Goal: Task Accomplishment & Management: Use online tool/utility

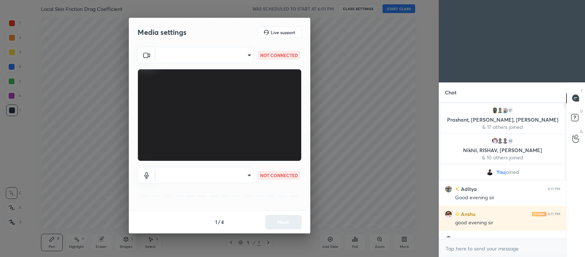
scroll to position [72, 125]
type input "56eb91e118c41475e75fdd4a9339db93aefd360f72cdd5dadb13e210ab2b32e0"
type input "default"
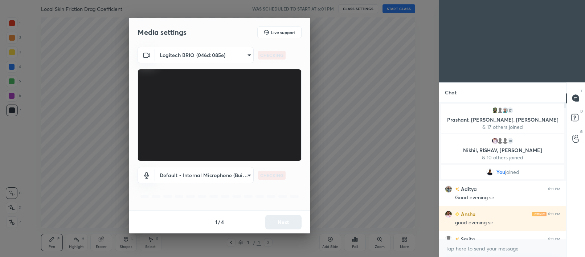
scroll to position [74, 125]
click at [280, 218] on button "Next" at bounding box center [283, 222] width 36 height 15
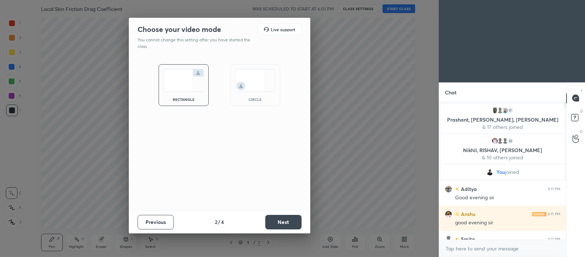
click at [280, 218] on button "Next" at bounding box center [283, 222] width 36 height 15
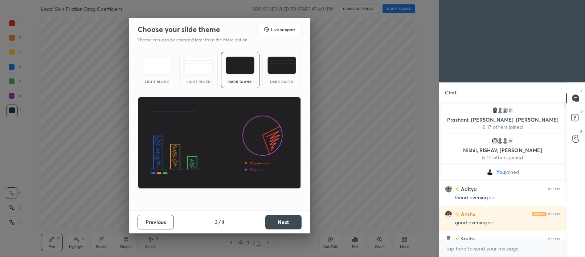
click at [280, 218] on button "Next" at bounding box center [283, 222] width 36 height 15
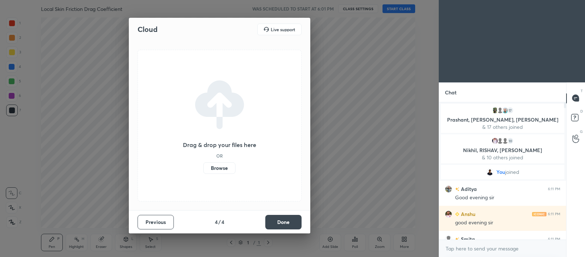
click at [280, 218] on button "Done" at bounding box center [283, 222] width 36 height 15
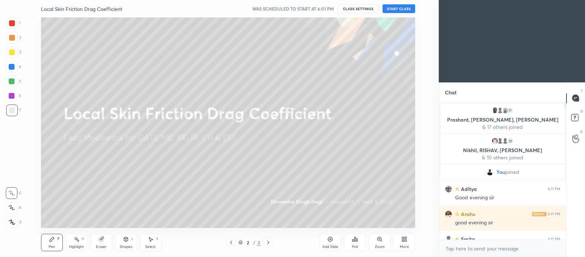
click at [402, 7] on button "START CLASS" at bounding box center [398, 8] width 33 height 9
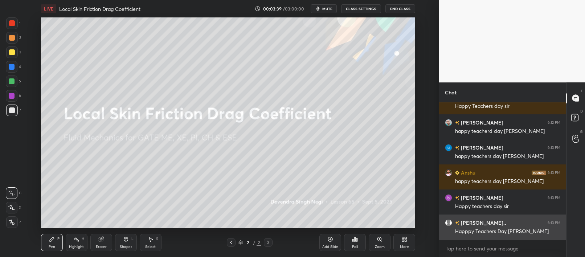
scroll to position [717, 0]
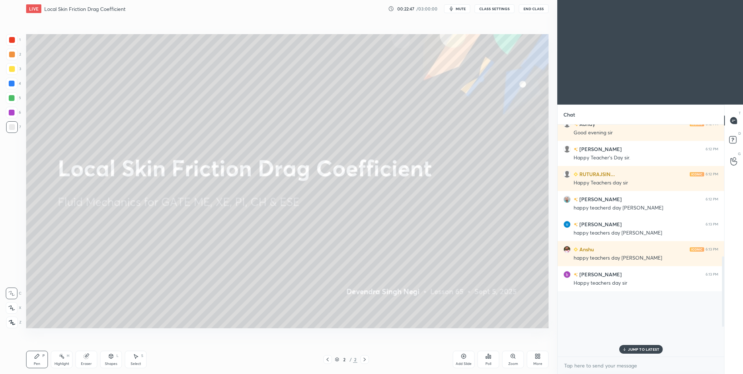
scroll to position [439, 0]
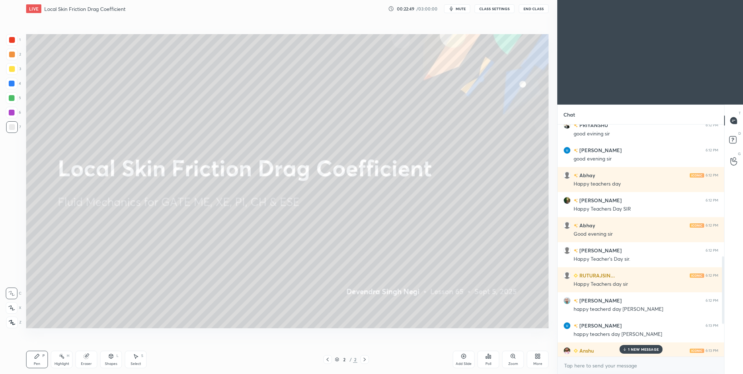
click at [584, 256] on div "1 NEW MESSAGE" at bounding box center [640, 349] width 43 height 9
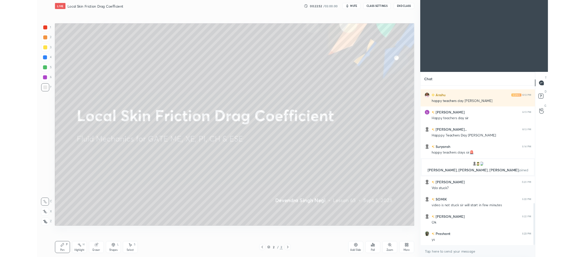
scroll to position [677, 0]
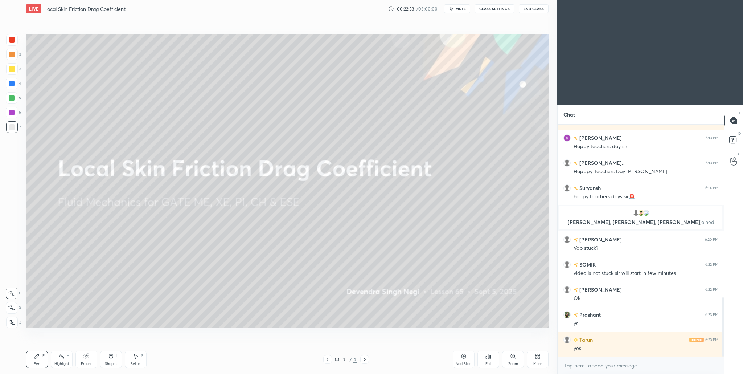
click at [533, 256] on div "More" at bounding box center [538, 358] width 22 height 17
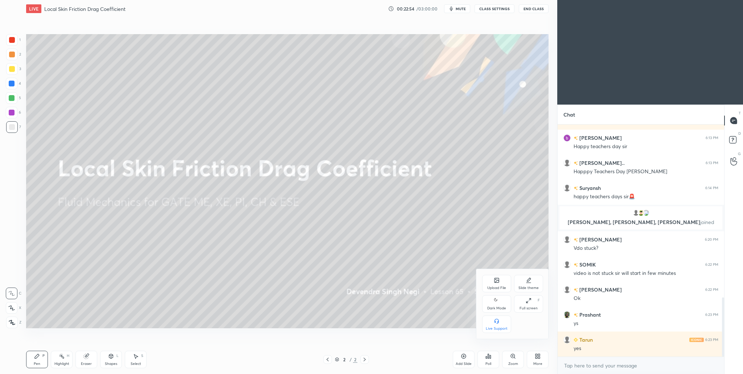
click at [496, 256] on div "Upload File" at bounding box center [496, 288] width 19 height 4
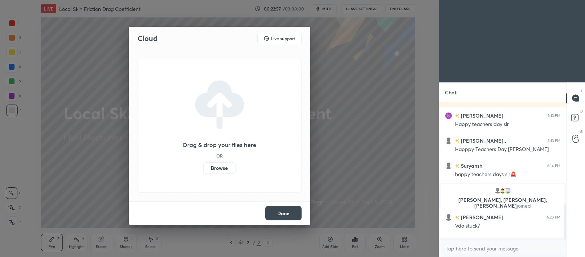
scroll to position [2, 3]
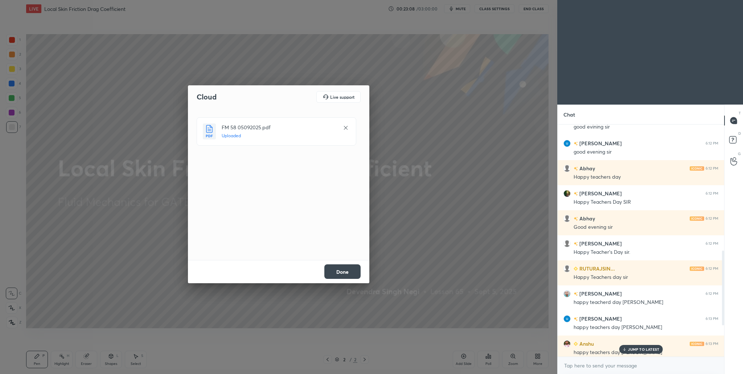
click at [349, 256] on button "Done" at bounding box center [342, 271] width 36 height 15
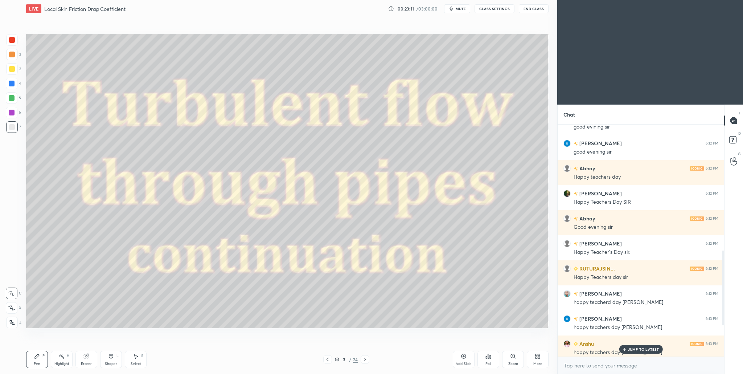
click at [539, 256] on icon at bounding box center [539, 357] width 2 height 2
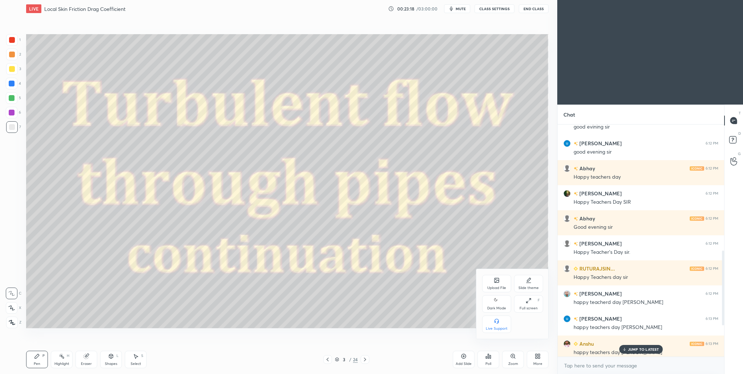
click at [498, 256] on div "Dark Mode" at bounding box center [496, 308] width 19 height 4
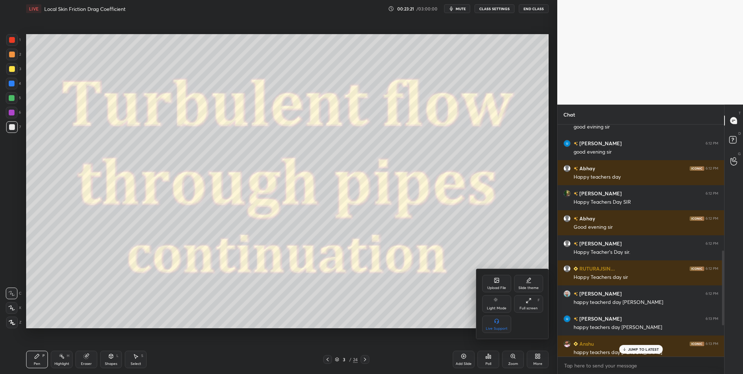
click at [529, 256] on div "Full screen F" at bounding box center [528, 303] width 29 height 17
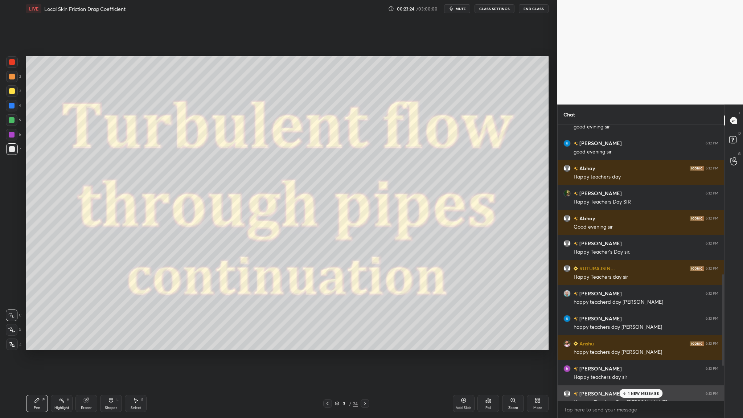
click at [584, 256] on div "Happpy Teachers Day [PERSON_NAME]" at bounding box center [646, 402] width 145 height 7
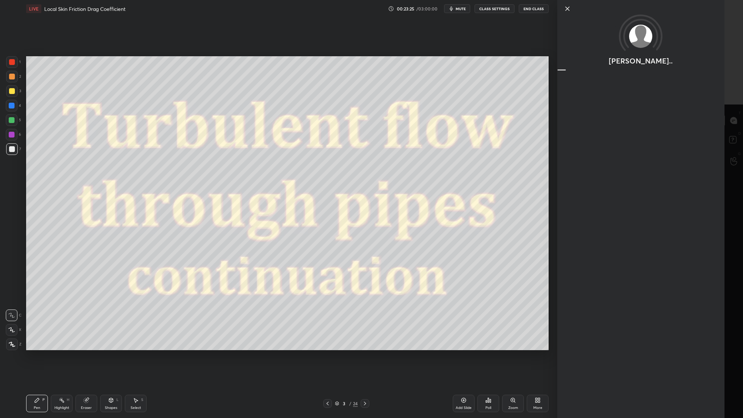
click at [584, 256] on div "[PERSON_NAME].." at bounding box center [650, 209] width 186 height 418
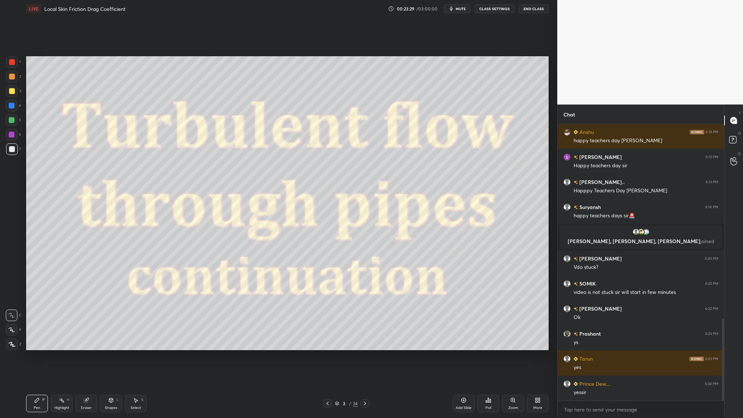
click at [12, 256] on icon at bounding box center [12, 344] width 6 height 4
click at [336, 256] on icon at bounding box center [337, 403] width 4 height 4
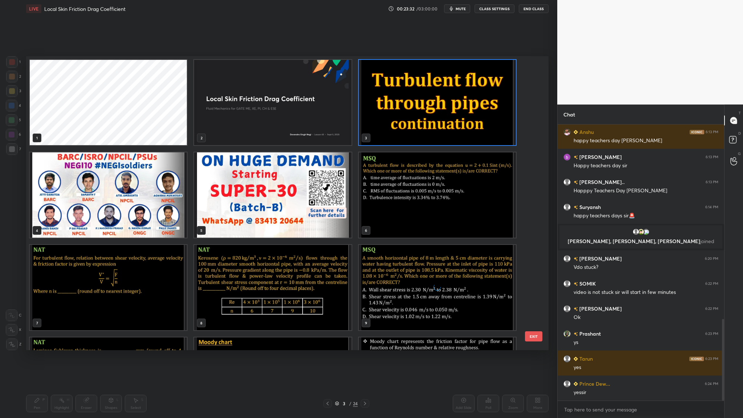
click at [401, 214] on img "grid" at bounding box center [437, 194] width 157 height 85
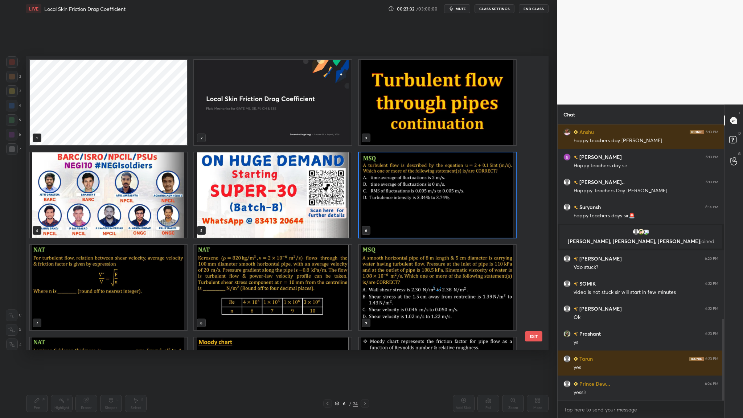
click at [401, 214] on img "grid" at bounding box center [437, 194] width 157 height 85
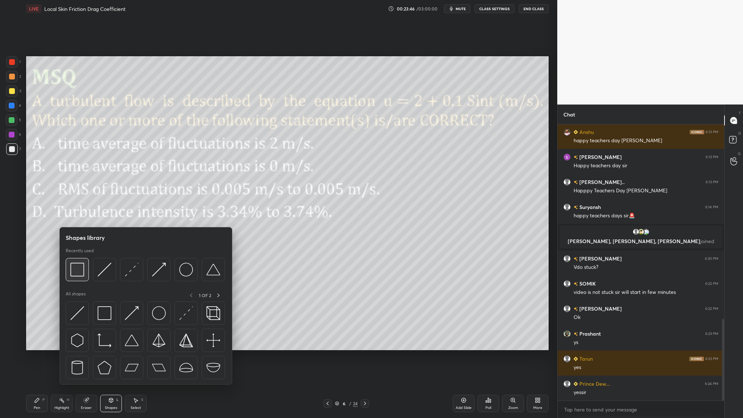
click at [76, 256] on img at bounding box center [77, 270] width 14 height 14
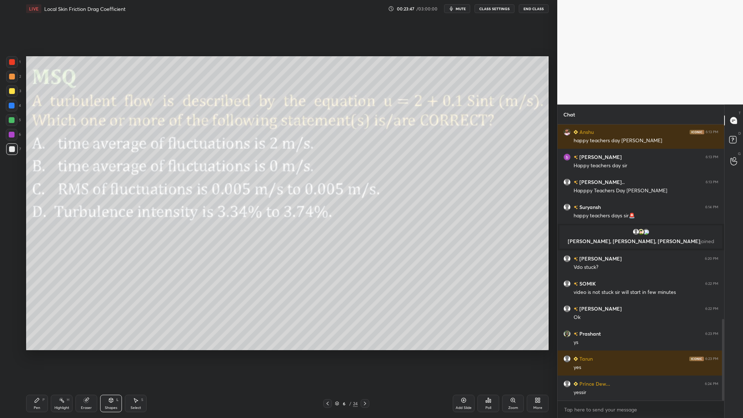
click at [13, 63] on div at bounding box center [12, 62] width 6 height 6
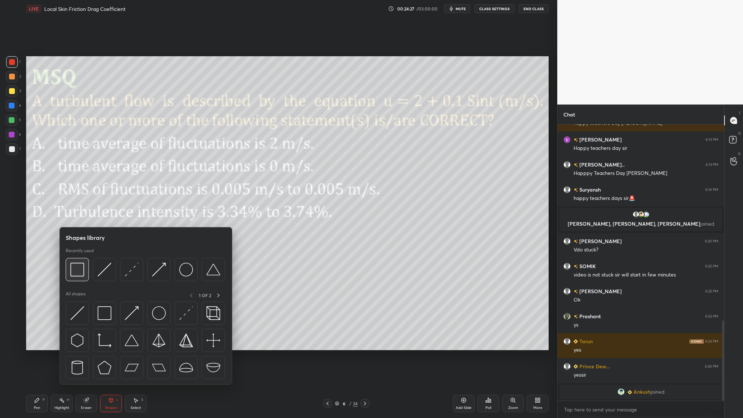
click at [78, 256] on div at bounding box center [77, 269] width 23 height 23
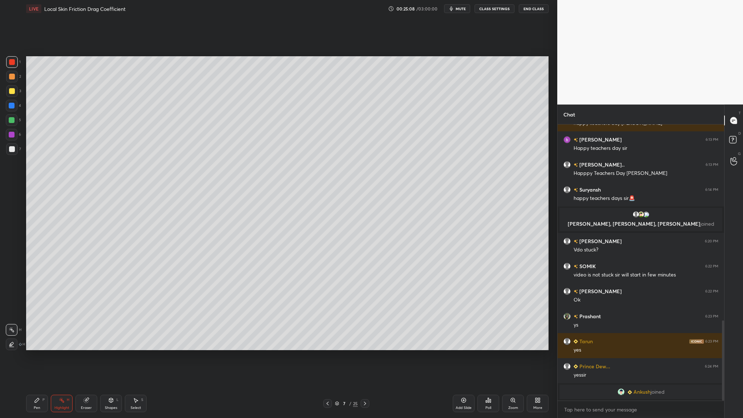
click at [11, 122] on div at bounding box center [12, 120] width 6 height 6
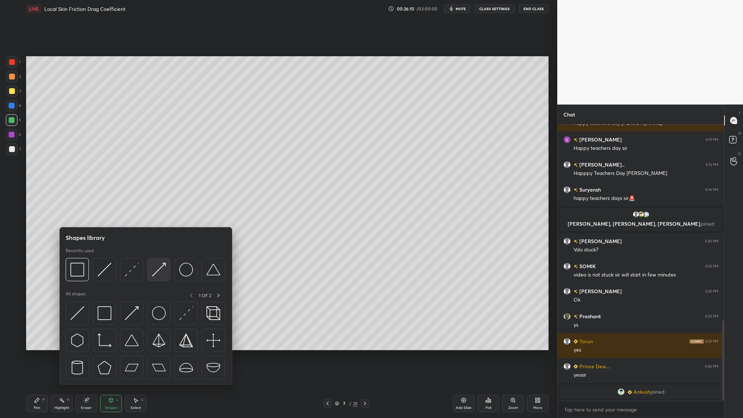
click at [159, 256] on div at bounding box center [158, 269] width 23 height 23
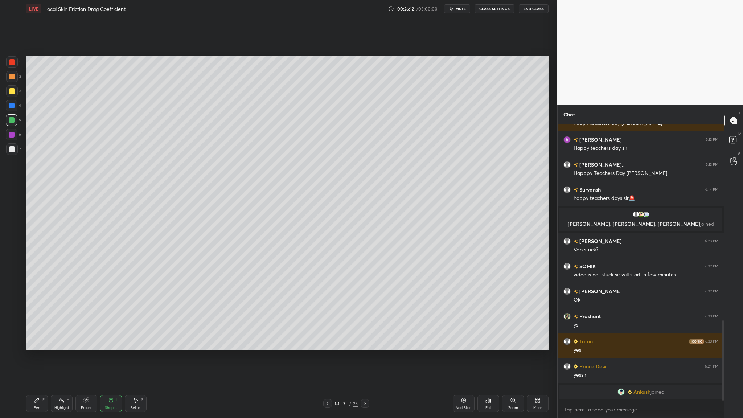
drag, startPoint x: 11, startPoint y: 63, endPoint x: 16, endPoint y: 73, distance: 11.7
click at [11, 63] on div at bounding box center [12, 62] width 6 height 6
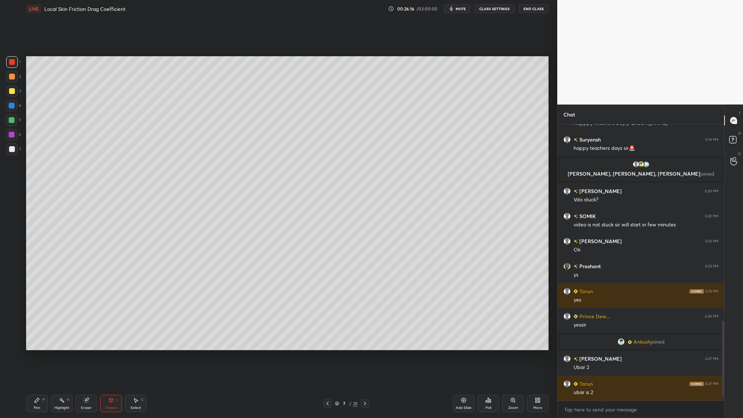
scroll to position [752, 0]
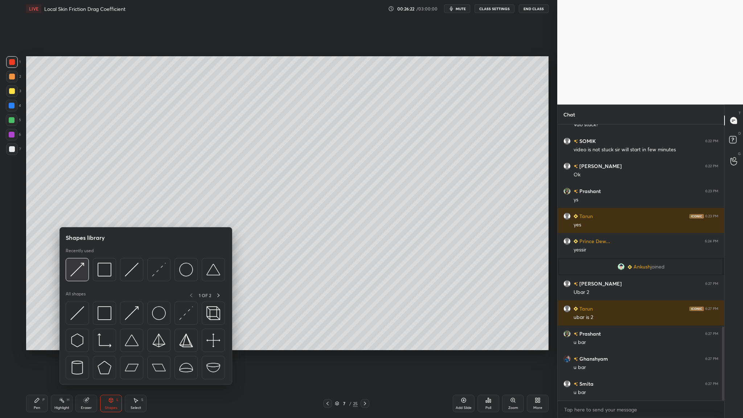
click at [77, 256] on div at bounding box center [77, 269] width 23 height 23
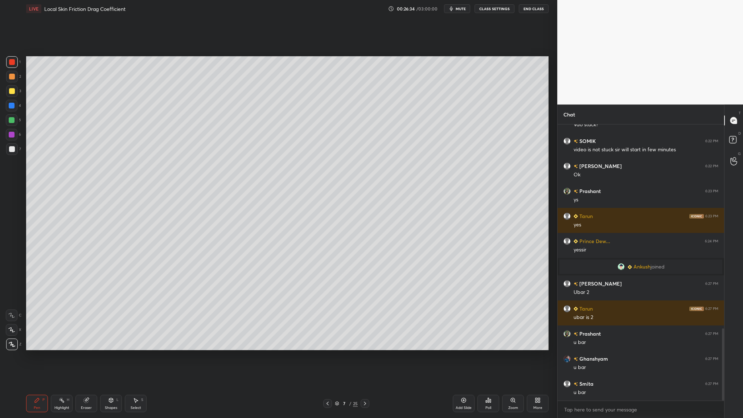
scroll to position [777, 0]
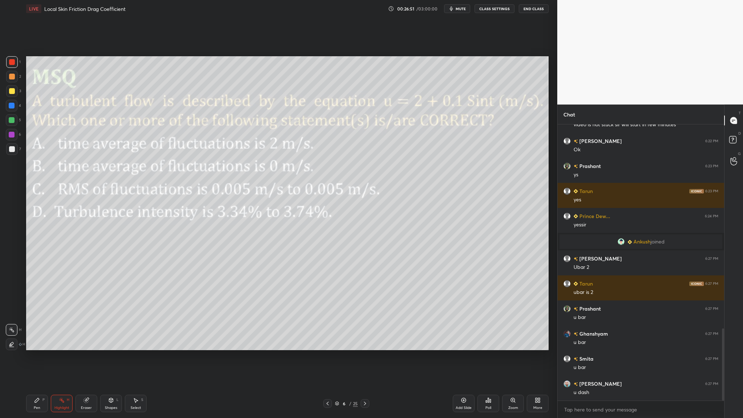
drag, startPoint x: 5, startPoint y: 59, endPoint x: 21, endPoint y: 69, distance: 18.9
click at [6, 61] on div "1 2 3 4 5 6 7" at bounding box center [13, 107] width 15 height 102
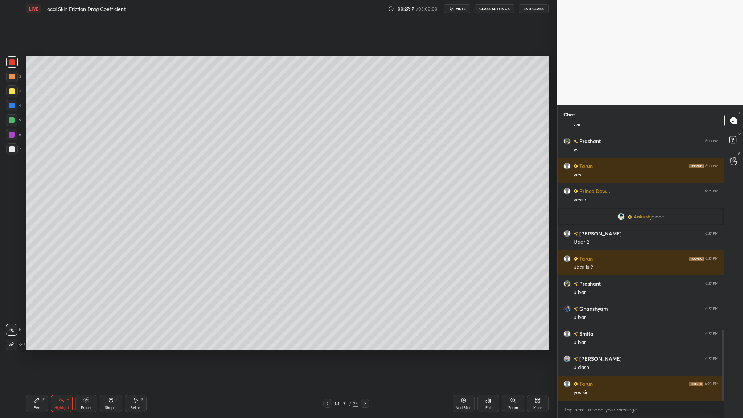
scroll to position [827, 0]
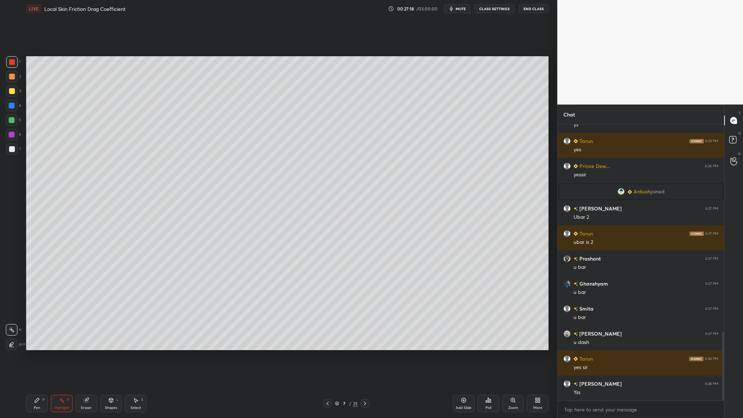
click at [16, 93] on div at bounding box center [12, 91] width 12 height 12
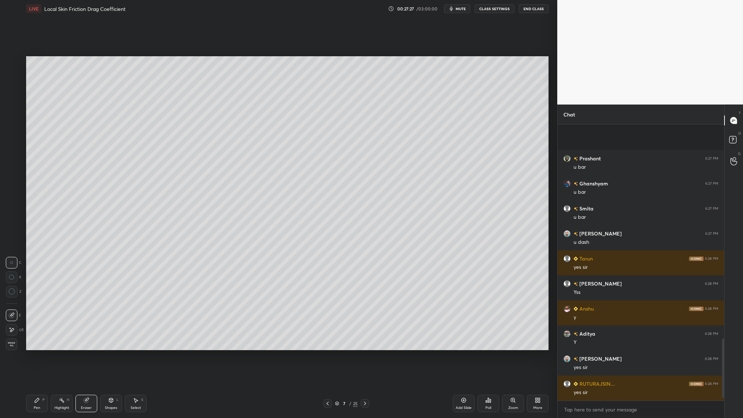
scroll to position [1002, 0]
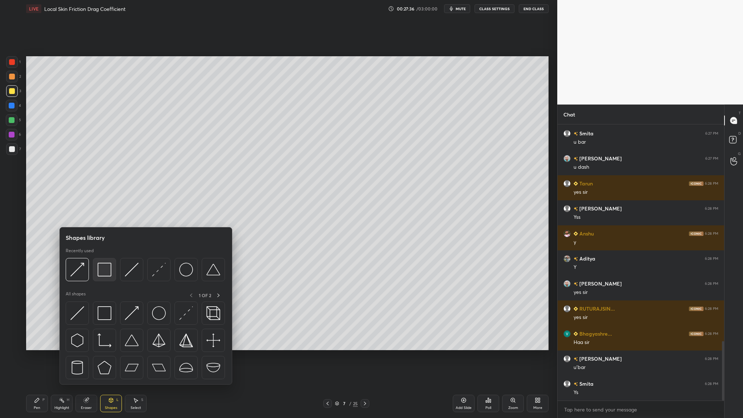
click at [102, 256] on img at bounding box center [105, 270] width 14 height 14
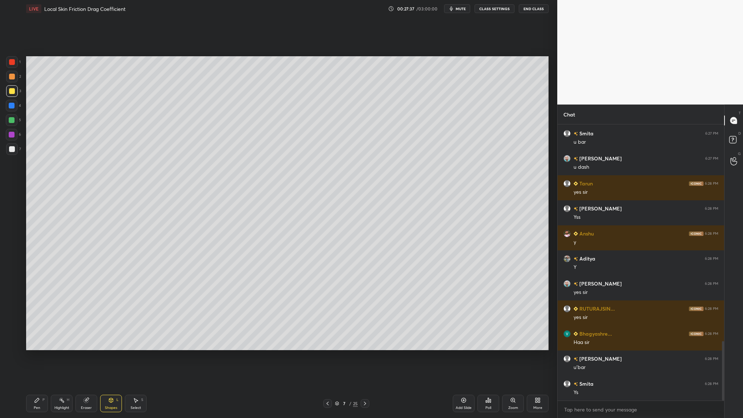
click at [12, 119] on div at bounding box center [12, 120] width 6 height 6
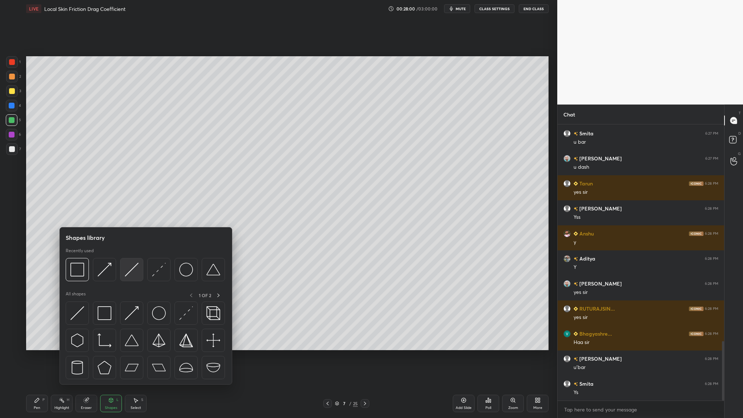
click at [130, 256] on div at bounding box center [131, 269] width 23 height 23
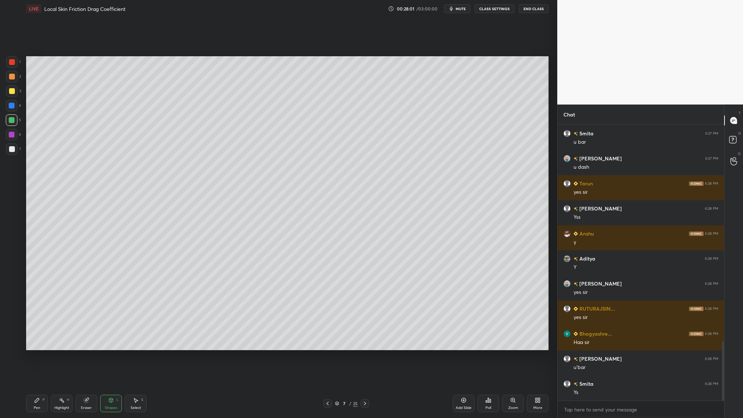
click at [10, 77] on div at bounding box center [12, 77] width 6 height 6
click at [13, 77] on div at bounding box center [12, 77] width 6 height 6
click at [13, 66] on div at bounding box center [12, 62] width 12 height 12
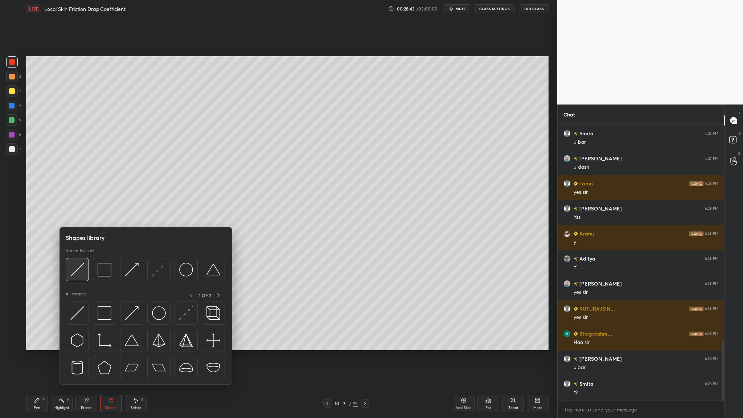
click at [79, 256] on div at bounding box center [77, 269] width 23 height 23
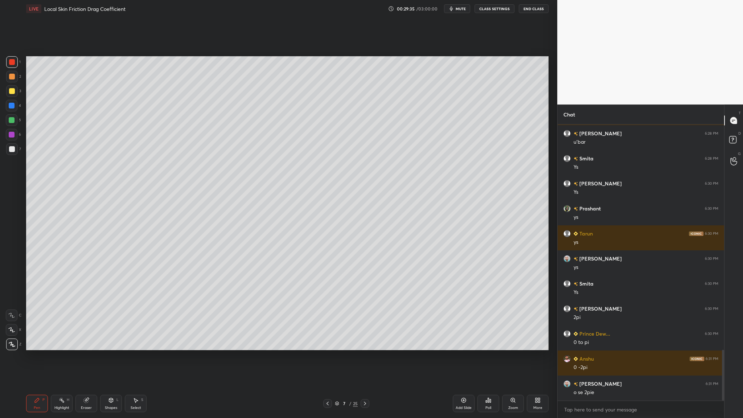
scroll to position [1253, 0]
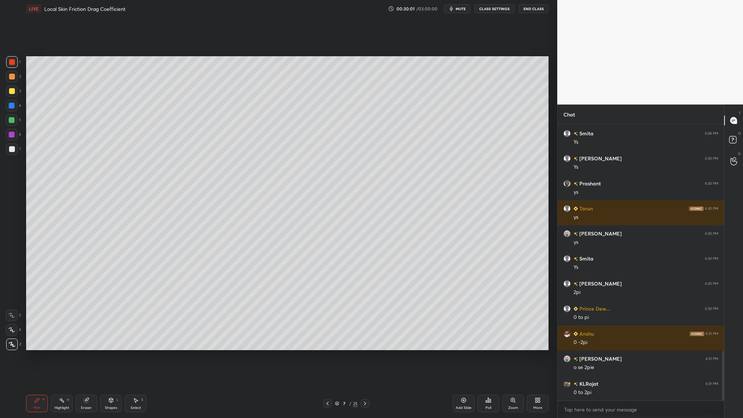
click at [12, 151] on div at bounding box center [12, 149] width 6 height 6
click at [12, 91] on div at bounding box center [12, 91] width 6 height 6
click at [9, 151] on div at bounding box center [12, 149] width 12 height 12
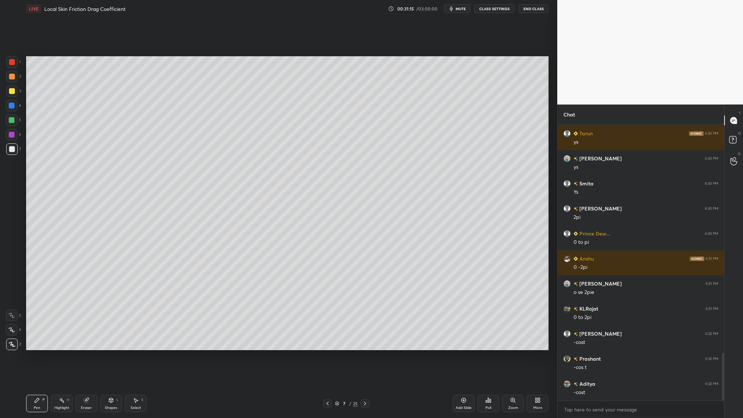
scroll to position [1403, 0]
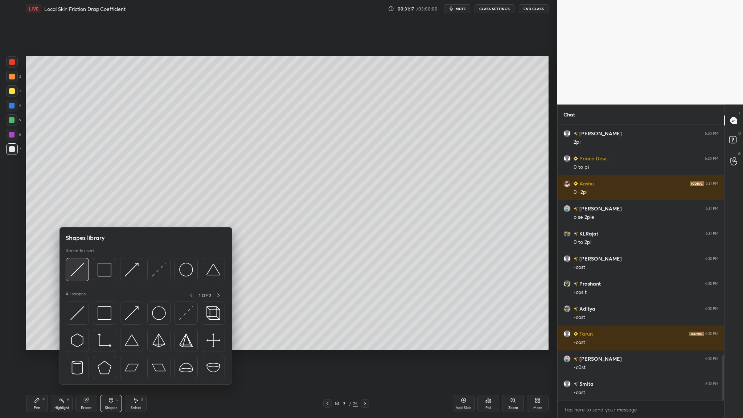
click at [81, 256] on img at bounding box center [77, 270] width 14 height 14
click at [81, 256] on div at bounding box center [77, 269] width 23 height 23
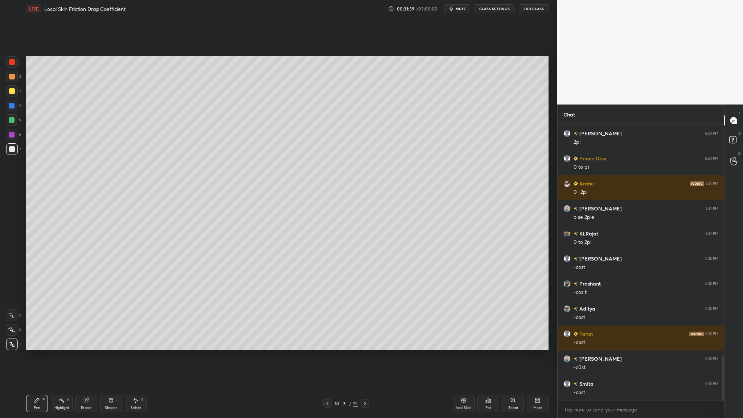
scroll to position [1428, 0]
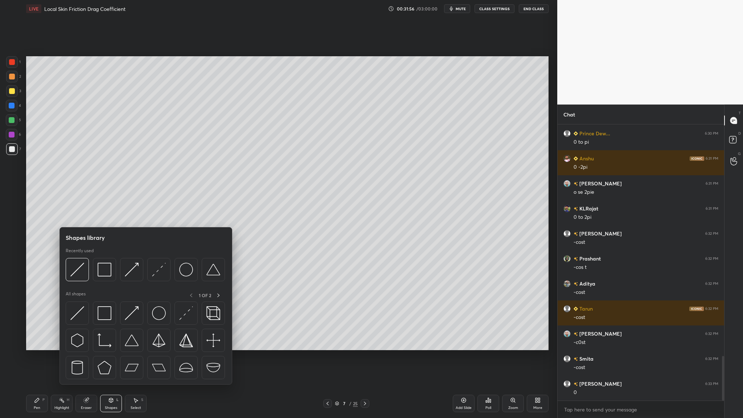
click at [11, 65] on div at bounding box center [12, 62] width 12 height 12
click at [130, 256] on div at bounding box center [131, 269] width 23 height 23
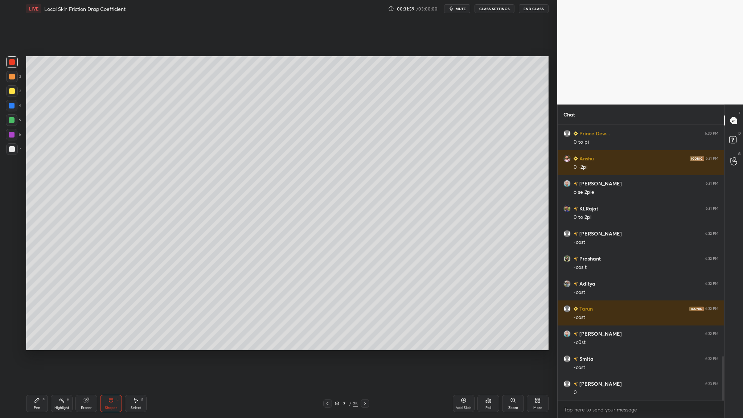
scroll to position [1453, 0]
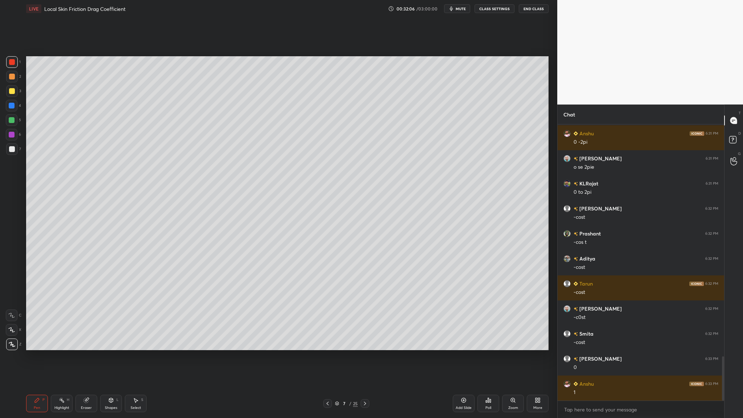
drag, startPoint x: 16, startPoint y: 149, endPoint x: 18, endPoint y: 152, distance: 3.7
click at [17, 151] on div at bounding box center [12, 149] width 12 height 12
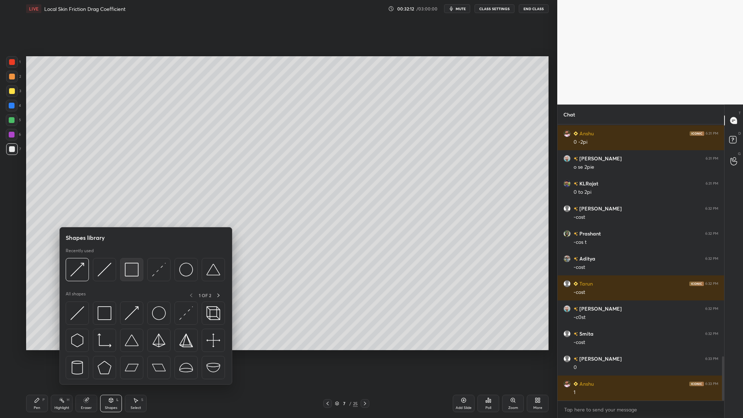
click at [130, 256] on div at bounding box center [131, 269] width 23 height 23
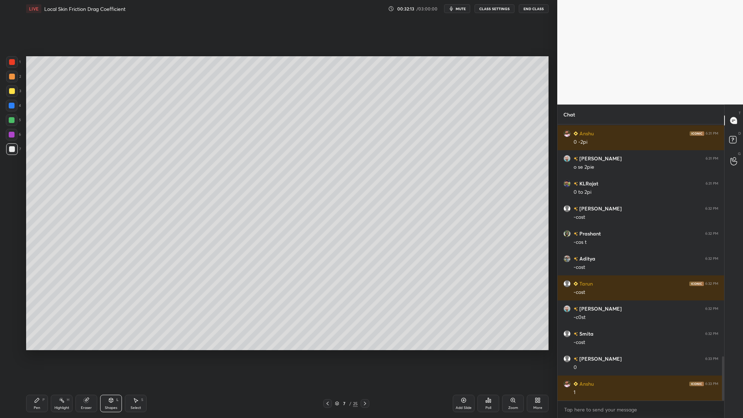
drag, startPoint x: 13, startPoint y: 122, endPoint x: 22, endPoint y: 132, distance: 14.1
click at [13, 124] on div at bounding box center [12, 120] width 12 height 12
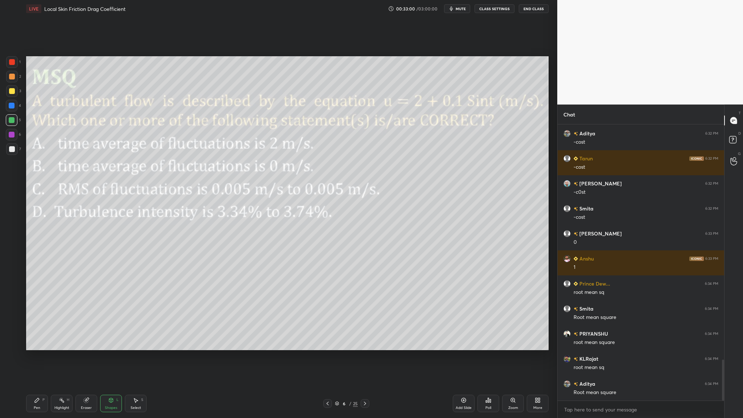
scroll to position [1603, 0]
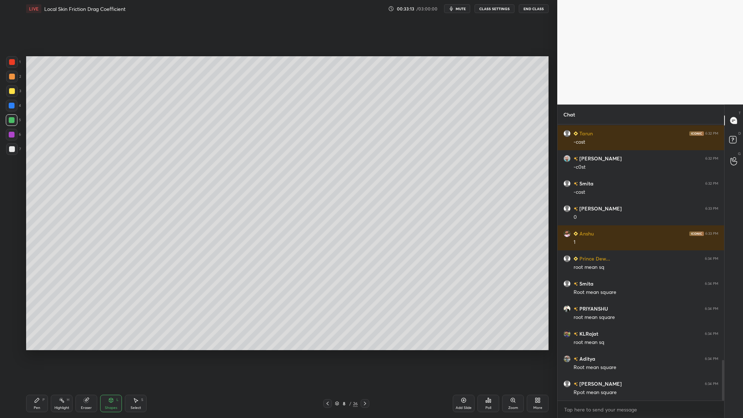
drag, startPoint x: 13, startPoint y: 77, endPoint x: 17, endPoint y: 81, distance: 5.7
click at [15, 78] on div at bounding box center [12, 77] width 6 height 6
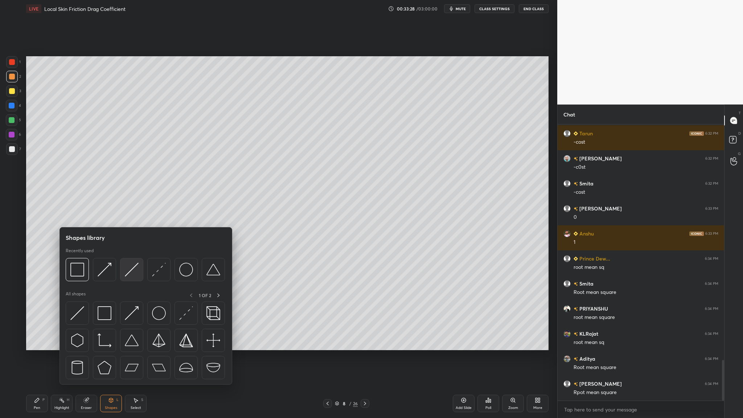
click at [138, 256] on div at bounding box center [131, 269] width 23 height 23
click at [83, 256] on div at bounding box center [77, 269] width 23 height 23
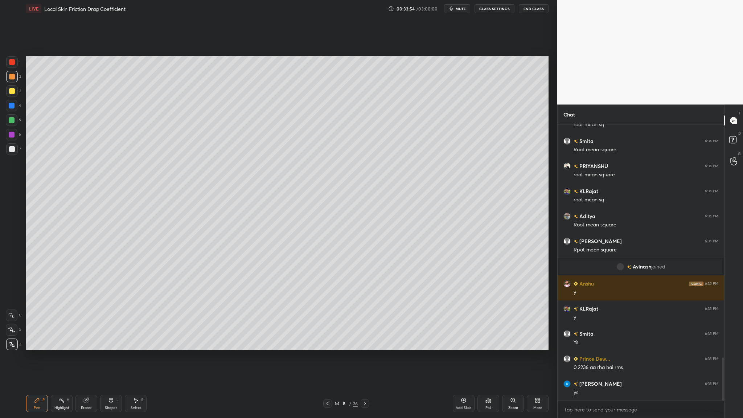
scroll to position [1494, 0]
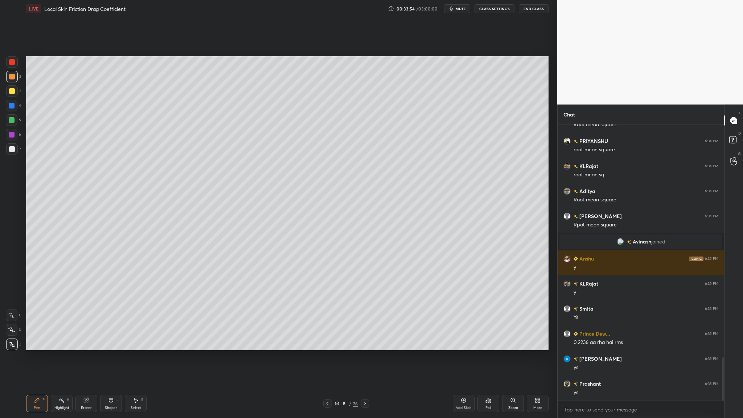
click at [14, 119] on div at bounding box center [12, 120] width 6 height 6
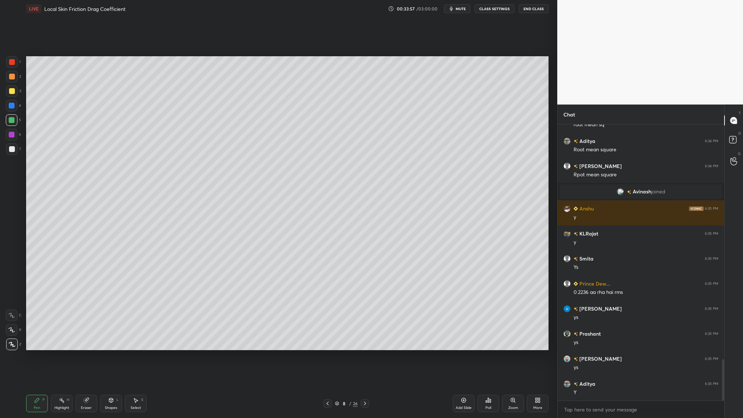
scroll to position [1569, 0]
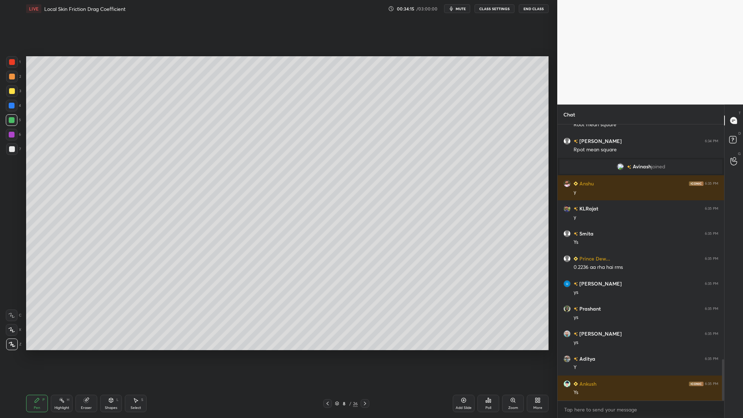
click at [10, 92] on div at bounding box center [12, 91] width 6 height 6
click at [12, 150] on div at bounding box center [12, 149] width 6 height 6
click at [11, 93] on div at bounding box center [12, 91] width 6 height 6
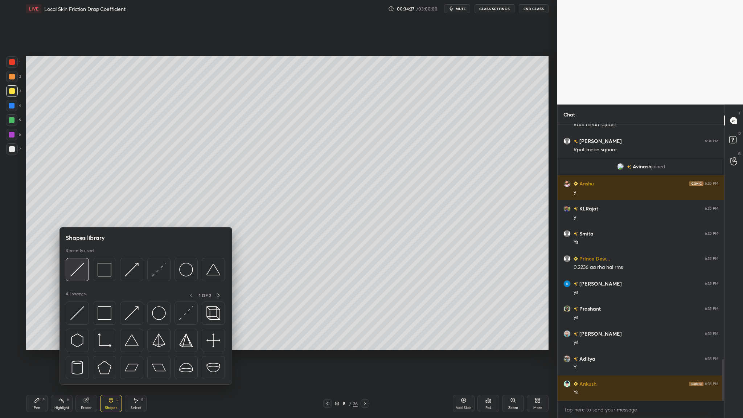
click at [73, 256] on img at bounding box center [77, 270] width 14 height 14
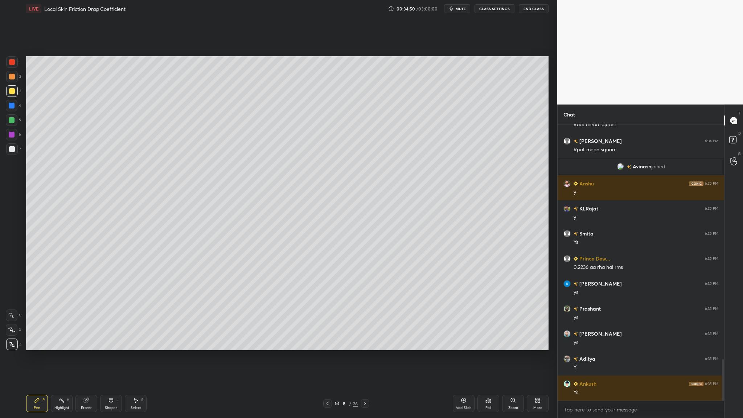
click at [11, 62] on div at bounding box center [12, 62] width 6 height 6
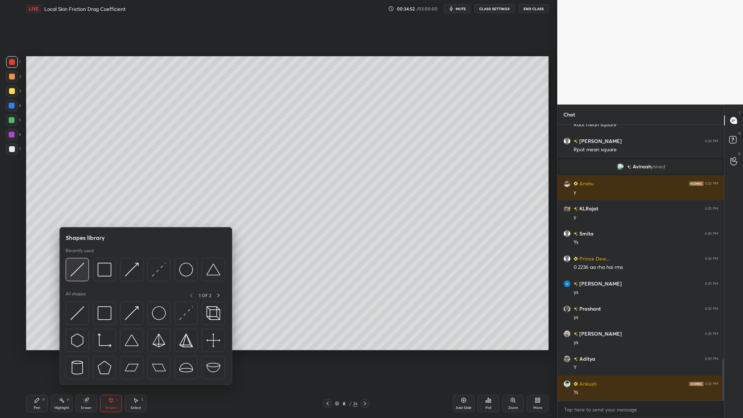
click at [80, 256] on img at bounding box center [77, 270] width 14 height 14
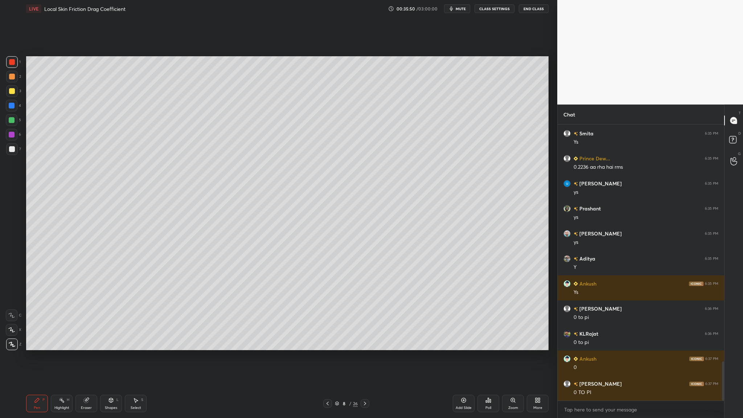
scroll to position [1695, 0]
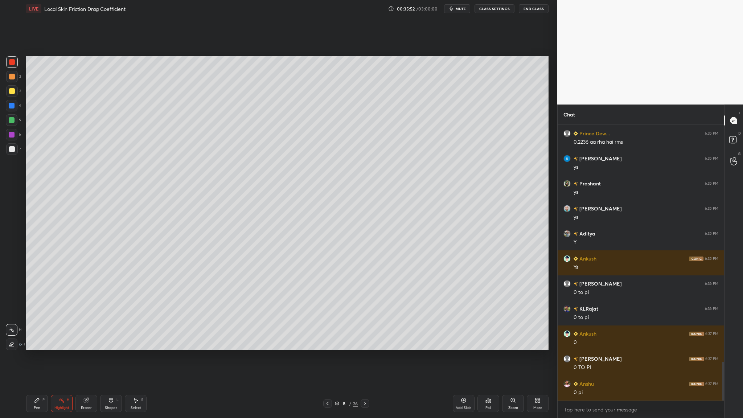
drag, startPoint x: 11, startPoint y: 148, endPoint x: 17, endPoint y: 148, distance: 5.5
click at [12, 148] on div at bounding box center [12, 149] width 6 height 6
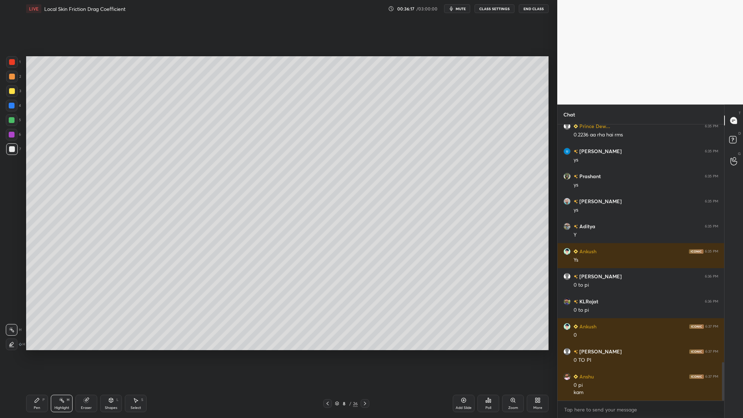
scroll to position [1727, 0]
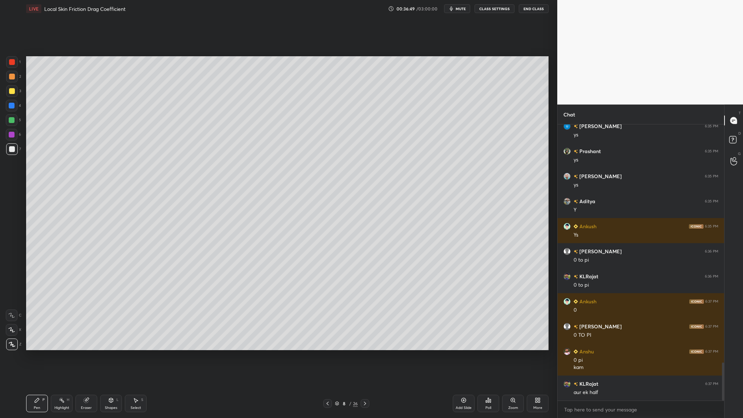
drag, startPoint x: 12, startPoint y: 93, endPoint x: 17, endPoint y: 99, distance: 8.5
click at [11, 95] on div at bounding box center [12, 91] width 12 height 12
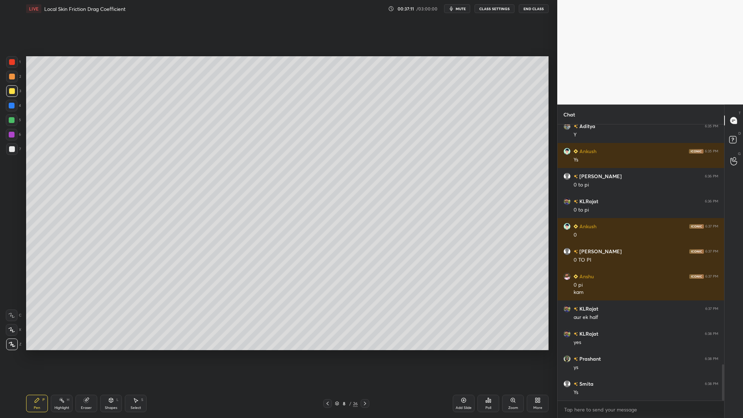
scroll to position [1827, 0]
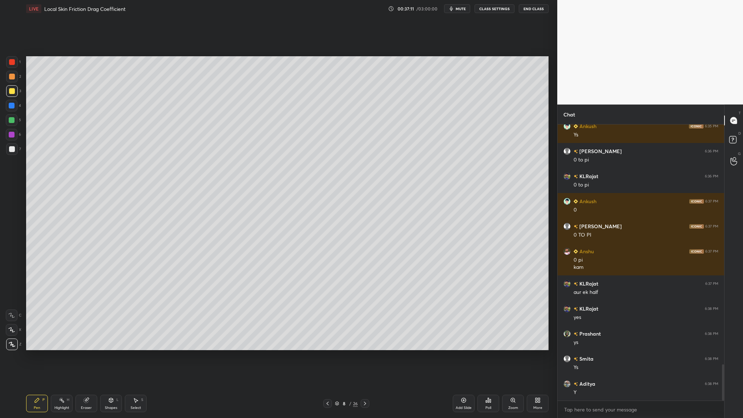
click at [12, 151] on div at bounding box center [12, 149] width 6 height 6
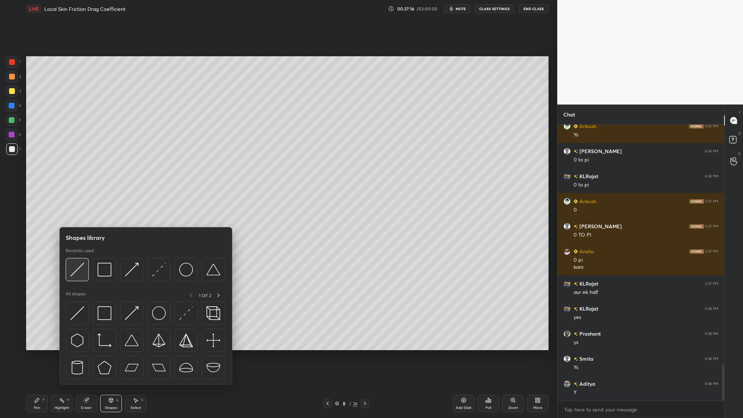
click at [81, 256] on div at bounding box center [77, 269] width 23 height 23
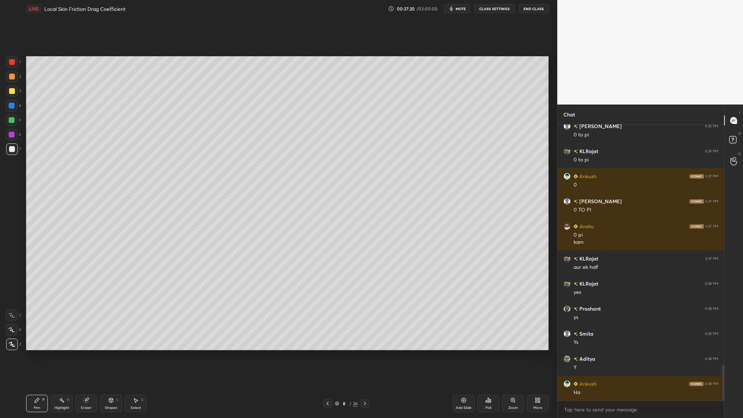
scroll to position [1869, 0]
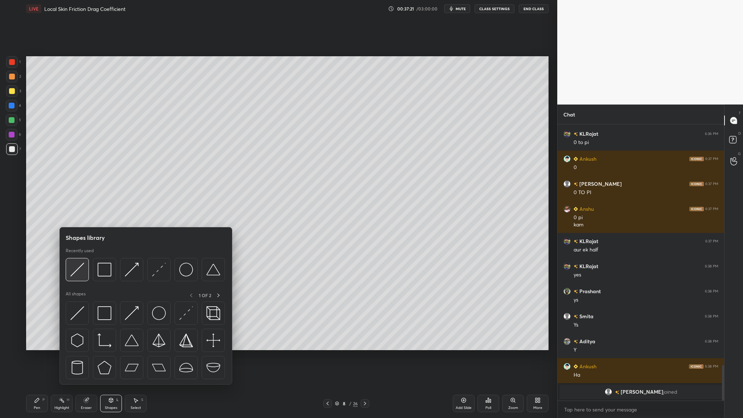
click at [78, 256] on div at bounding box center [77, 269] width 23 height 23
click at [79, 256] on div at bounding box center [77, 269] width 23 height 23
click at [79, 256] on img at bounding box center [77, 270] width 14 height 14
click at [78, 256] on img at bounding box center [77, 270] width 14 height 14
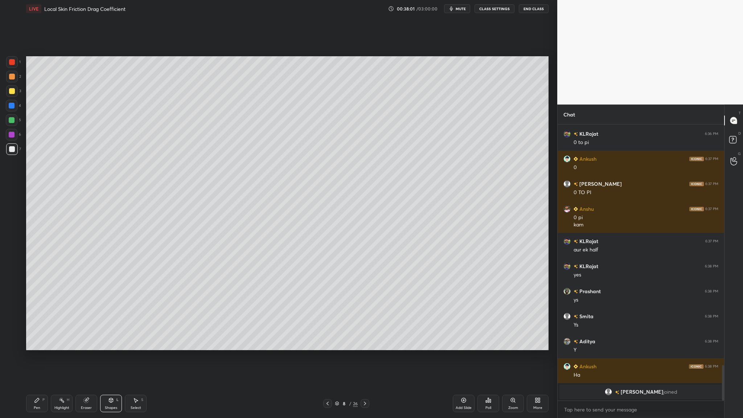
drag, startPoint x: 15, startPoint y: 79, endPoint x: 19, endPoint y: 81, distance: 4.2
click at [16, 80] on div at bounding box center [12, 77] width 12 height 12
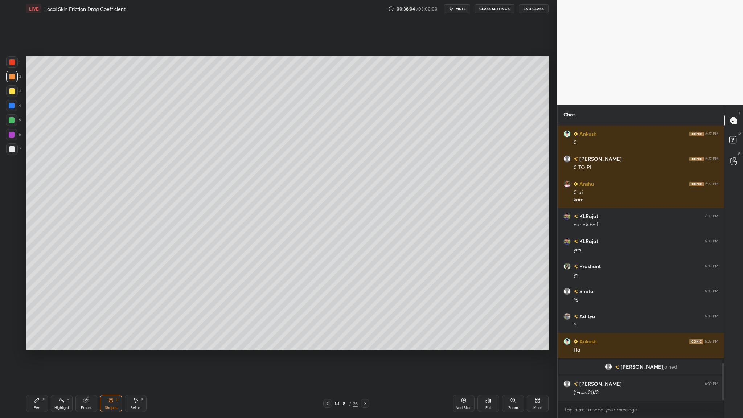
scroll to position [1775, 0]
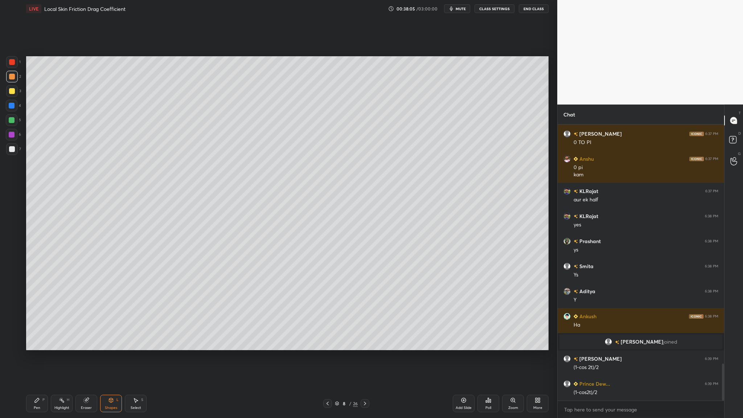
drag, startPoint x: 11, startPoint y: 120, endPoint x: 14, endPoint y: 124, distance: 4.6
click at [11, 122] on div at bounding box center [12, 120] width 6 height 6
click at [14, 151] on div at bounding box center [12, 149] width 6 height 6
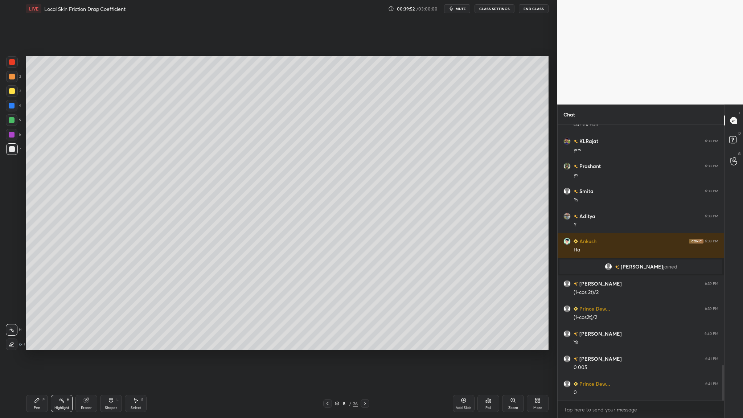
scroll to position [1875, 0]
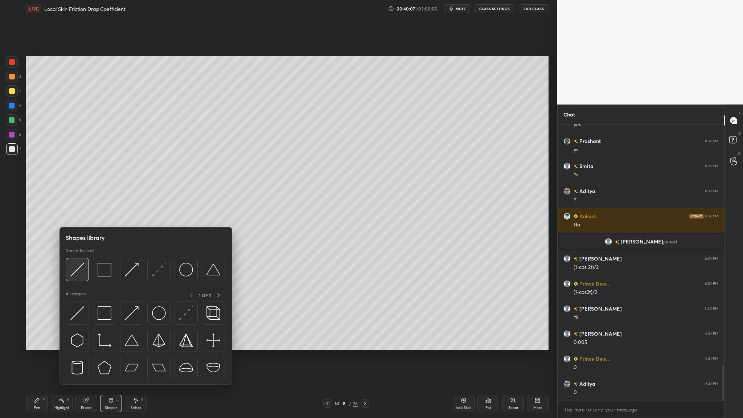
click at [84, 256] on div at bounding box center [77, 269] width 23 height 23
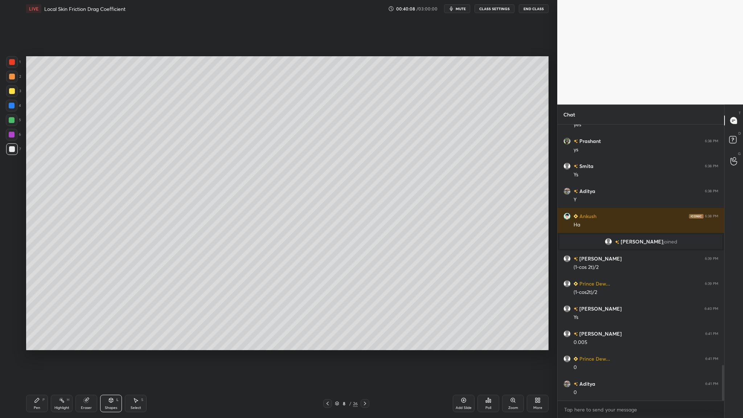
click at [14, 64] on div at bounding box center [12, 62] width 6 height 6
drag, startPoint x: 13, startPoint y: 150, endPoint x: 20, endPoint y: 153, distance: 7.0
click at [15, 152] on div at bounding box center [12, 149] width 12 height 12
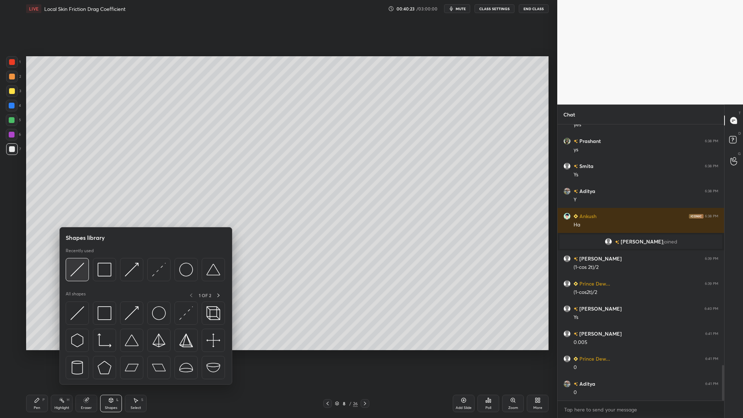
click at [76, 256] on div at bounding box center [77, 269] width 23 height 23
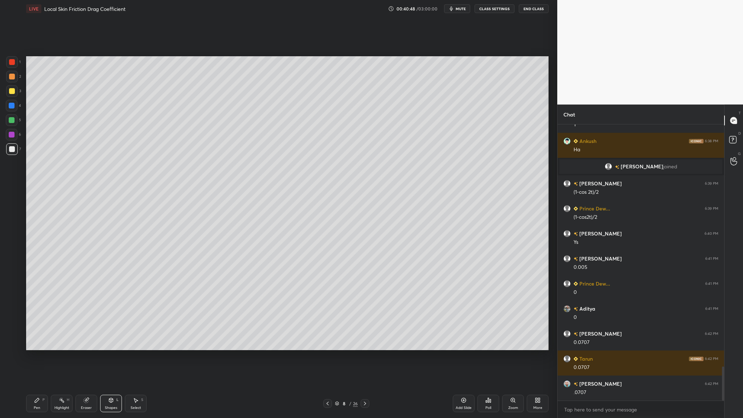
scroll to position [1975, 0]
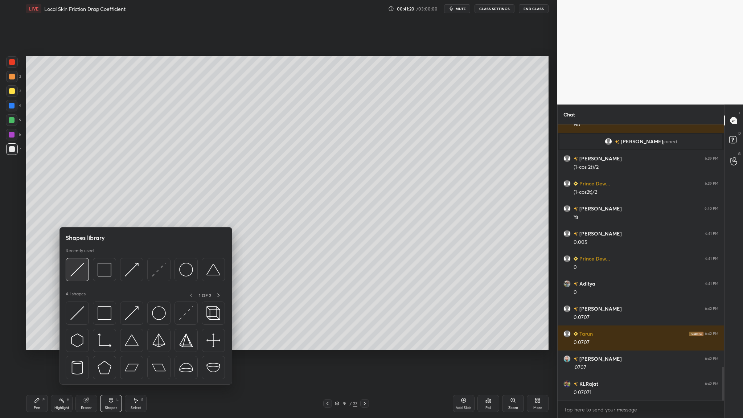
click at [80, 256] on div at bounding box center [77, 269] width 23 height 23
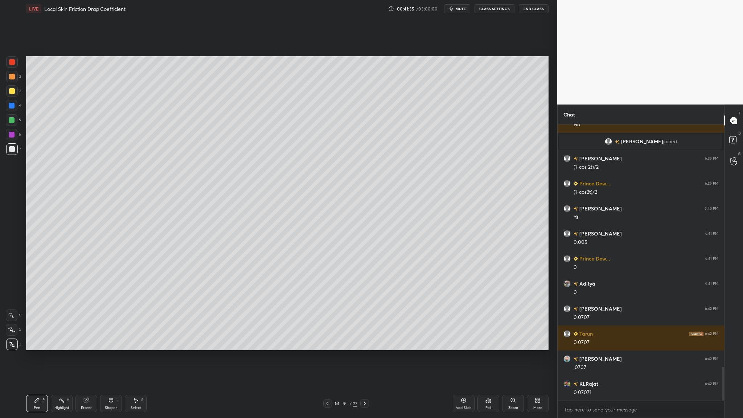
drag, startPoint x: 139, startPoint y: 396, endPoint x: 133, endPoint y: 377, distance: 20.7
click at [139, 256] on div "Select S" at bounding box center [136, 403] width 22 height 17
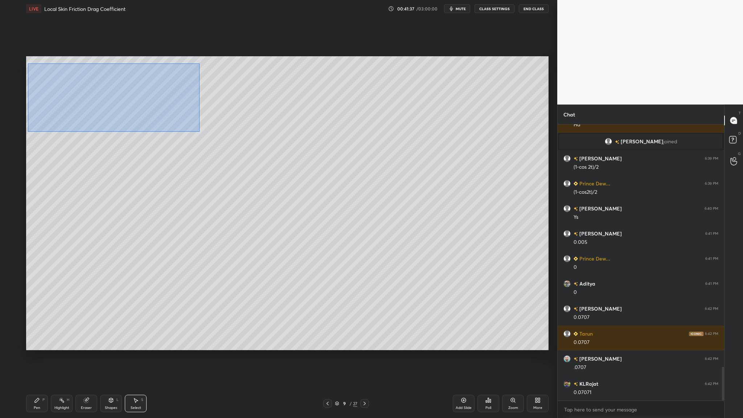
drag, startPoint x: 28, startPoint y: 63, endPoint x: 190, endPoint y: 125, distance: 173.5
click at [200, 132] on div "0 ° Undo Copy Duplicate Duplicate to new slide Delete" at bounding box center [287, 203] width 522 height 294
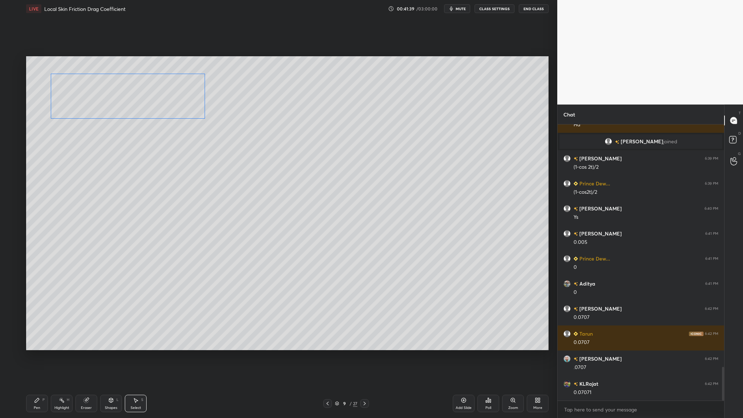
drag, startPoint x: 95, startPoint y: 106, endPoint x: 112, endPoint y: 107, distance: 17.4
click at [116, 107] on div "0 ° Undo Copy Duplicate Duplicate to new slide Delete" at bounding box center [287, 203] width 522 height 294
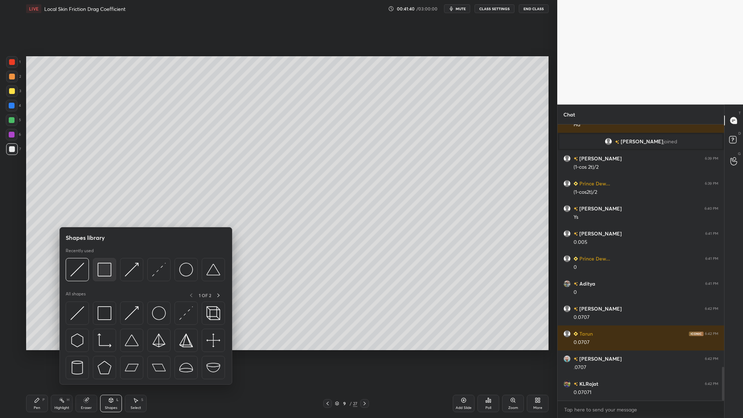
click at [107, 256] on img at bounding box center [105, 270] width 14 height 14
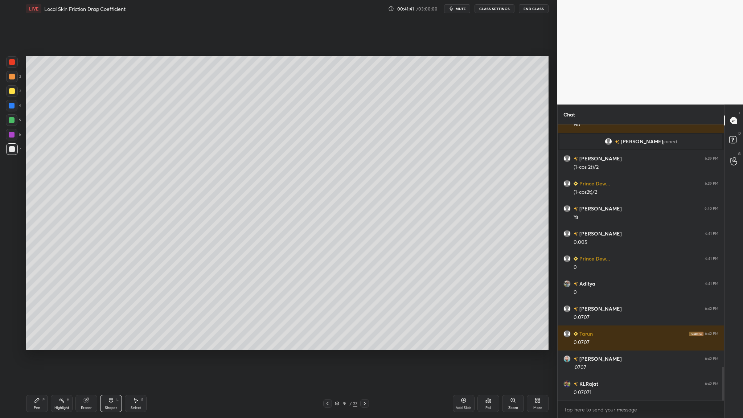
drag, startPoint x: 13, startPoint y: 78, endPoint x: 19, endPoint y: 90, distance: 13.5
click at [13, 77] on div at bounding box center [12, 77] width 6 height 6
drag, startPoint x: 13, startPoint y: 122, endPoint x: 24, endPoint y: 116, distance: 12.7
click at [13, 121] on div at bounding box center [12, 120] width 6 height 6
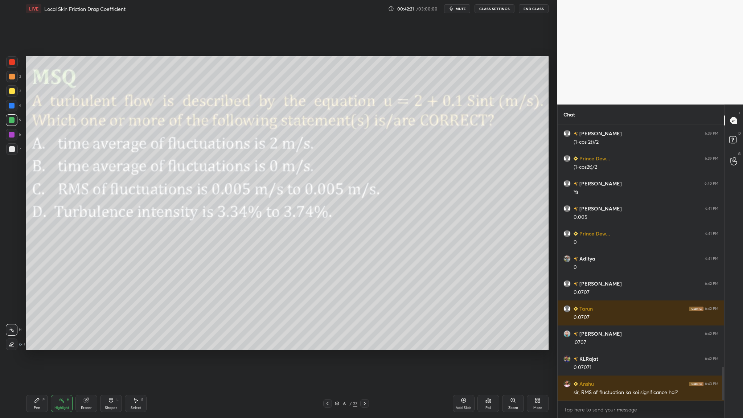
drag, startPoint x: 13, startPoint y: 121, endPoint x: 18, endPoint y: 123, distance: 4.9
click at [15, 122] on div at bounding box center [12, 120] width 12 height 12
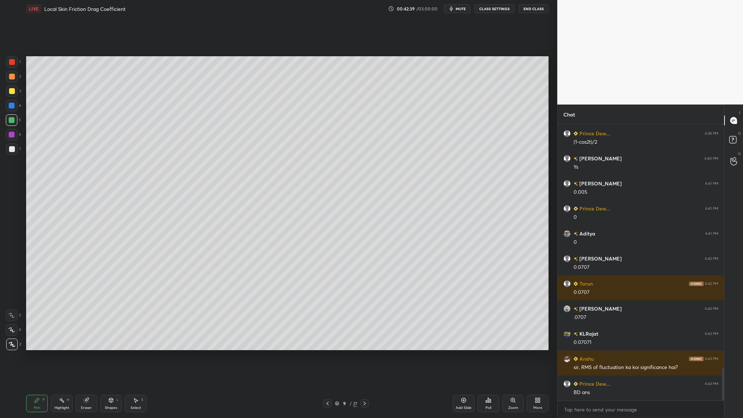
click at [13, 75] on div at bounding box center [12, 77] width 6 height 6
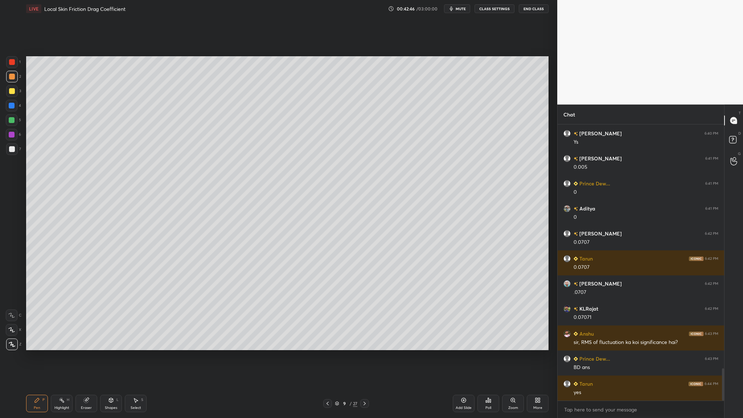
scroll to position [2075, 0]
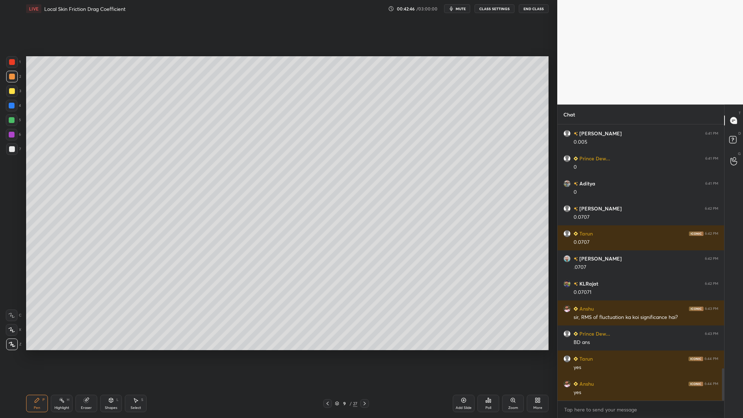
click at [14, 93] on div at bounding box center [12, 91] width 6 height 6
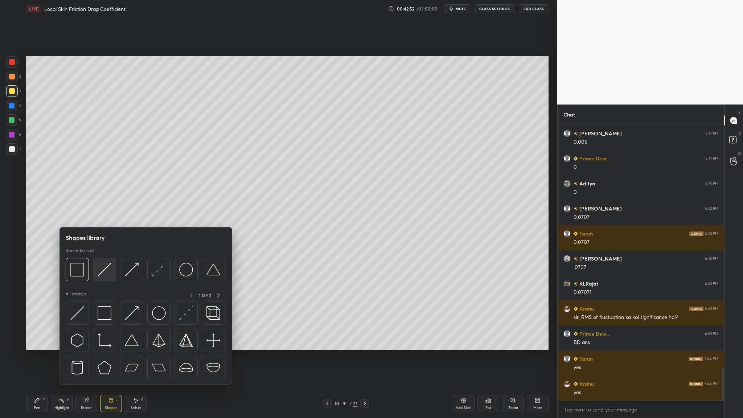
click at [102, 256] on img at bounding box center [105, 270] width 14 height 14
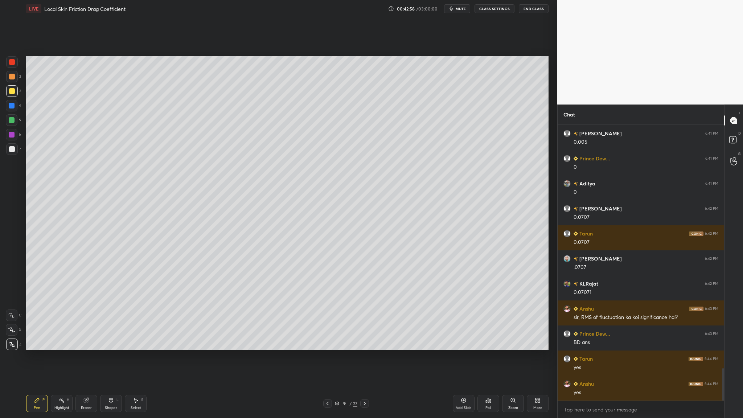
scroll to position [2100, 0]
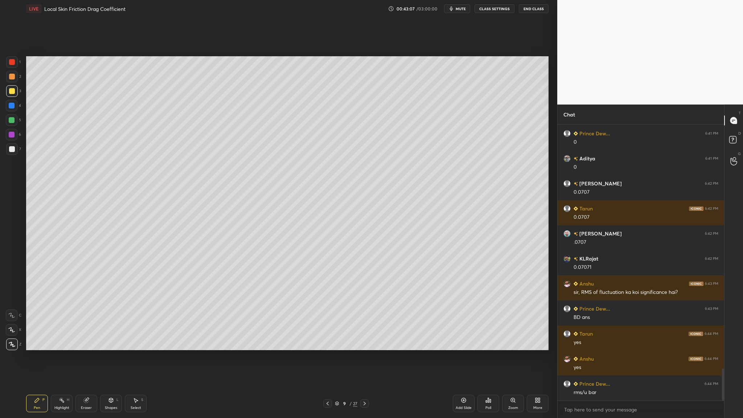
click at [10, 151] on div at bounding box center [12, 149] width 6 height 6
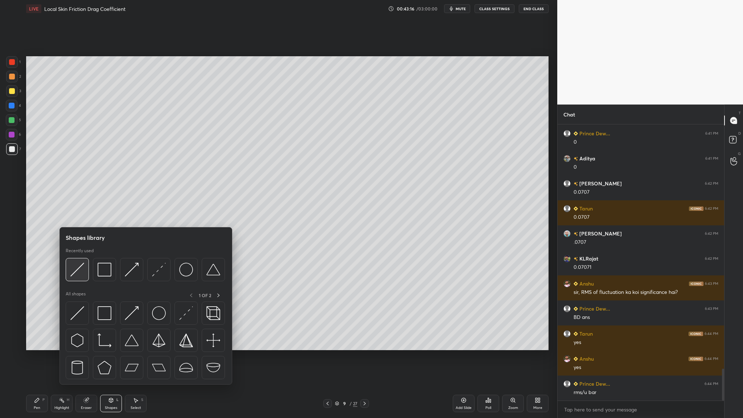
click at [83, 256] on img at bounding box center [77, 270] width 14 height 14
click at [82, 256] on div at bounding box center [145, 271] width 159 height 27
click at [82, 256] on div at bounding box center [77, 269] width 23 height 23
click at [106, 256] on img at bounding box center [105, 270] width 14 height 14
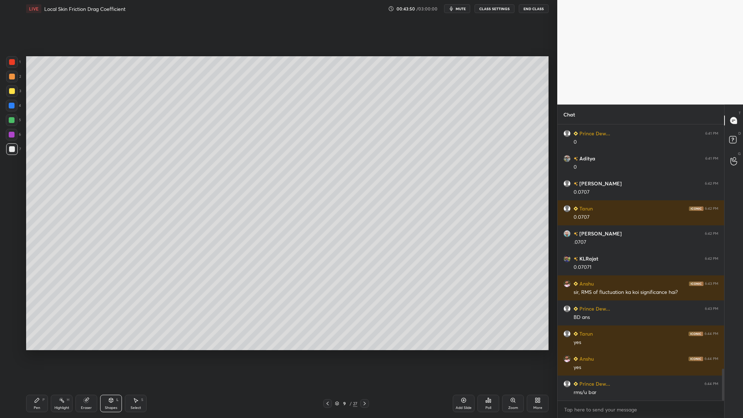
click at [12, 123] on div at bounding box center [12, 120] width 12 height 12
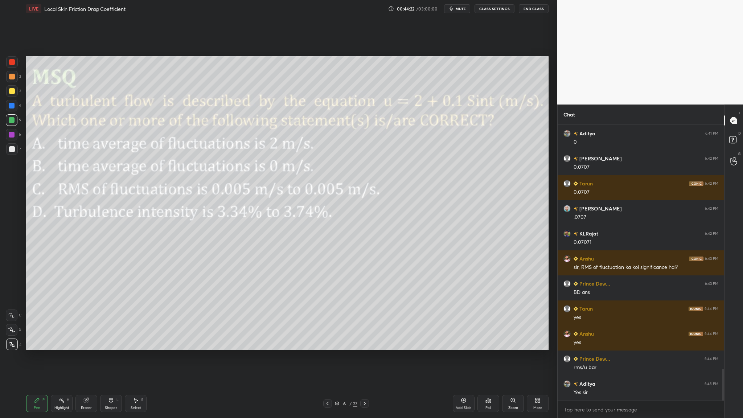
click at [338, 256] on icon at bounding box center [337, 403] width 4 height 4
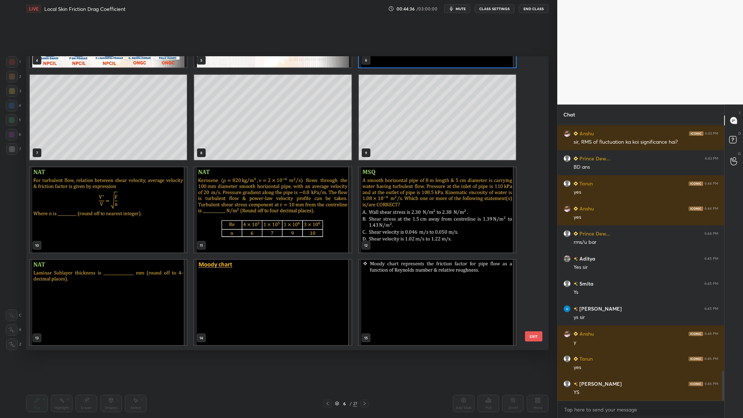
scroll to position [2300, 0]
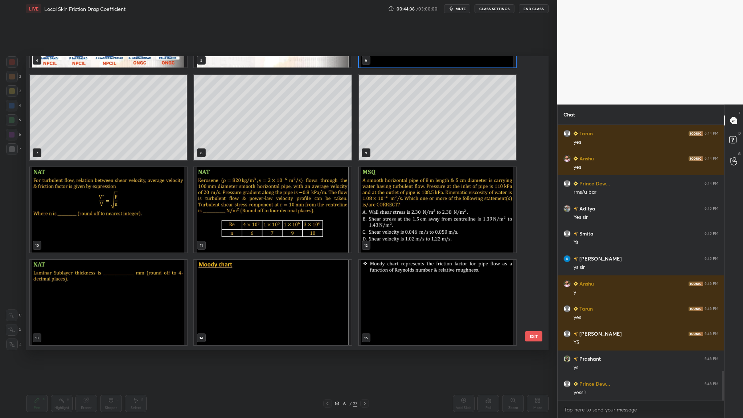
click at [153, 208] on img "grid" at bounding box center [108, 209] width 157 height 85
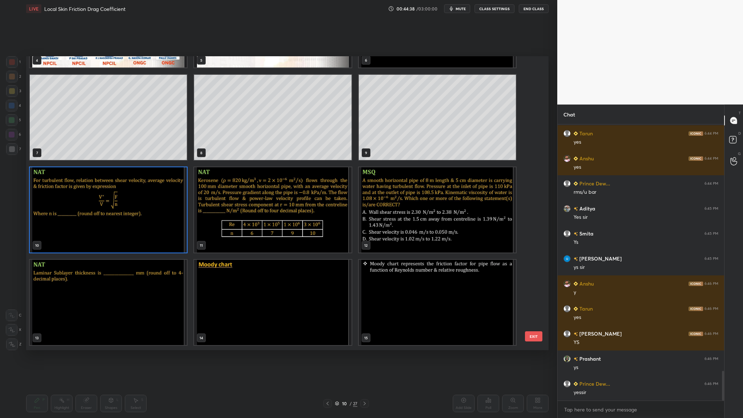
click at [153, 208] on img "grid" at bounding box center [108, 209] width 157 height 85
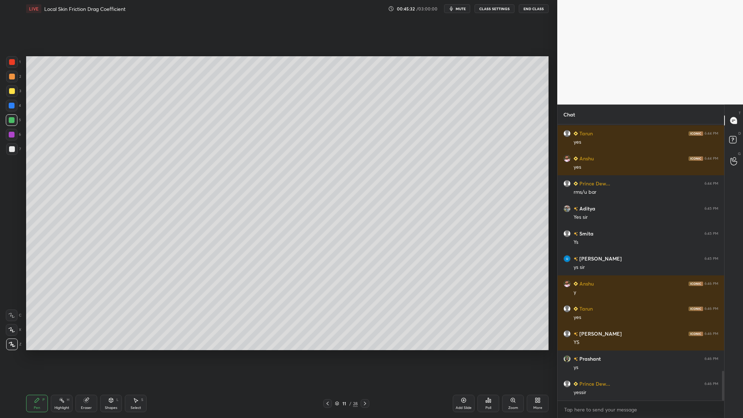
click at [13, 93] on div at bounding box center [12, 91] width 6 height 6
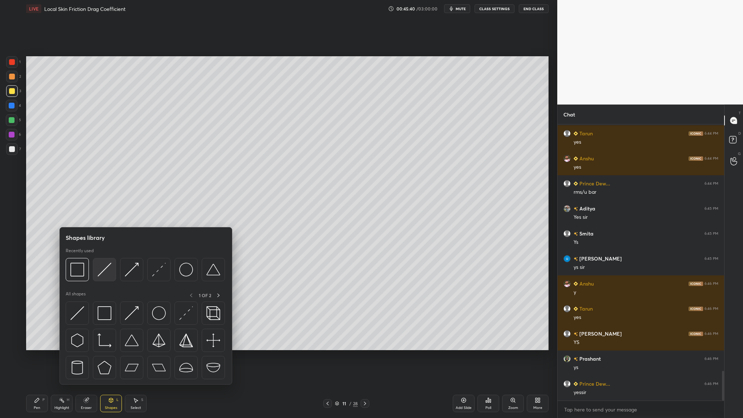
click at [109, 256] on div at bounding box center [104, 269] width 23 height 23
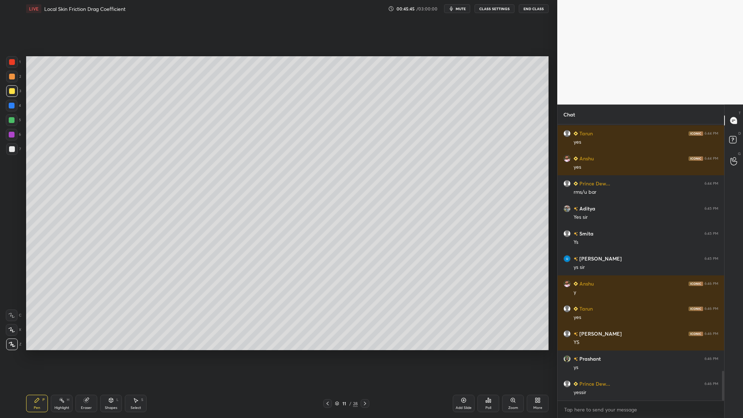
scroll to position [2325, 0]
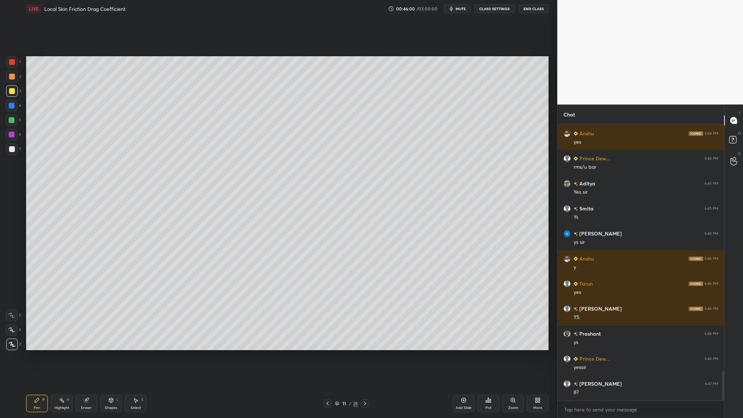
click at [12, 119] on div at bounding box center [12, 120] width 6 height 6
click at [13, 150] on div at bounding box center [12, 149] width 6 height 6
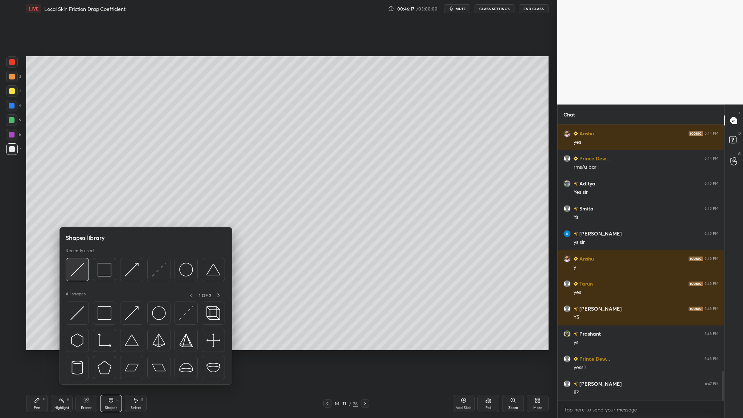
click at [78, 256] on img at bounding box center [77, 270] width 14 height 14
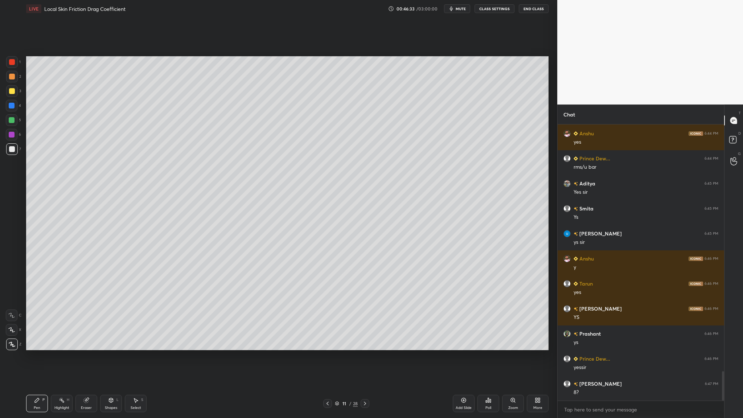
scroll to position [2350, 0]
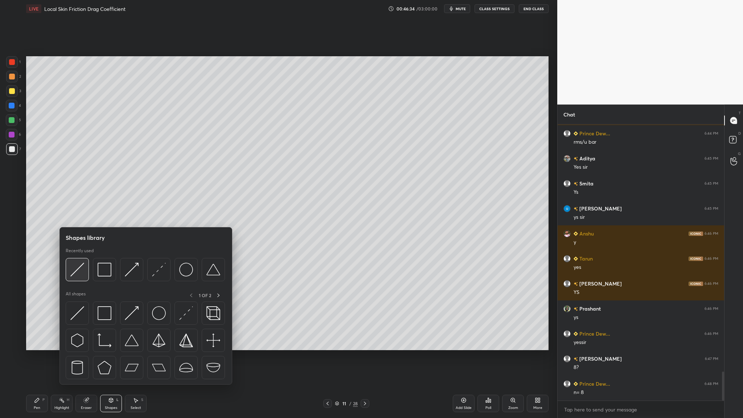
click at [79, 256] on div at bounding box center [77, 269] width 23 height 23
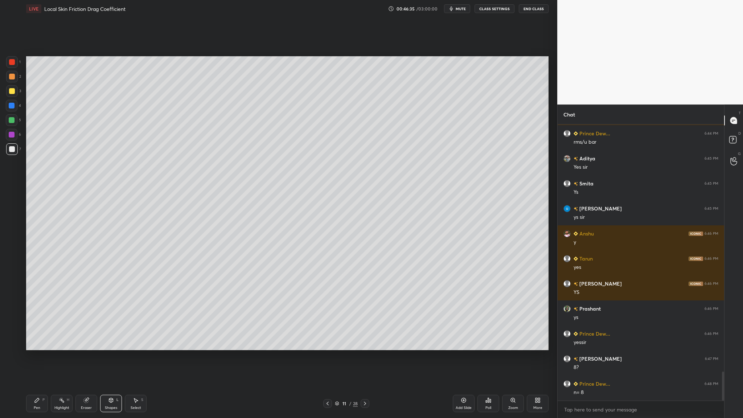
click at [11, 60] on div at bounding box center [12, 62] width 6 height 6
drag, startPoint x: 13, startPoint y: 153, endPoint x: 16, endPoint y: 160, distance: 7.7
click at [13, 153] on div at bounding box center [12, 149] width 12 height 12
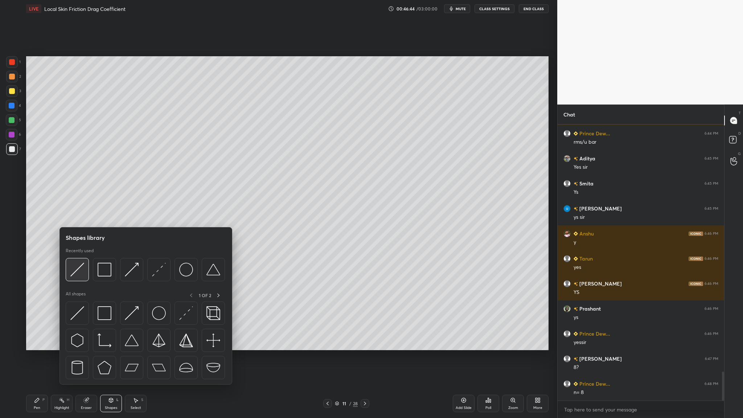
click at [77, 256] on div at bounding box center [77, 269] width 23 height 23
click at [73, 256] on div at bounding box center [77, 269] width 23 height 23
click at [84, 256] on div at bounding box center [77, 269] width 23 height 23
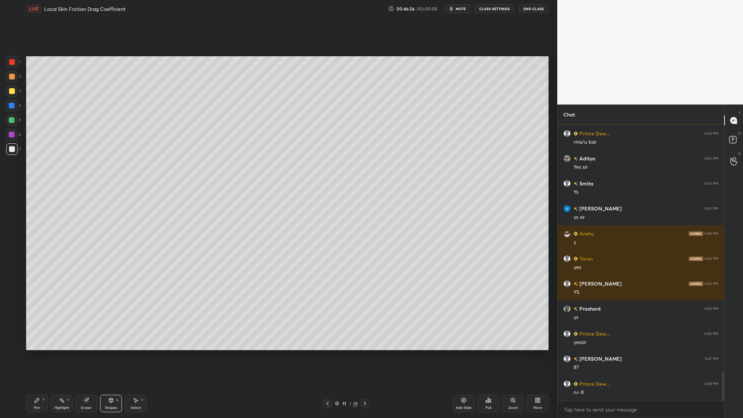
drag, startPoint x: 10, startPoint y: 77, endPoint x: 15, endPoint y: 78, distance: 4.5
click at [12, 77] on div at bounding box center [12, 77] width 6 height 6
drag, startPoint x: 11, startPoint y: 149, endPoint x: 14, endPoint y: 152, distance: 4.1
click at [12, 152] on div at bounding box center [12, 149] width 12 height 12
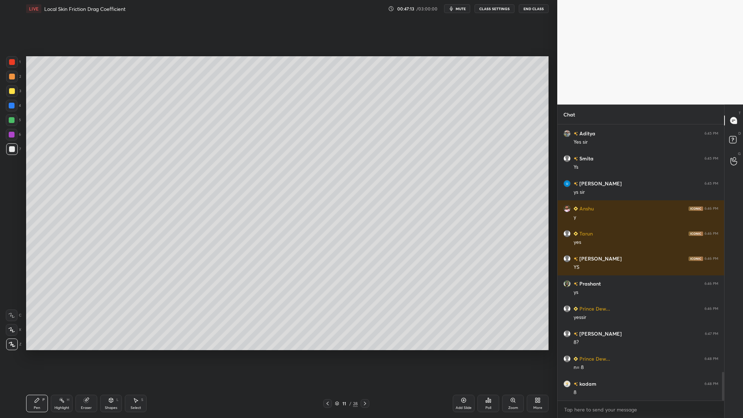
click at [10, 151] on div at bounding box center [12, 149] width 6 height 6
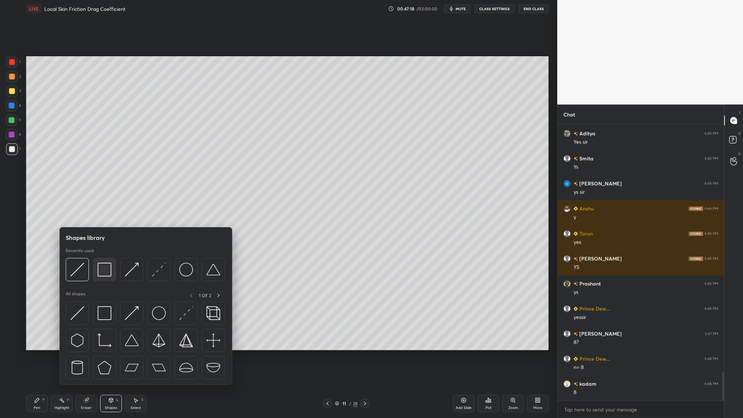
click at [105, 256] on div at bounding box center [104, 269] width 23 height 23
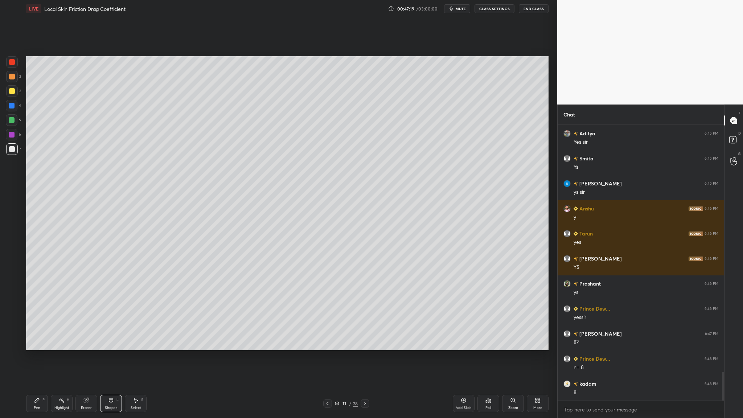
scroll to position [2401, 0]
click at [13, 124] on div at bounding box center [12, 120] width 12 height 12
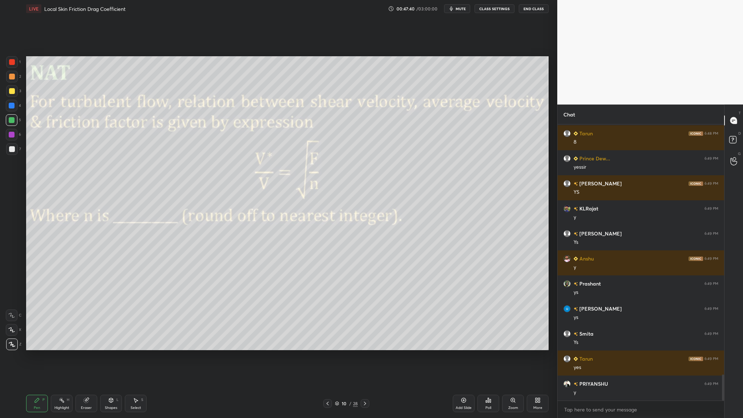
scroll to position [2676, 0]
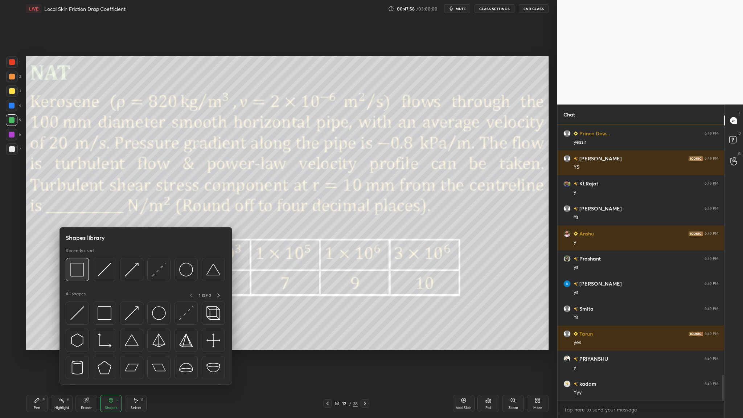
click at [77, 256] on div at bounding box center [77, 269] width 23 height 23
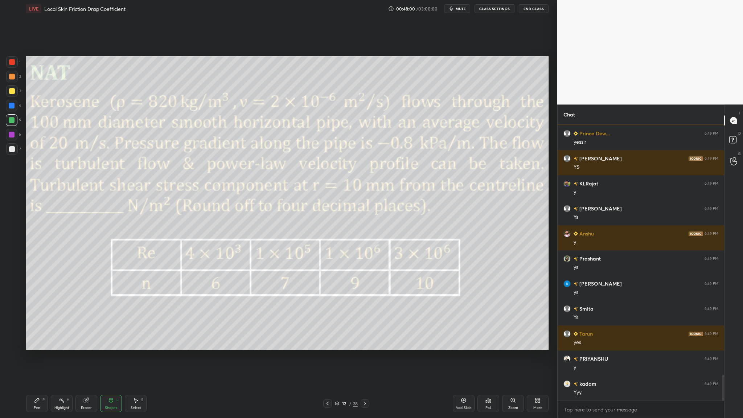
drag, startPoint x: 11, startPoint y: 64, endPoint x: 26, endPoint y: 66, distance: 15.0
click at [11, 65] on div at bounding box center [12, 62] width 12 height 12
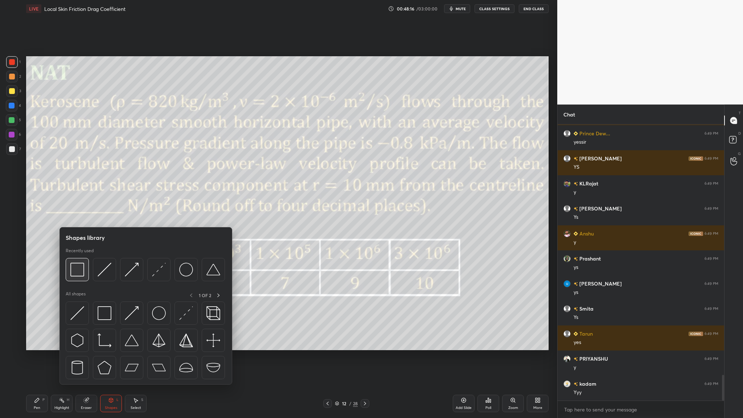
click at [74, 256] on div at bounding box center [77, 269] width 23 height 23
click at [156, 256] on div at bounding box center [158, 269] width 23 height 23
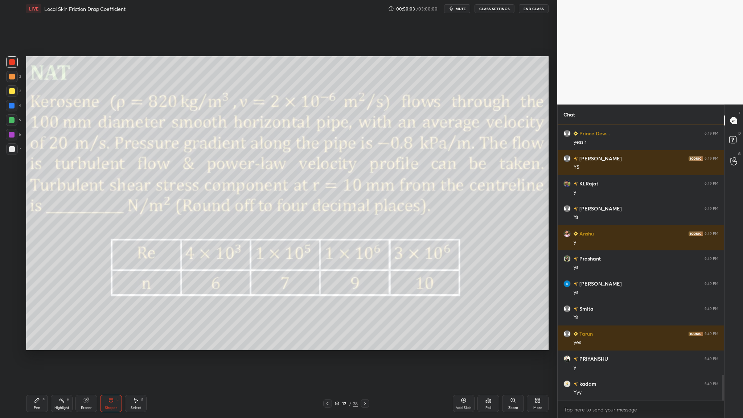
click at [13, 124] on div at bounding box center [12, 120] width 12 height 12
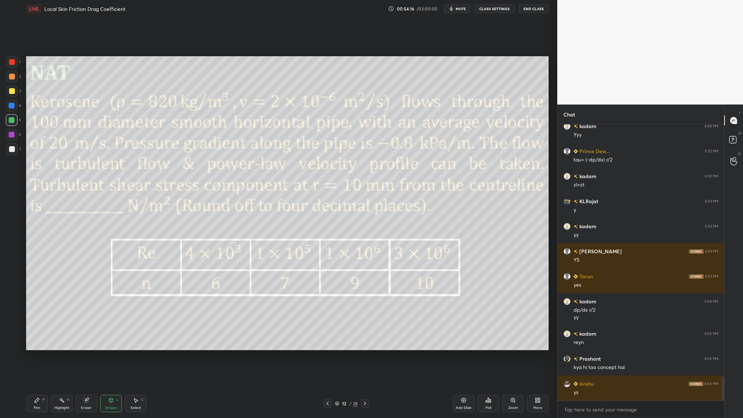
scroll to position [2959, 0]
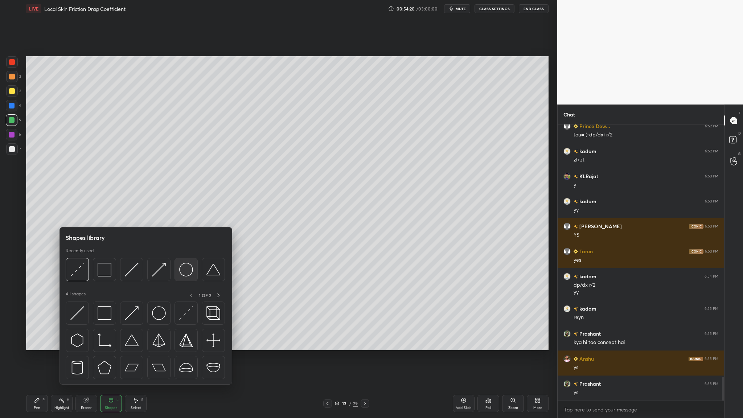
click at [182, 256] on div at bounding box center [185, 269] width 23 height 23
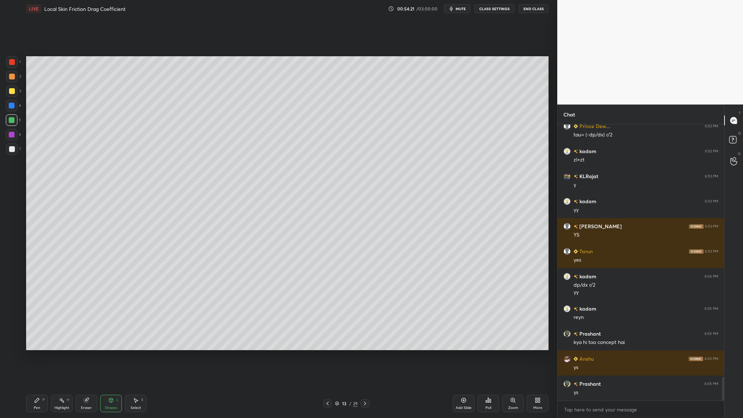
drag, startPoint x: 11, startPoint y: 76, endPoint x: 13, endPoint y: 79, distance: 3.9
click at [11, 77] on div at bounding box center [12, 77] width 6 height 6
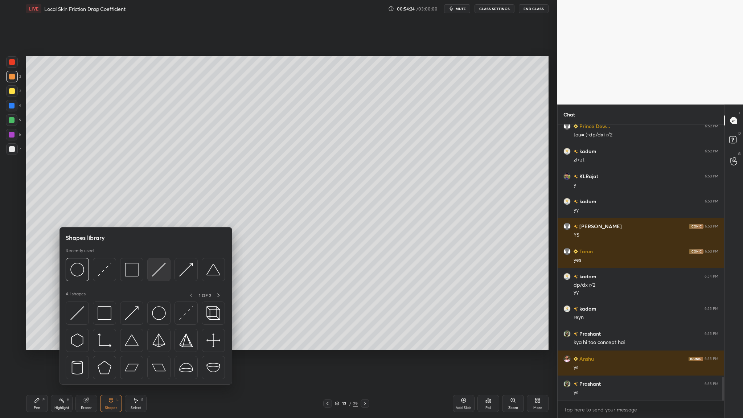
click at [158, 256] on img at bounding box center [159, 270] width 14 height 14
click at [104, 256] on div at bounding box center [104, 269] width 23 height 23
click at [129, 256] on div at bounding box center [131, 269] width 23 height 23
click at [127, 256] on div at bounding box center [131, 269] width 23 height 23
click at [187, 256] on div at bounding box center [185, 269] width 23 height 23
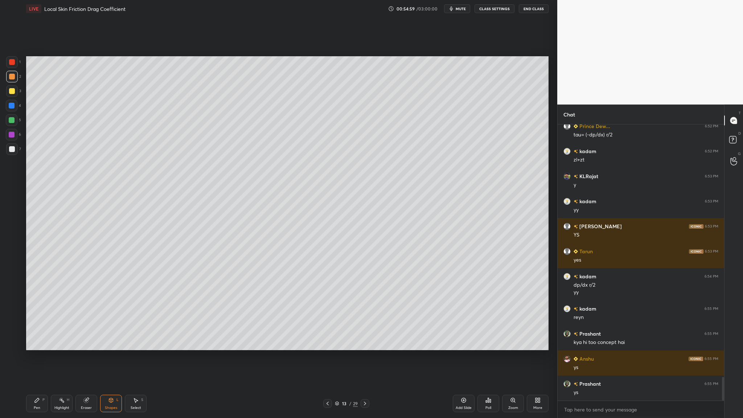
click at [14, 108] on div at bounding box center [12, 106] width 6 height 6
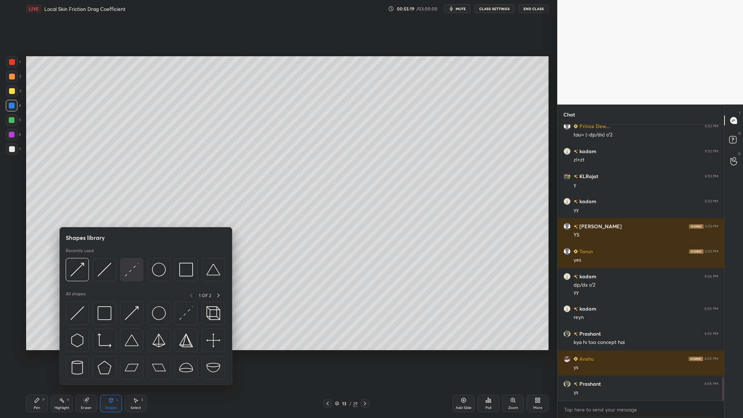
click at [134, 256] on img at bounding box center [132, 270] width 14 height 14
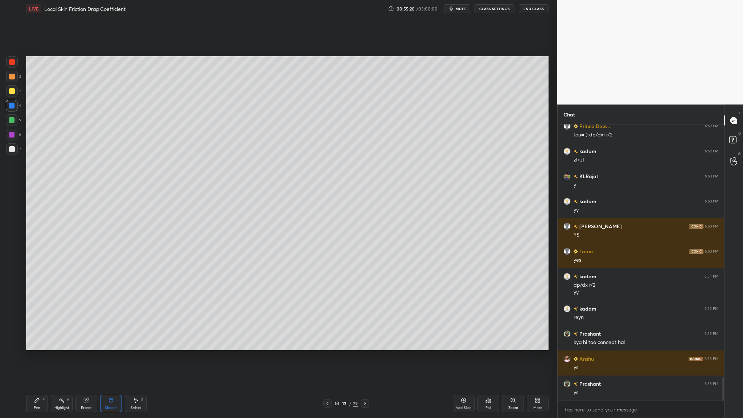
click at [9, 90] on div at bounding box center [12, 91] width 6 height 6
drag, startPoint x: 11, startPoint y: 120, endPoint x: 18, endPoint y: 121, distance: 6.6
click at [13, 121] on div at bounding box center [12, 120] width 6 height 6
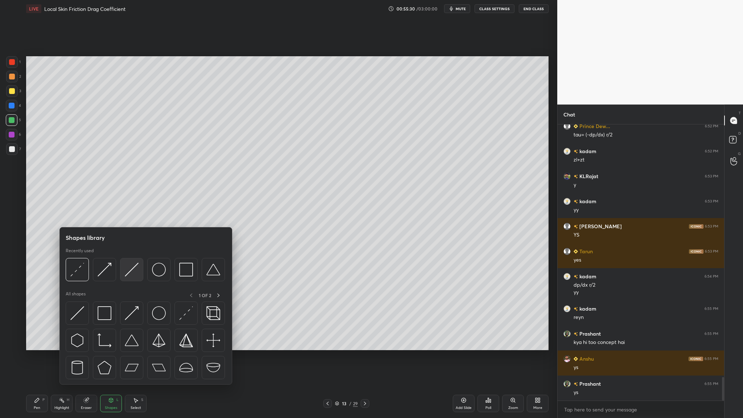
click at [127, 256] on img at bounding box center [132, 270] width 14 height 14
click at [133, 256] on img at bounding box center [132, 270] width 14 height 14
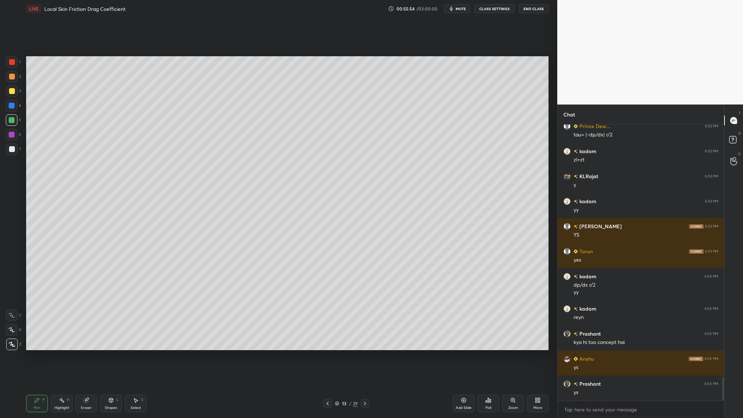
click at [11, 78] on div at bounding box center [12, 77] width 6 height 6
click at [11, 122] on div at bounding box center [12, 120] width 6 height 6
drag, startPoint x: 17, startPoint y: 148, endPoint x: 21, endPoint y: 171, distance: 23.3
click at [17, 148] on div at bounding box center [12, 149] width 12 height 12
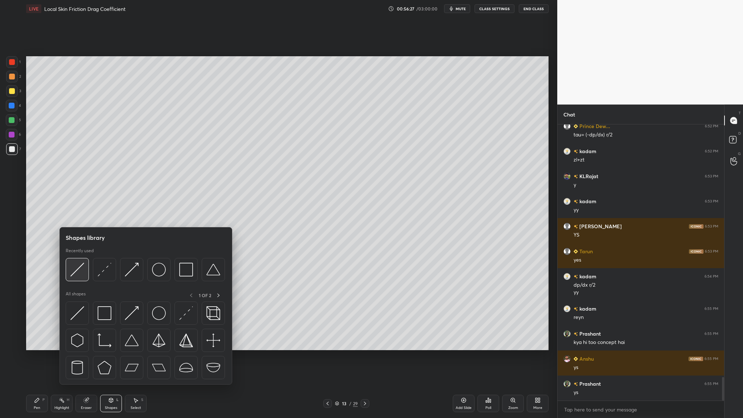
click at [80, 256] on div at bounding box center [77, 269] width 23 height 23
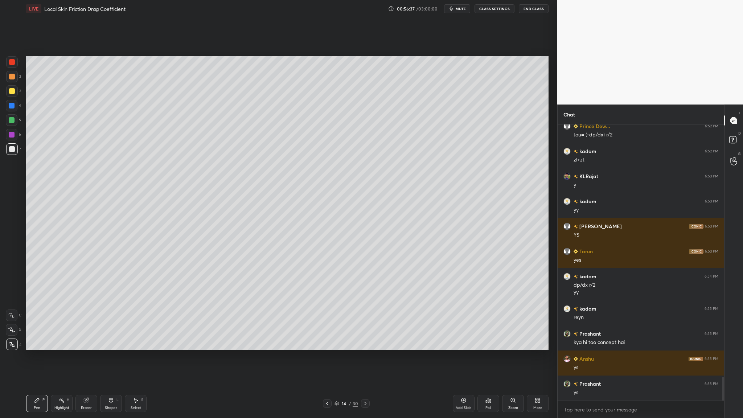
click at [10, 94] on div at bounding box center [12, 91] width 6 height 6
click at [14, 149] on div at bounding box center [12, 149] width 6 height 6
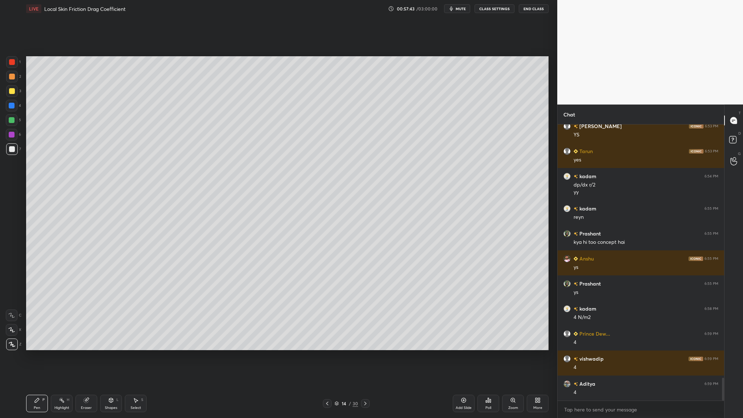
scroll to position [3084, 0]
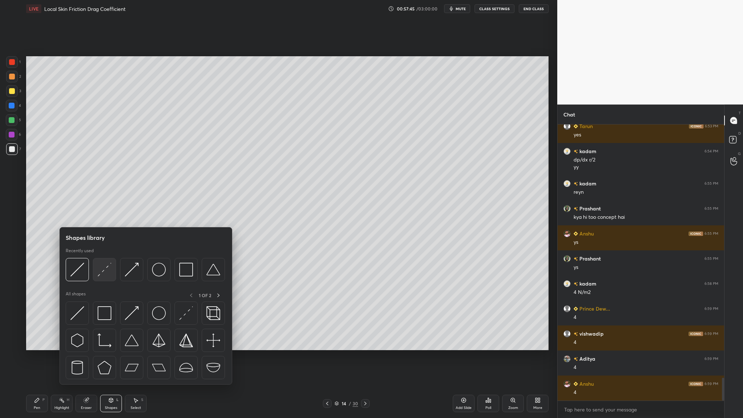
click at [105, 256] on div at bounding box center [104, 269] width 23 height 23
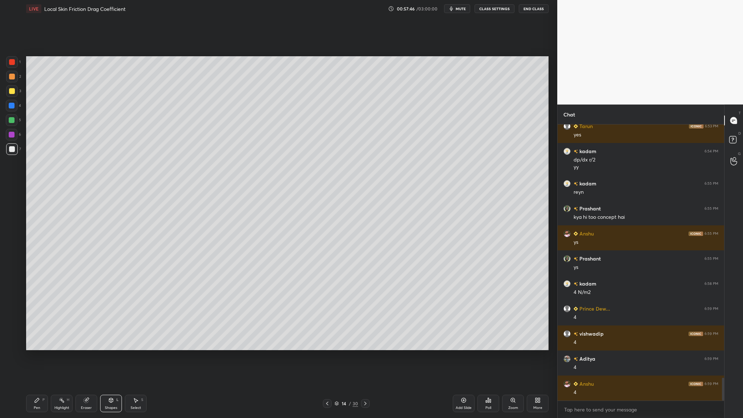
click at [10, 120] on div at bounding box center [12, 120] width 6 height 6
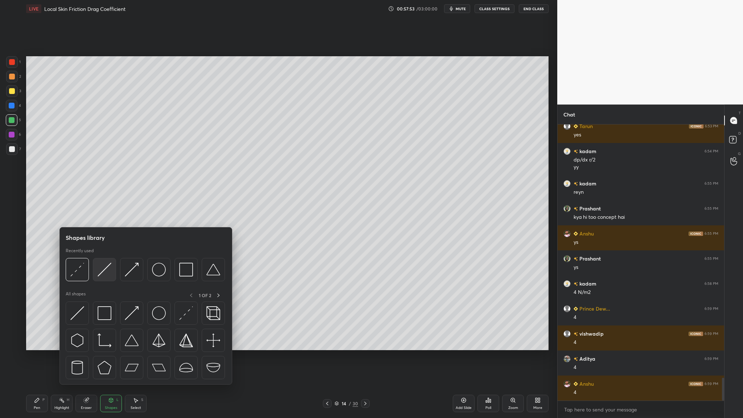
click at [103, 256] on div at bounding box center [104, 269] width 23 height 23
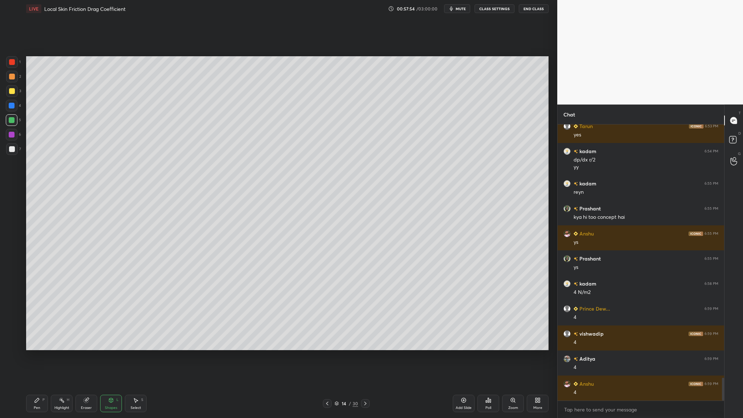
drag, startPoint x: 10, startPoint y: 74, endPoint x: 19, endPoint y: 74, distance: 9.1
click at [11, 74] on div at bounding box center [12, 77] width 6 height 6
click at [10, 93] on div at bounding box center [12, 91] width 6 height 6
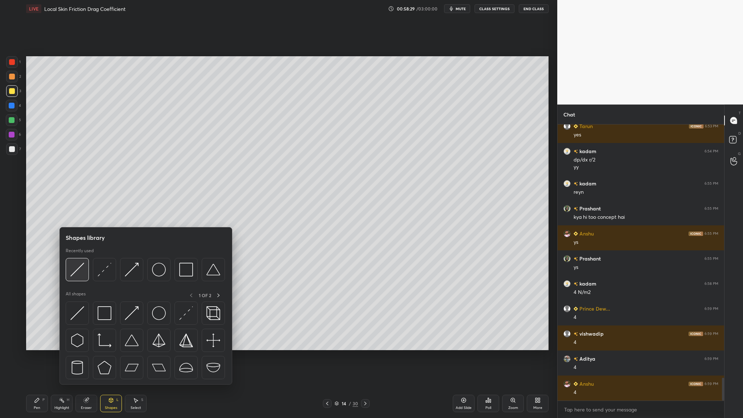
click at [79, 256] on div at bounding box center [77, 269] width 23 height 23
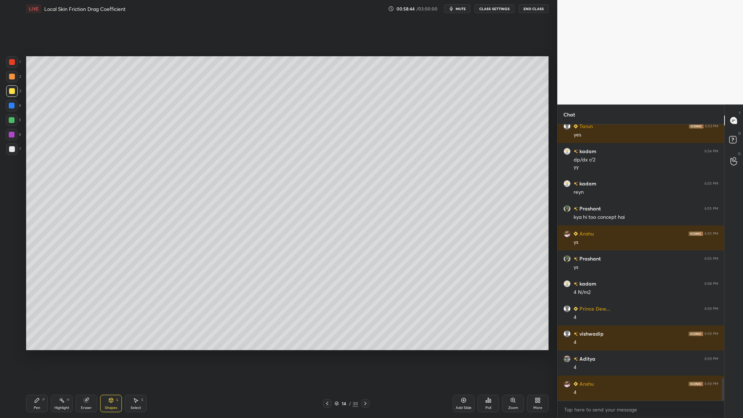
scroll to position [3109, 0]
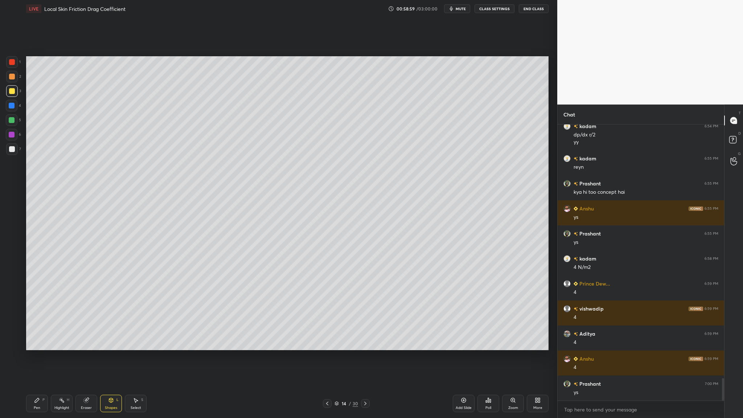
click at [10, 94] on div at bounding box center [12, 91] width 12 height 12
click at [15, 121] on div at bounding box center [12, 120] width 12 height 12
click at [13, 152] on div at bounding box center [12, 149] width 12 height 12
click at [337, 256] on icon at bounding box center [336, 403] width 4 height 4
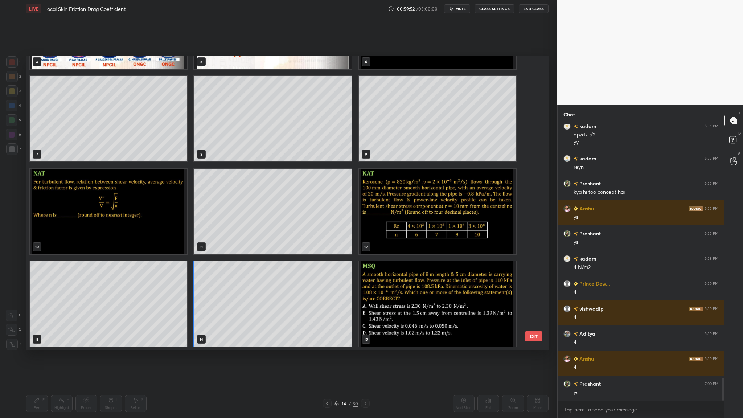
scroll to position [3134, 0]
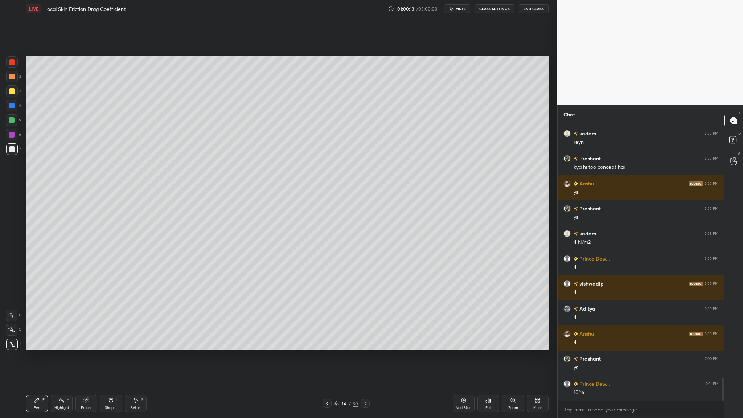
click at [11, 59] on div at bounding box center [12, 62] width 6 height 6
click at [8, 152] on div at bounding box center [12, 149] width 12 height 12
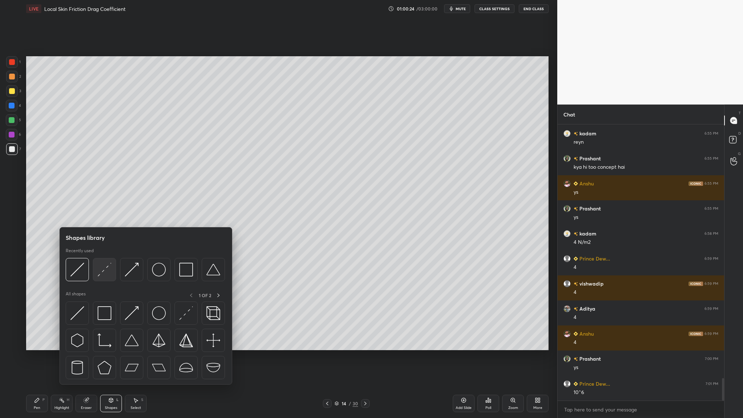
click at [109, 256] on div at bounding box center [145, 271] width 159 height 27
click at [107, 256] on div at bounding box center [104, 269] width 23 height 23
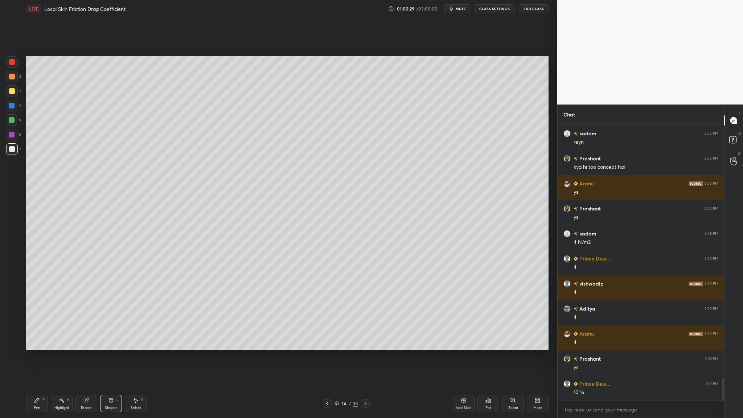
drag, startPoint x: 12, startPoint y: 121, endPoint x: 17, endPoint y: 125, distance: 6.2
click at [12, 121] on div at bounding box center [12, 120] width 6 height 6
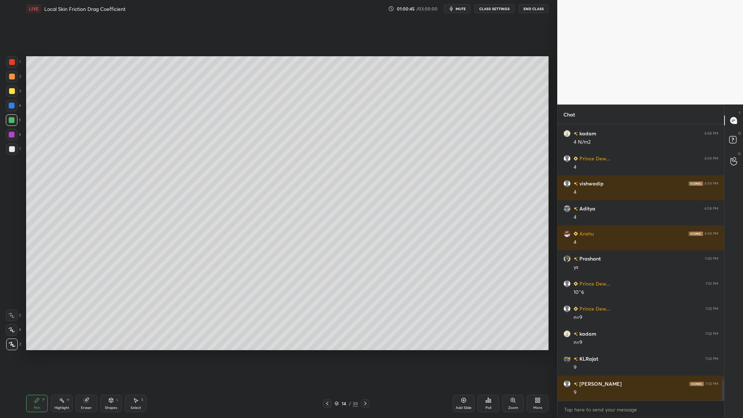
scroll to position [3259, 0]
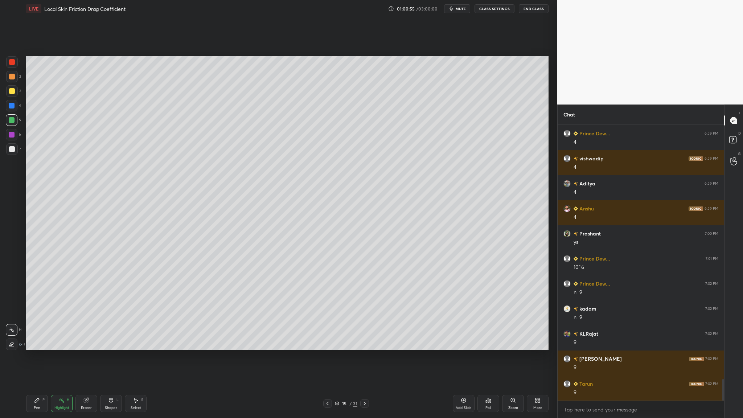
drag, startPoint x: 15, startPoint y: 150, endPoint x: 20, endPoint y: 151, distance: 5.1
click at [15, 150] on div at bounding box center [12, 149] width 12 height 12
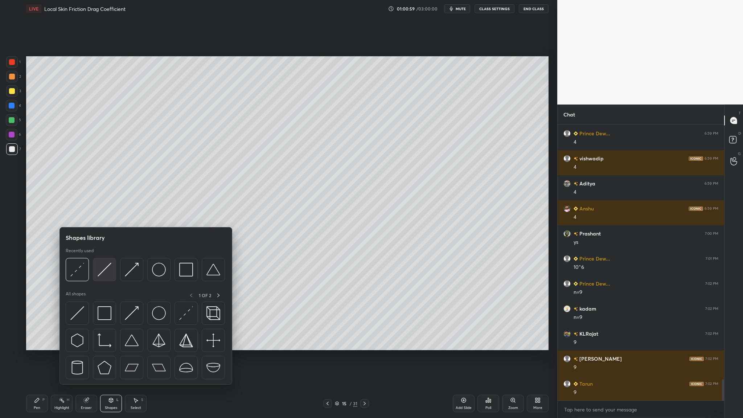
click at [107, 256] on div at bounding box center [104, 269] width 23 height 23
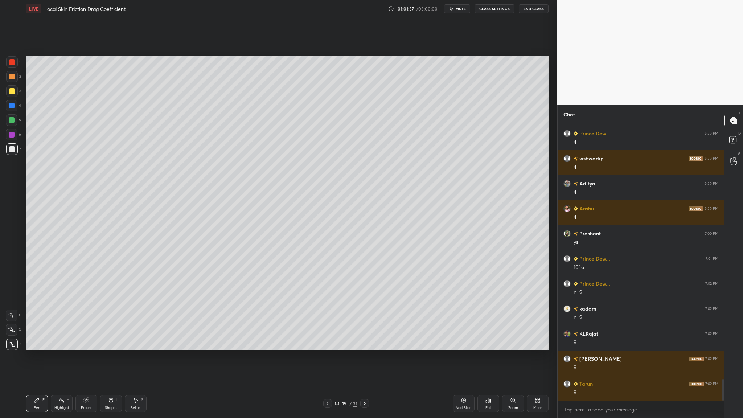
click at [15, 148] on div at bounding box center [12, 149] width 6 height 6
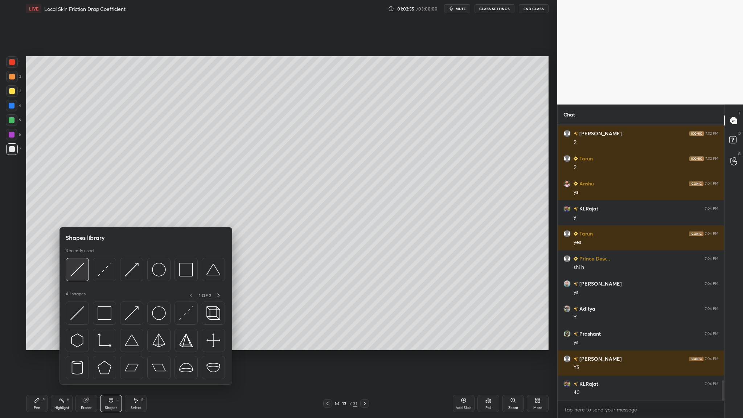
scroll to position [3509, 0]
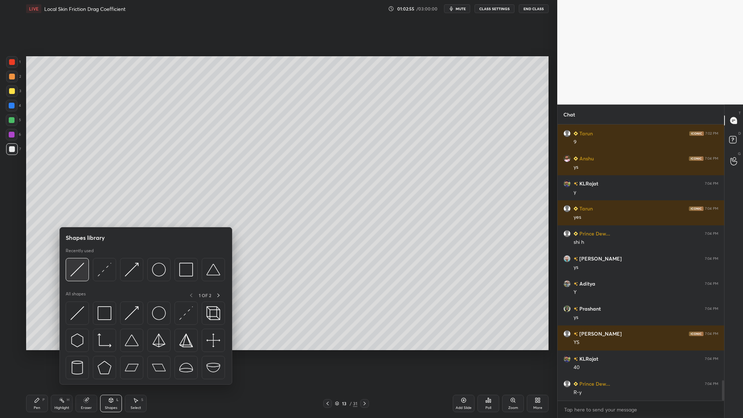
click at [80, 256] on img at bounding box center [77, 270] width 14 height 14
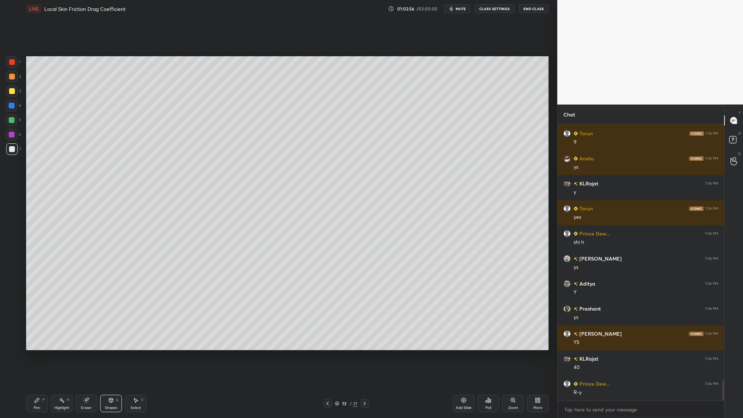
click at [10, 136] on div at bounding box center [12, 135] width 6 height 6
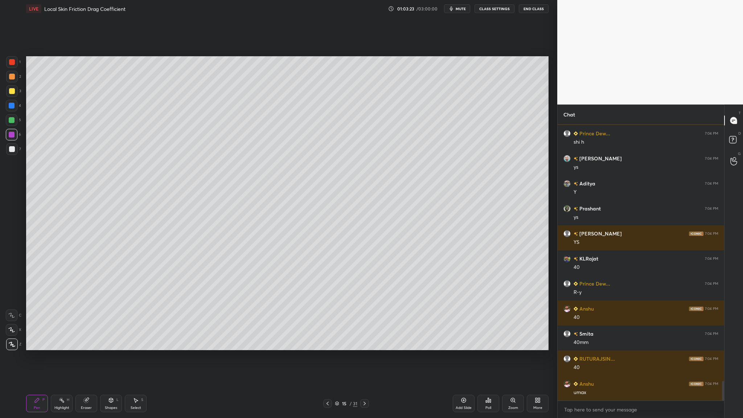
scroll to position [3634, 0]
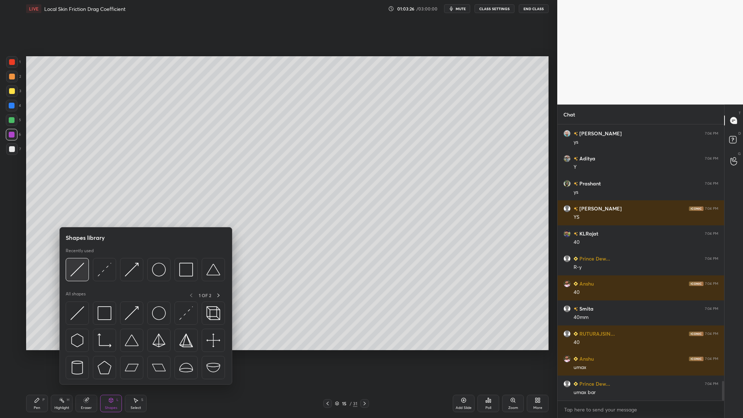
click at [83, 256] on img at bounding box center [77, 270] width 14 height 14
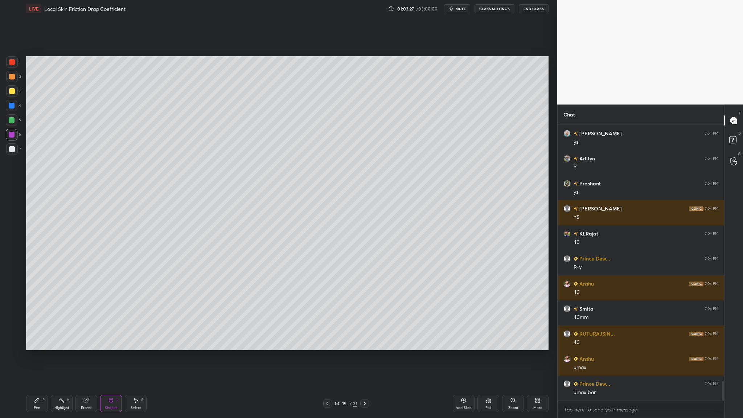
click at [14, 63] on div at bounding box center [12, 62] width 6 height 6
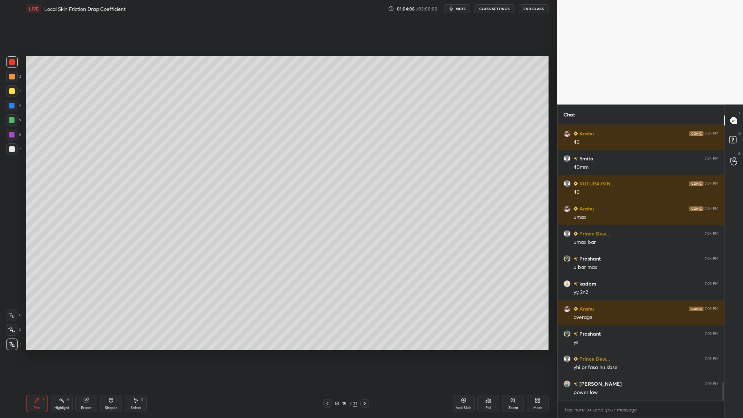
scroll to position [3810, 0]
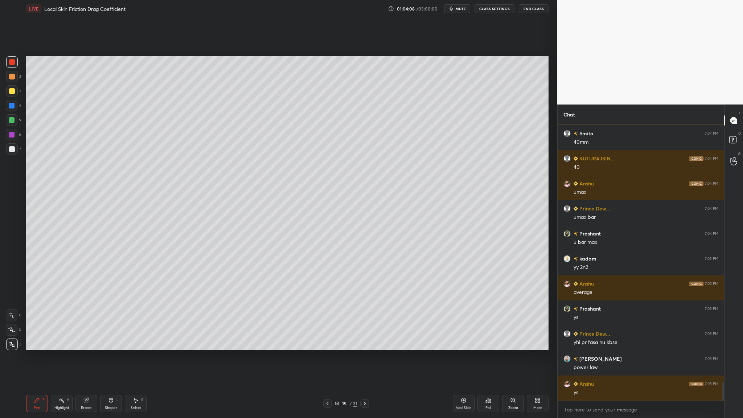
click at [13, 92] on div at bounding box center [12, 91] width 6 height 6
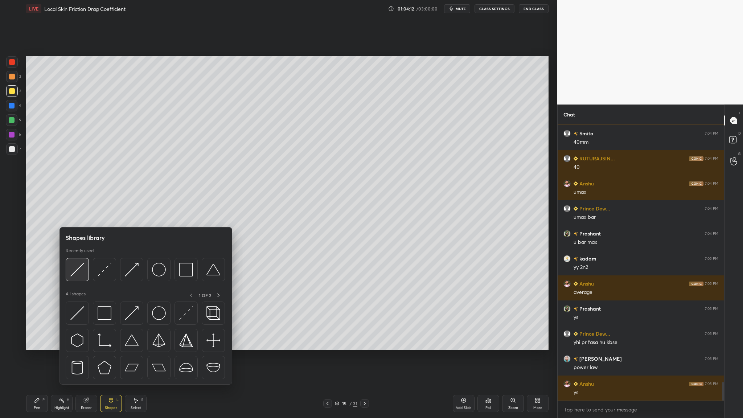
click at [79, 256] on img at bounding box center [77, 270] width 14 height 14
click at [78, 256] on img at bounding box center [77, 270] width 14 height 14
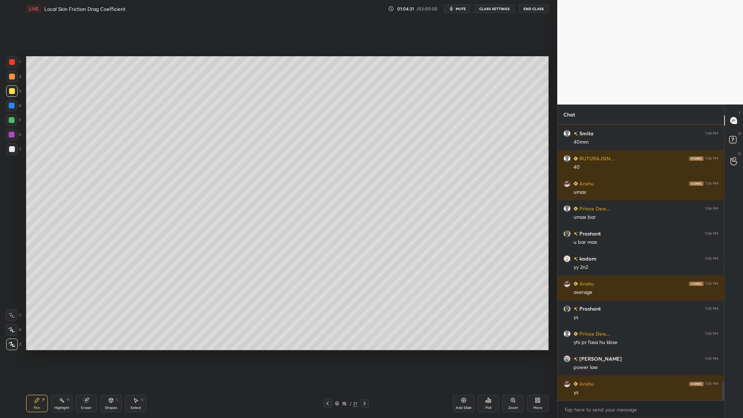
scroll to position [3835, 0]
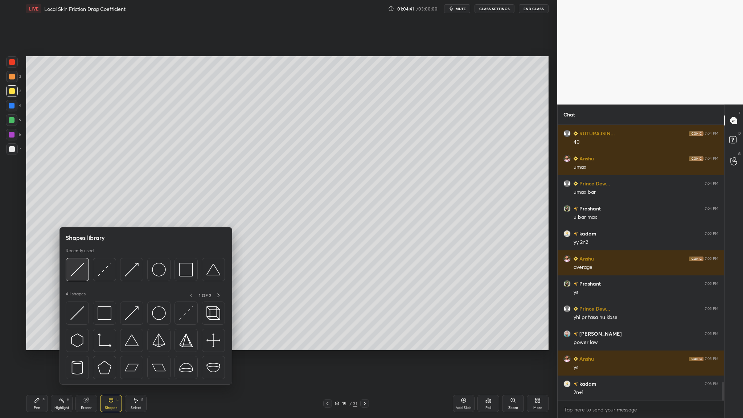
click at [74, 256] on div at bounding box center [77, 269] width 23 height 23
click at [76, 256] on div at bounding box center [77, 269] width 23 height 23
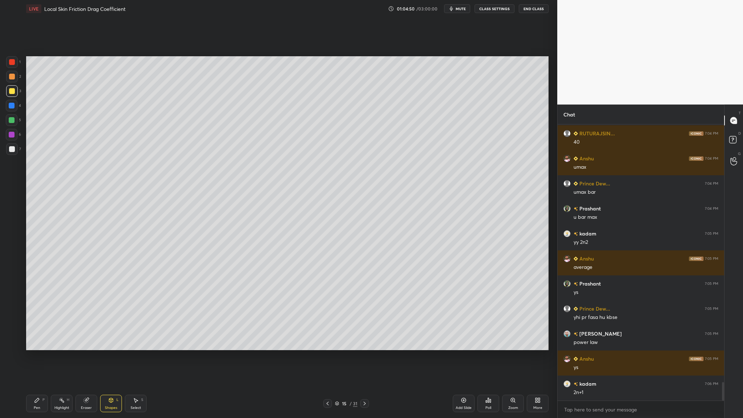
click at [13, 77] on div at bounding box center [12, 77] width 6 height 6
click at [8, 148] on div at bounding box center [12, 149] width 12 height 12
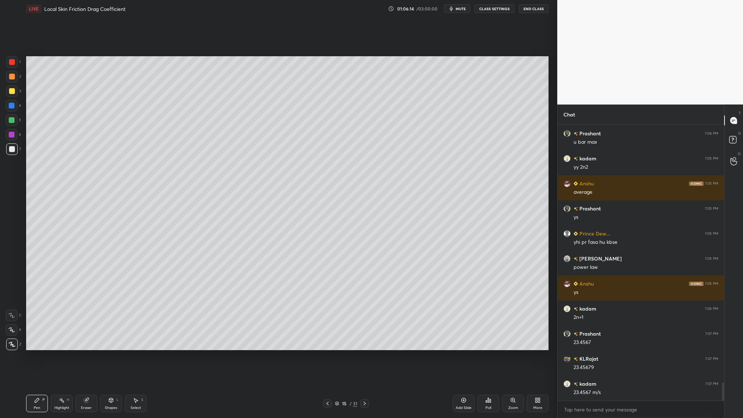
scroll to position [3935, 0]
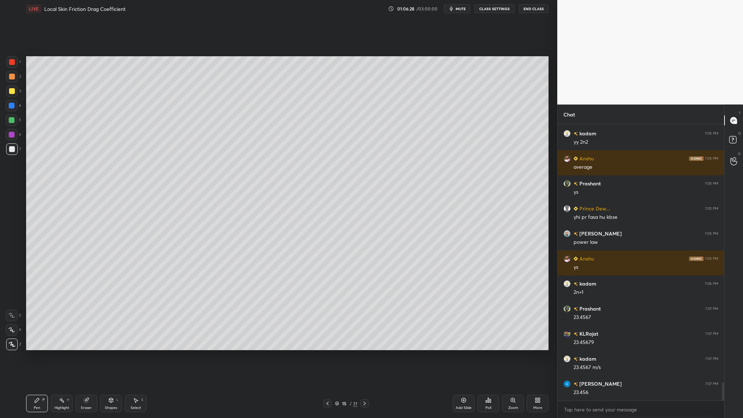
drag, startPoint x: 16, startPoint y: 152, endPoint x: 20, endPoint y: 156, distance: 5.1
click at [17, 154] on div "7" at bounding box center [13, 149] width 15 height 12
drag, startPoint x: 13, startPoint y: 120, endPoint x: 19, endPoint y: 127, distance: 8.2
click at [14, 122] on div at bounding box center [12, 120] width 12 height 12
drag, startPoint x: 12, startPoint y: 135, endPoint x: 16, endPoint y: 136, distance: 4.0
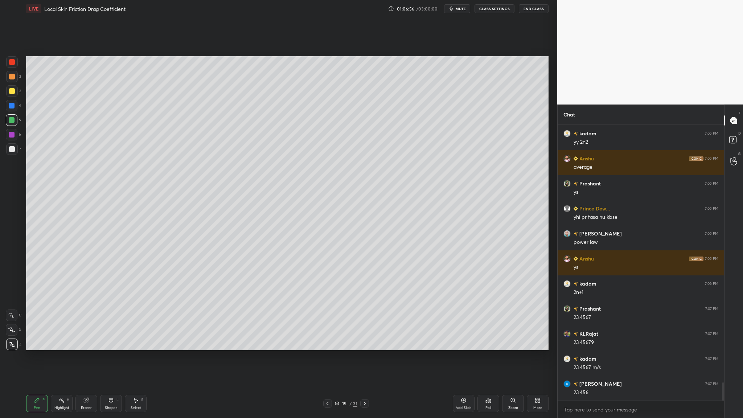
click at [13, 135] on div at bounding box center [12, 135] width 6 height 6
click at [12, 152] on div at bounding box center [12, 149] width 12 height 12
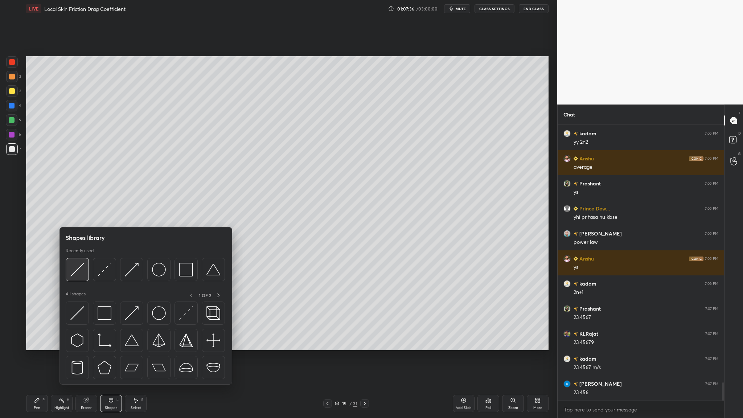
click at [86, 256] on div at bounding box center [77, 269] width 23 height 23
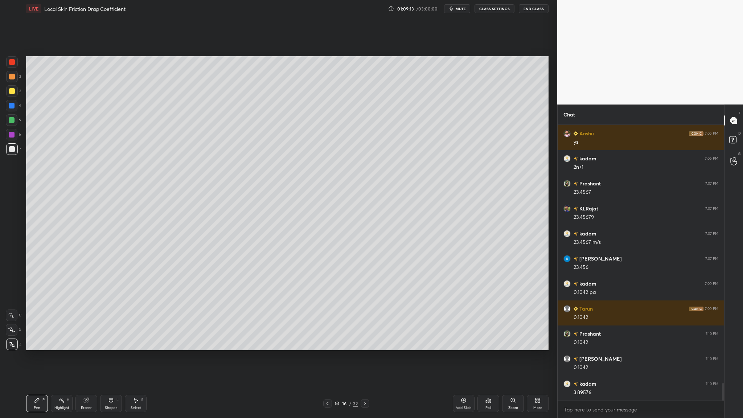
scroll to position [4085, 0]
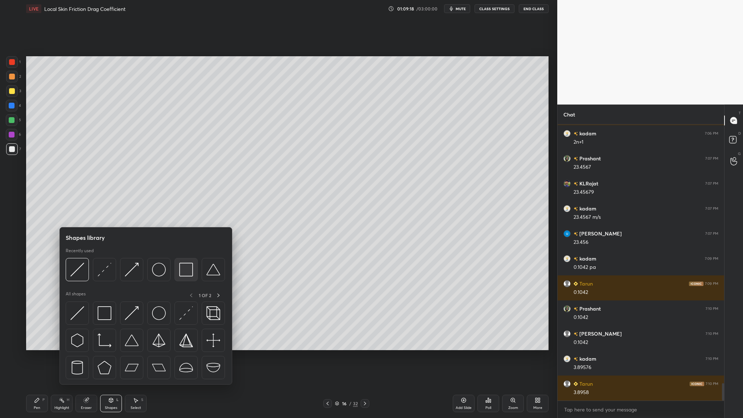
click at [188, 256] on img at bounding box center [186, 270] width 14 height 14
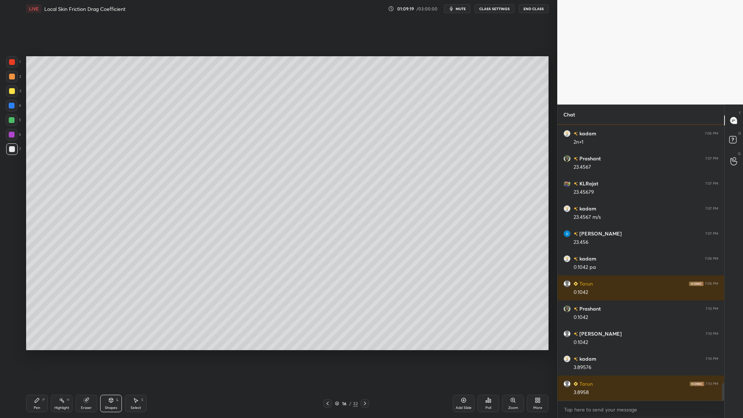
click at [14, 122] on div at bounding box center [12, 120] width 6 height 6
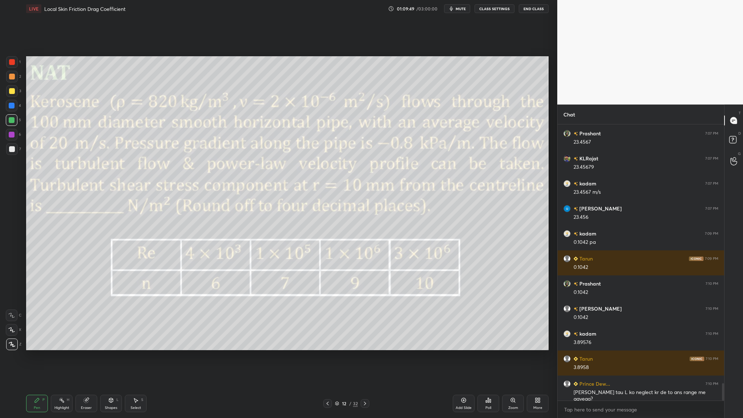
drag, startPoint x: 12, startPoint y: 118, endPoint x: 15, endPoint y: 123, distance: 5.7
click at [14, 122] on div at bounding box center [12, 120] width 6 height 6
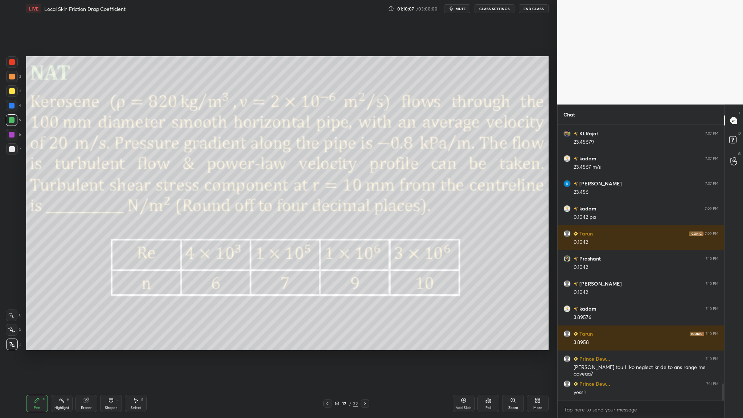
scroll to position [4160, 0]
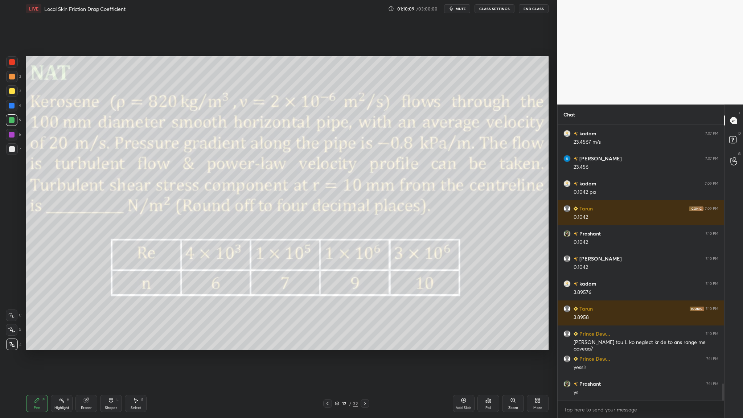
click at [338, 256] on icon at bounding box center [337, 403] width 4 height 4
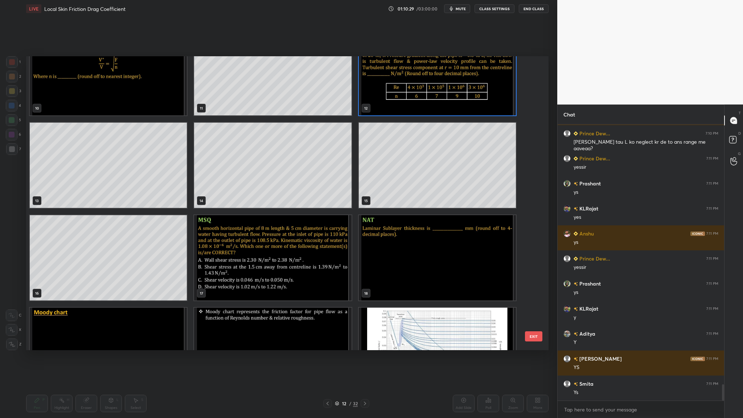
scroll to position [300, 0]
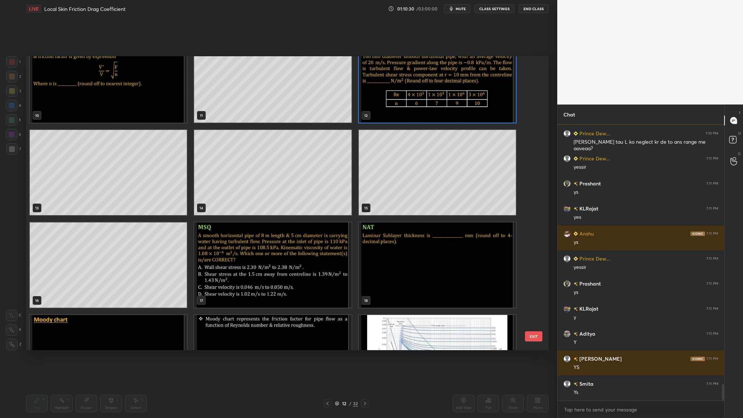
click at [257, 250] on img "grid" at bounding box center [272, 264] width 157 height 85
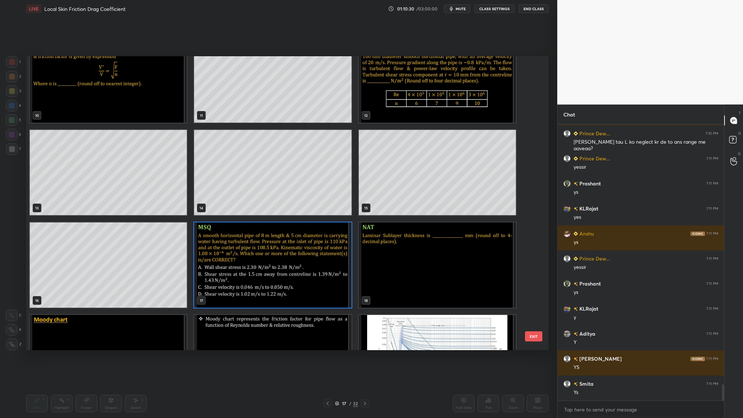
click at [257, 250] on img "grid" at bounding box center [272, 264] width 157 height 85
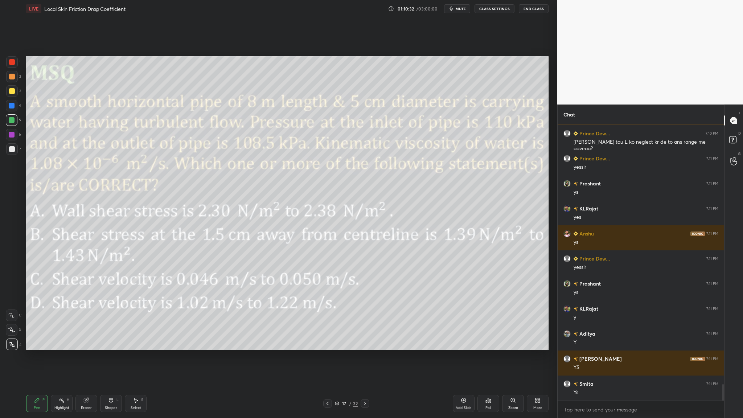
click at [454, 9] on icon "button" at bounding box center [451, 9] width 6 height 6
drag, startPoint x: 453, startPoint y: 8, endPoint x: 453, endPoint y: 371, distance: 362.4
click at [453, 8] on button "unmute" at bounding box center [457, 8] width 26 height 9
click at [11, 63] on div at bounding box center [12, 62] width 6 height 6
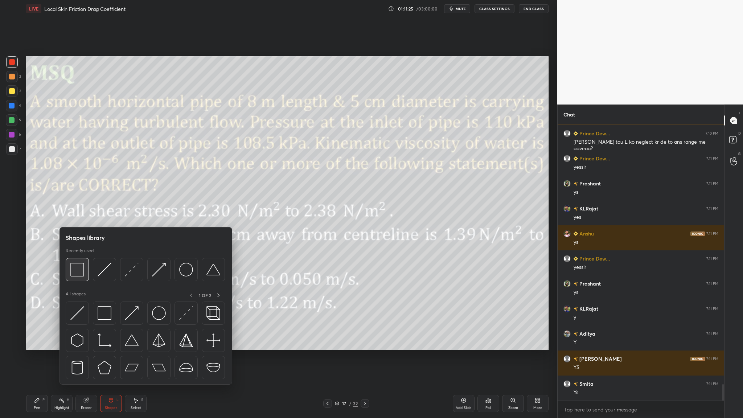
click at [83, 256] on img at bounding box center [77, 270] width 14 height 14
click at [76, 256] on img at bounding box center [77, 270] width 14 height 14
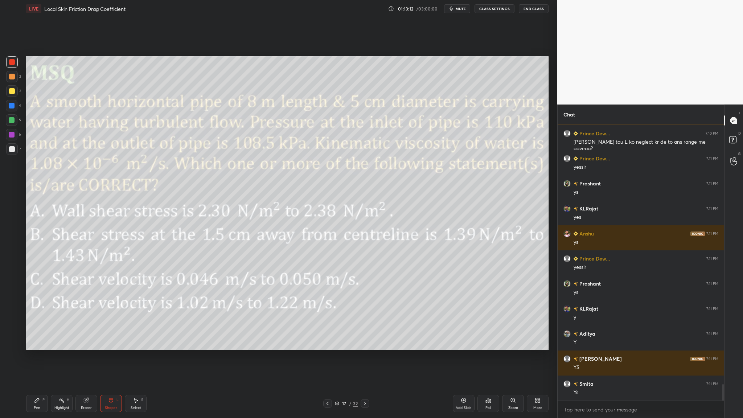
scroll to position [4385, 0]
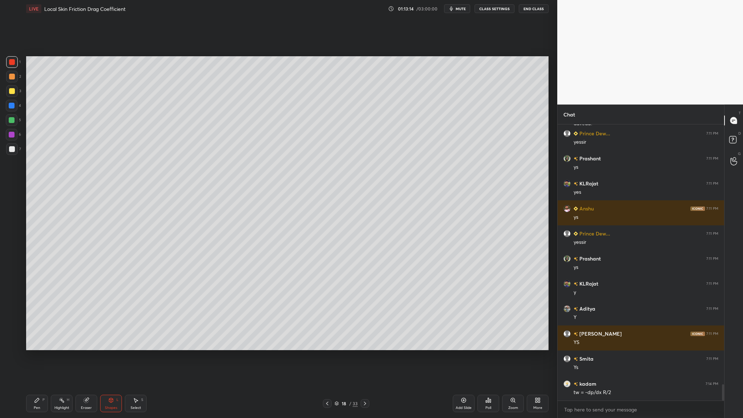
click at [11, 77] on div at bounding box center [12, 77] width 6 height 6
click at [12, 76] on div at bounding box center [12, 77] width 6 height 6
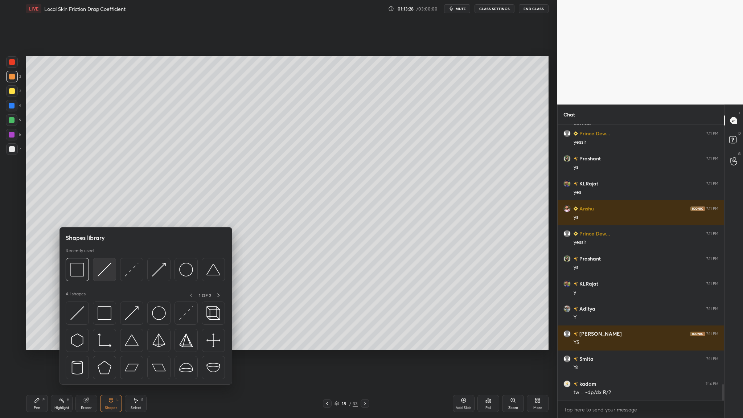
click at [107, 256] on img at bounding box center [105, 270] width 14 height 14
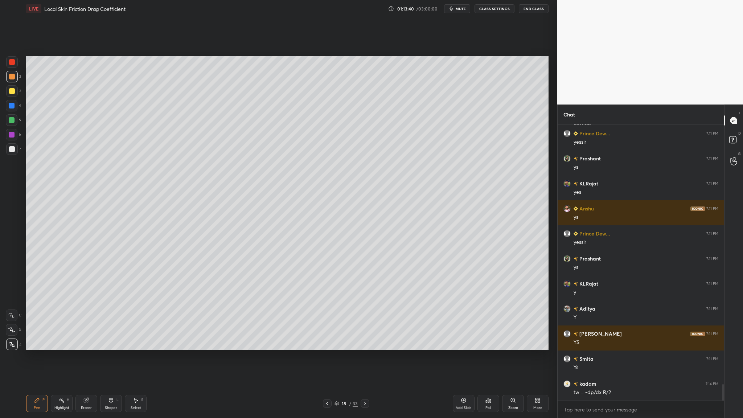
click at [11, 91] on div at bounding box center [12, 91] width 6 height 6
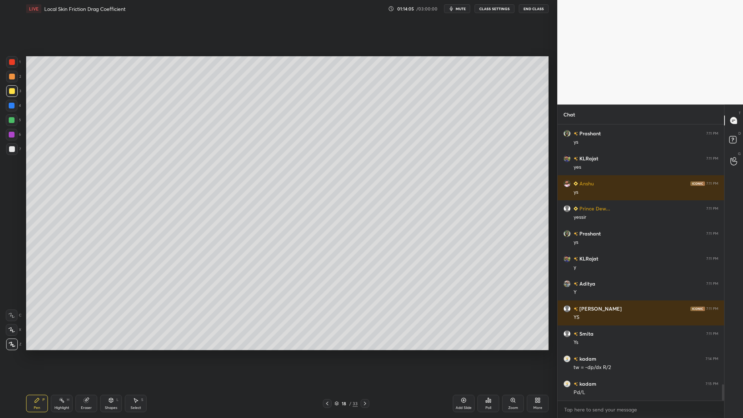
drag, startPoint x: 11, startPoint y: 152, endPoint x: 17, endPoint y: 149, distance: 6.5
click at [11, 152] on div at bounding box center [12, 149] width 6 height 6
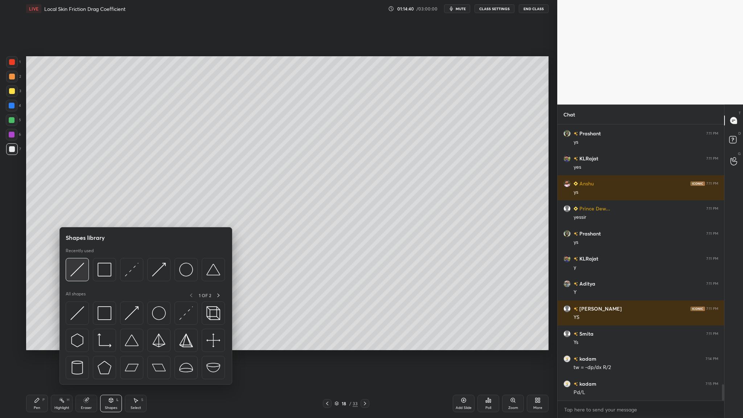
click at [77, 256] on img at bounding box center [77, 270] width 14 height 14
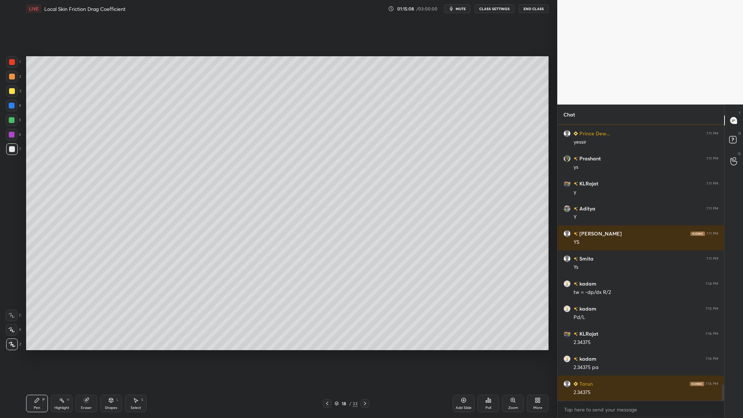
scroll to position [4511, 0]
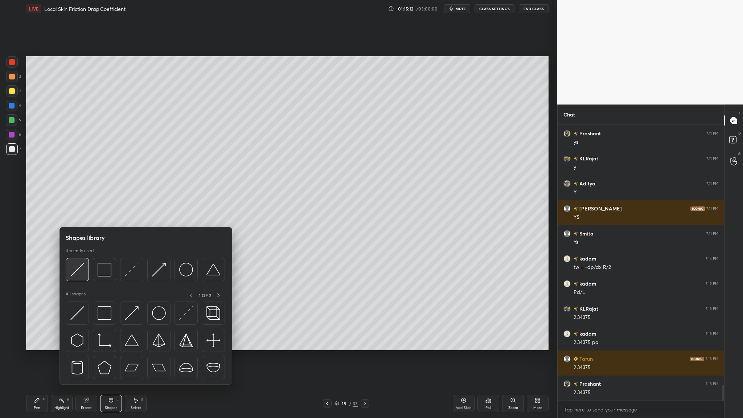
click at [78, 256] on img at bounding box center [77, 270] width 14 height 14
click at [101, 256] on img at bounding box center [105, 270] width 14 height 14
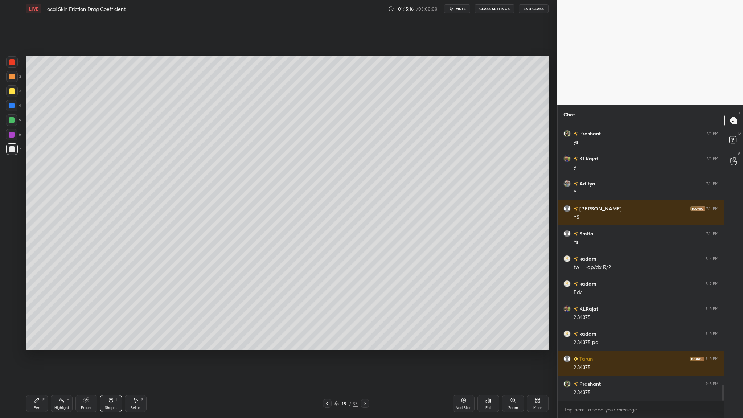
click at [12, 117] on div at bounding box center [12, 120] width 12 height 12
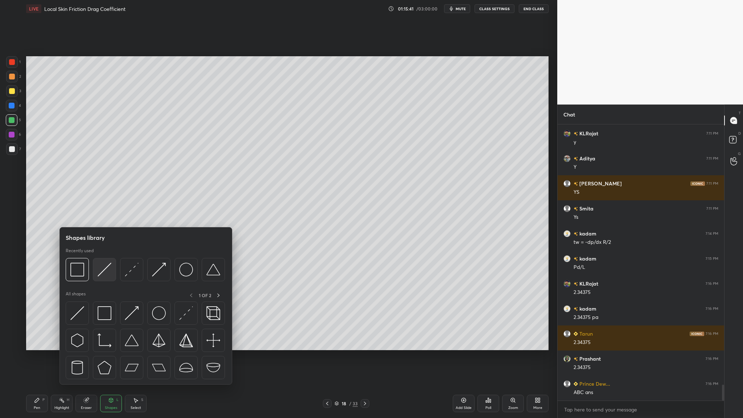
click at [99, 256] on div at bounding box center [104, 269] width 23 height 23
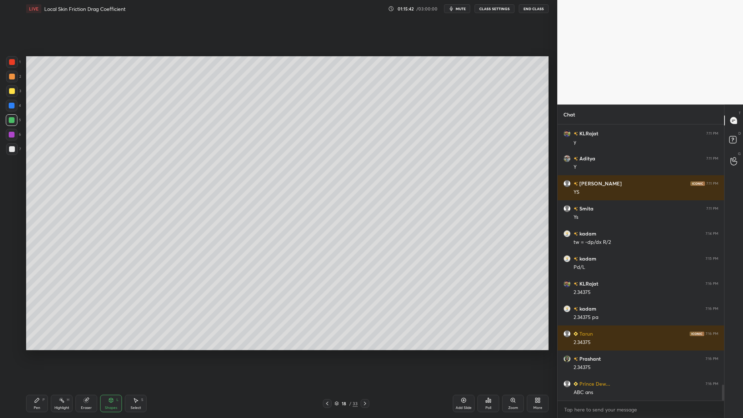
drag, startPoint x: 12, startPoint y: 79, endPoint x: 17, endPoint y: 81, distance: 5.4
click at [13, 80] on div at bounding box center [12, 77] width 12 height 12
click at [7, 119] on div at bounding box center [12, 120] width 12 height 12
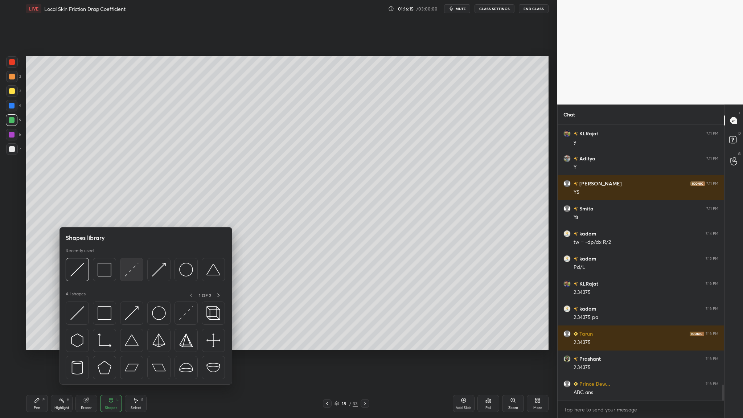
click at [130, 256] on div at bounding box center [131, 269] width 23 height 23
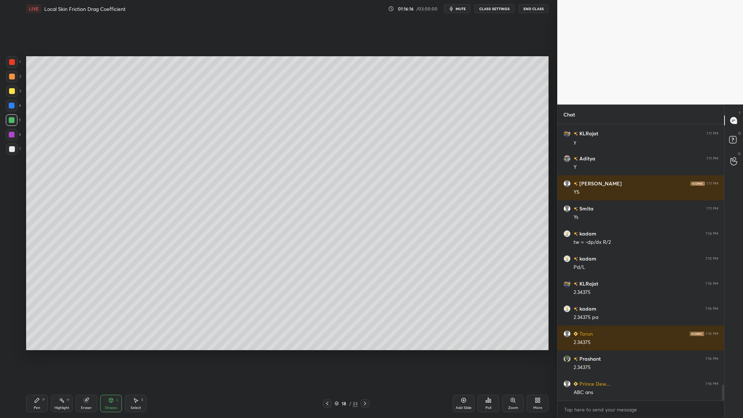
click at [9, 135] on div at bounding box center [12, 135] width 6 height 6
click at [11, 151] on div at bounding box center [12, 149] width 6 height 6
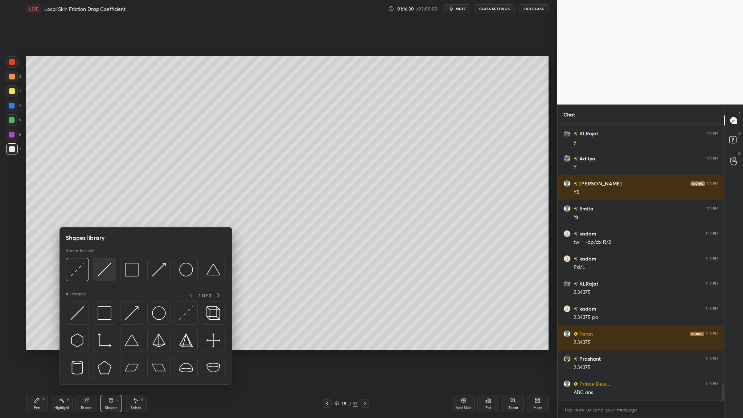
click at [107, 256] on img at bounding box center [105, 270] width 14 height 14
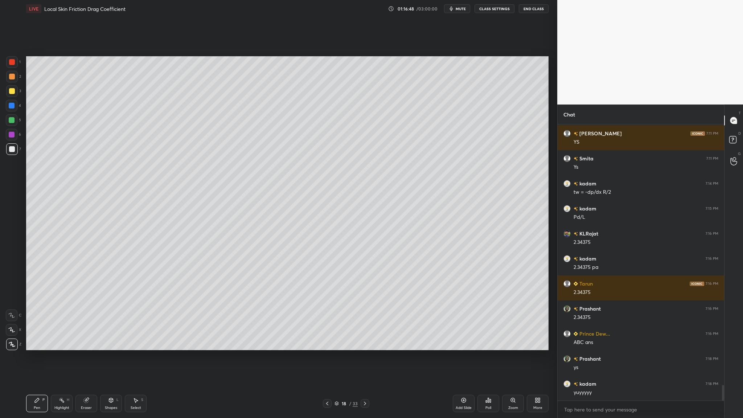
scroll to position [4611, 0]
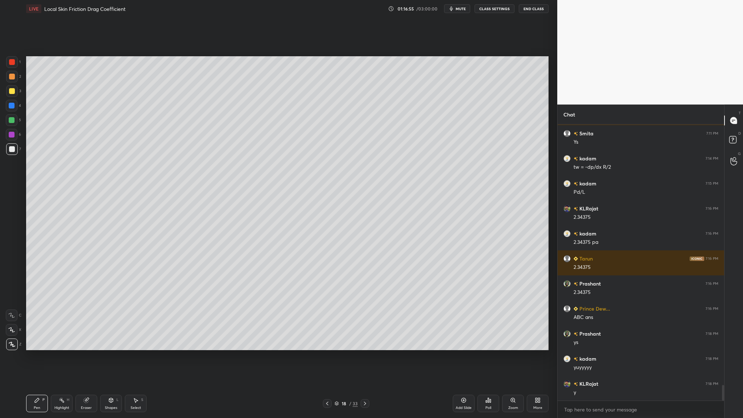
click at [19, 155] on div "7" at bounding box center [13, 149] width 15 height 12
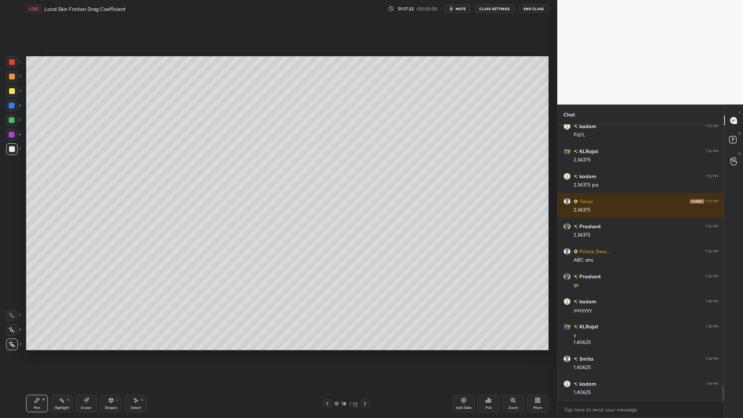
scroll to position [4693, 0]
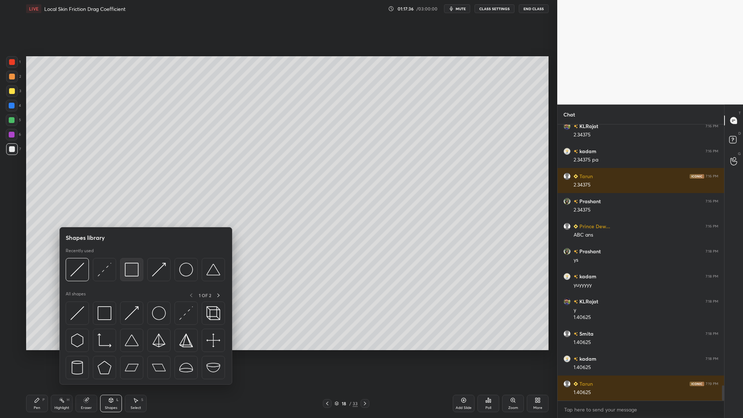
click at [129, 256] on div at bounding box center [131, 269] width 23 height 23
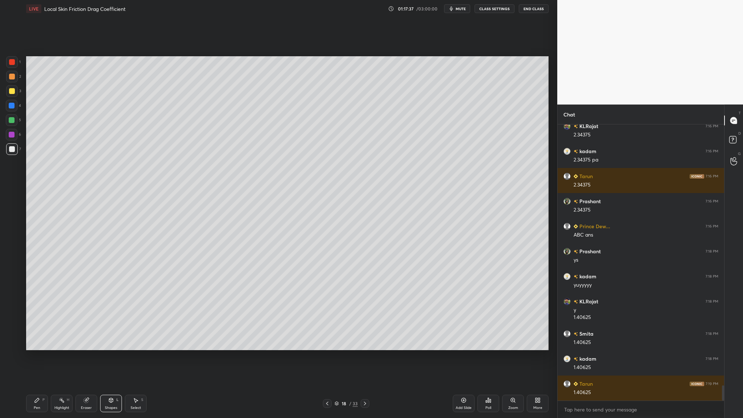
click at [10, 121] on div at bounding box center [12, 120] width 6 height 6
click at [11, 92] on div at bounding box center [12, 91] width 6 height 6
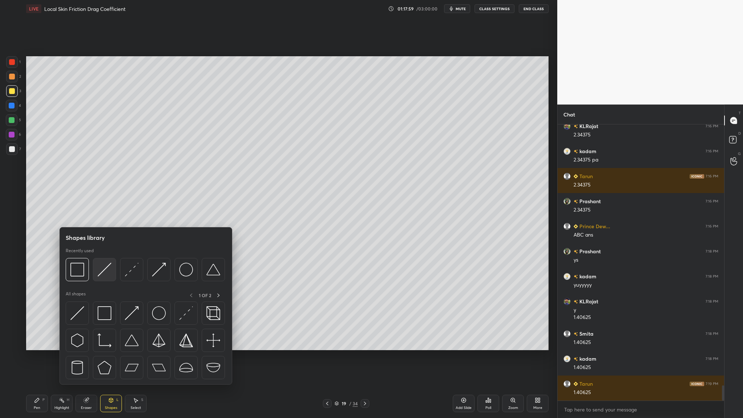
click at [106, 256] on img at bounding box center [105, 270] width 14 height 14
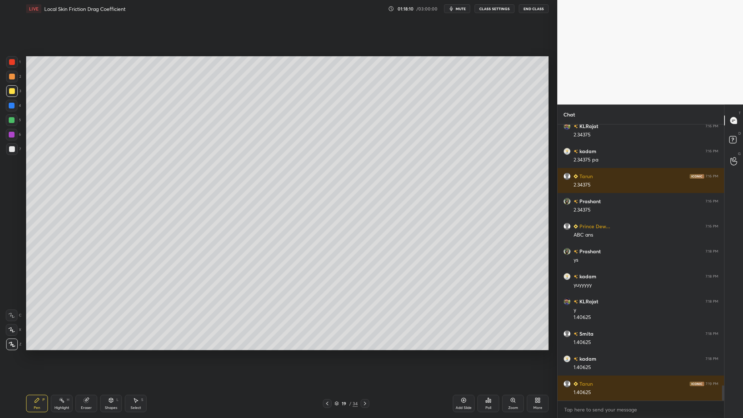
drag, startPoint x: 12, startPoint y: 149, endPoint x: 17, endPoint y: 154, distance: 7.2
click at [12, 149] on div at bounding box center [12, 149] width 6 height 6
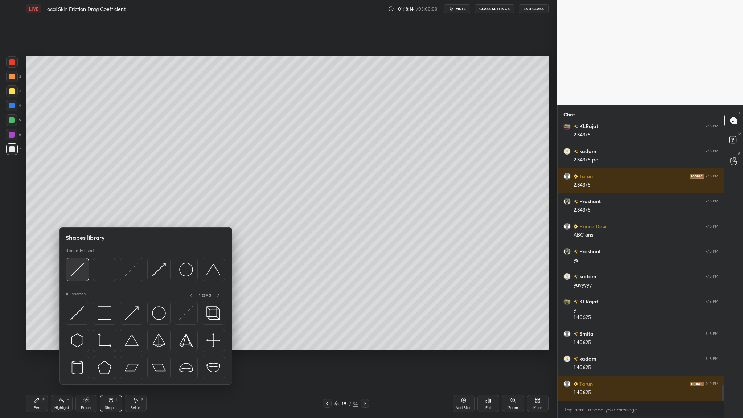
click at [78, 256] on div at bounding box center [77, 269] width 23 height 23
click at [77, 256] on div at bounding box center [77, 269] width 23 height 23
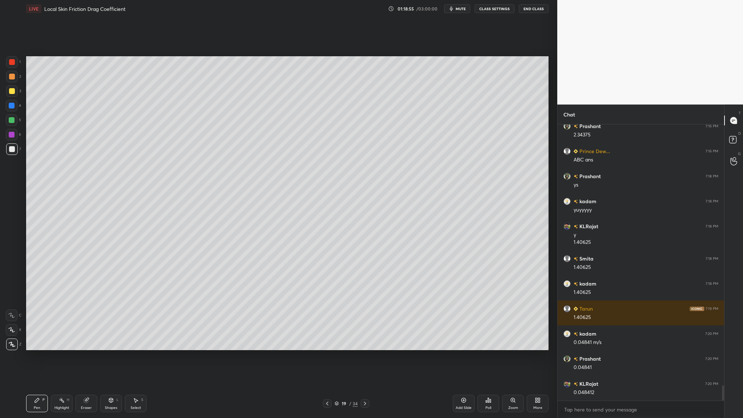
scroll to position [4793, 0]
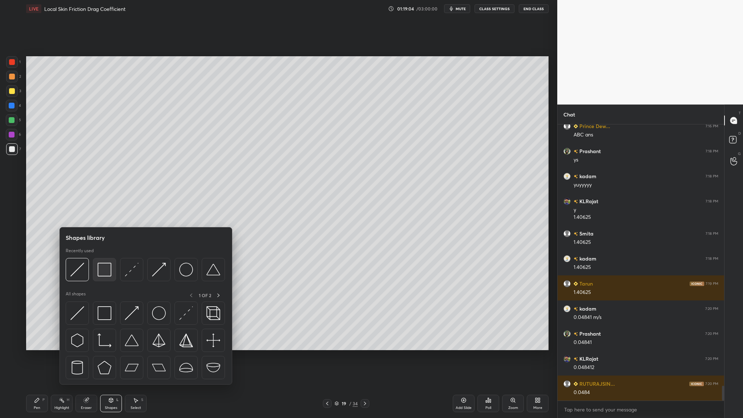
click at [102, 256] on img at bounding box center [105, 270] width 14 height 14
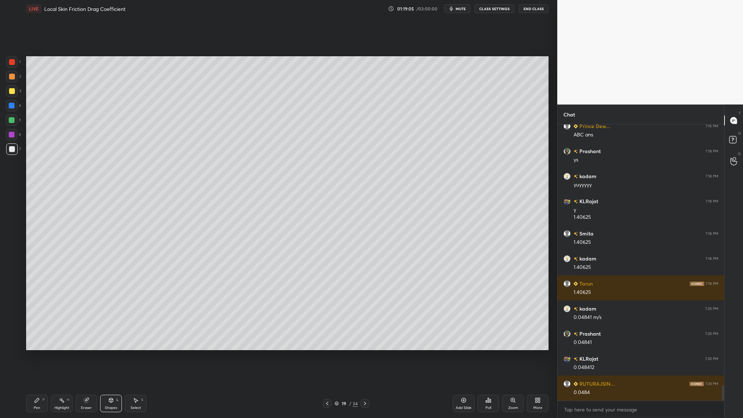
click at [11, 121] on div at bounding box center [12, 120] width 6 height 6
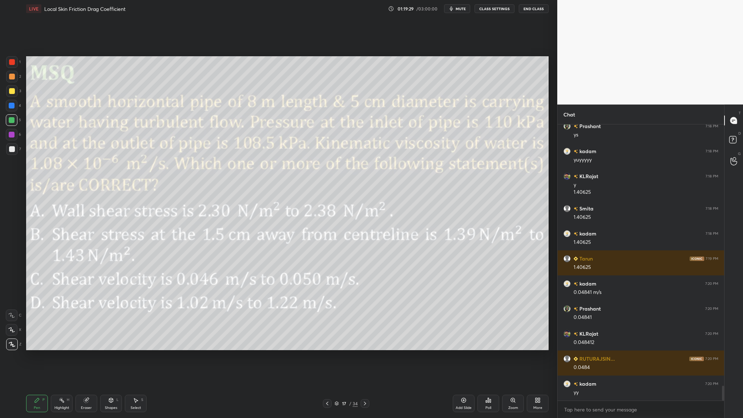
click at [338, 256] on icon at bounding box center [336, 403] width 4 height 4
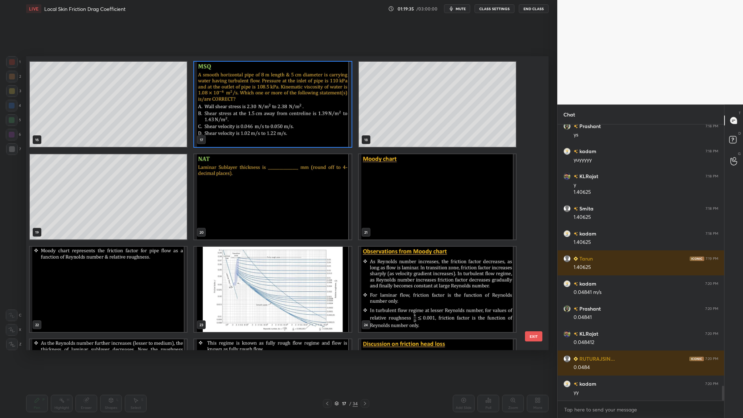
scroll to position [4843, 0]
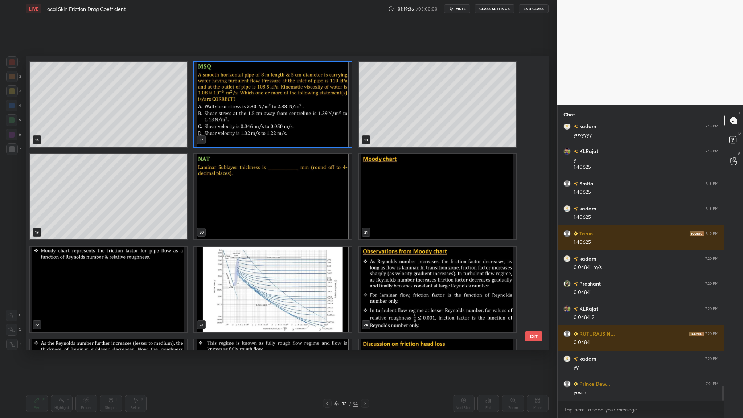
click at [290, 225] on img "grid" at bounding box center [272, 196] width 157 height 85
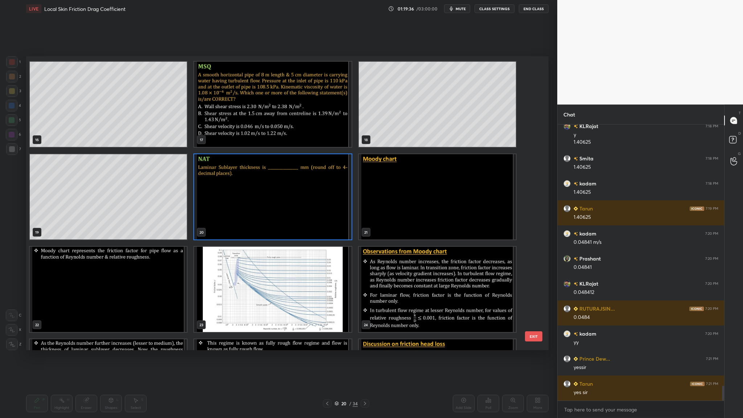
click at [290, 225] on img "grid" at bounding box center [272, 196] width 157 height 85
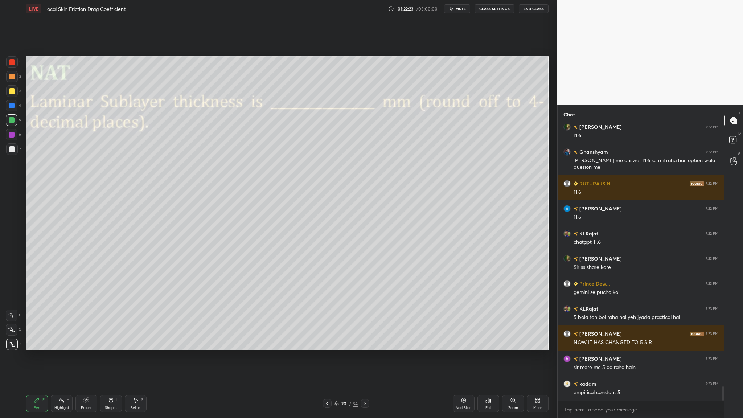
scroll to position [5200, 0]
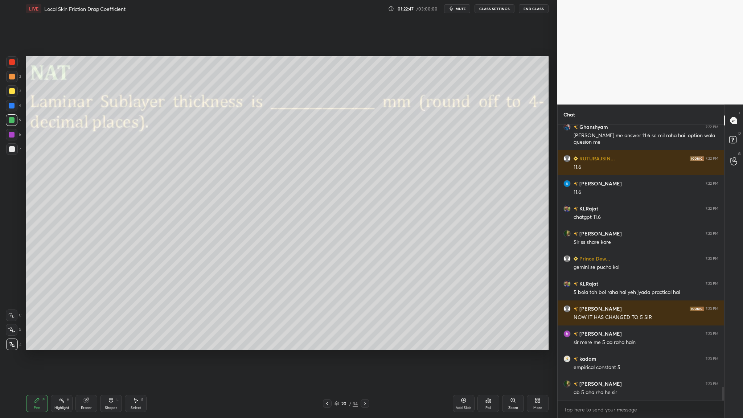
click at [15, 91] on div at bounding box center [12, 91] width 12 height 12
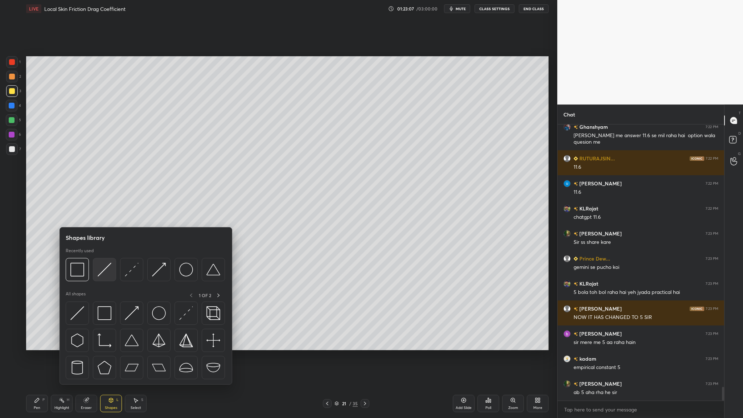
click at [102, 256] on img at bounding box center [105, 270] width 14 height 14
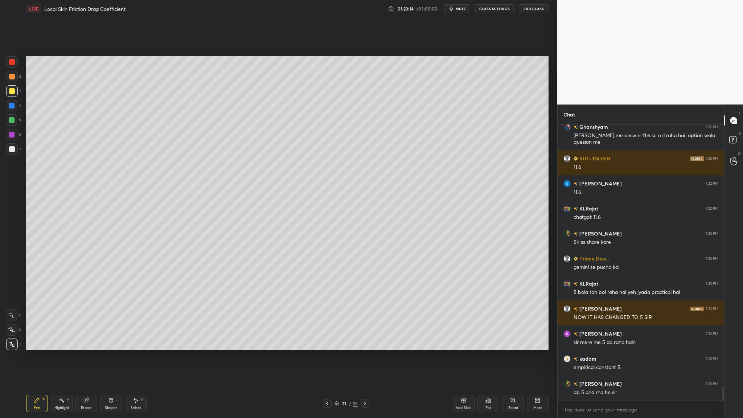
drag, startPoint x: 16, startPoint y: 149, endPoint x: 19, endPoint y: 152, distance: 4.4
click at [16, 149] on div at bounding box center [12, 149] width 12 height 12
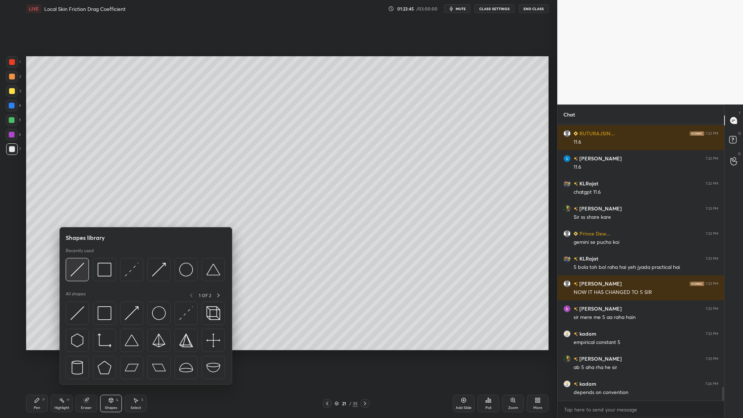
click at [82, 256] on div at bounding box center [77, 269] width 23 height 23
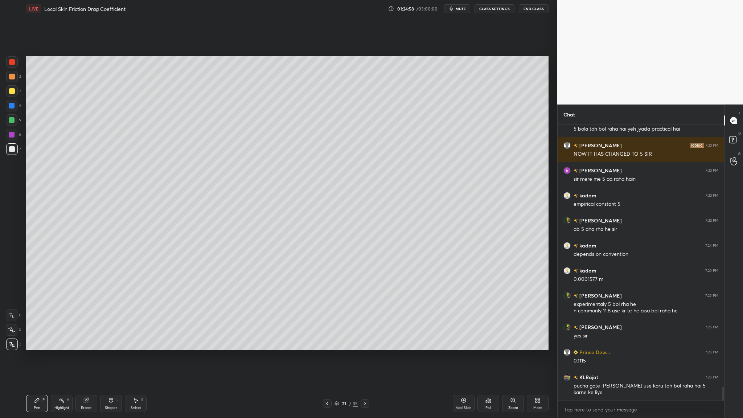
scroll to position [5388, 0]
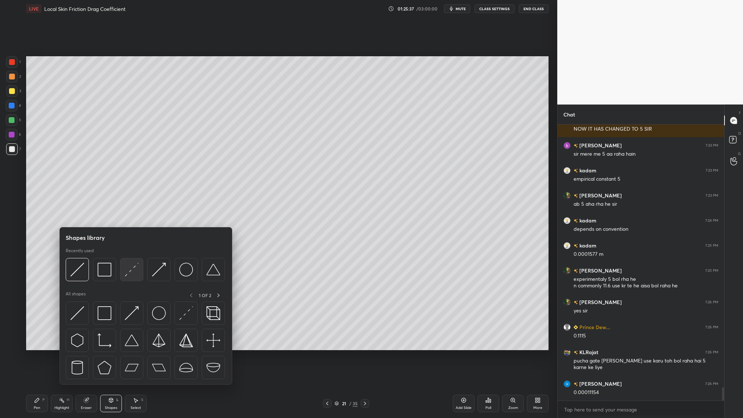
click at [129, 256] on div at bounding box center [131, 269] width 23 height 23
click at [106, 256] on div at bounding box center [104, 269] width 23 height 23
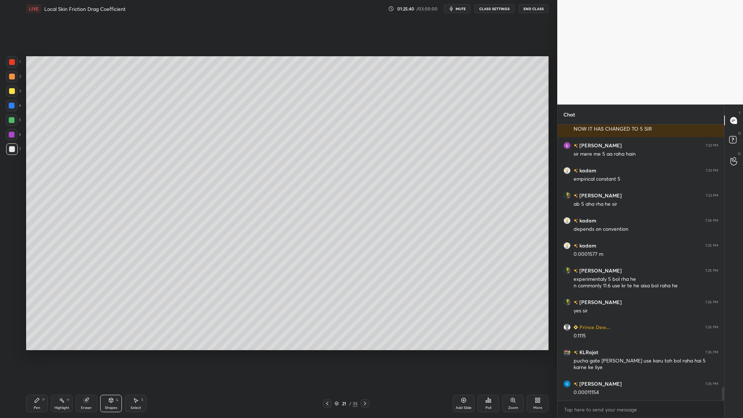
drag, startPoint x: 11, startPoint y: 121, endPoint x: 14, endPoint y: 139, distance: 18.0
click at [11, 123] on div at bounding box center [12, 120] width 12 height 12
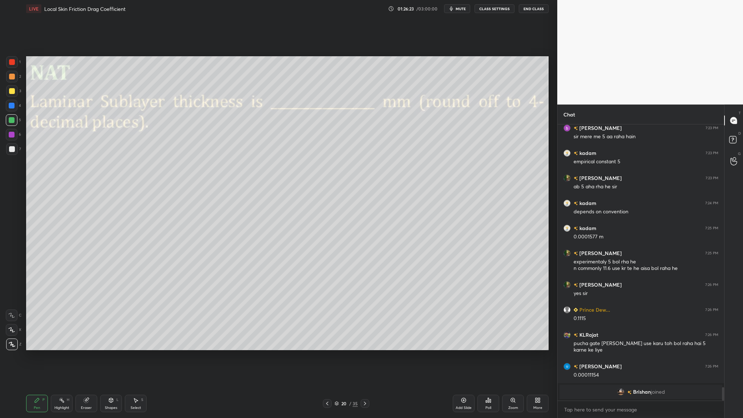
click at [338, 256] on icon at bounding box center [337, 404] width 4 height 1
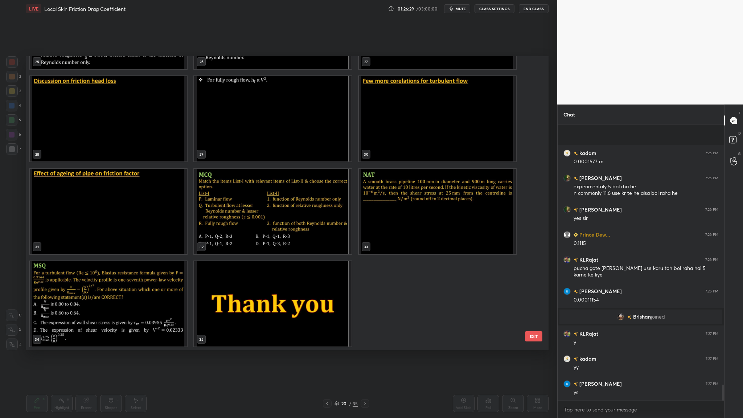
scroll to position [4518, 0]
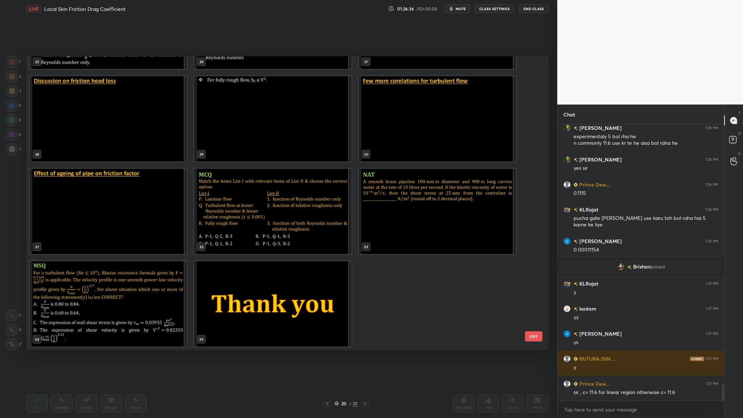
click at [320, 204] on img "grid" at bounding box center [272, 211] width 157 height 85
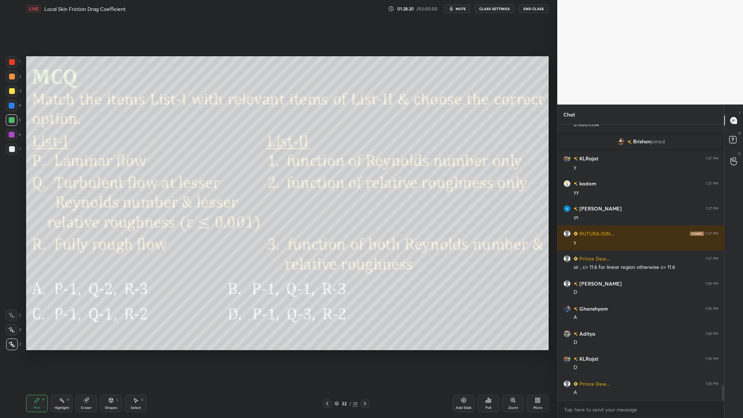
scroll to position [4668, 0]
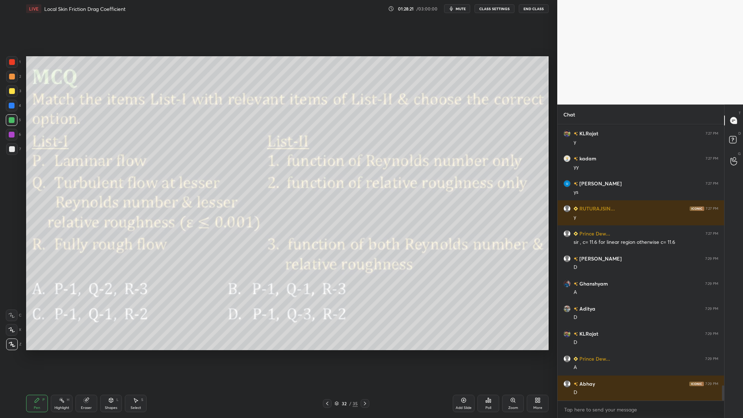
click at [336, 256] on icon at bounding box center [336, 403] width 4 height 4
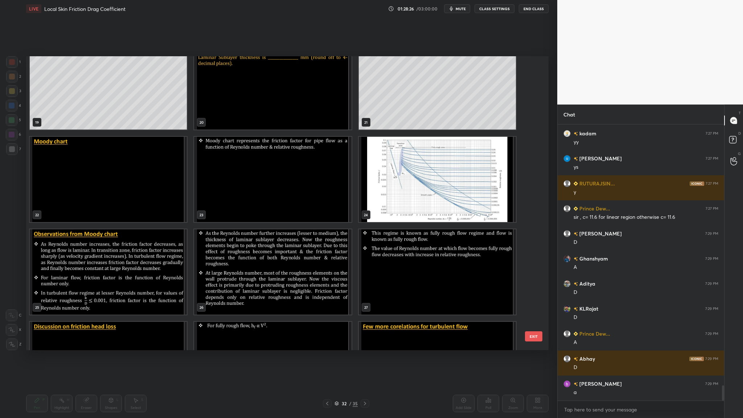
scroll to position [555, 0]
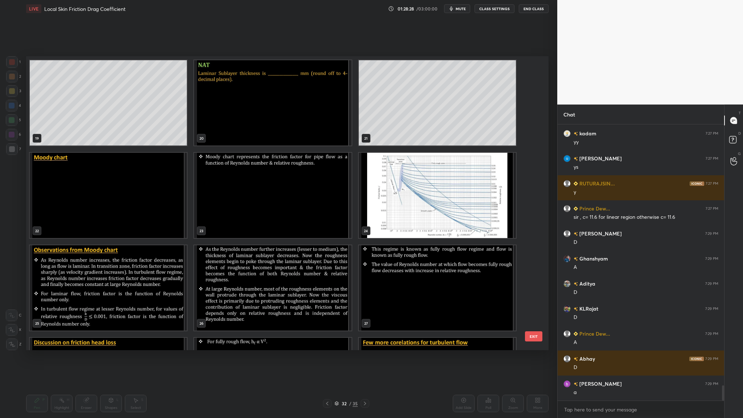
click at [121, 217] on img "grid" at bounding box center [108, 195] width 157 height 85
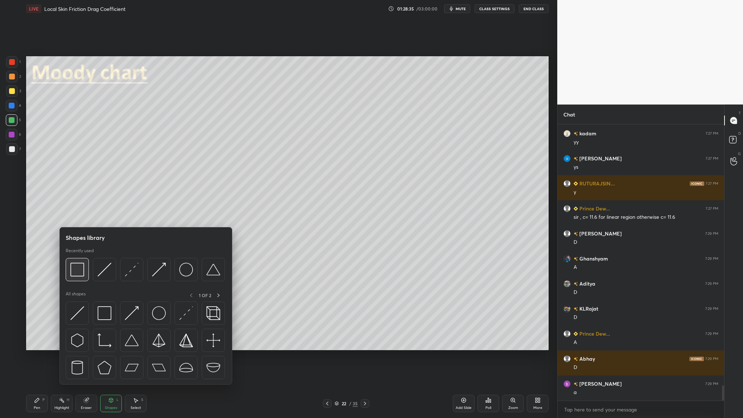
click at [78, 256] on div at bounding box center [77, 269] width 23 height 23
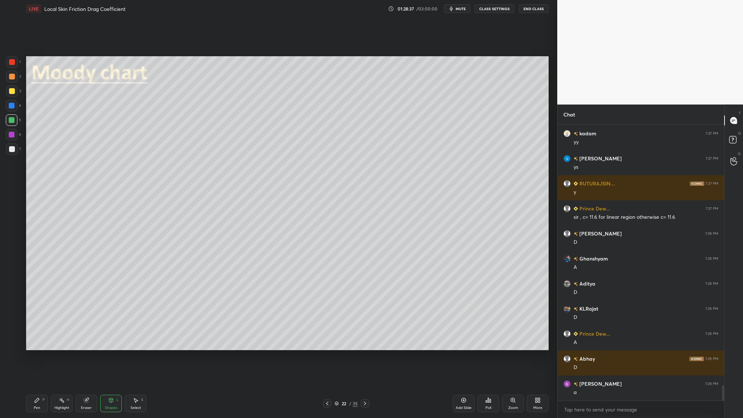
click at [12, 75] on div at bounding box center [12, 77] width 6 height 6
drag, startPoint x: 10, startPoint y: 75, endPoint x: 12, endPoint y: 79, distance: 4.9
click at [11, 77] on div at bounding box center [12, 77] width 6 height 6
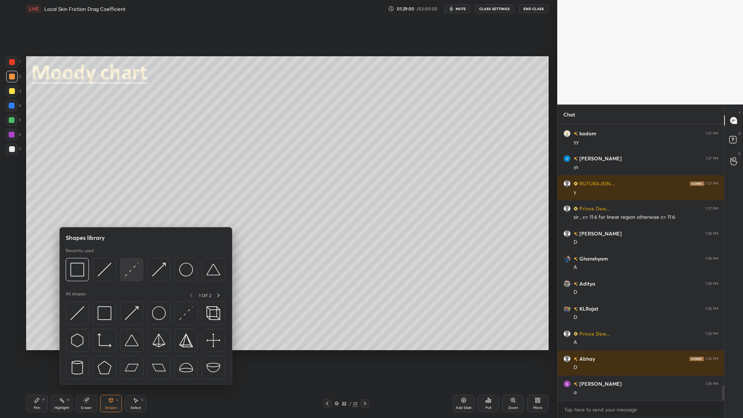
click at [128, 256] on div at bounding box center [131, 269] width 23 height 23
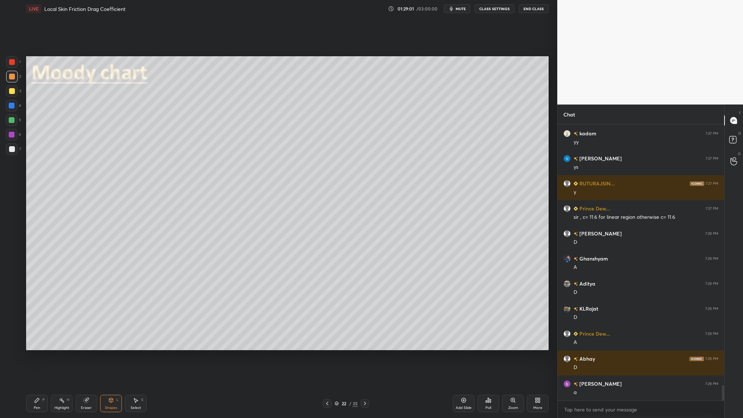
click at [10, 95] on div at bounding box center [12, 91] width 12 height 12
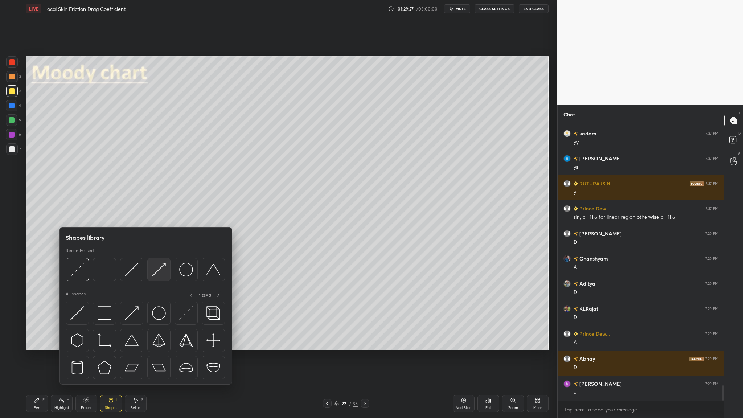
click at [164, 256] on img at bounding box center [159, 270] width 14 height 14
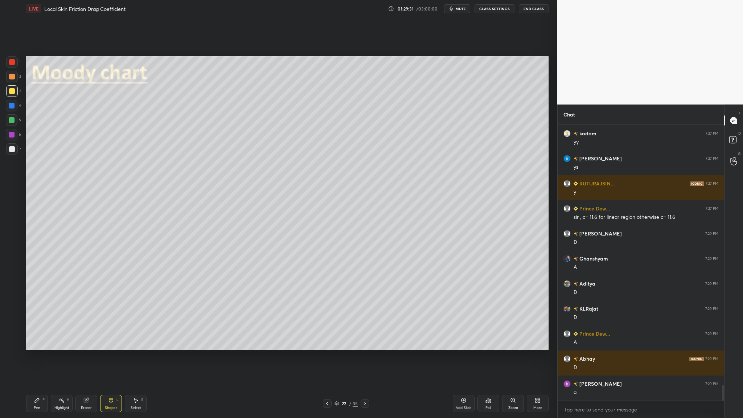
drag, startPoint x: 11, startPoint y: 75, endPoint x: 15, endPoint y: 79, distance: 6.2
click at [12, 77] on div at bounding box center [12, 77] width 6 height 6
click at [10, 121] on div at bounding box center [12, 120] width 6 height 6
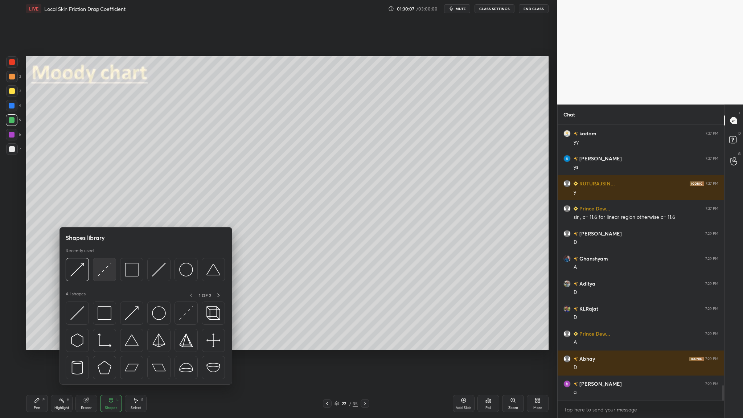
click at [103, 256] on img at bounding box center [105, 270] width 14 height 14
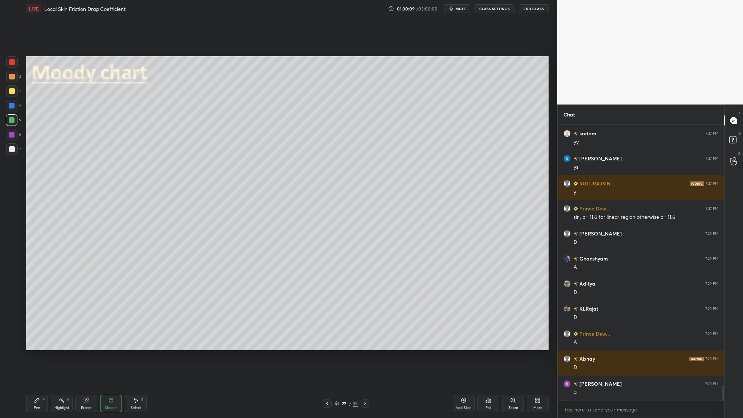
click at [12, 134] on div at bounding box center [12, 135] width 6 height 6
click at [9, 62] on div at bounding box center [12, 62] width 6 height 6
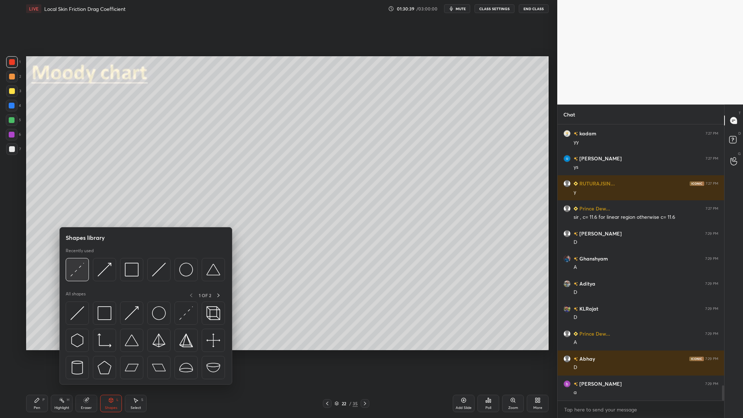
click at [78, 256] on div at bounding box center [77, 269] width 23 height 23
click at [77, 256] on div at bounding box center [77, 269] width 23 height 23
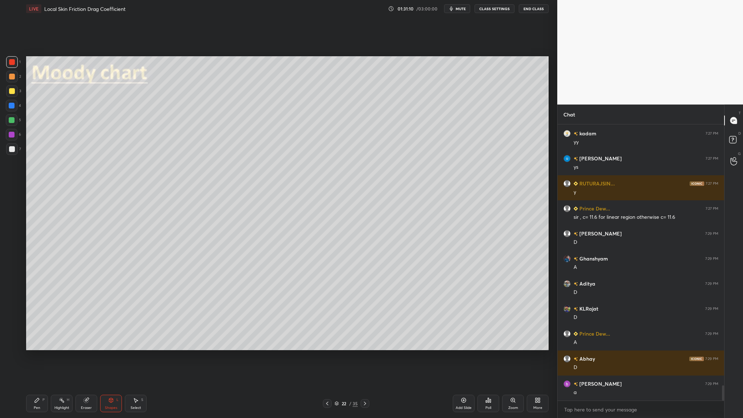
click at [10, 134] on div at bounding box center [12, 135] width 6 height 6
click at [8, 59] on div at bounding box center [12, 62] width 12 height 12
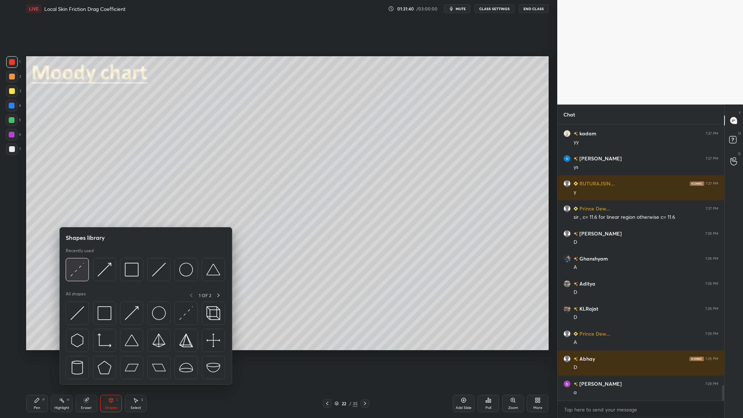
click at [79, 256] on div at bounding box center [77, 269] width 23 height 23
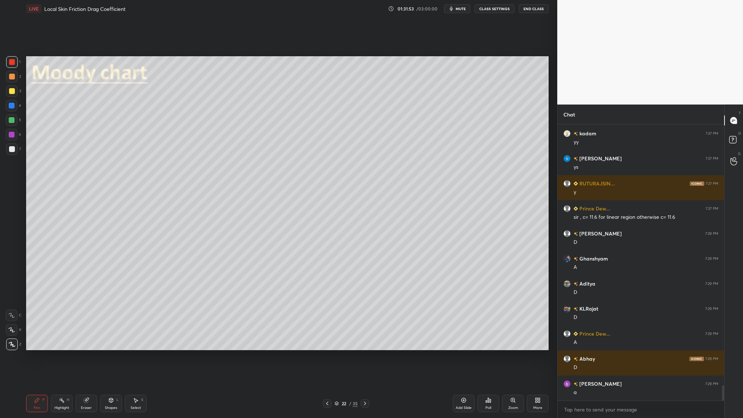
click at [338, 256] on icon at bounding box center [337, 403] width 4 height 1
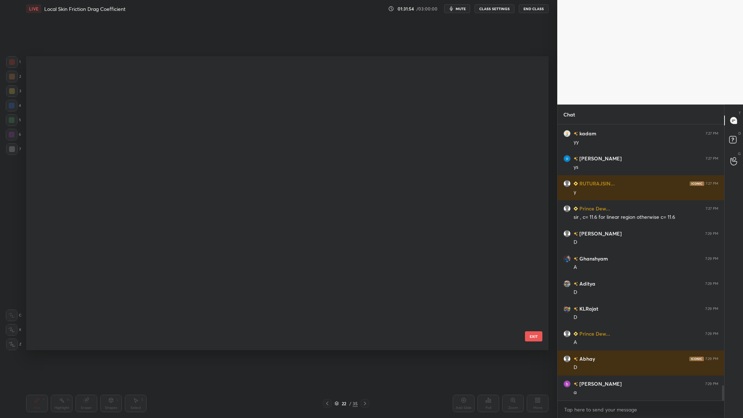
scroll to position [292, 519]
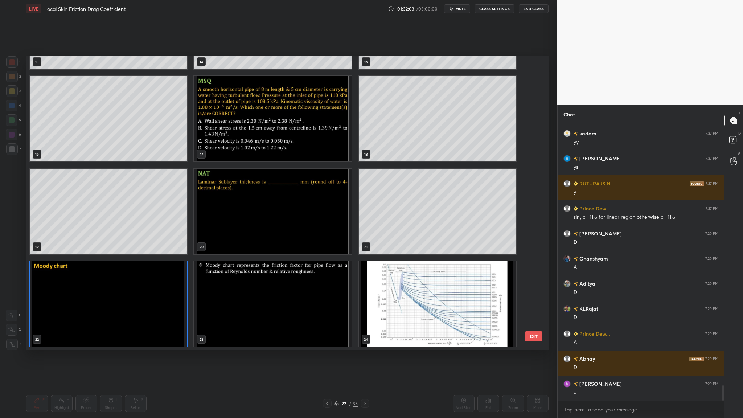
click at [160, 256] on img "grid" at bounding box center [108, 303] width 157 height 85
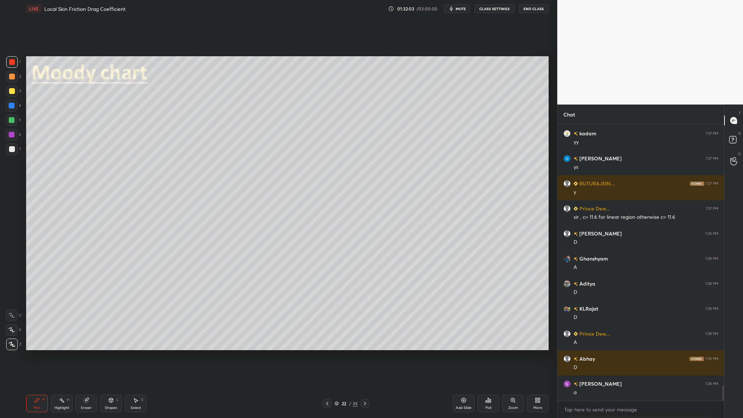
click at [160, 256] on img "grid" at bounding box center [108, 303] width 157 height 85
drag, startPoint x: 10, startPoint y: 123, endPoint x: 17, endPoint y: 127, distance: 8.6
click at [13, 124] on div at bounding box center [12, 120] width 12 height 12
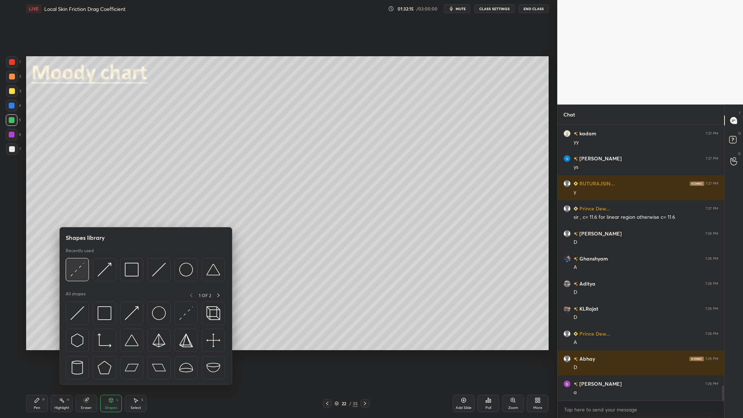
click at [78, 256] on div at bounding box center [77, 269] width 23 height 23
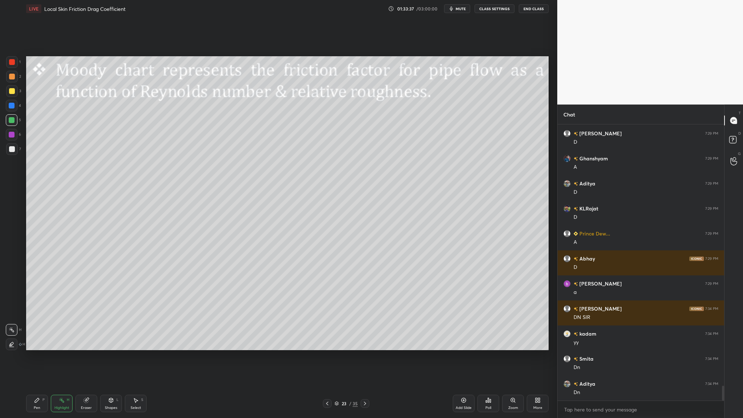
scroll to position [4819, 0]
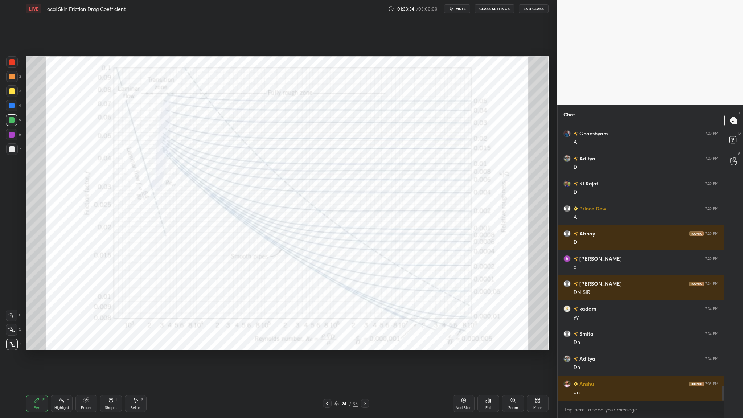
drag, startPoint x: 12, startPoint y: 64, endPoint x: 13, endPoint y: 70, distance: 6.6
click at [12, 66] on div at bounding box center [12, 62] width 12 height 12
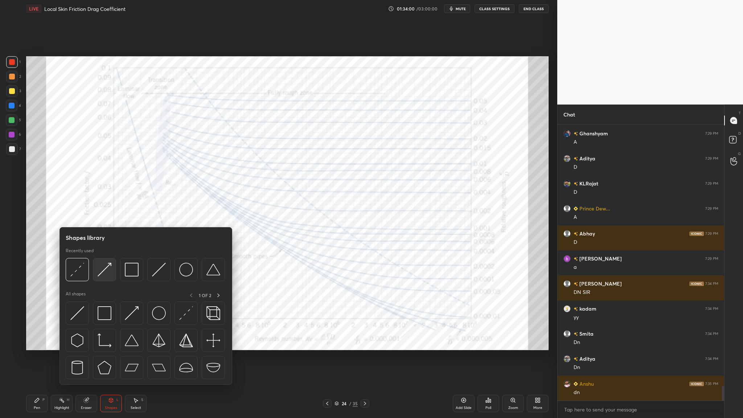
click at [100, 256] on div at bounding box center [104, 269] width 23 height 23
click at [72, 256] on img at bounding box center [77, 270] width 14 height 14
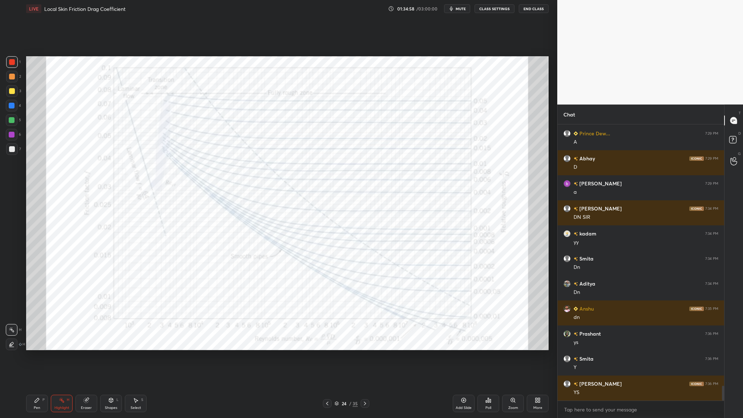
scroll to position [4919, 0]
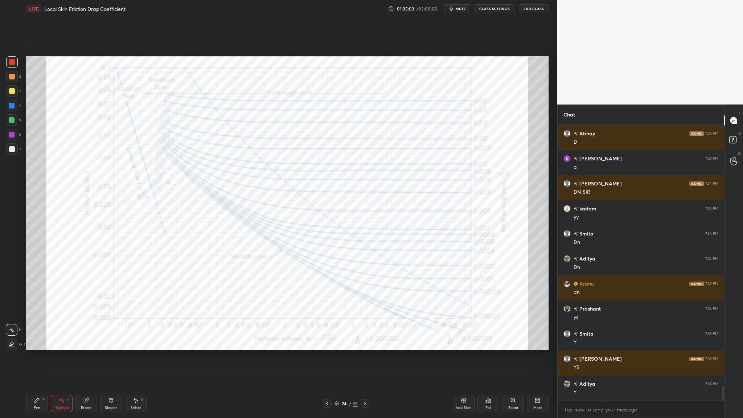
click at [12, 153] on div at bounding box center [12, 149] width 12 height 12
drag, startPoint x: 11, startPoint y: 65, endPoint x: 12, endPoint y: 71, distance: 7.1
click at [11, 67] on div at bounding box center [12, 62] width 12 height 12
click at [11, 62] on div at bounding box center [12, 62] width 6 height 6
click at [512, 256] on icon at bounding box center [513, 400] width 4 height 4
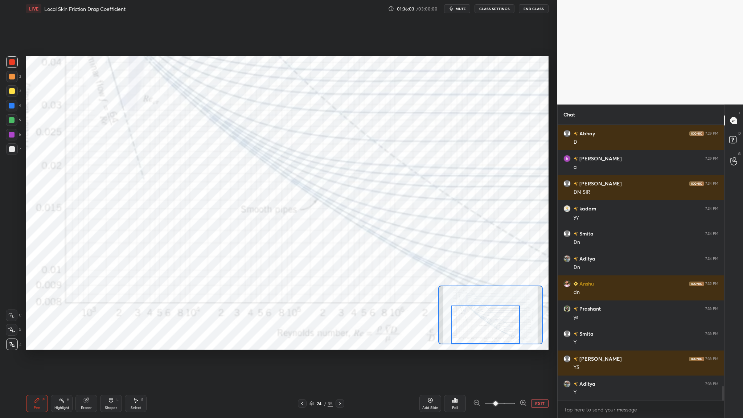
drag, startPoint x: 477, startPoint y: 310, endPoint x: 473, endPoint y: 324, distance: 14.9
click at [473, 256] on div at bounding box center [485, 324] width 69 height 38
click at [524, 256] on icon at bounding box center [523, 402] width 7 height 7
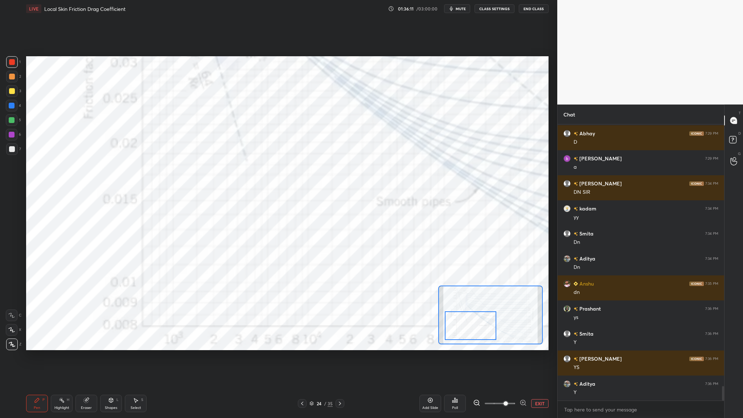
drag, startPoint x: 480, startPoint y: 327, endPoint x: 467, endPoint y: 328, distance: 13.1
click at [465, 256] on div at bounding box center [471, 325] width 52 height 29
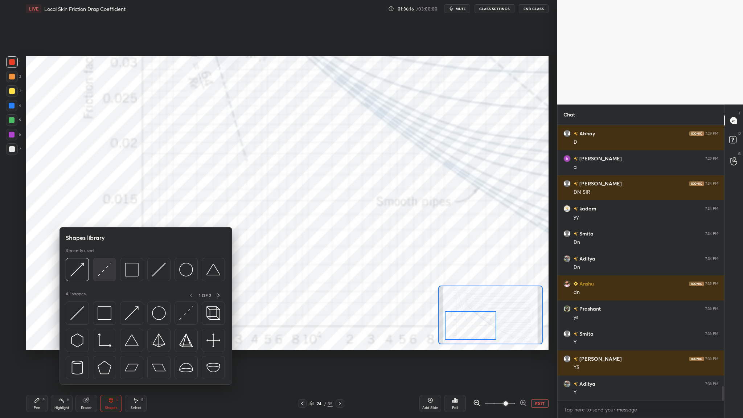
click at [107, 256] on div at bounding box center [104, 269] width 23 height 23
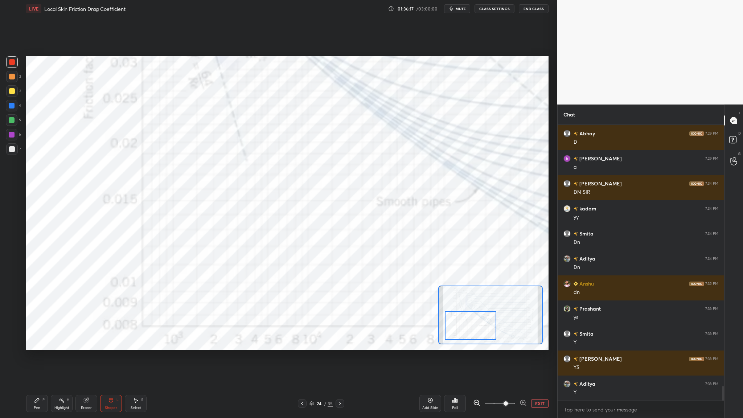
drag, startPoint x: 12, startPoint y: 93, endPoint x: 21, endPoint y: 105, distance: 15.0
click at [11, 95] on div at bounding box center [12, 91] width 12 height 12
click at [219, 56] on div "Setting up your live class Poll for secs No correct answer Start poll" at bounding box center [287, 202] width 528 height 371
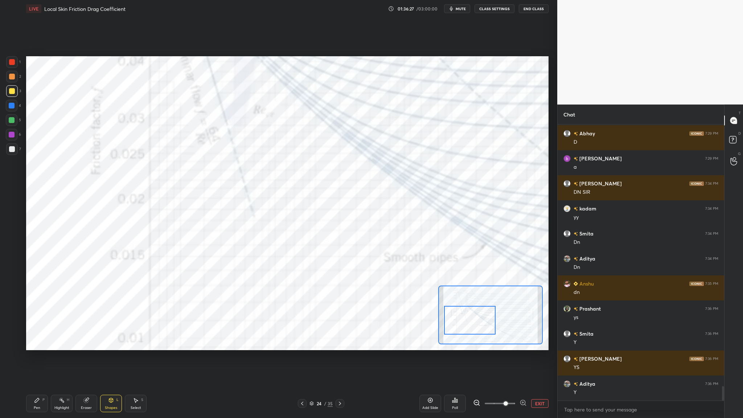
drag, startPoint x: 462, startPoint y: 327, endPoint x: 462, endPoint y: 321, distance: 5.4
click at [461, 256] on div at bounding box center [470, 320] width 52 height 29
click at [540, 256] on button "EXIT" at bounding box center [539, 403] width 17 height 9
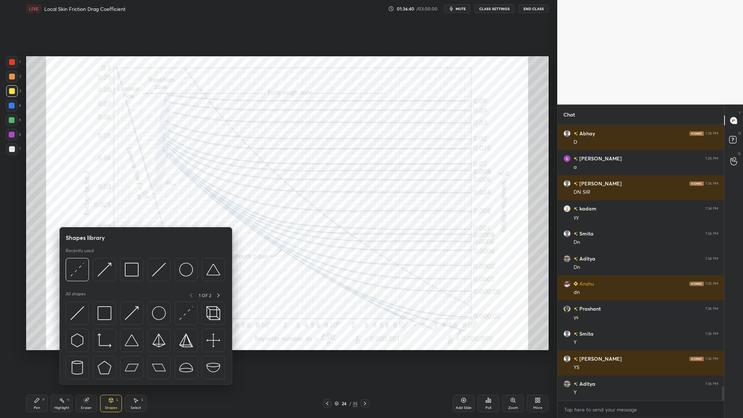
click at [9, 135] on div at bounding box center [12, 135] width 6 height 6
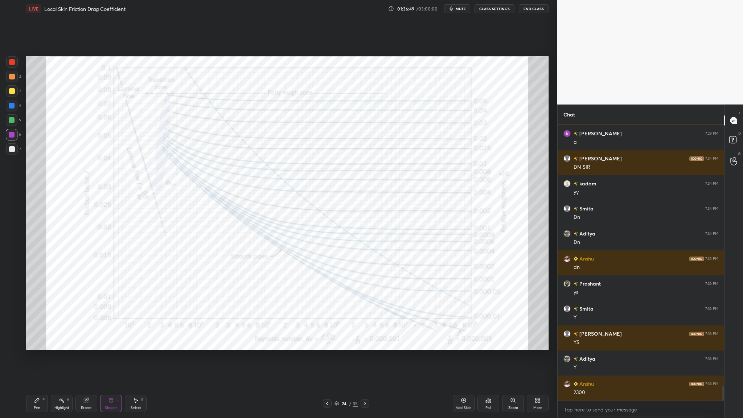
scroll to position [4969, 0]
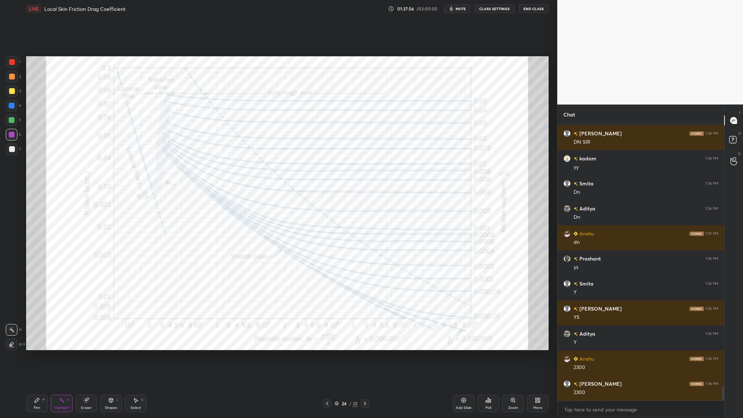
click at [516, 256] on div "Zoom" at bounding box center [513, 403] width 22 height 17
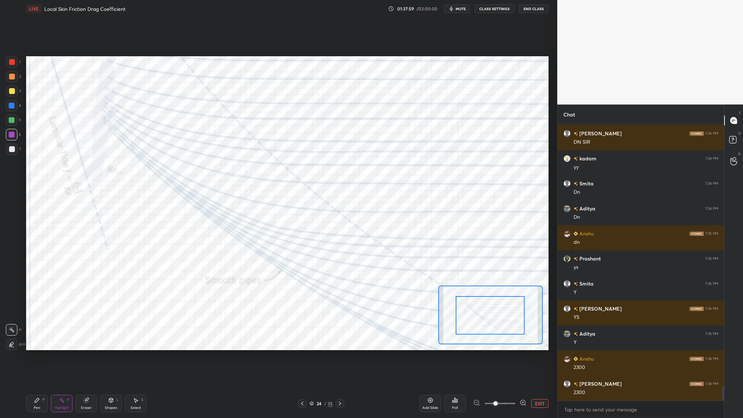
drag, startPoint x: 495, startPoint y: 319, endPoint x: 485, endPoint y: 325, distance: 11.1
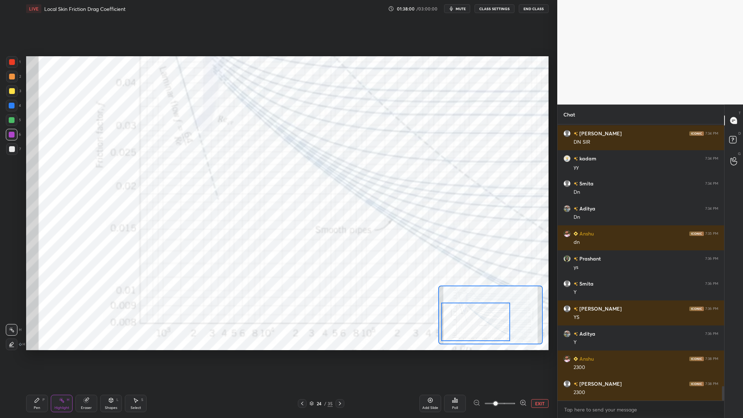
drag, startPoint x: 497, startPoint y: 318, endPoint x: 483, endPoint y: 325, distance: 15.9
click at [483, 256] on div at bounding box center [475, 322] width 69 height 38
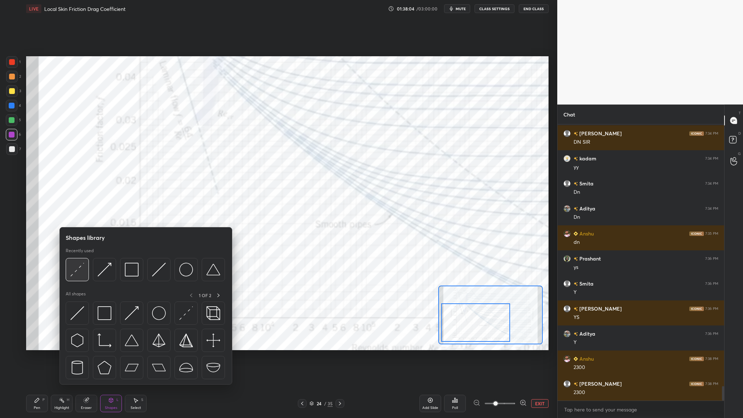
click at [76, 256] on img at bounding box center [77, 270] width 14 height 14
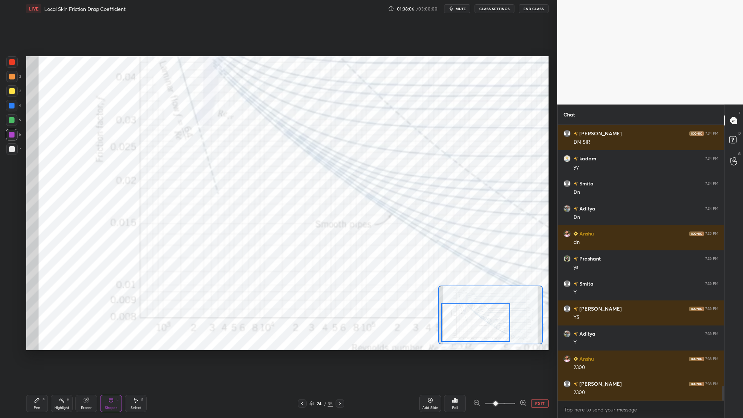
click at [10, 128] on div "5" at bounding box center [13, 121] width 15 height 15
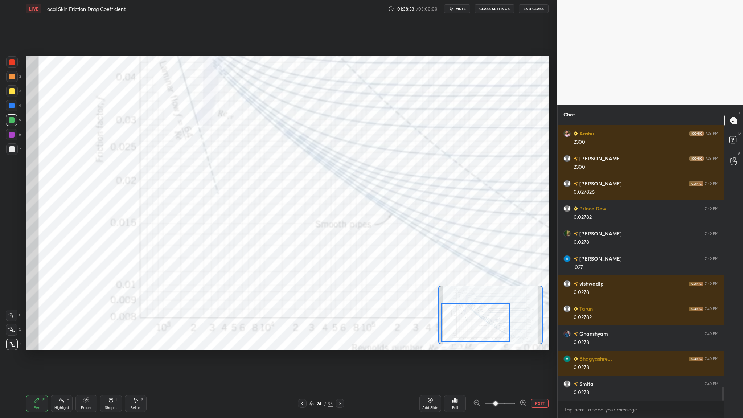
scroll to position [5219, 0]
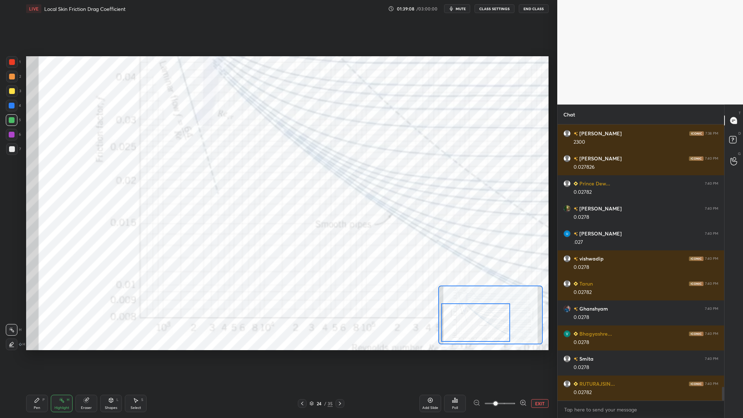
click at [543, 256] on button "EXIT" at bounding box center [539, 403] width 17 height 9
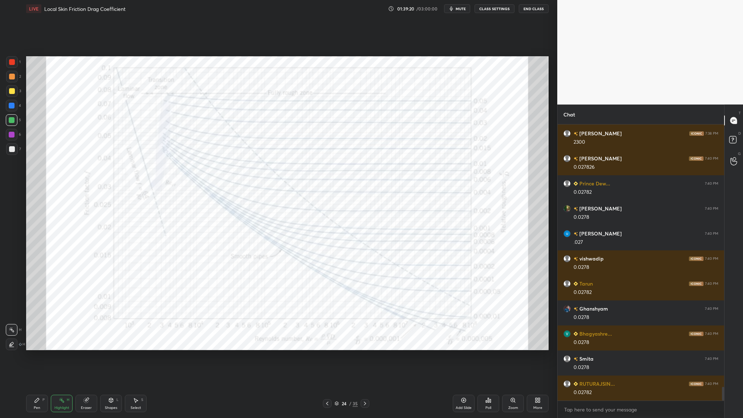
drag, startPoint x: 11, startPoint y: 136, endPoint x: 15, endPoint y: 139, distance: 4.9
click at [13, 137] on div at bounding box center [12, 135] width 6 height 6
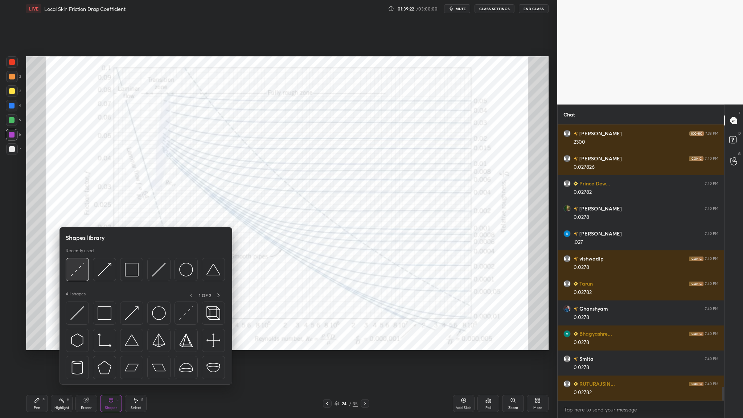
click at [78, 256] on div at bounding box center [77, 269] width 23 height 23
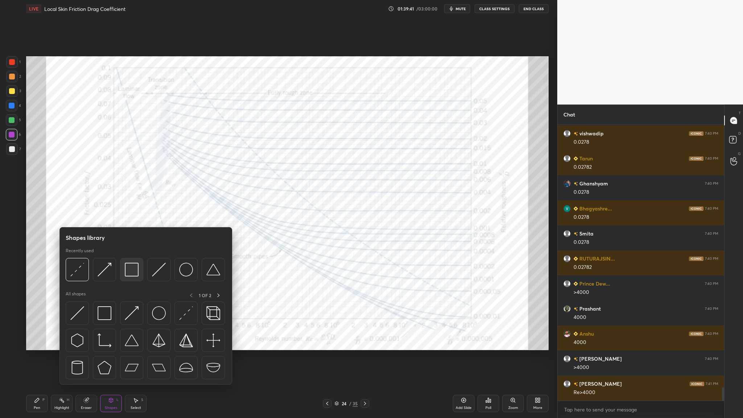
scroll to position [5369, 0]
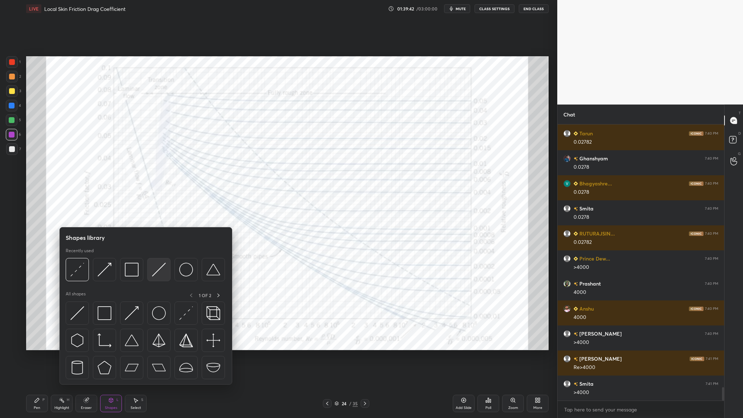
click at [155, 256] on div at bounding box center [158, 269] width 23 height 23
click at [75, 256] on div at bounding box center [77, 269] width 23 height 23
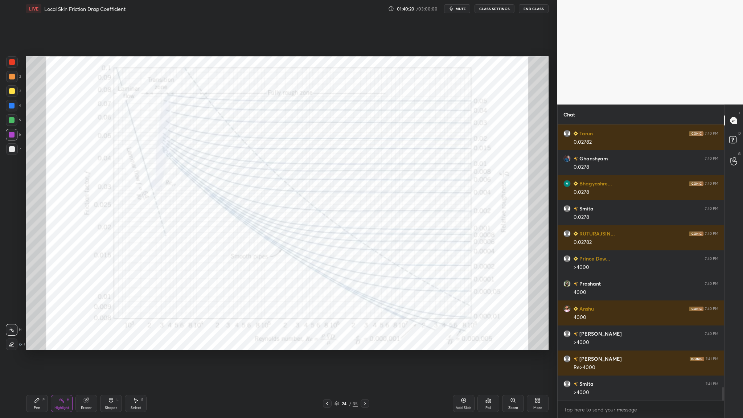
click at [13, 65] on div at bounding box center [12, 62] width 6 height 6
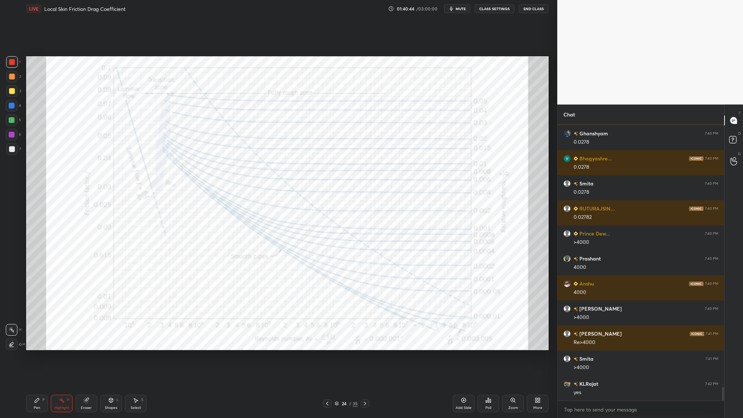
scroll to position [5419, 0]
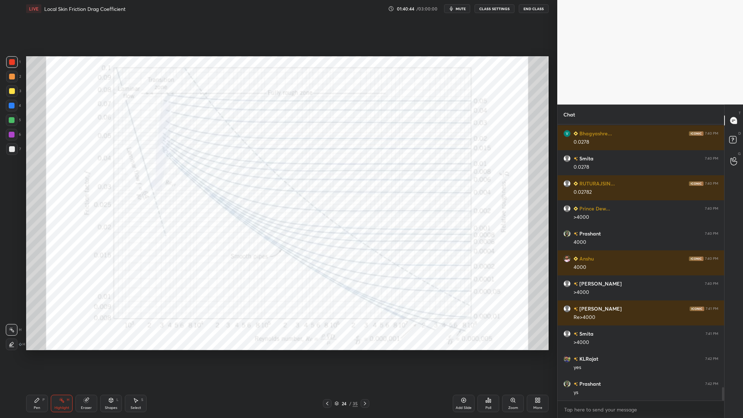
click at [336, 256] on icon at bounding box center [336, 403] width 4 height 4
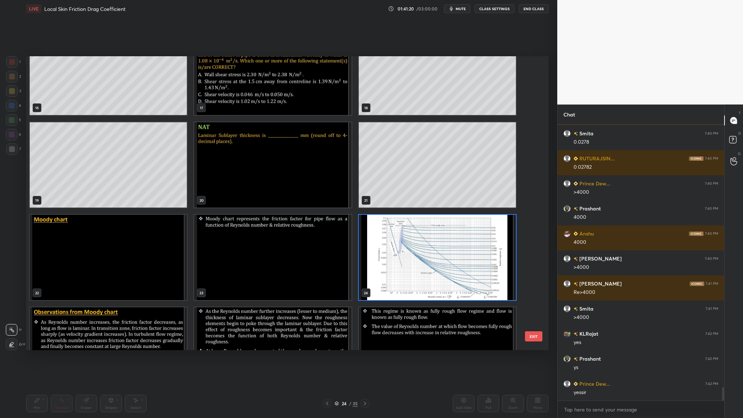
scroll to position [490, 0]
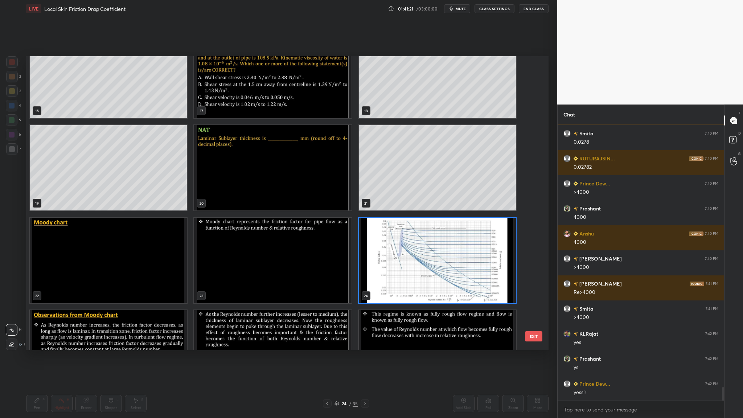
click at [402, 256] on img "grid" at bounding box center [437, 260] width 157 height 85
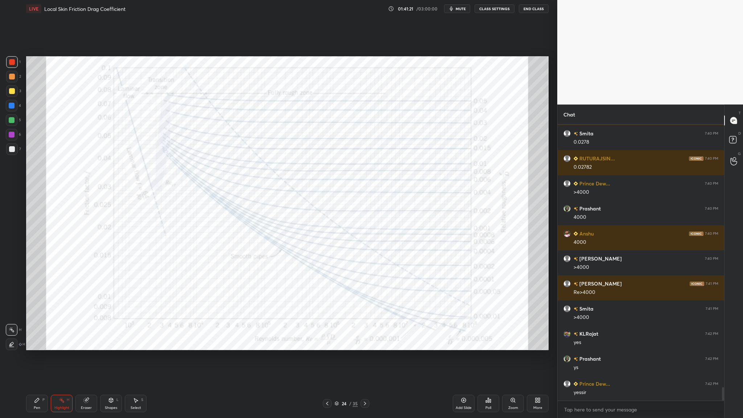
click at [402, 256] on img "grid" at bounding box center [437, 260] width 157 height 85
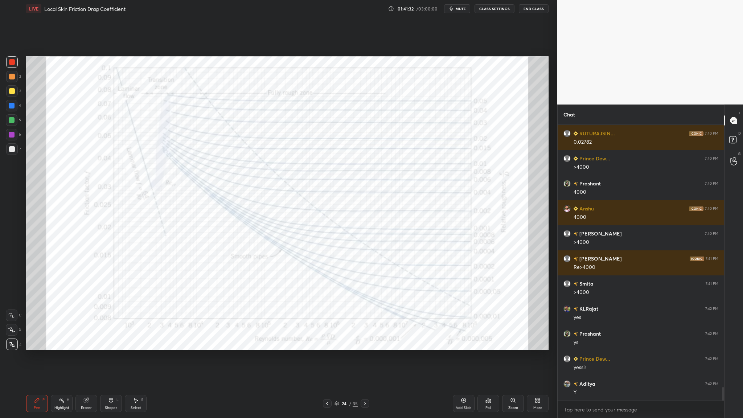
click at [11, 62] on div at bounding box center [12, 62] width 6 height 6
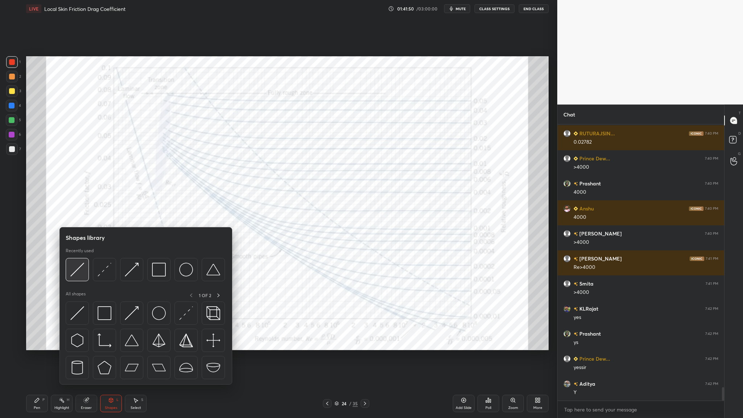
click at [72, 256] on div at bounding box center [77, 269] width 23 height 23
click at [133, 256] on div at bounding box center [131, 269] width 23 height 23
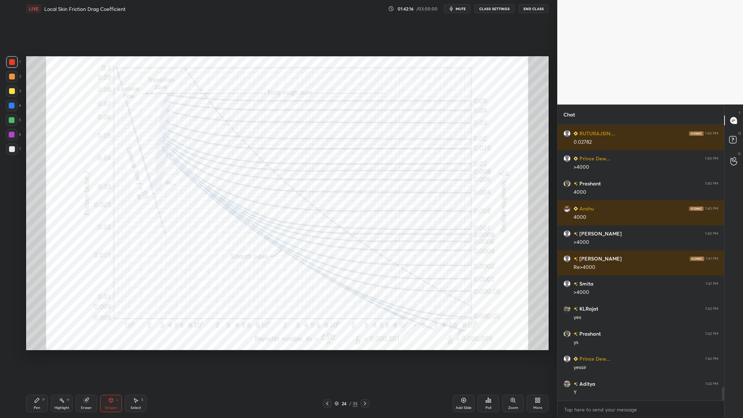
click at [12, 137] on div at bounding box center [12, 135] width 6 height 6
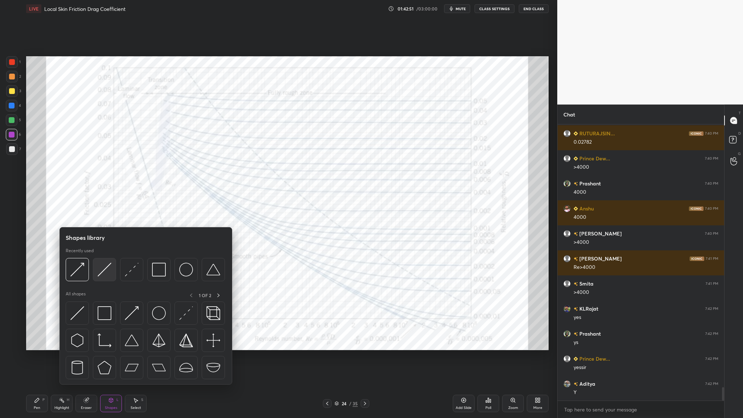
click at [102, 256] on div at bounding box center [104, 269] width 23 height 23
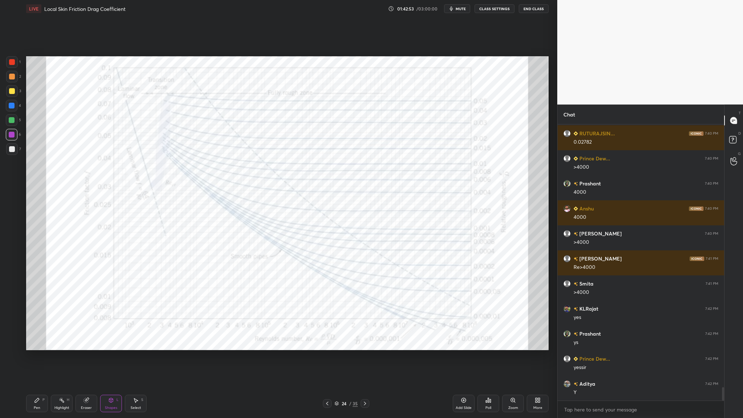
click at [13, 66] on div at bounding box center [12, 62] width 12 height 12
drag, startPoint x: 337, startPoint y: 405, endPoint x: 346, endPoint y: 381, distance: 25.6
click at [337, 256] on icon at bounding box center [336, 403] width 4 height 4
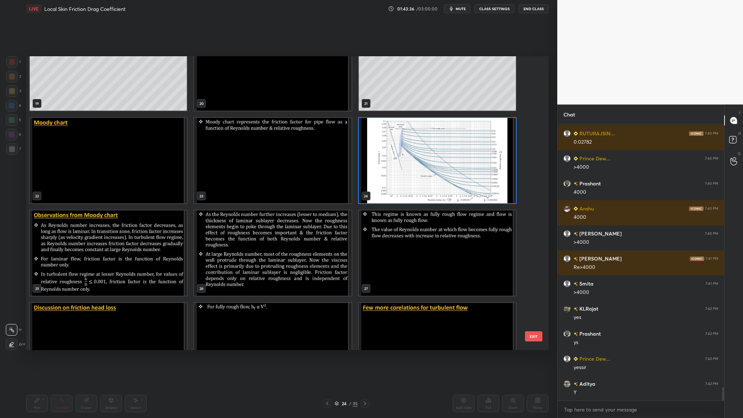
scroll to position [597, 0]
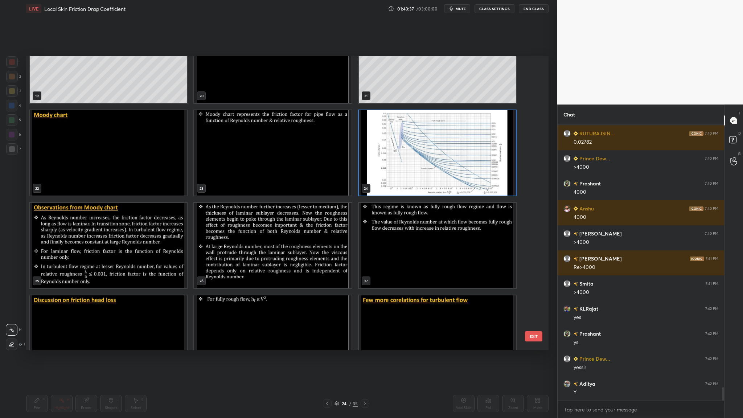
click at [157, 256] on img "grid" at bounding box center [108, 245] width 157 height 85
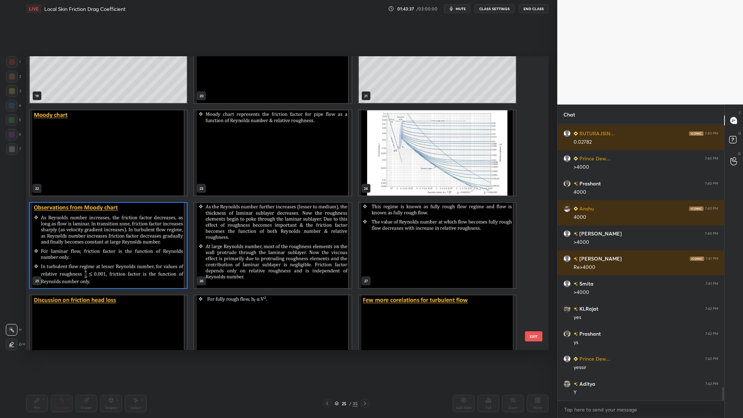
click at [157, 256] on img "grid" at bounding box center [108, 245] width 157 height 85
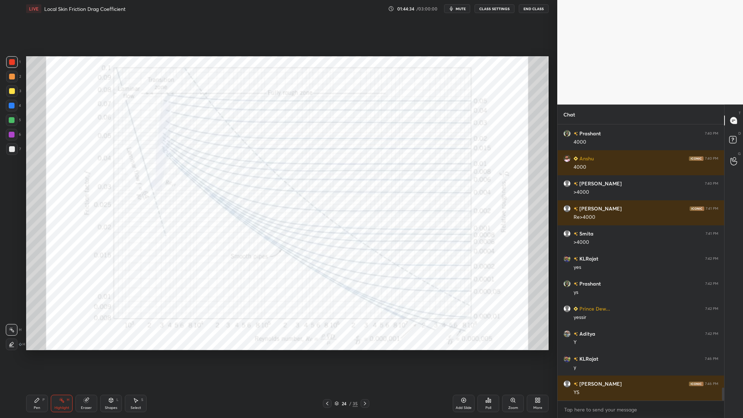
scroll to position [5544, 0]
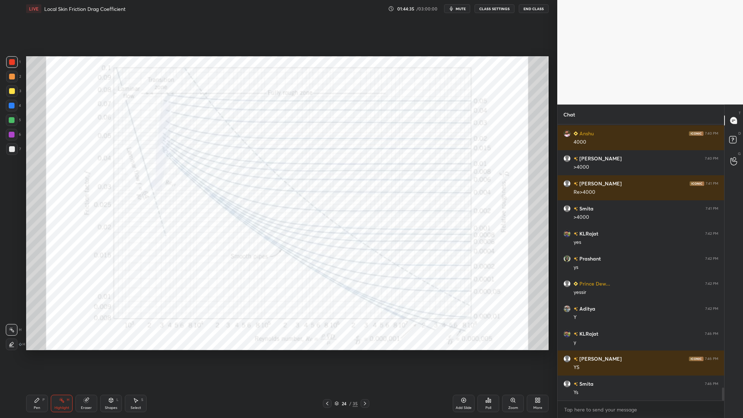
drag, startPoint x: 11, startPoint y: 62, endPoint x: 19, endPoint y: 66, distance: 9.2
click at [16, 66] on div at bounding box center [12, 62] width 12 height 12
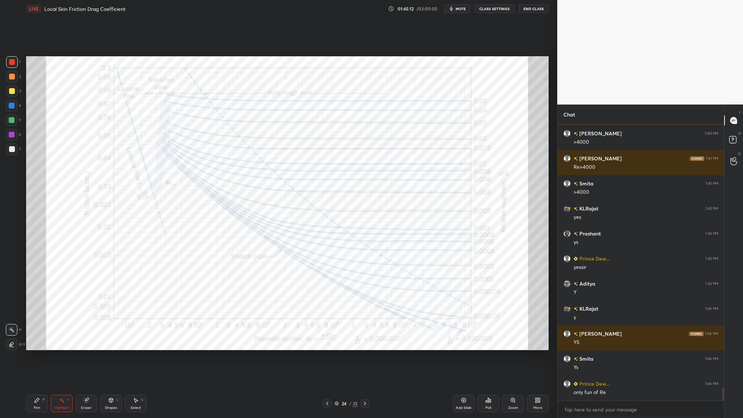
click at [336, 256] on icon at bounding box center [337, 403] width 4 height 1
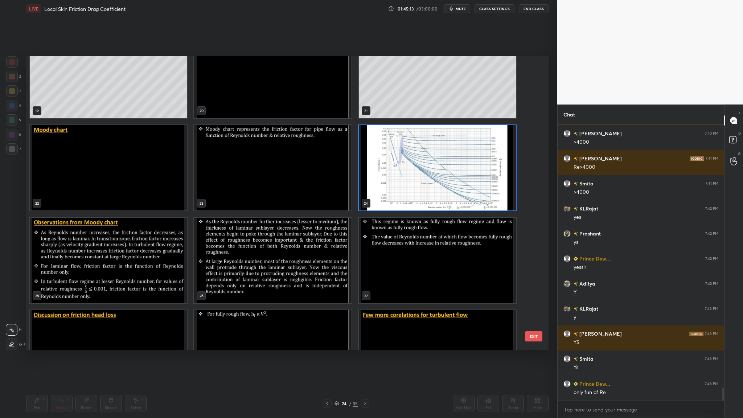
scroll to position [603, 0]
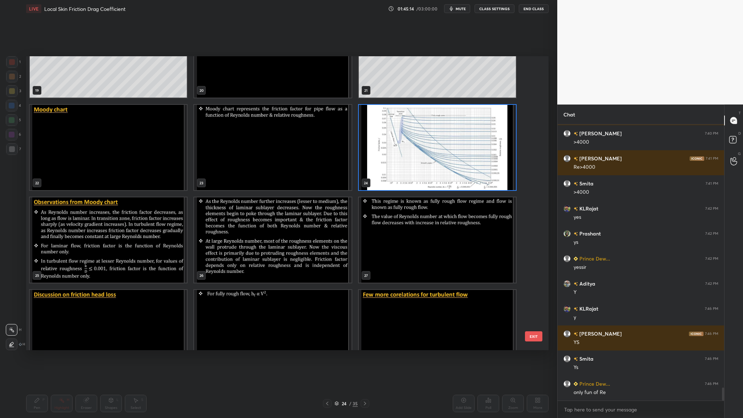
click at [107, 256] on img "grid" at bounding box center [108, 239] width 157 height 85
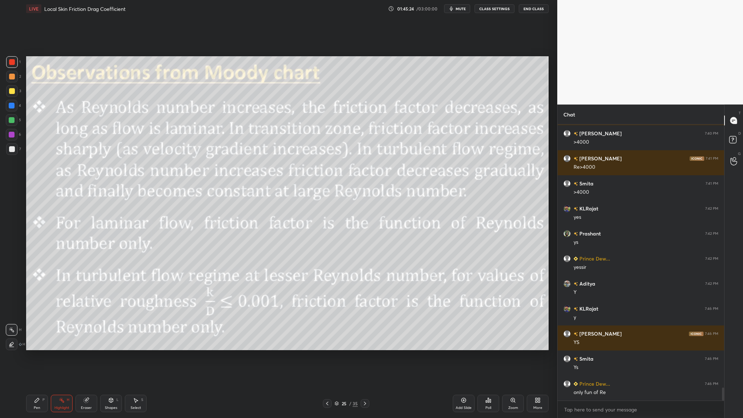
click at [335, 256] on icon at bounding box center [336, 403] width 4 height 4
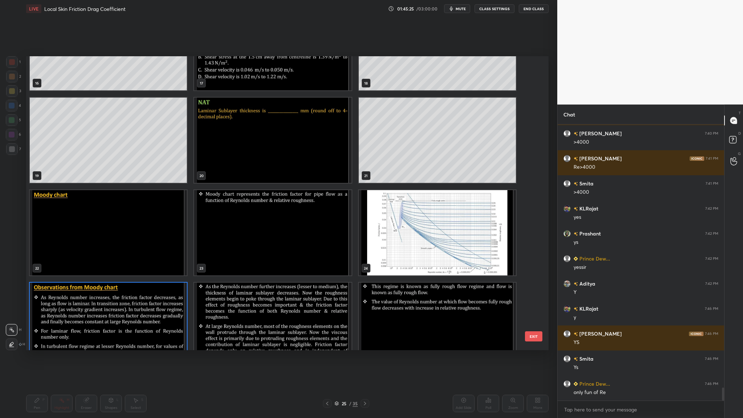
scroll to position [517, 0]
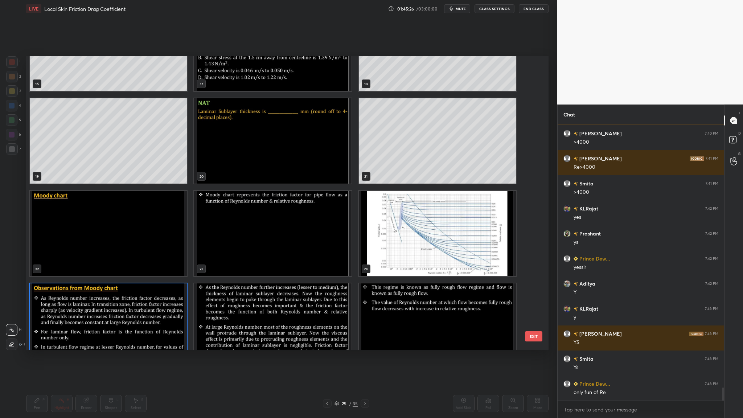
click at [412, 256] on img "grid" at bounding box center [437, 233] width 157 height 85
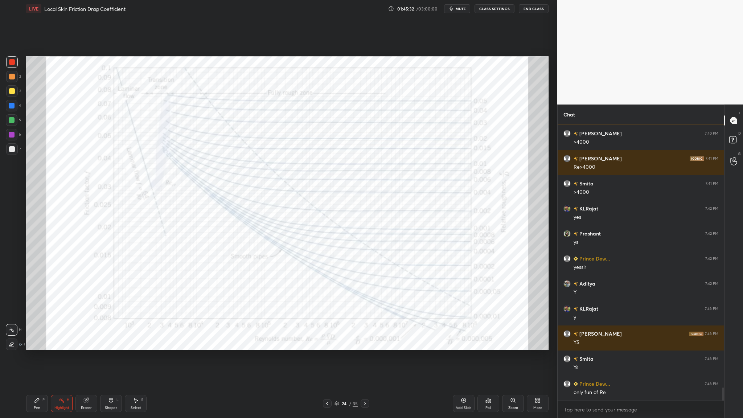
scroll to position [5587, 0]
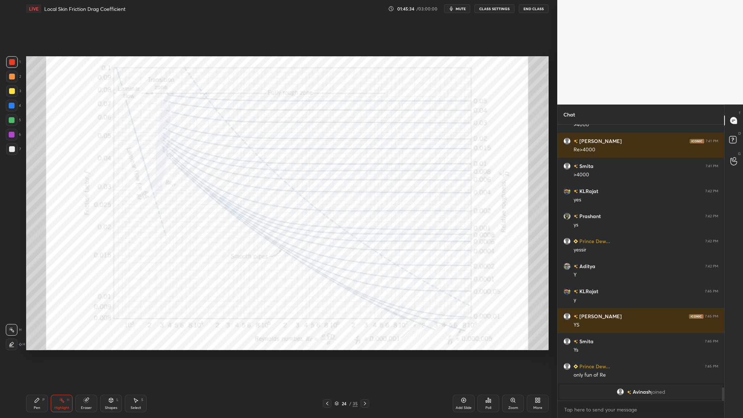
click at [13, 64] on div at bounding box center [12, 62] width 6 height 6
click at [8, 92] on div at bounding box center [12, 91] width 12 height 12
click at [10, 135] on div at bounding box center [12, 135] width 6 height 6
click at [10, 94] on div at bounding box center [12, 91] width 12 height 12
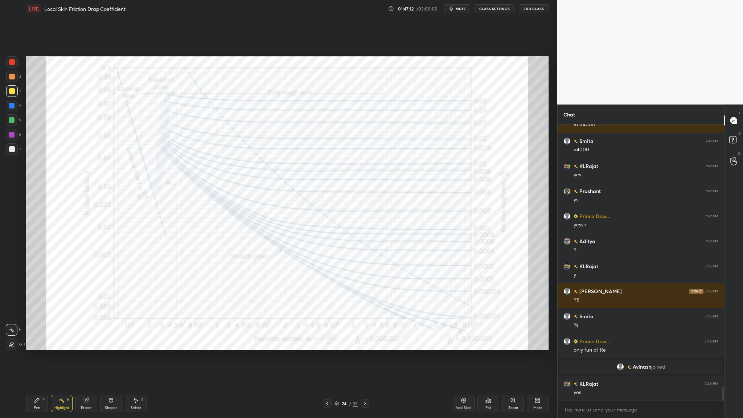
scroll to position [5294, 0]
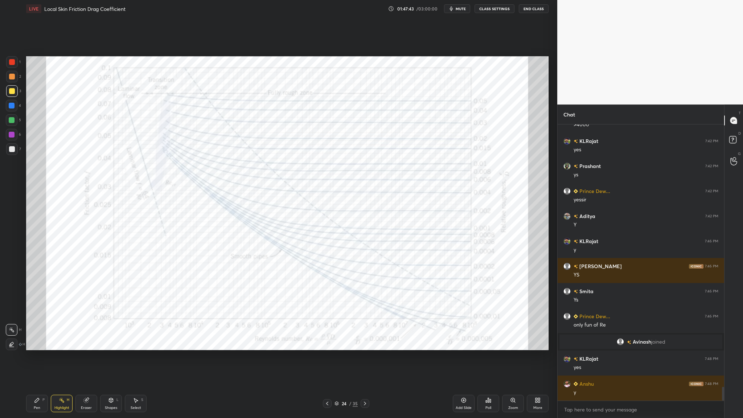
click at [11, 64] on div at bounding box center [12, 62] width 6 height 6
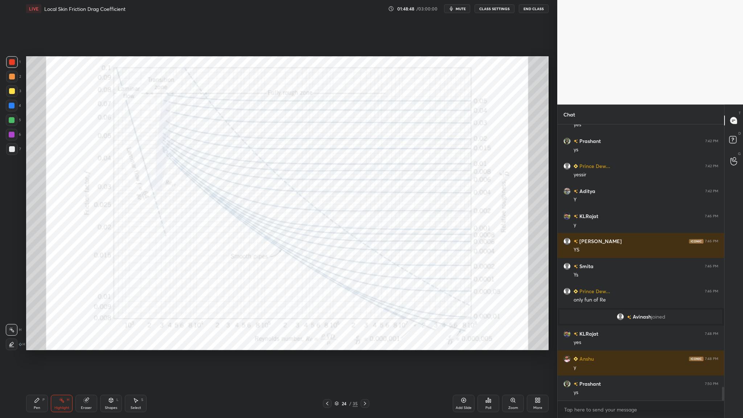
click at [338, 256] on icon at bounding box center [336, 403] width 4 height 4
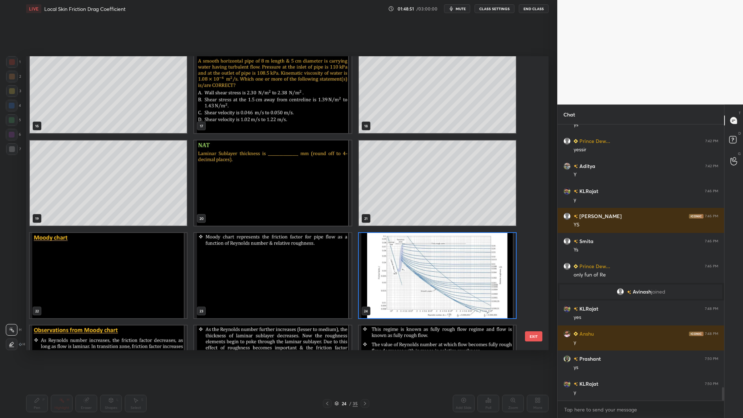
scroll to position [5369, 0]
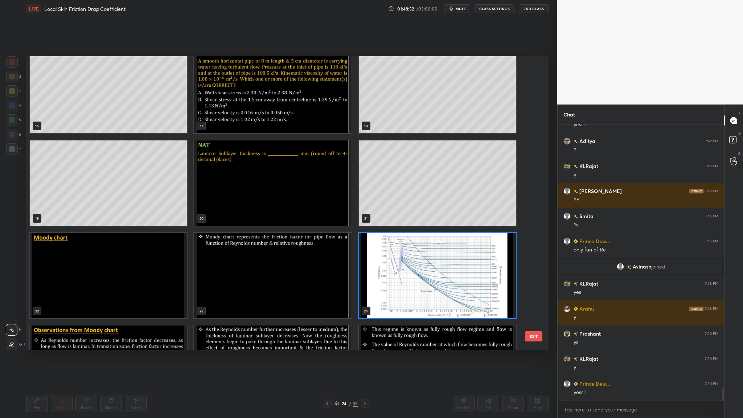
click at [151, 256] on img "grid" at bounding box center [108, 275] width 157 height 85
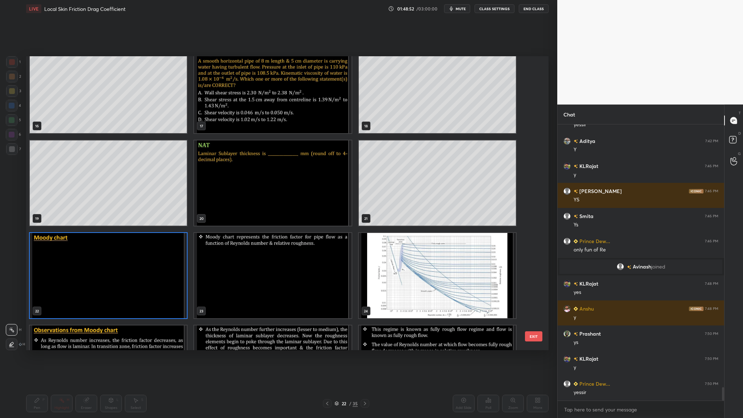
click at [151, 256] on img "grid" at bounding box center [108, 275] width 157 height 85
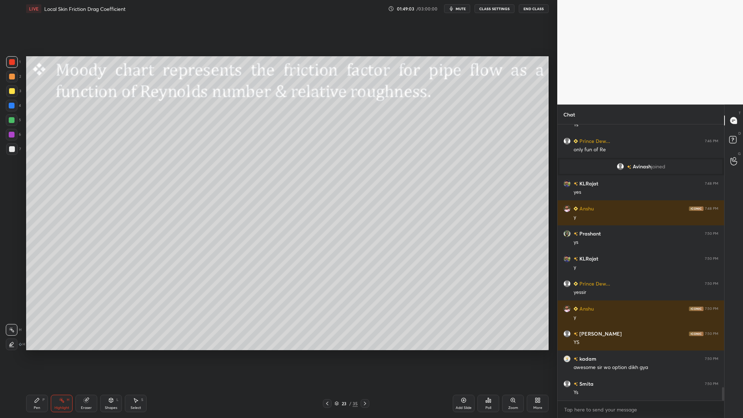
scroll to position [5494, 0]
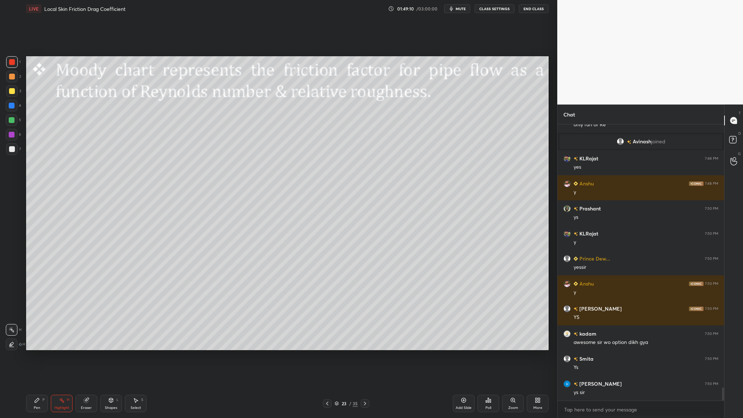
click at [336, 256] on icon at bounding box center [336, 403] width 4 height 4
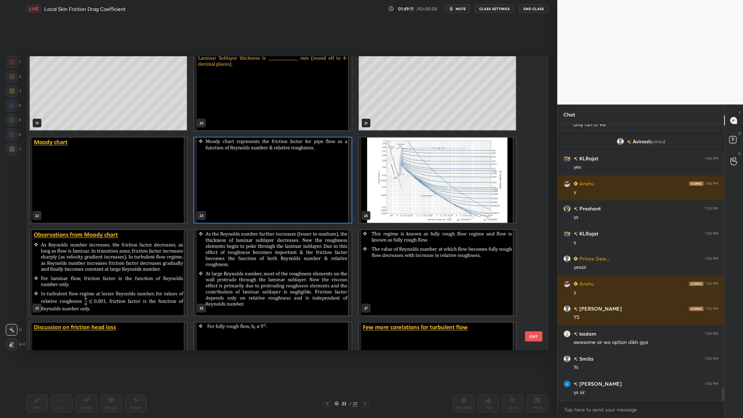
scroll to position [600, 0]
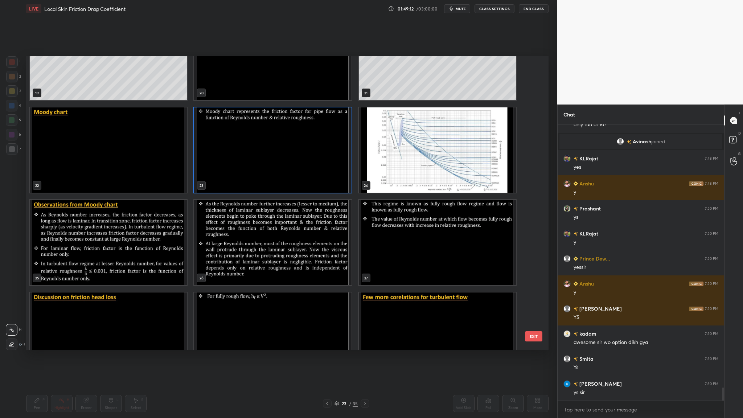
click at [128, 256] on img "grid" at bounding box center [108, 242] width 157 height 85
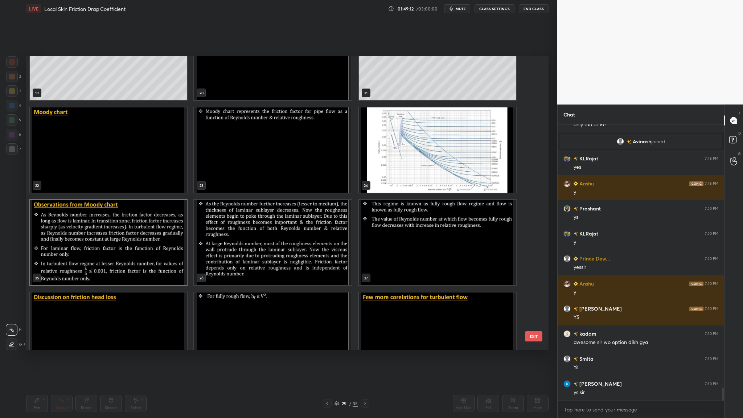
click at [128, 256] on img "grid" at bounding box center [108, 242] width 157 height 85
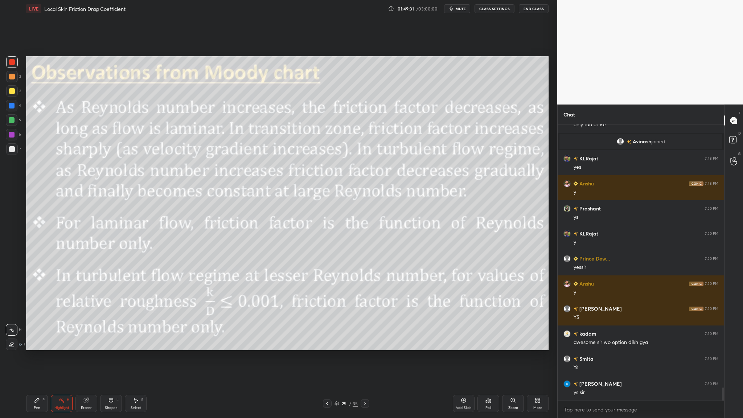
click at [338, 256] on div "25 / 35" at bounding box center [345, 403] width 23 height 7
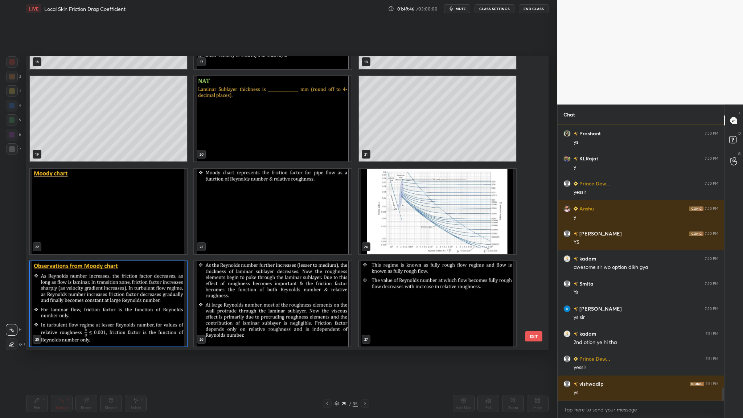
scroll to position [5595, 0]
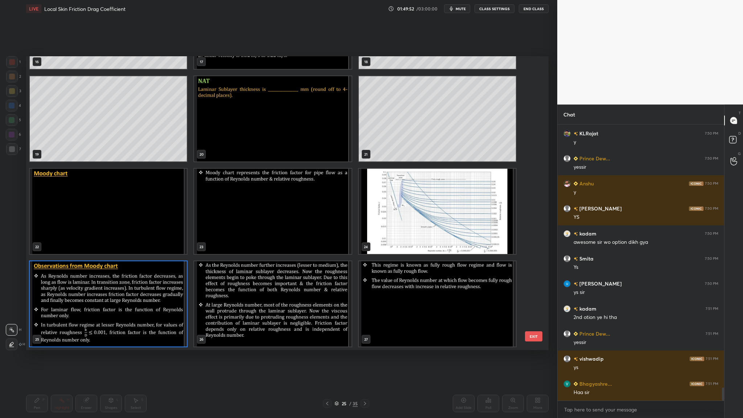
click at [407, 229] on img "grid" at bounding box center [437, 211] width 157 height 85
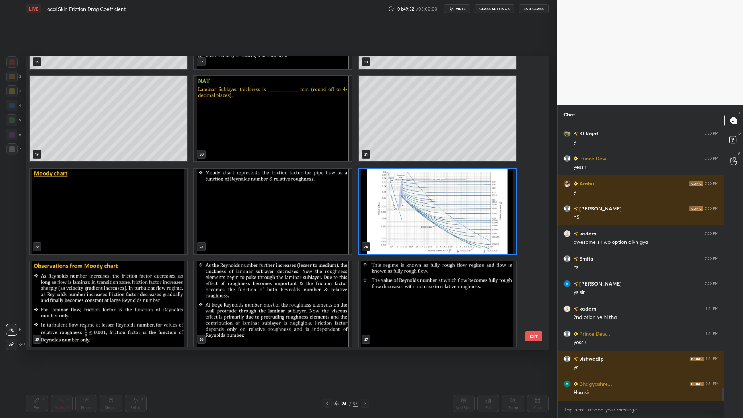
click at [407, 229] on img "grid" at bounding box center [437, 211] width 157 height 85
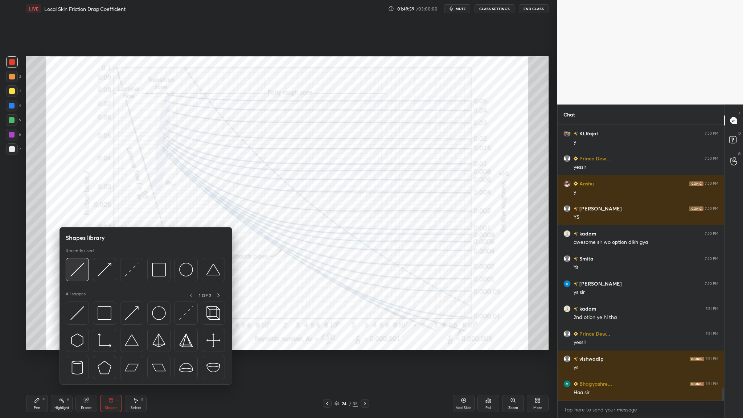
click at [78, 256] on div at bounding box center [77, 269] width 23 height 23
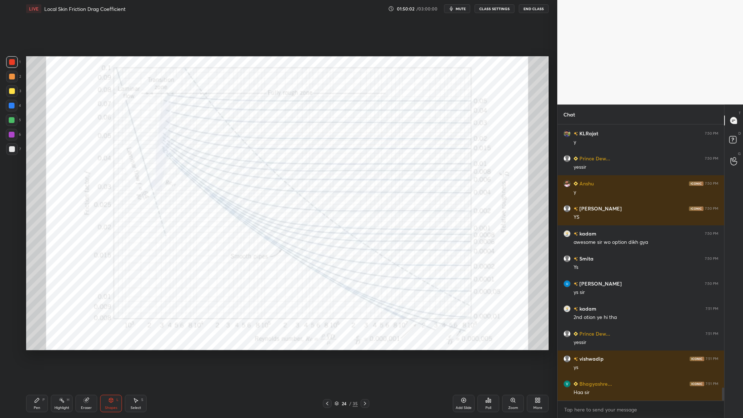
click at [11, 61] on div at bounding box center [12, 62] width 6 height 6
drag, startPoint x: 12, startPoint y: 141, endPoint x: 20, endPoint y: 141, distance: 7.3
click at [12, 141] on div "6" at bounding box center [13, 136] width 15 height 15
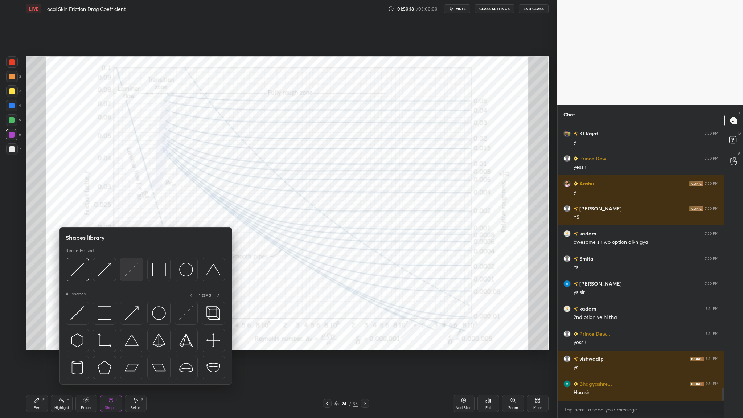
click at [132, 256] on img at bounding box center [132, 270] width 14 height 14
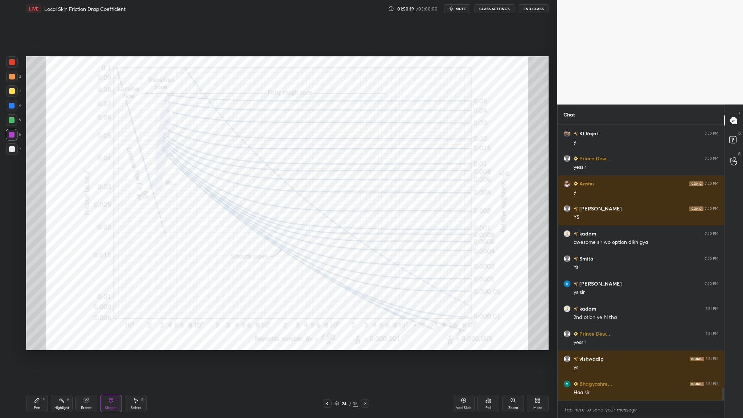
click at [9, 133] on div at bounding box center [12, 135] width 6 height 6
click at [516, 256] on div "Zoom" at bounding box center [513, 403] width 22 height 17
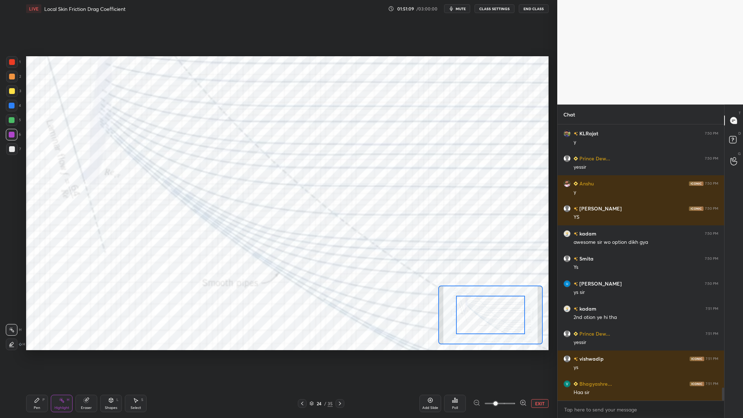
click at [516, 256] on div at bounding box center [500, 403] width 54 height 9
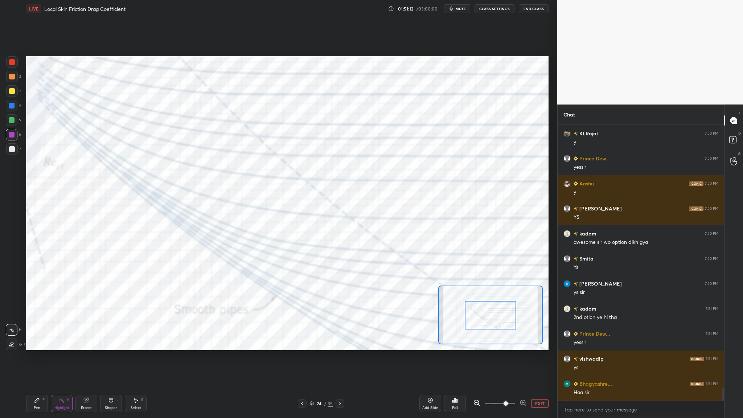
drag, startPoint x: 496, startPoint y: 402, endPoint x: 506, endPoint y: 401, distance: 10.2
click at [505, 256] on span at bounding box center [506, 403] width 4 height 4
click at [542, 256] on button "EXIT" at bounding box center [539, 403] width 17 height 9
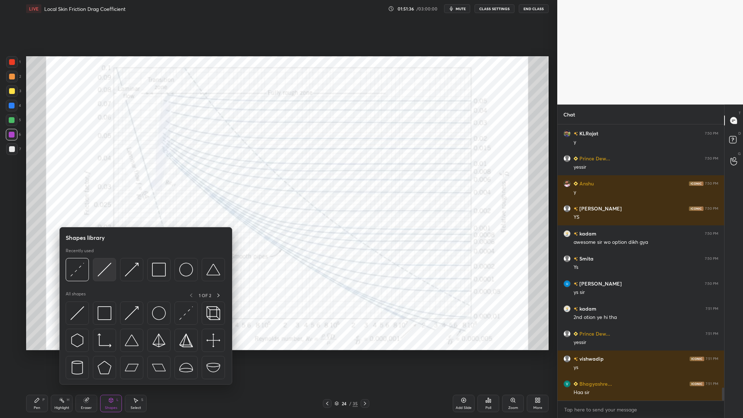
click at [110, 256] on div at bounding box center [104, 269] width 23 height 23
click at [79, 256] on img at bounding box center [77, 270] width 14 height 14
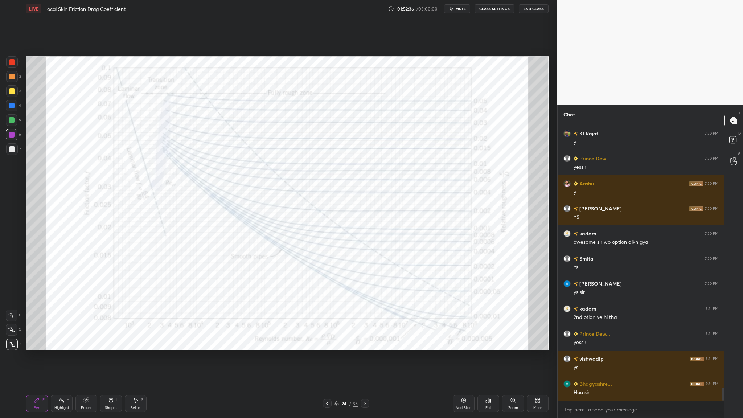
drag, startPoint x: 16, startPoint y: 62, endPoint x: 17, endPoint y: 67, distance: 4.7
click at [16, 65] on div at bounding box center [12, 62] width 12 height 12
click at [13, 95] on div at bounding box center [12, 91] width 12 height 12
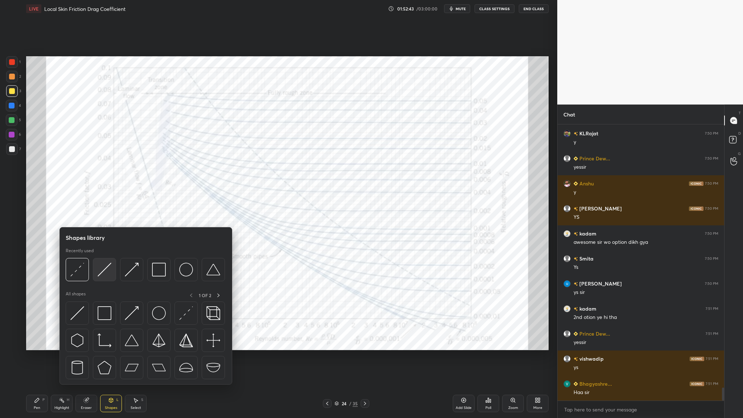
click at [103, 256] on div at bounding box center [104, 269] width 23 height 23
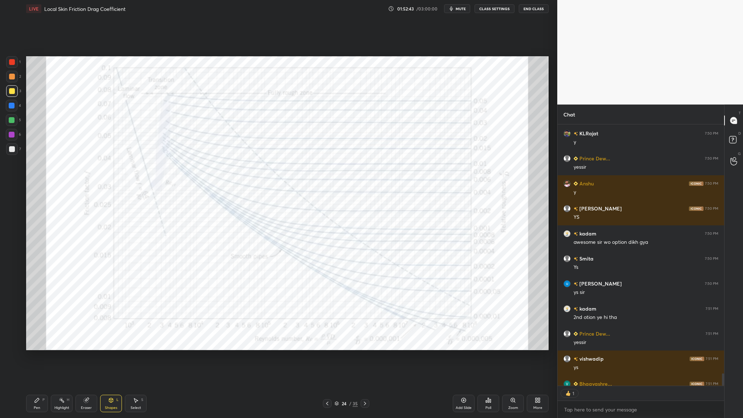
scroll to position [3, 3]
drag, startPoint x: 7, startPoint y: 132, endPoint x: 15, endPoint y: 137, distance: 9.3
click at [7, 133] on div at bounding box center [12, 135] width 12 height 12
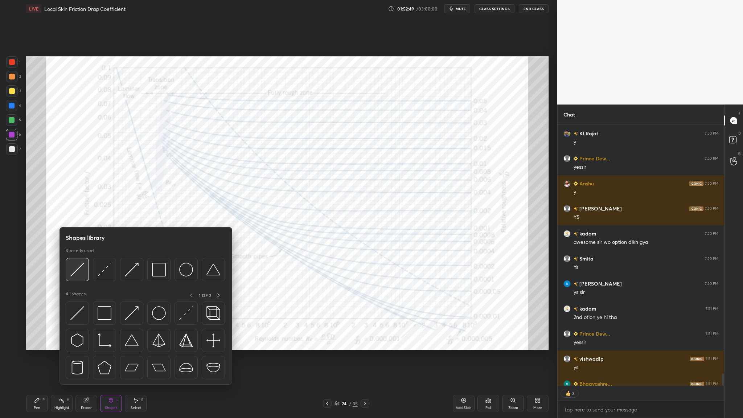
click at [81, 256] on div at bounding box center [77, 269] width 23 height 23
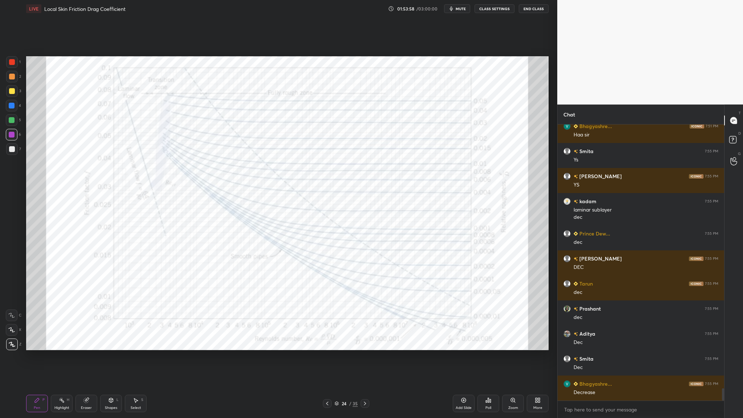
scroll to position [5877, 0]
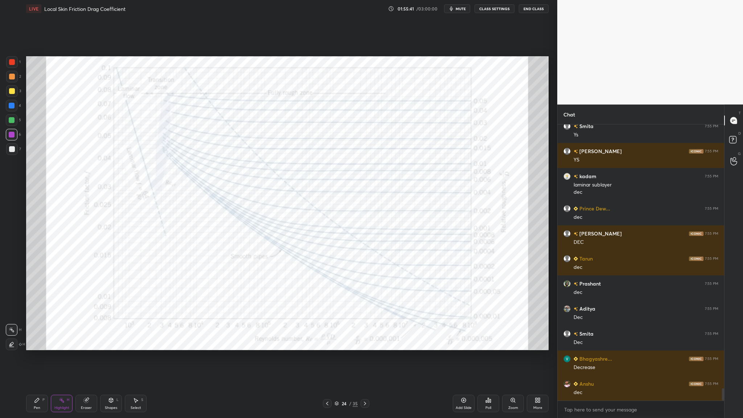
click at [338, 256] on icon at bounding box center [336, 403] width 4 height 4
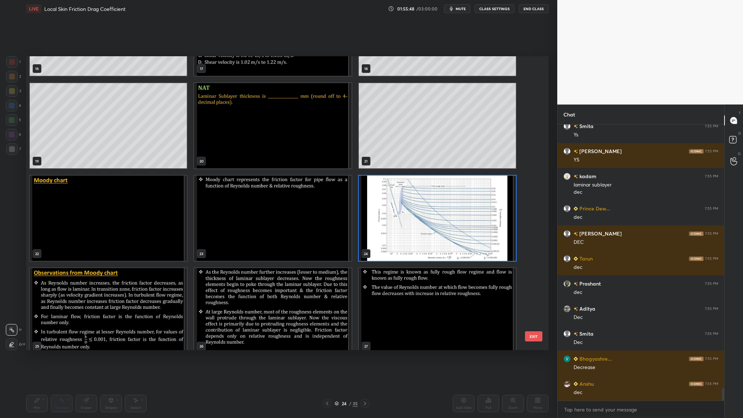
scroll to position [536, 0]
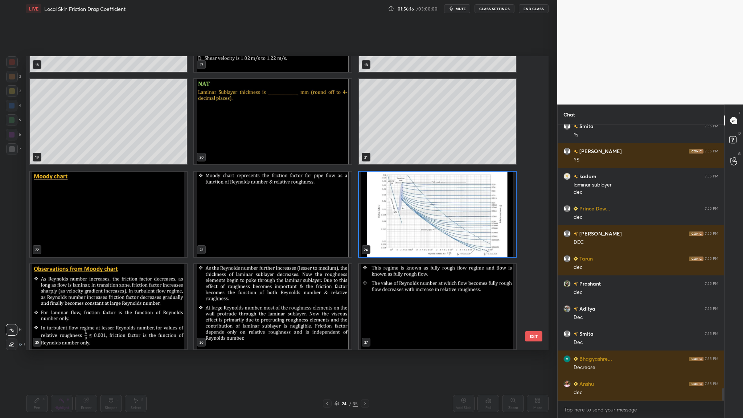
click at [242, 256] on img "grid" at bounding box center [272, 306] width 157 height 85
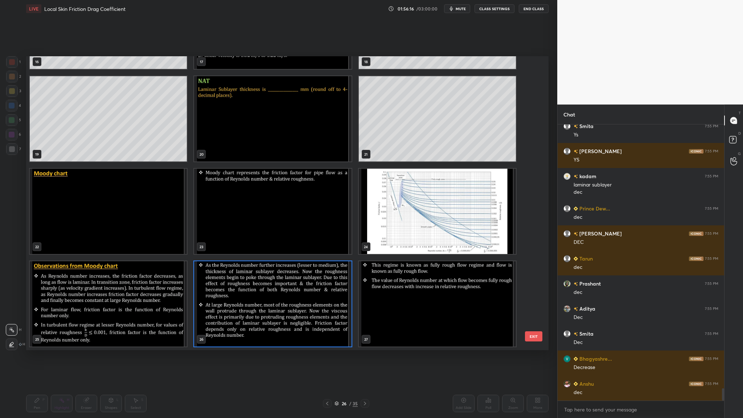
click at [243, 256] on img "grid" at bounding box center [272, 303] width 157 height 85
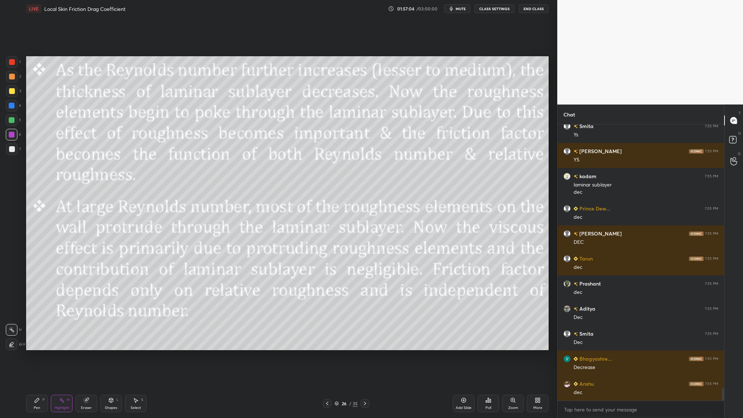
click at [336, 256] on icon at bounding box center [337, 404] width 4 height 1
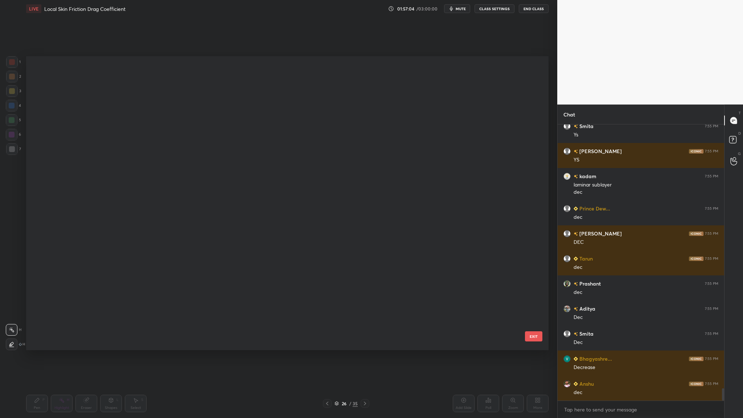
scroll to position [292, 519]
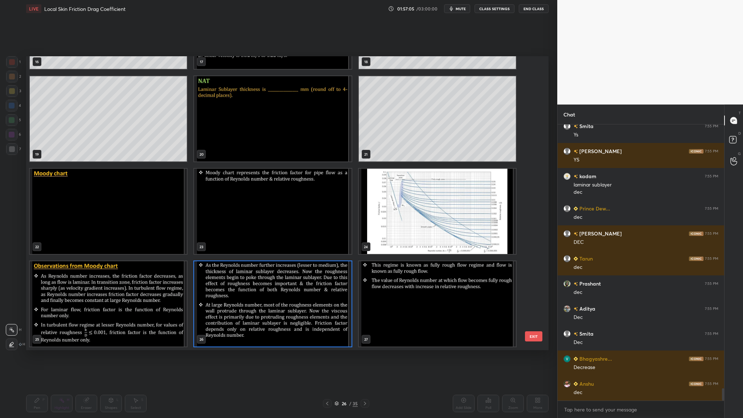
click at [440, 235] on img "grid" at bounding box center [437, 211] width 157 height 85
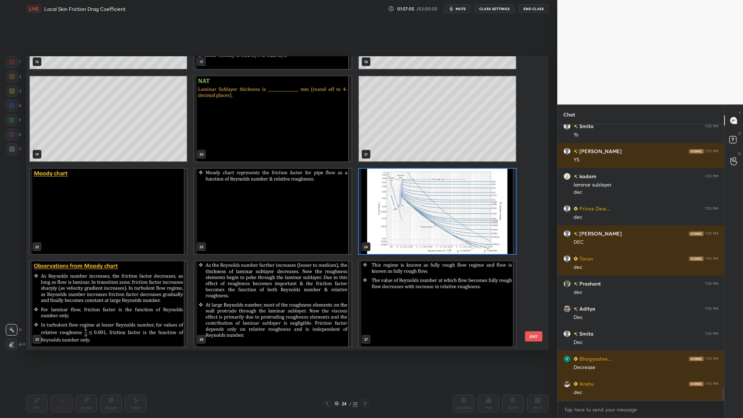
click at [440, 235] on img "grid" at bounding box center [437, 211] width 157 height 85
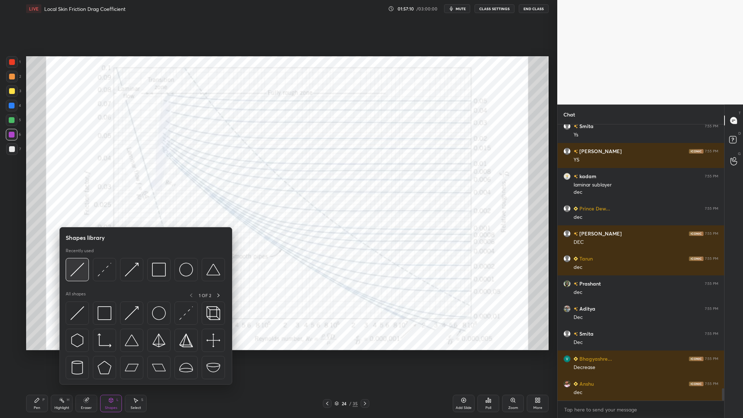
click at [81, 256] on div at bounding box center [77, 269] width 23 height 23
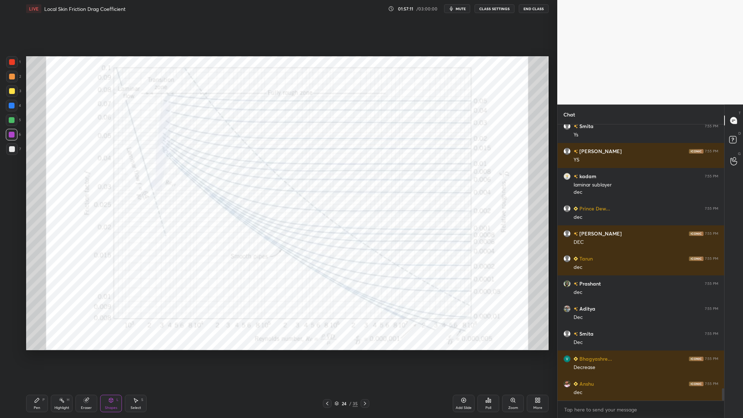
drag, startPoint x: 7, startPoint y: 138, endPoint x: 23, endPoint y: 140, distance: 16.1
click at [7, 138] on div at bounding box center [12, 135] width 12 height 12
drag, startPoint x: 10, startPoint y: 92, endPoint x: 14, endPoint y: 95, distance: 4.6
click at [9, 92] on div at bounding box center [12, 91] width 6 height 6
click at [337, 256] on icon at bounding box center [336, 403] width 4 height 4
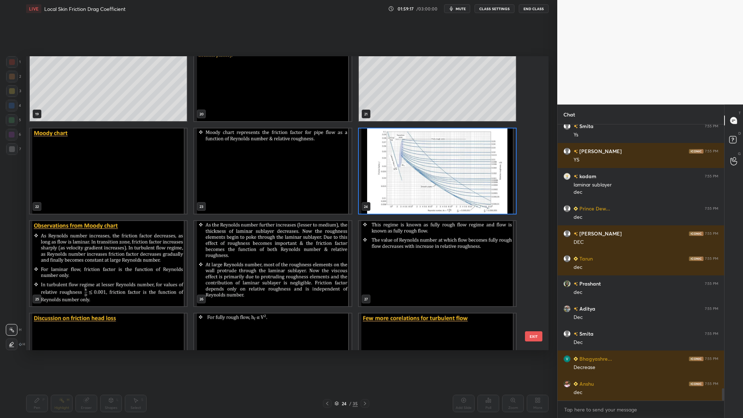
scroll to position [577, 0]
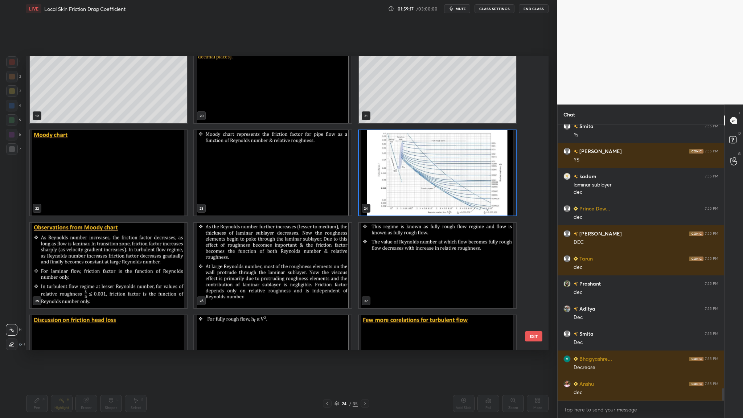
click at [406, 178] on img "grid" at bounding box center [437, 172] width 157 height 85
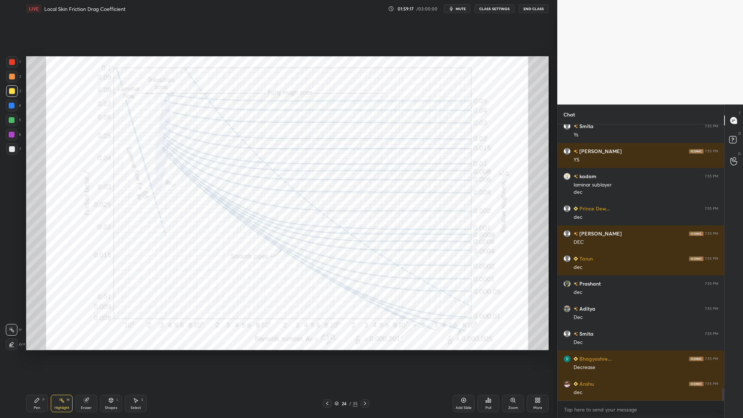
click at [406, 178] on img "grid" at bounding box center [437, 172] width 157 height 85
click at [10, 138] on div at bounding box center [12, 135] width 12 height 12
click at [337, 256] on icon at bounding box center [336, 403] width 4 height 4
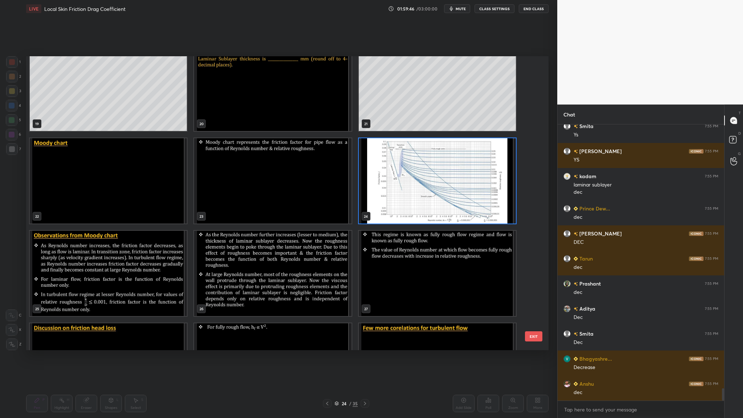
scroll to position [645, 0]
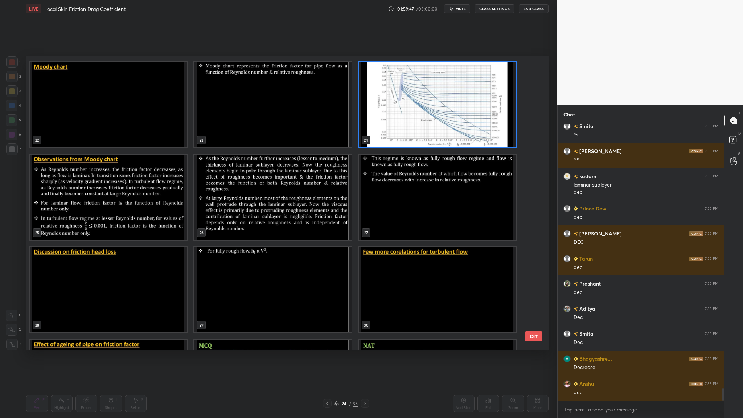
click at [252, 209] on img "grid" at bounding box center [272, 197] width 157 height 85
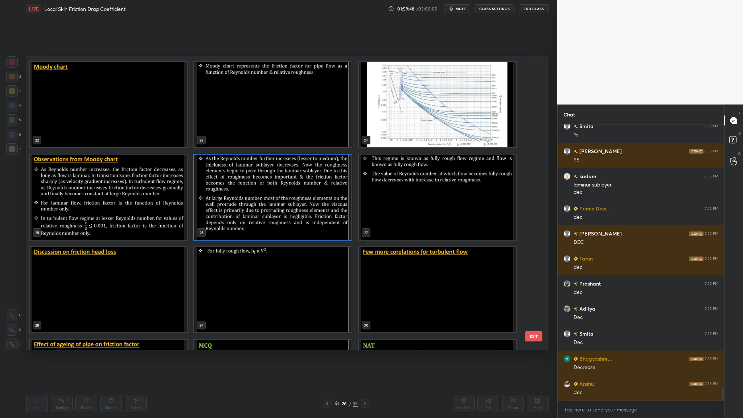
click at [252, 209] on img "grid" at bounding box center [272, 197] width 157 height 85
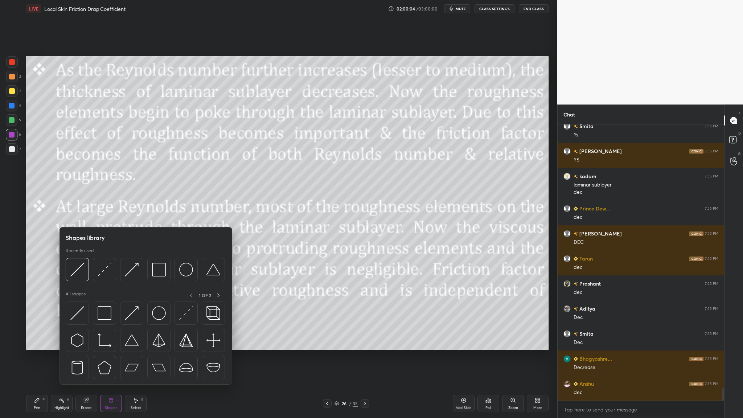
click at [81, 256] on div at bounding box center [145, 271] width 159 height 27
click at [80, 256] on div at bounding box center [77, 269] width 23 height 23
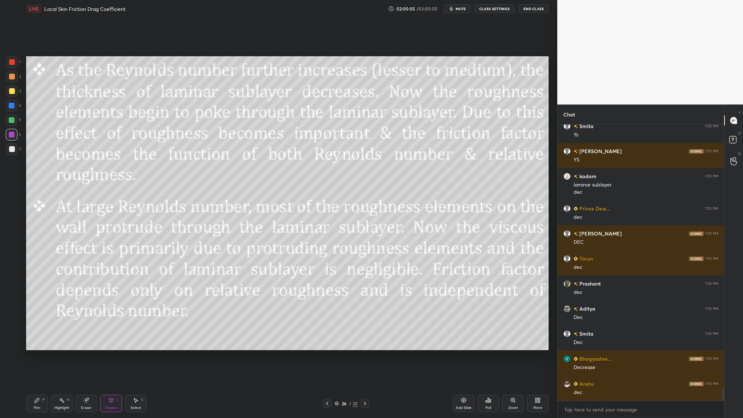
drag, startPoint x: 7, startPoint y: 76, endPoint x: 12, endPoint y: 83, distance: 8.5
click at [8, 79] on div at bounding box center [12, 77] width 12 height 12
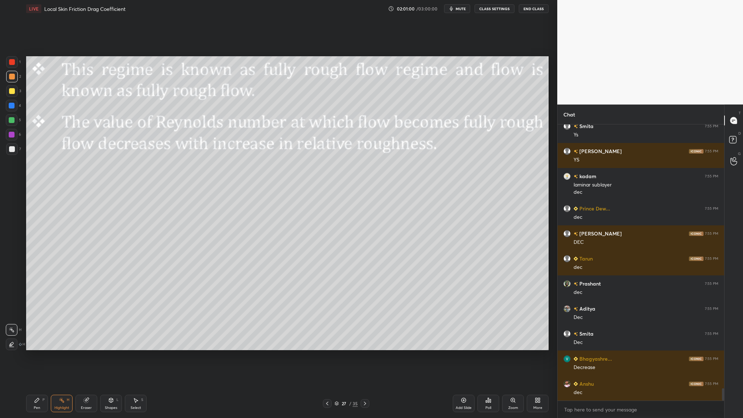
click at [338, 256] on div "27 / 35" at bounding box center [345, 403] width 23 height 7
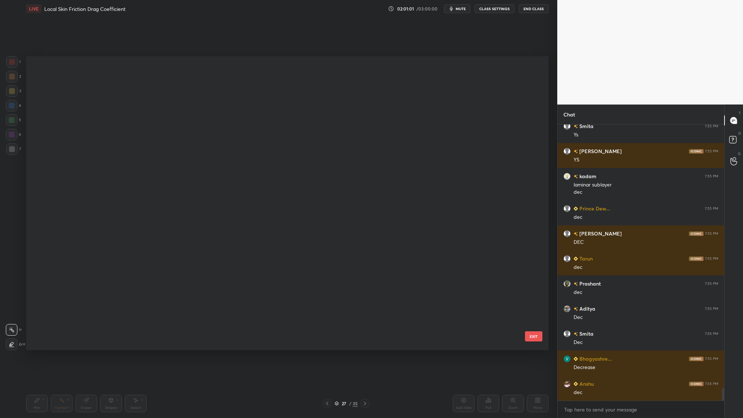
scroll to position [292, 519]
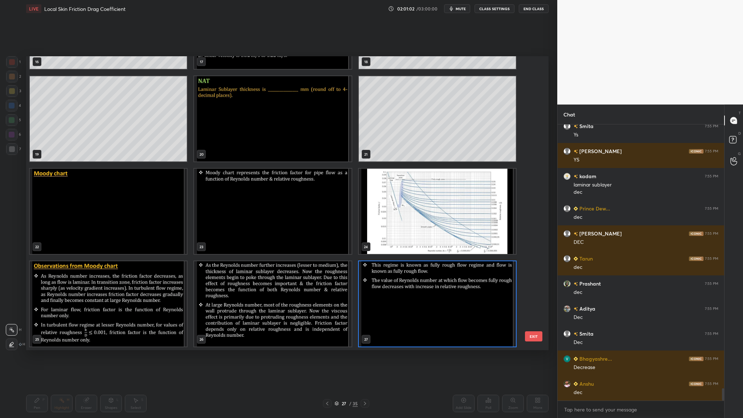
click at [422, 231] on img "grid" at bounding box center [437, 211] width 157 height 85
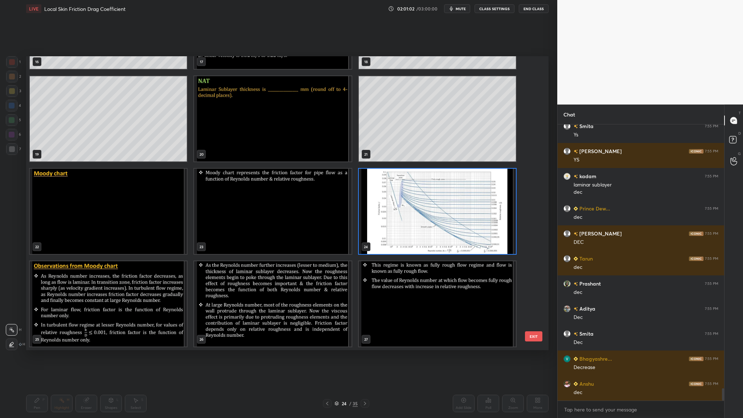
click at [422, 231] on img "grid" at bounding box center [437, 211] width 157 height 85
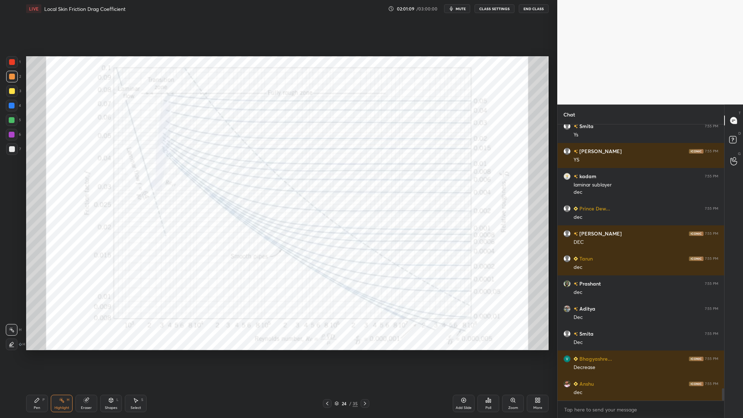
click at [12, 152] on div at bounding box center [12, 149] width 12 height 12
drag, startPoint x: 1, startPoint y: 132, endPoint x: 21, endPoint y: 135, distance: 19.5
click at [2, 131] on div "1 2 3 4 5 6 7 C X Z C X Z E E Erase all H H" at bounding box center [11, 203] width 23 height 294
click at [11, 107] on div at bounding box center [12, 106] width 6 height 6
drag, startPoint x: 4, startPoint y: 61, endPoint x: 26, endPoint y: 64, distance: 21.6
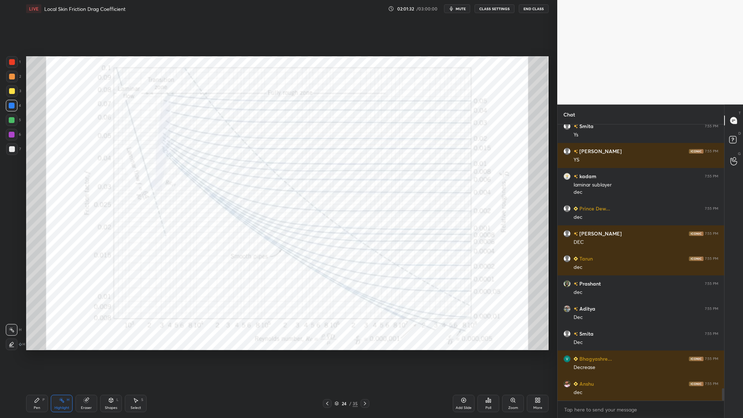
click at [7, 64] on div "1 2 3 4 5 6 7 C X Z C X Z E E Erase all H H" at bounding box center [11, 203] width 23 height 294
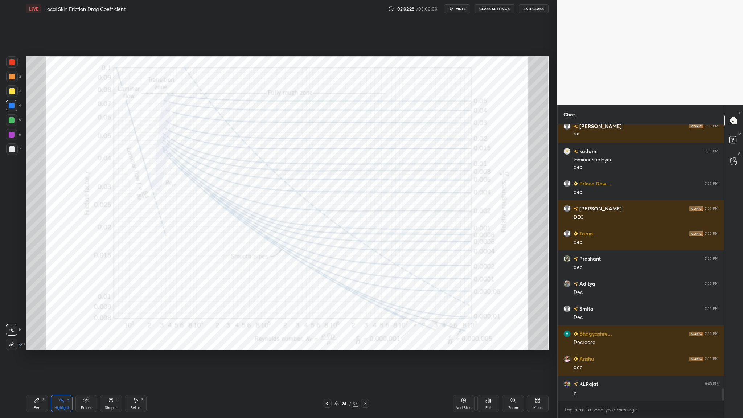
click at [339, 256] on div "24 / 35" at bounding box center [345, 403] width 23 height 7
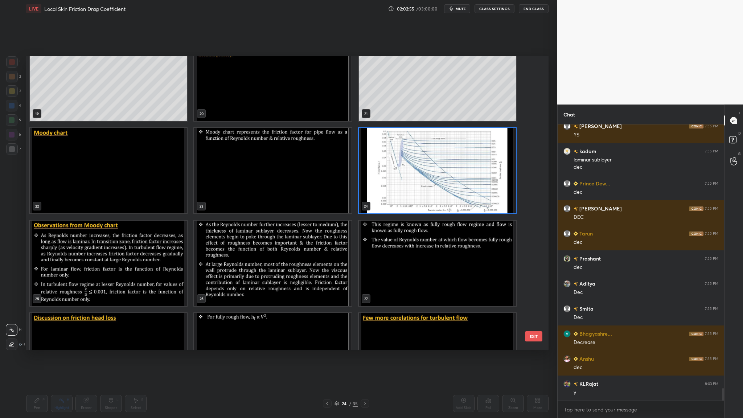
scroll to position [5927, 0]
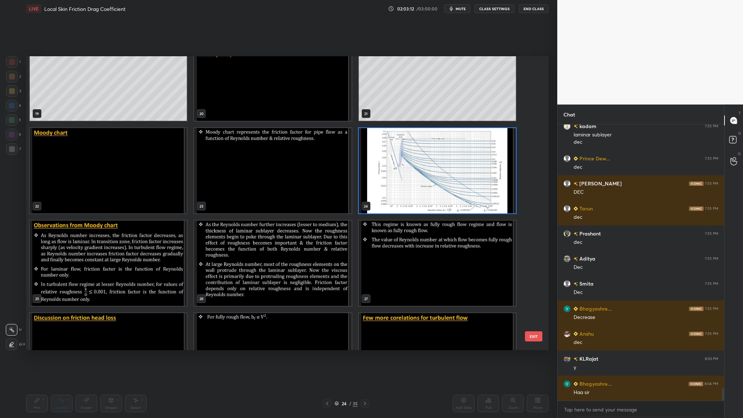
click at [416, 254] on img "grid" at bounding box center [437, 263] width 157 height 85
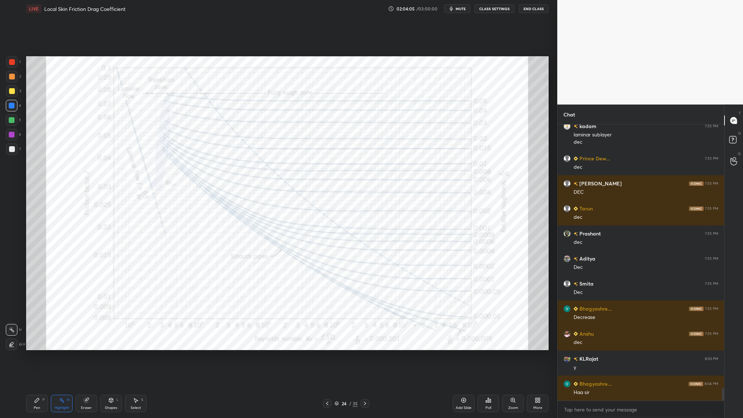
drag, startPoint x: 338, startPoint y: 404, endPoint x: 343, endPoint y: 356, distance: 48.5
click at [338, 256] on icon at bounding box center [336, 403] width 4 height 4
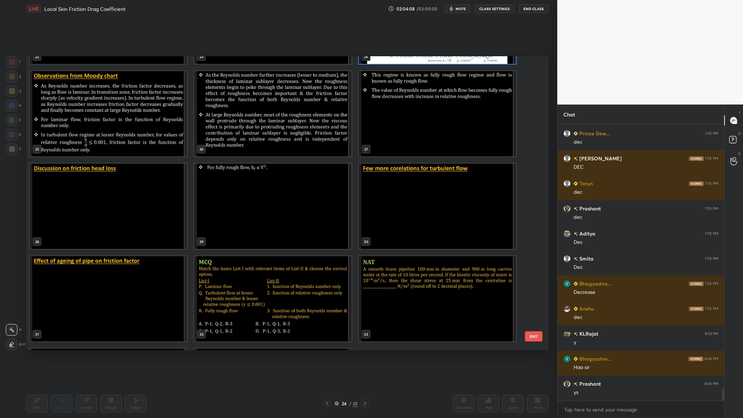
scroll to position [732, 0]
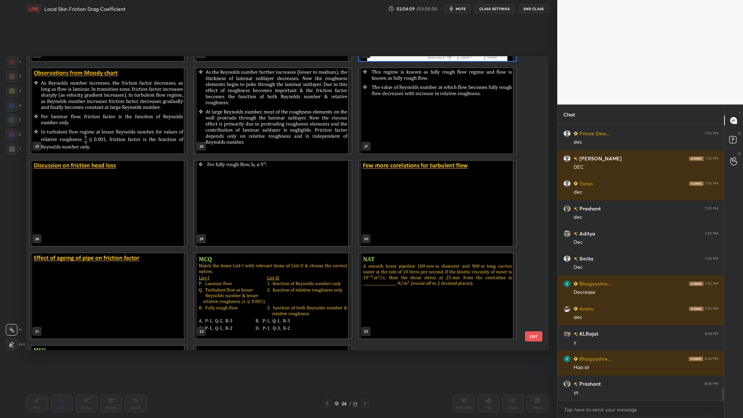
click at [270, 256] on img "grid" at bounding box center [272, 295] width 157 height 85
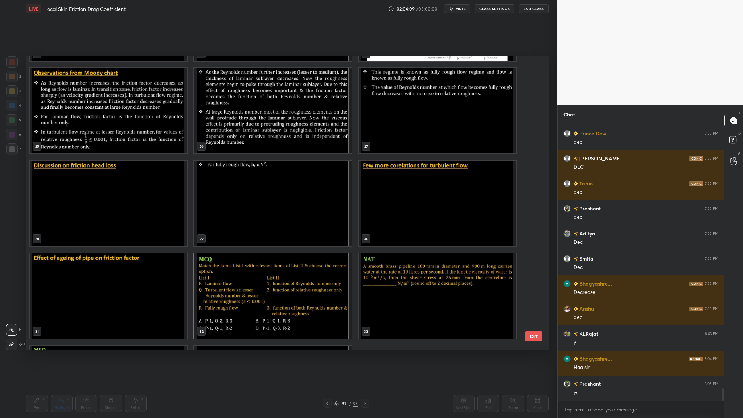
click at [270, 256] on img "grid" at bounding box center [272, 295] width 157 height 85
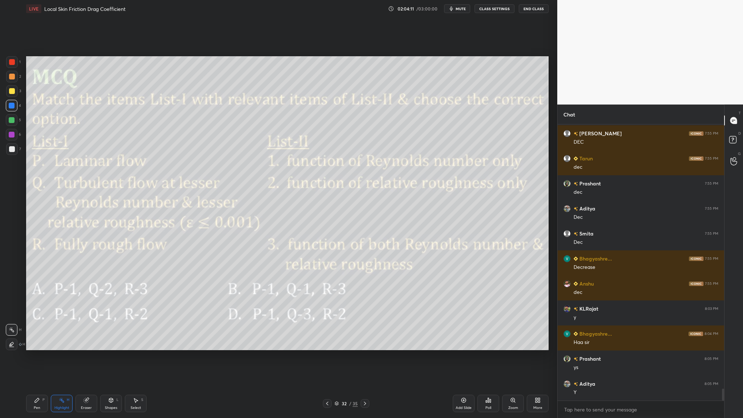
scroll to position [6002, 0]
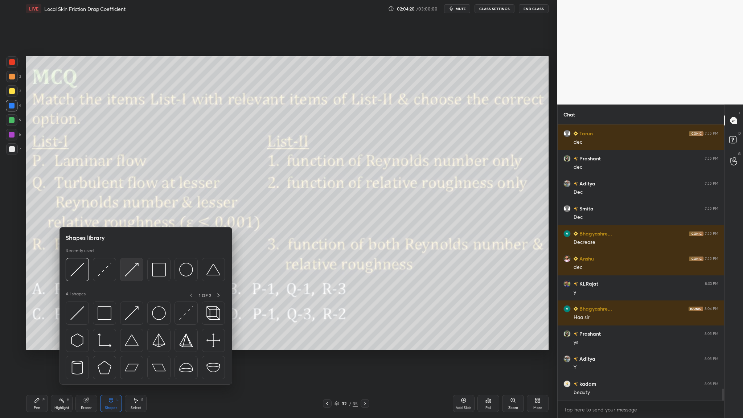
click at [131, 256] on div at bounding box center [131, 269] width 23 height 23
click at [81, 256] on div at bounding box center [77, 269] width 23 height 23
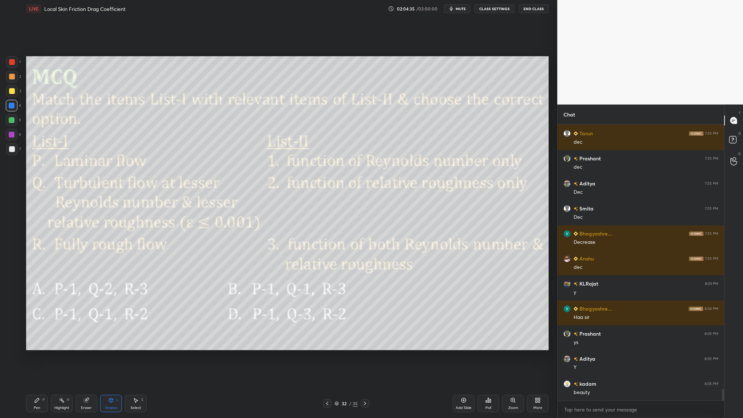
click at [11, 122] on div at bounding box center [12, 120] width 6 height 6
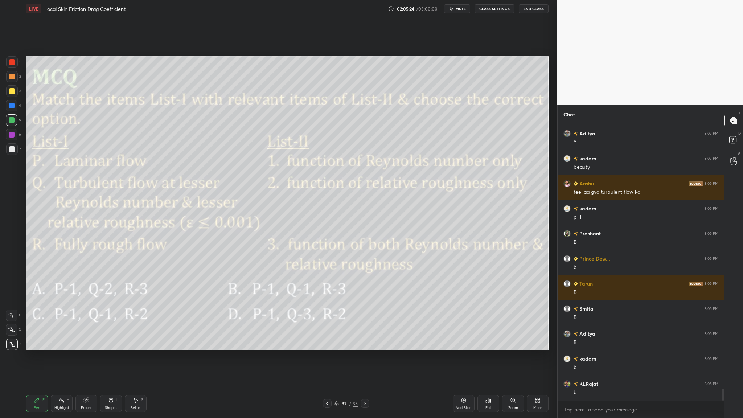
scroll to position [6235, 0]
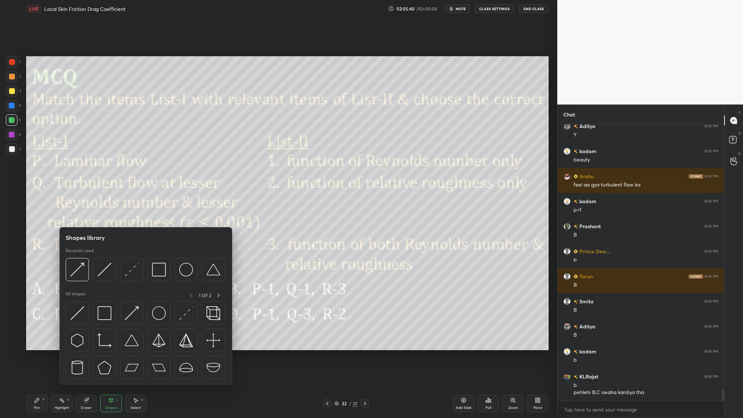
click at [77, 256] on div at bounding box center [145, 271] width 159 height 27
click at [75, 256] on img at bounding box center [77, 270] width 14 height 14
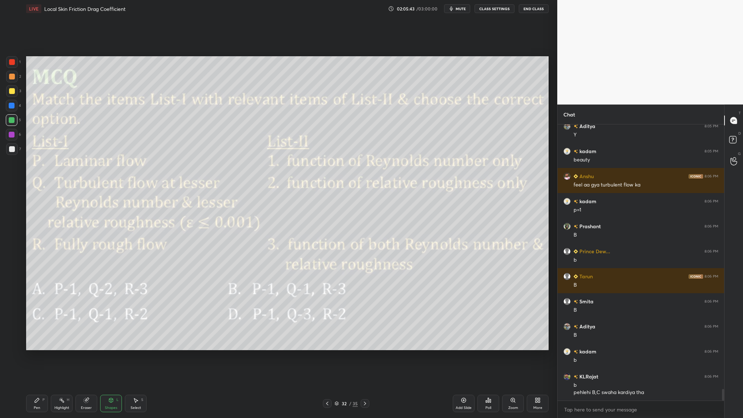
click at [17, 67] on div "1" at bounding box center [13, 62] width 15 height 12
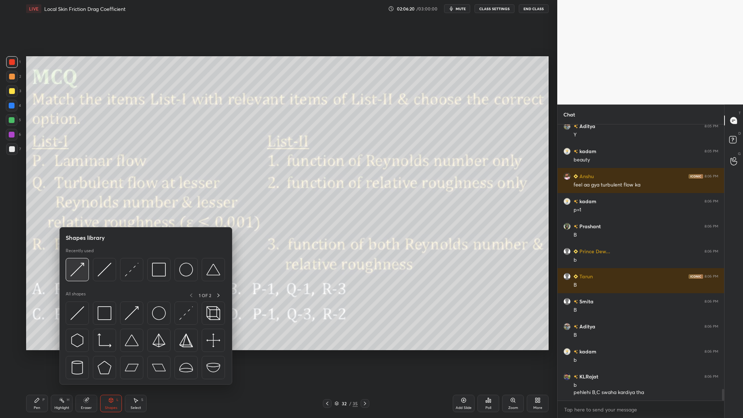
click at [77, 256] on div at bounding box center [77, 269] width 23 height 23
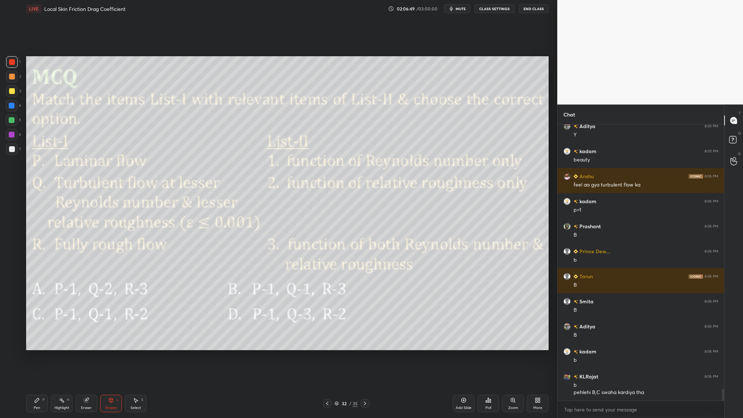
drag, startPoint x: 13, startPoint y: 120, endPoint x: 15, endPoint y: 126, distance: 6.1
click at [13, 120] on div at bounding box center [12, 120] width 6 height 6
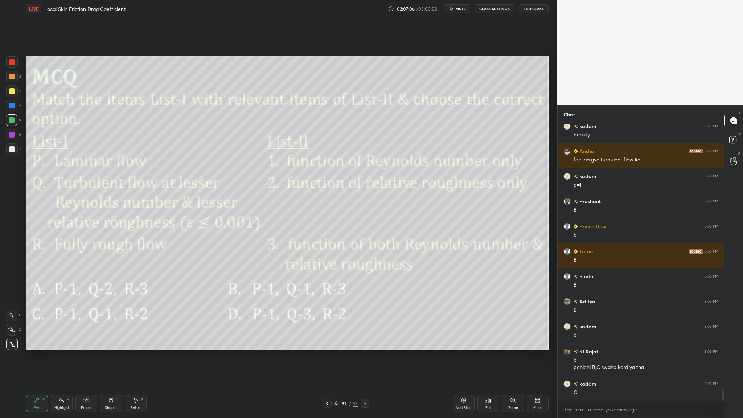
drag, startPoint x: 12, startPoint y: 122, endPoint x: 22, endPoint y: 128, distance: 11.6
click at [12, 124] on div at bounding box center [12, 120] width 12 height 12
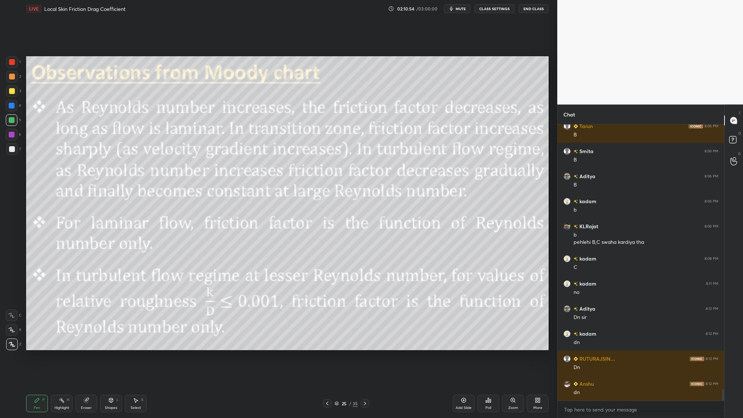
scroll to position [6410, 0]
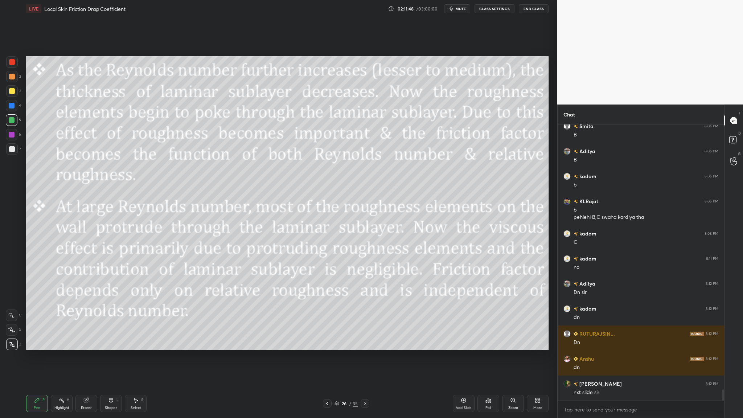
click at [339, 256] on div "26 / 35" at bounding box center [345, 403] width 23 height 7
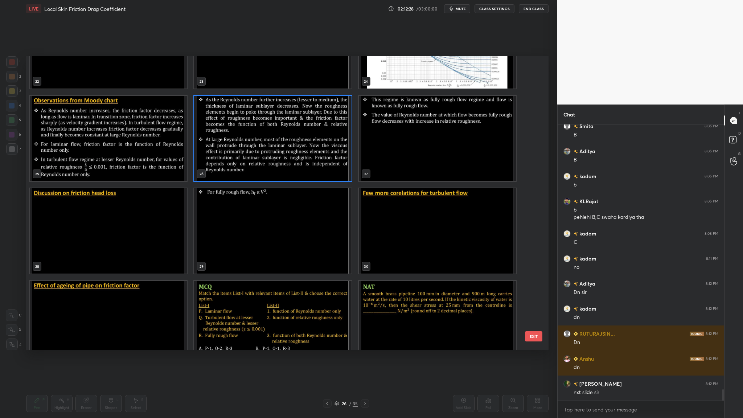
scroll to position [694, 0]
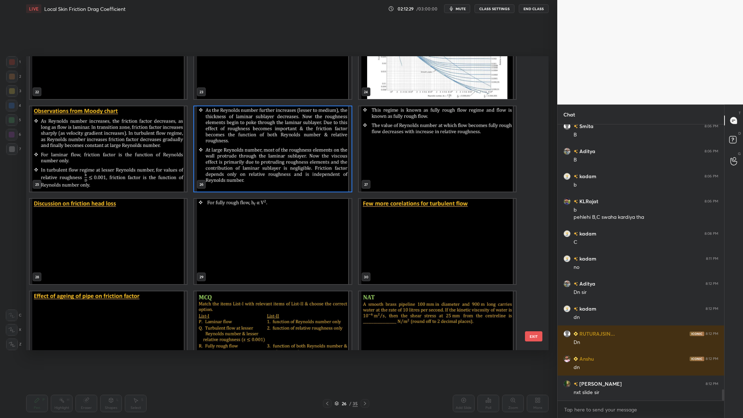
click at [344, 152] on img "grid" at bounding box center [272, 148] width 157 height 85
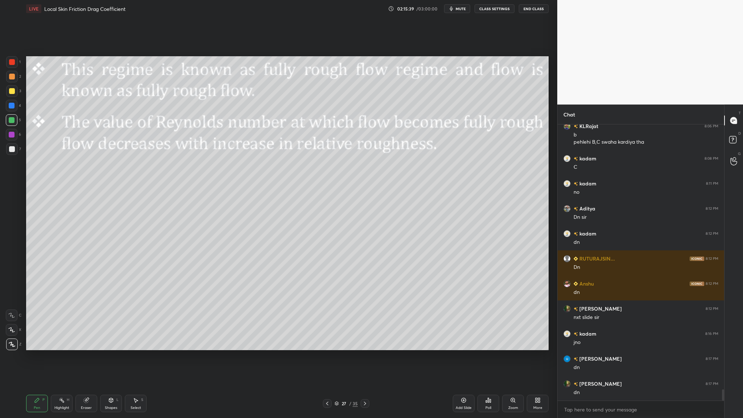
scroll to position [6510, 0]
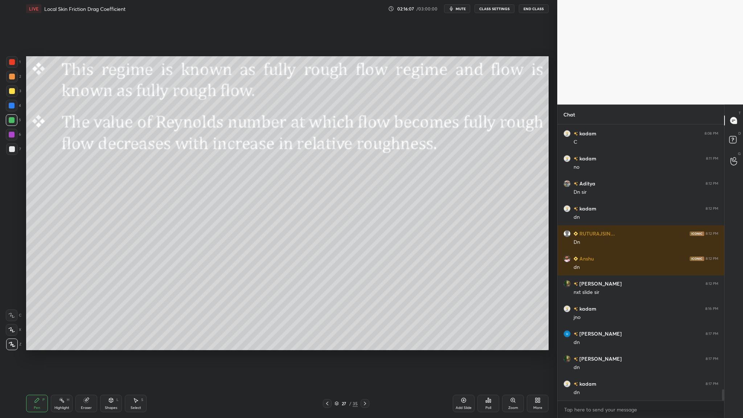
click at [338, 256] on icon at bounding box center [336, 403] width 4 height 4
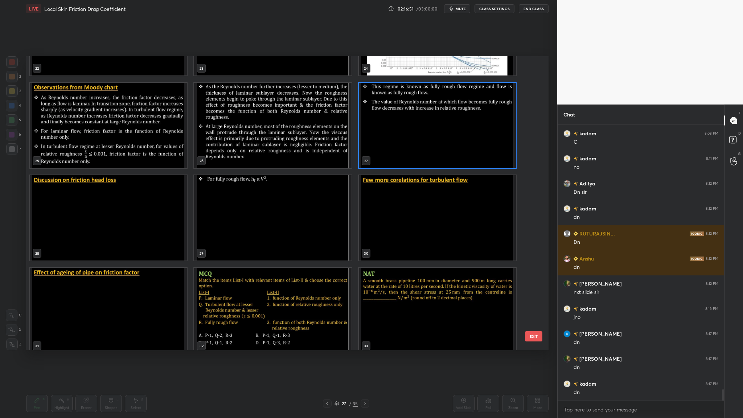
scroll to position [6535, 0]
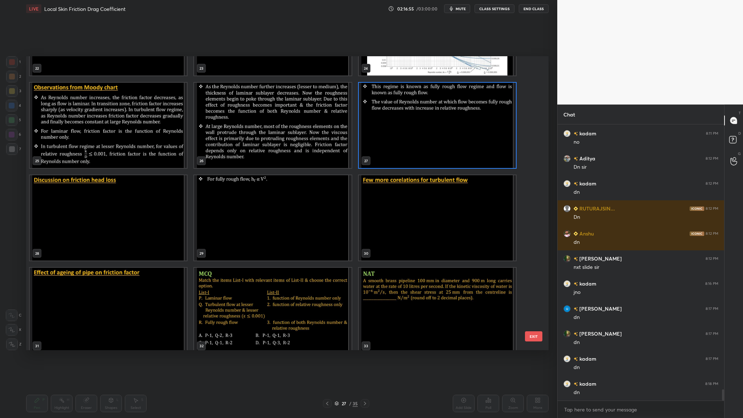
click at [64, 229] on img "grid" at bounding box center [108, 217] width 157 height 85
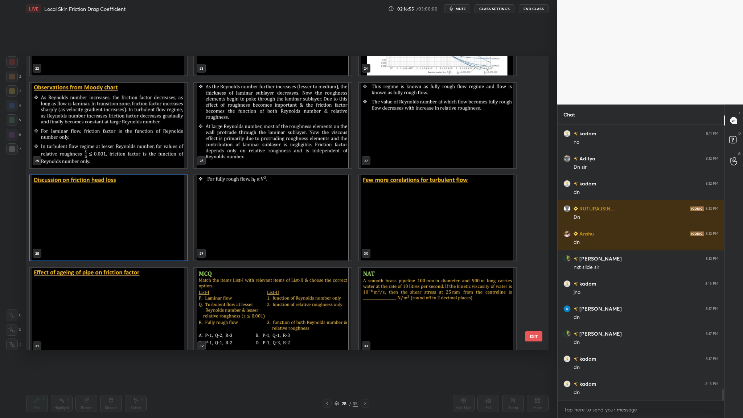
click at [64, 229] on img "grid" at bounding box center [108, 217] width 157 height 85
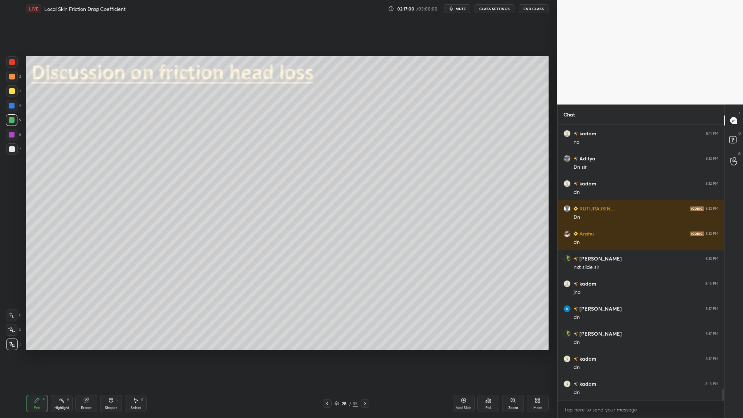
click at [11, 81] on div at bounding box center [12, 77] width 12 height 12
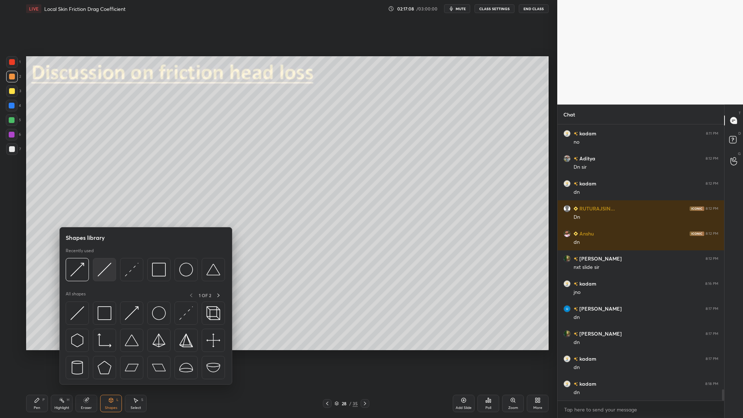
click at [107, 256] on div at bounding box center [104, 269] width 23 height 23
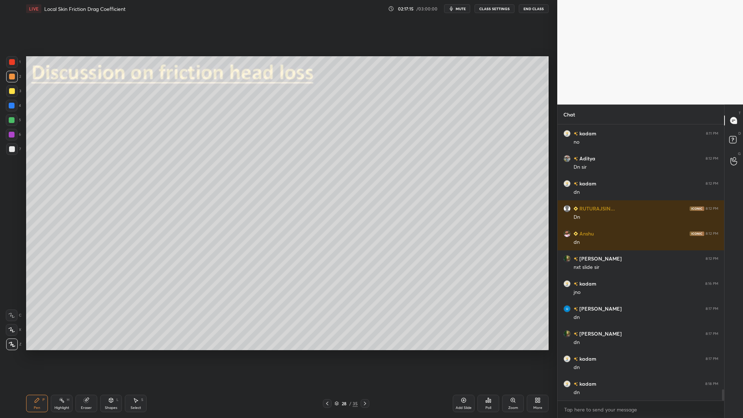
click at [11, 81] on div at bounding box center [12, 77] width 12 height 12
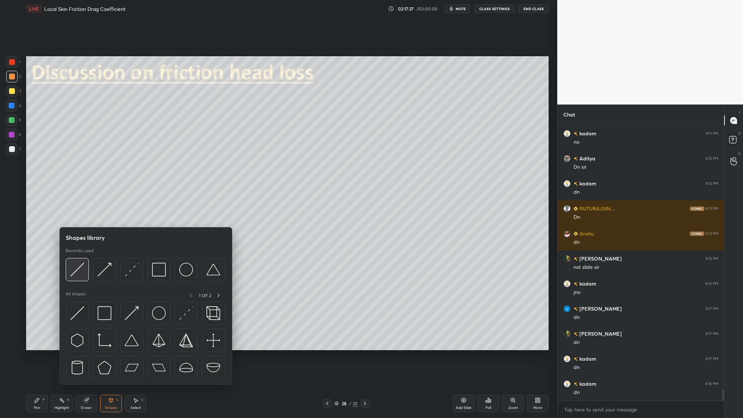
click at [79, 256] on div at bounding box center [77, 269] width 23 height 23
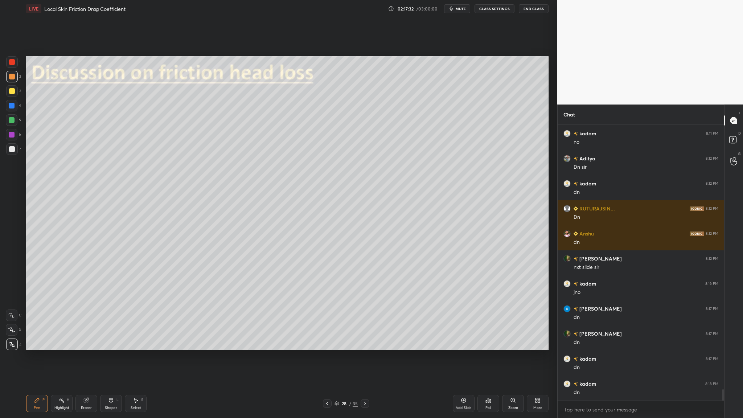
click at [11, 93] on div at bounding box center [12, 91] width 6 height 6
drag, startPoint x: 11, startPoint y: 122, endPoint x: 14, endPoint y: 155, distance: 33.9
click at [12, 122] on div at bounding box center [12, 120] width 6 height 6
click at [13, 149] on div at bounding box center [12, 149] width 6 height 6
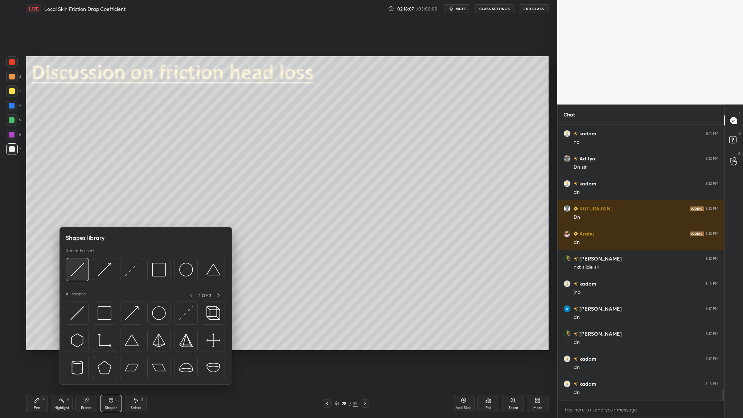
click at [79, 256] on div at bounding box center [77, 269] width 23 height 23
click at [72, 256] on img at bounding box center [77, 270] width 14 height 14
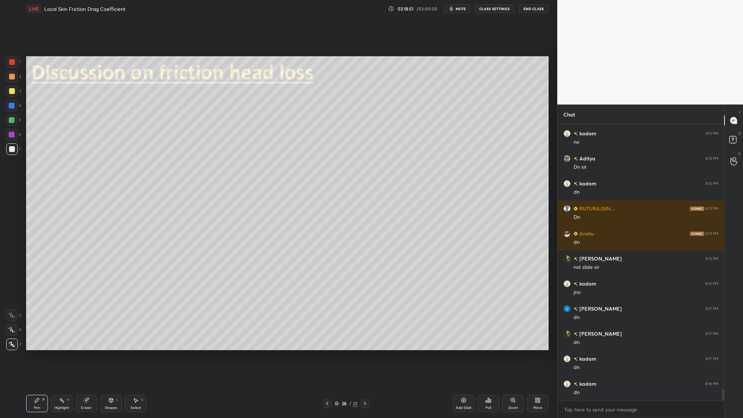
scroll to position [6560, 0]
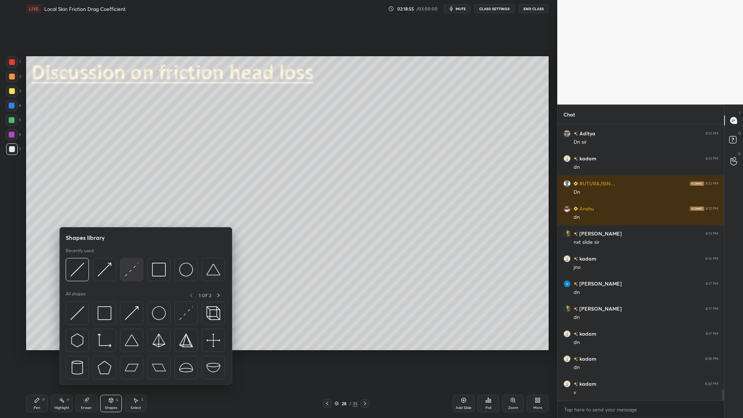
click at [135, 256] on div at bounding box center [131, 269] width 23 height 23
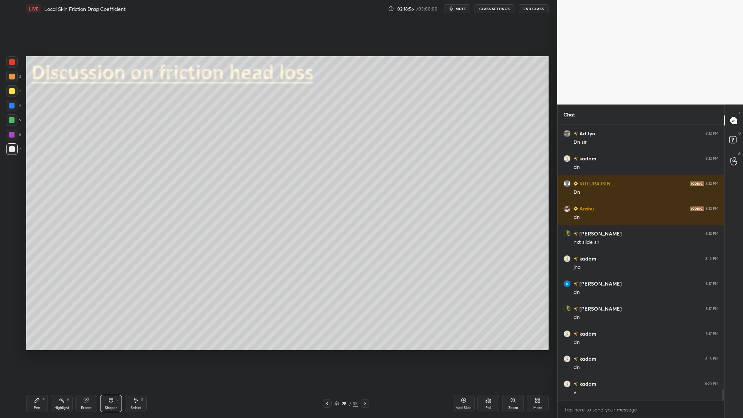
click at [11, 83] on div "2" at bounding box center [13, 78] width 15 height 15
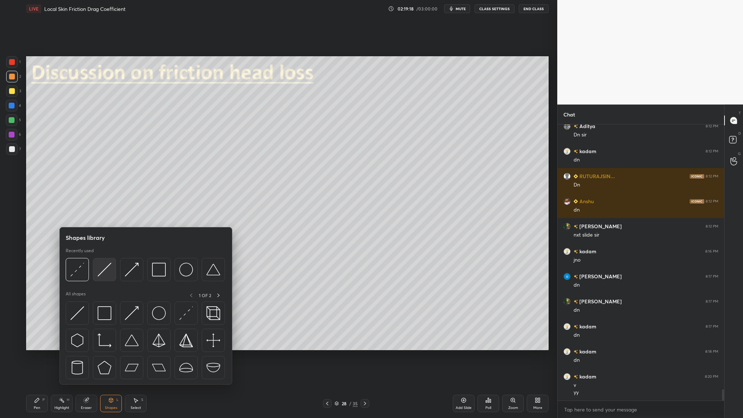
click at [102, 256] on div at bounding box center [104, 269] width 23 height 23
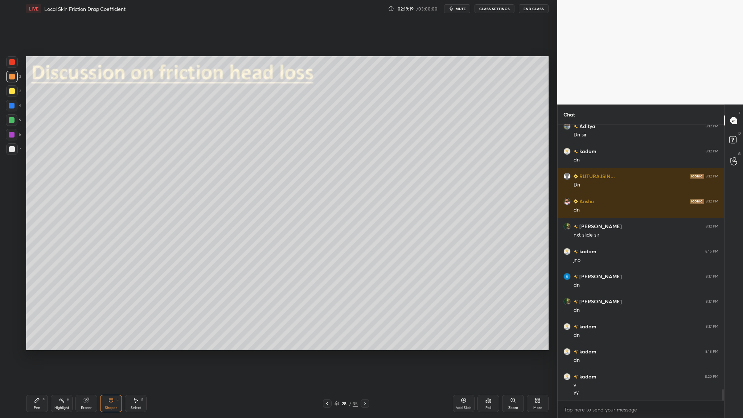
drag, startPoint x: 13, startPoint y: 74, endPoint x: 19, endPoint y: 75, distance: 5.1
click at [14, 75] on div at bounding box center [12, 77] width 6 height 6
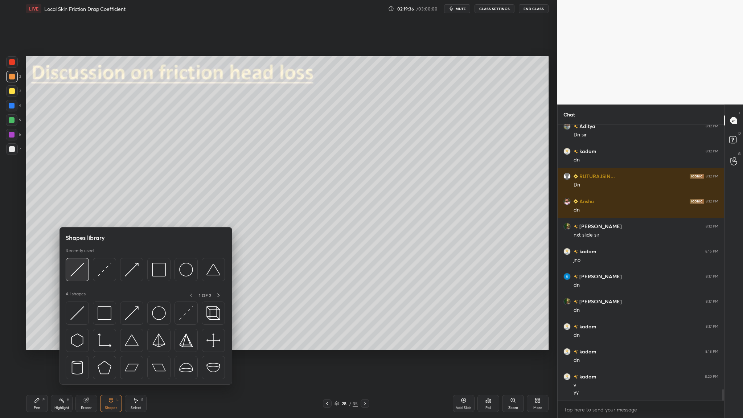
click at [75, 256] on img at bounding box center [77, 270] width 14 height 14
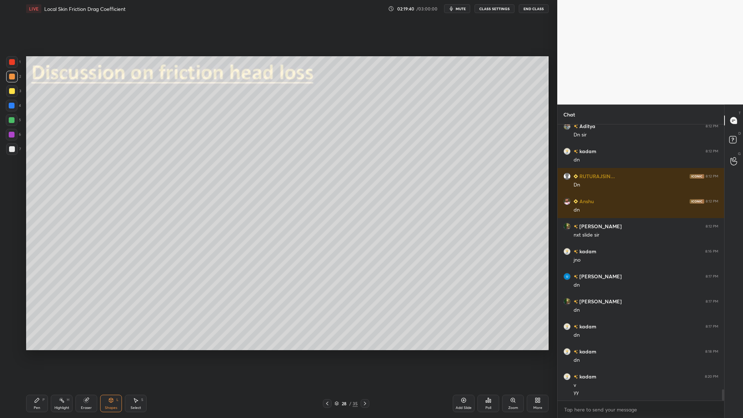
drag, startPoint x: 9, startPoint y: 121, endPoint x: 17, endPoint y: 129, distance: 11.0
click at [9, 123] on div at bounding box center [12, 120] width 12 height 12
drag, startPoint x: 11, startPoint y: 135, endPoint x: 23, endPoint y: 141, distance: 13.1
click at [13, 136] on div at bounding box center [12, 135] width 6 height 6
click at [11, 150] on div at bounding box center [12, 149] width 6 height 6
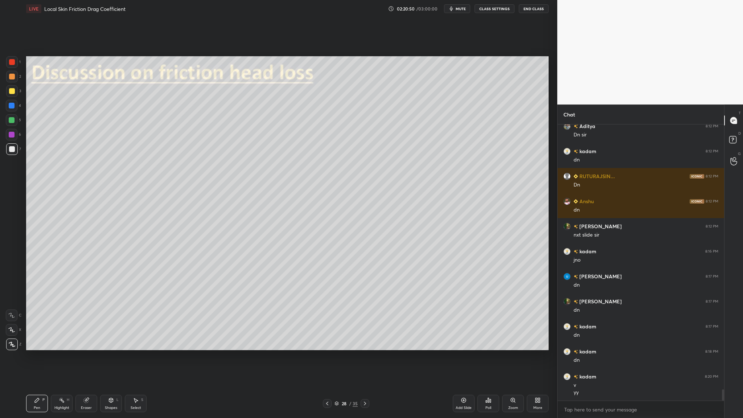
click at [11, 93] on div at bounding box center [12, 91] width 6 height 6
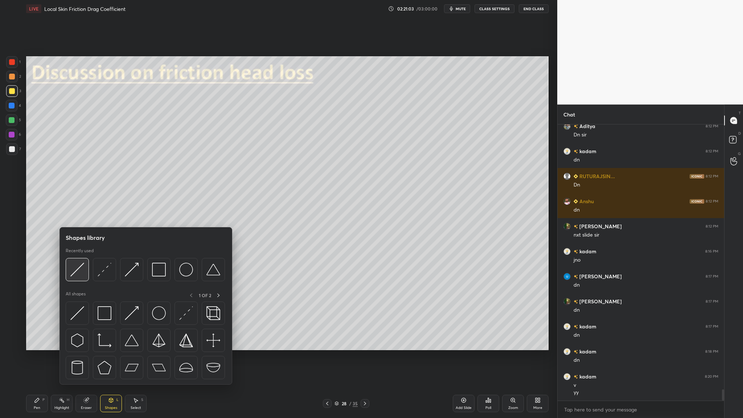
click at [79, 256] on div at bounding box center [77, 269] width 23 height 23
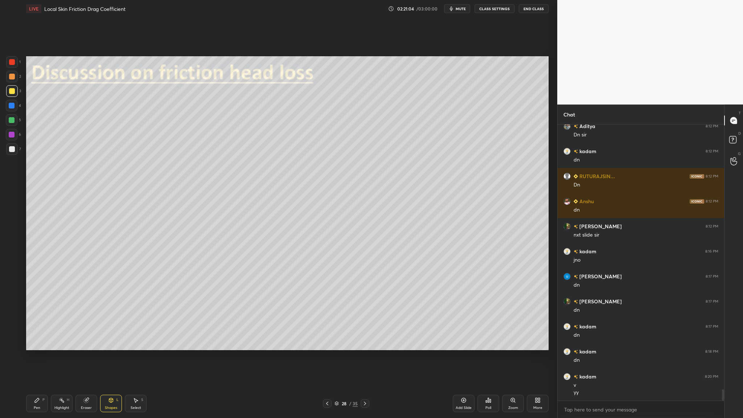
click at [9, 65] on div at bounding box center [12, 62] width 12 height 12
drag, startPoint x: 12, startPoint y: 151, endPoint x: 19, endPoint y: 153, distance: 7.1
click at [13, 152] on div at bounding box center [12, 149] width 12 height 12
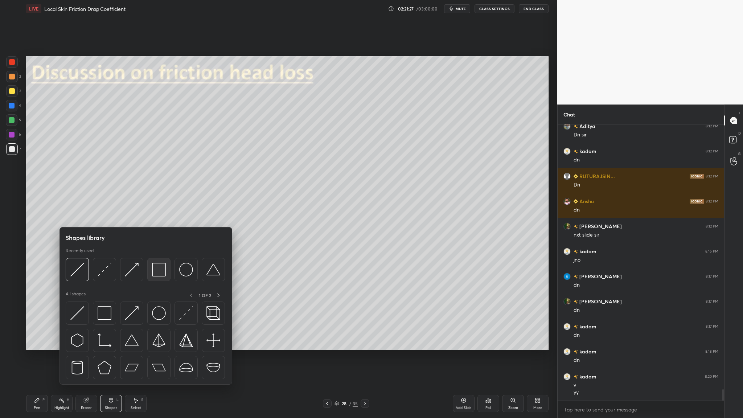
click at [157, 256] on img at bounding box center [159, 270] width 14 height 14
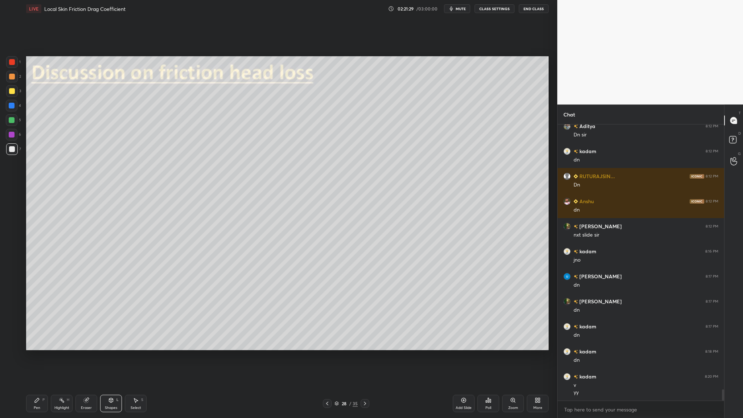
drag, startPoint x: 13, startPoint y: 80, endPoint x: 15, endPoint y: 84, distance: 4.1
click at [15, 82] on div "2" at bounding box center [13, 78] width 15 height 15
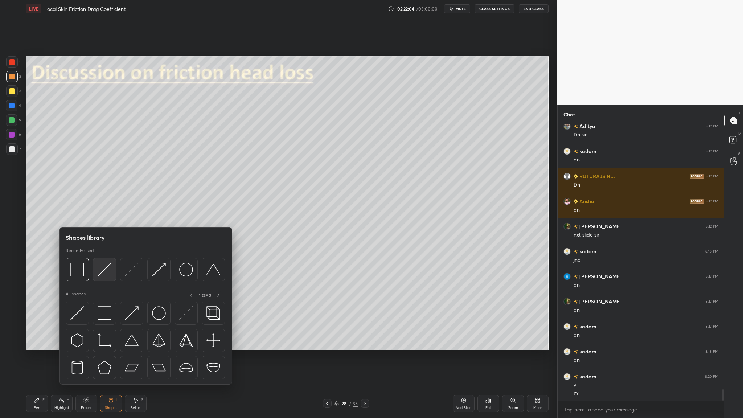
click at [99, 256] on div at bounding box center [104, 269] width 23 height 23
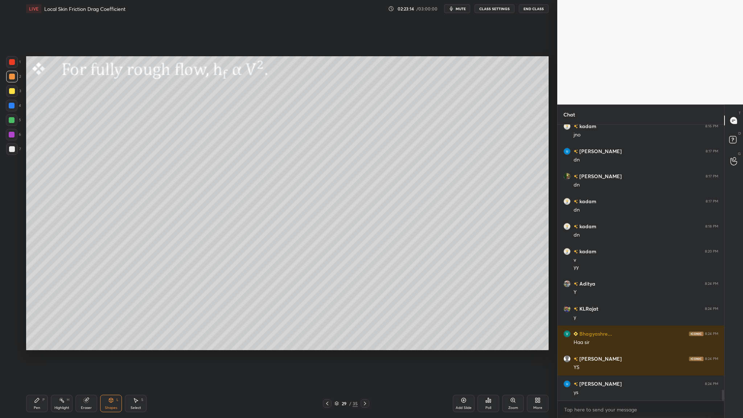
scroll to position [6718, 0]
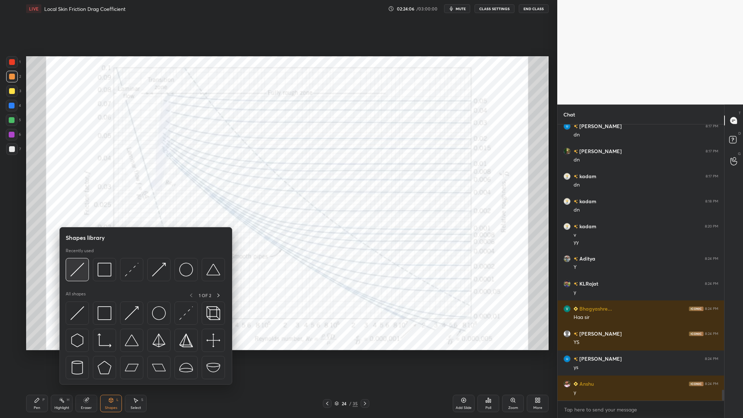
click at [82, 256] on div at bounding box center [77, 269] width 23 height 23
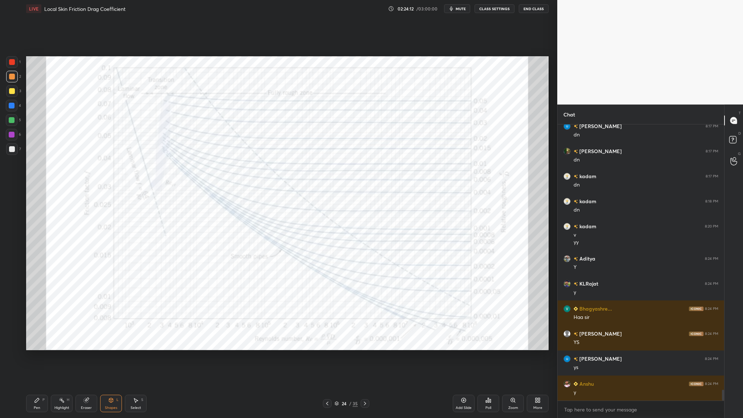
click at [14, 66] on div at bounding box center [12, 62] width 12 height 12
click at [14, 135] on div at bounding box center [12, 135] width 6 height 6
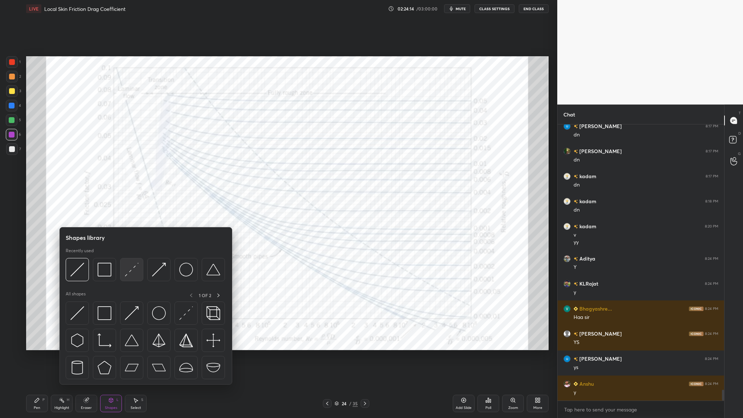
click at [130, 256] on div at bounding box center [131, 269] width 23 height 23
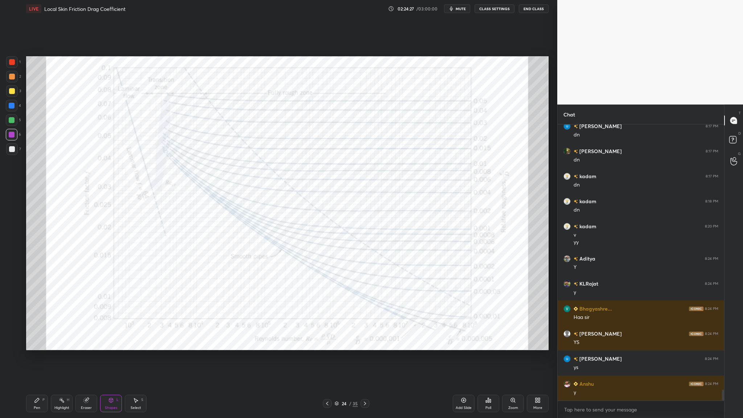
scroll to position [6743, 0]
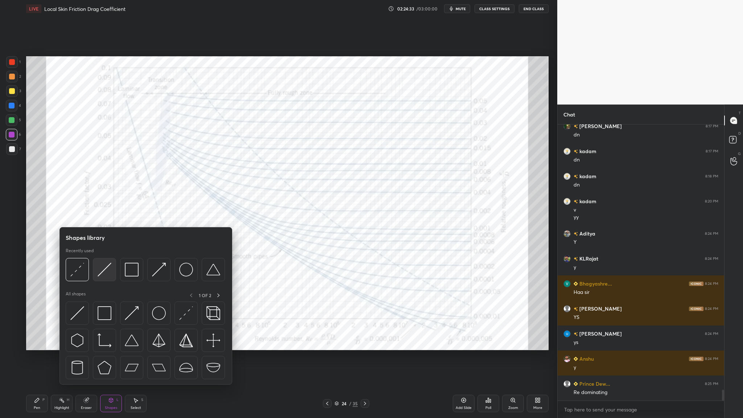
click at [104, 256] on div at bounding box center [104, 269] width 23 height 23
click at [77, 256] on div at bounding box center [77, 269] width 23 height 23
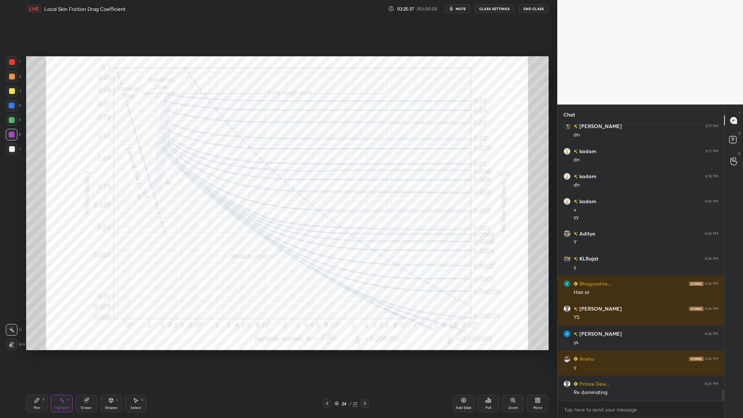
click at [337, 256] on icon at bounding box center [336, 403] width 4 height 4
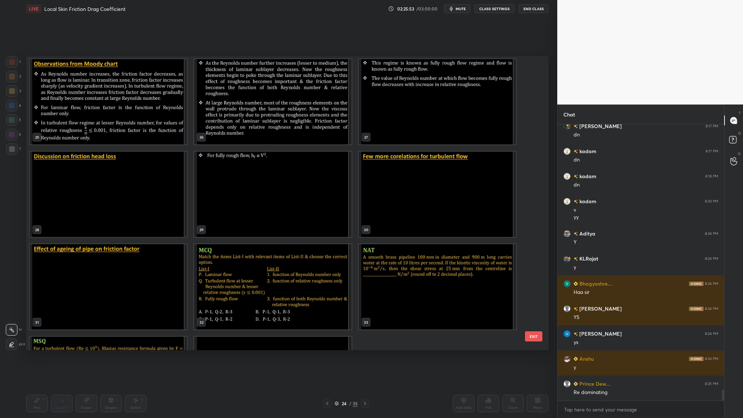
scroll to position [748, 0]
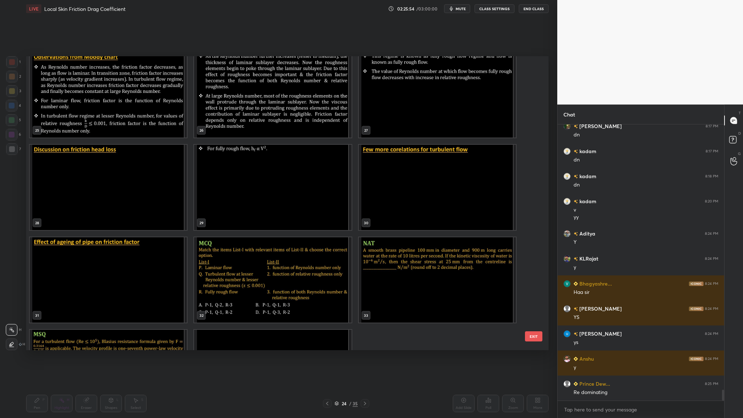
click at [448, 187] on img "grid" at bounding box center [437, 187] width 157 height 85
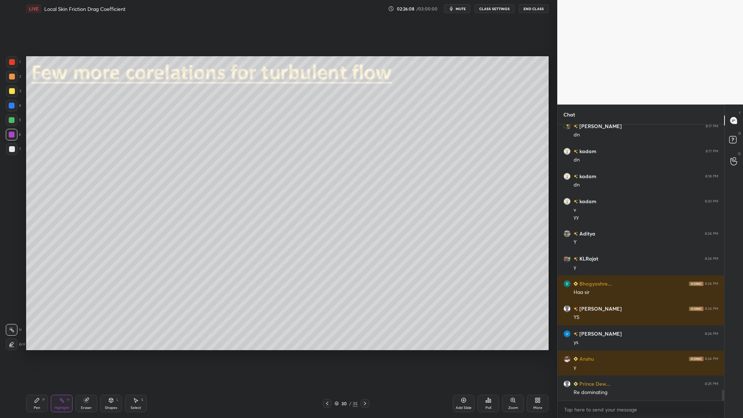
click at [12, 77] on div at bounding box center [12, 77] width 6 height 6
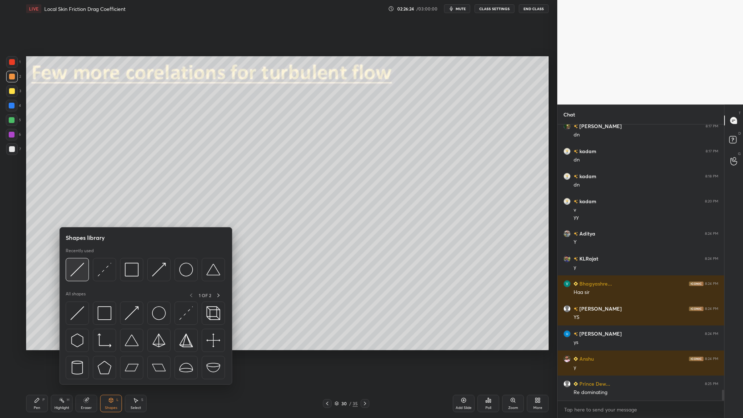
click at [79, 256] on div at bounding box center [77, 269] width 23 height 23
click at [75, 256] on div at bounding box center [77, 269] width 23 height 23
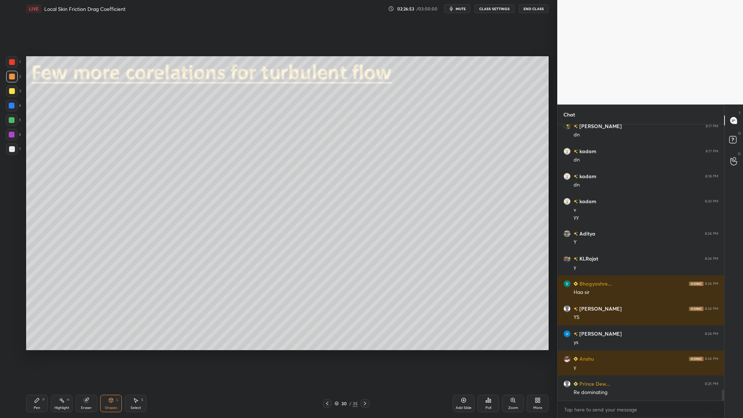
click at [11, 150] on div at bounding box center [12, 149] width 6 height 6
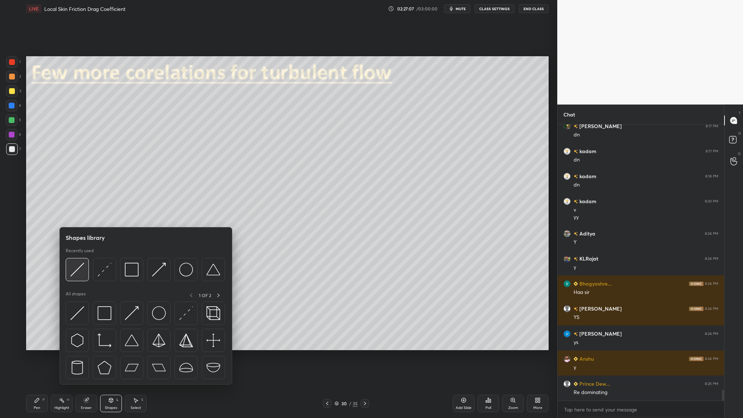
click at [81, 256] on img at bounding box center [77, 270] width 14 height 14
click at [81, 256] on div at bounding box center [77, 269] width 23 height 23
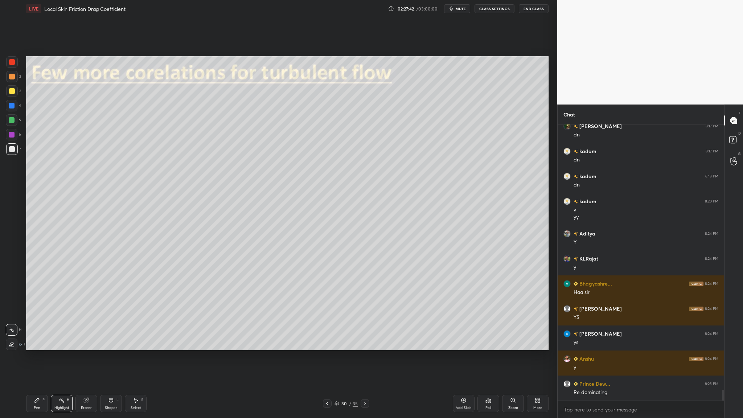
click at [14, 153] on div at bounding box center [12, 149] width 12 height 12
click at [13, 77] on div at bounding box center [12, 77] width 6 height 6
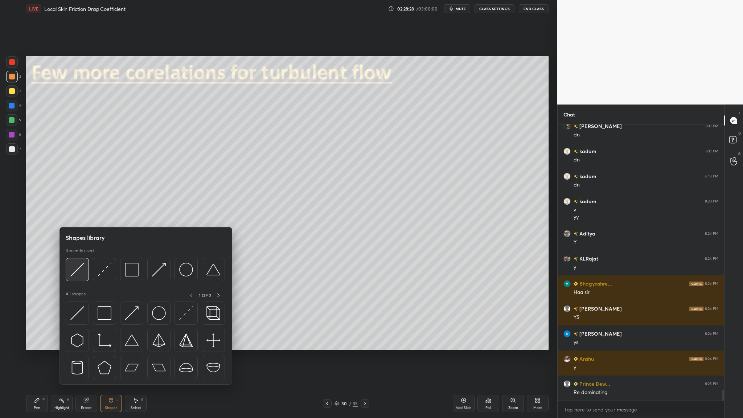
click at [77, 256] on div at bounding box center [77, 269] width 23 height 23
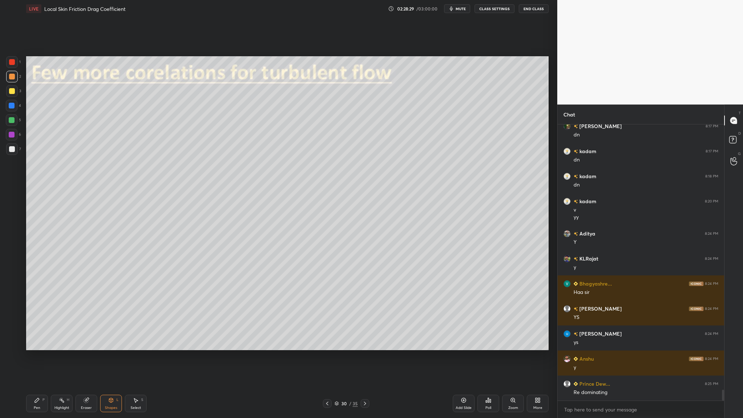
click at [11, 151] on div at bounding box center [12, 149] width 6 height 6
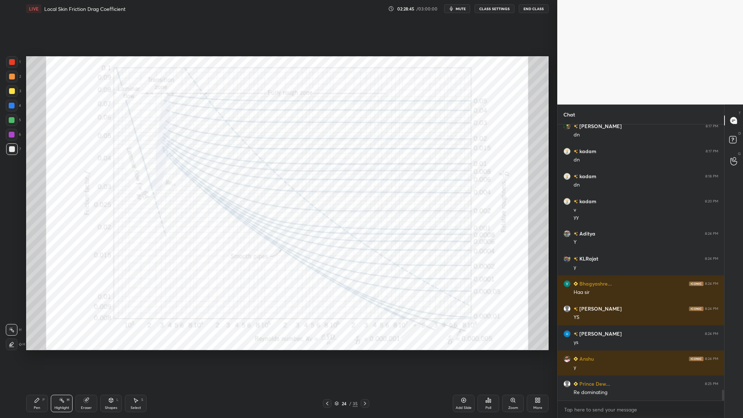
drag, startPoint x: 11, startPoint y: 125, endPoint x: 22, endPoint y: 130, distance: 11.7
click at [11, 127] on div "5" at bounding box center [13, 121] width 15 height 15
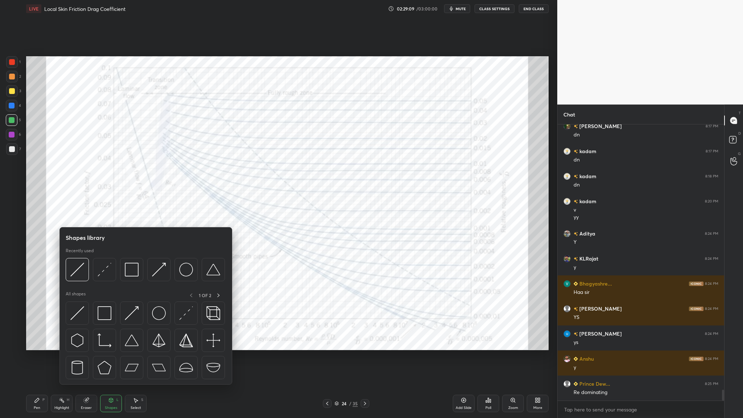
click at [105, 256] on div at bounding box center [145, 271] width 159 height 27
click at [103, 256] on div at bounding box center [104, 269] width 23 height 23
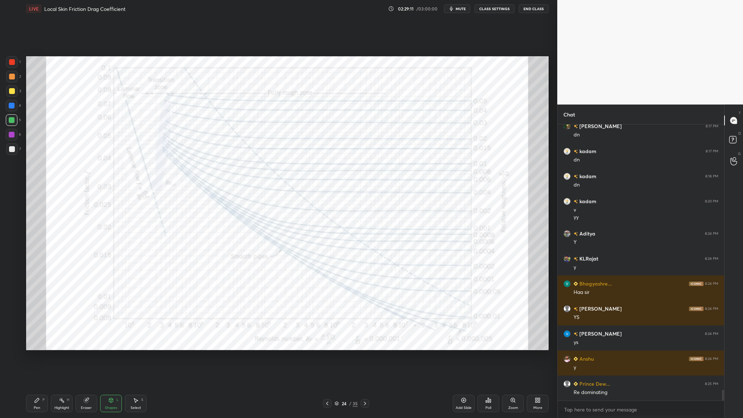
drag, startPoint x: 12, startPoint y: 136, endPoint x: 20, endPoint y: 136, distance: 8.7
click at [12, 136] on div at bounding box center [12, 135] width 6 height 6
drag, startPoint x: 9, startPoint y: 134, endPoint x: 22, endPoint y: 151, distance: 22.1
click at [9, 136] on div at bounding box center [12, 135] width 6 height 6
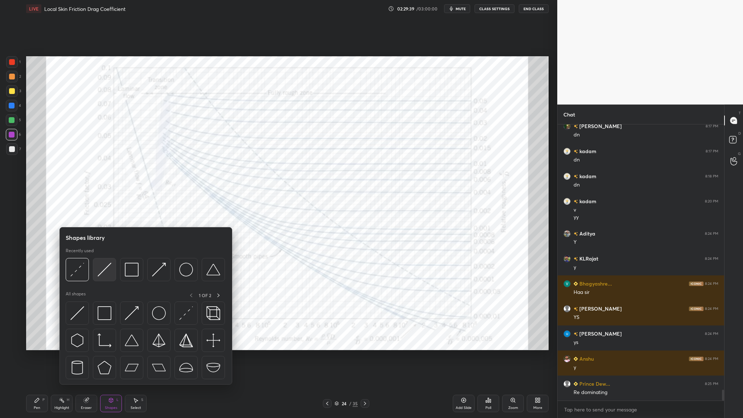
click at [100, 256] on div at bounding box center [104, 269] width 23 height 23
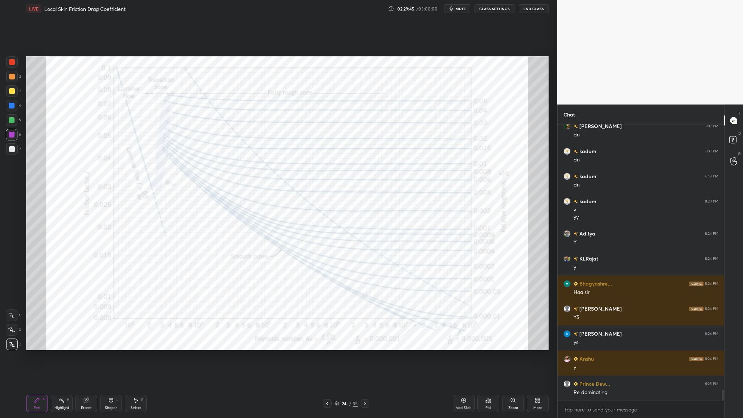
click at [10, 63] on div at bounding box center [12, 62] width 6 height 6
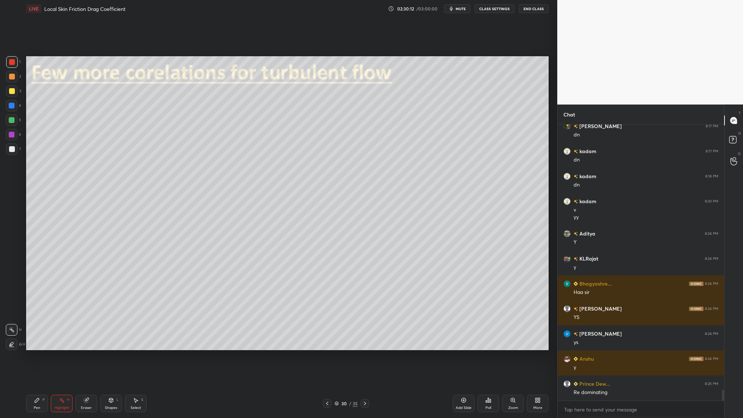
drag, startPoint x: 9, startPoint y: 146, endPoint x: 17, endPoint y: 152, distance: 9.3
click at [11, 149] on div at bounding box center [12, 149] width 6 height 6
click at [13, 81] on div at bounding box center [12, 77] width 12 height 12
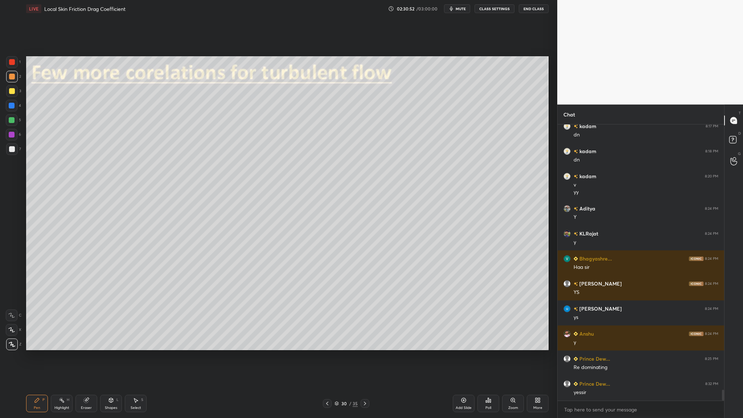
scroll to position [6793, 0]
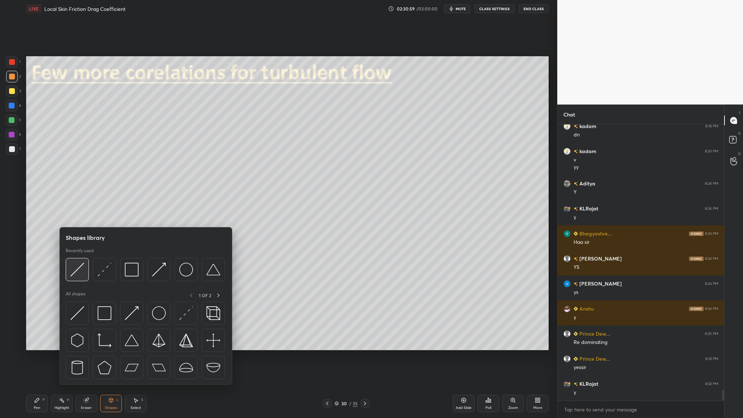
click at [78, 256] on div at bounding box center [77, 269] width 23 height 23
click at [74, 256] on div at bounding box center [77, 269] width 23 height 23
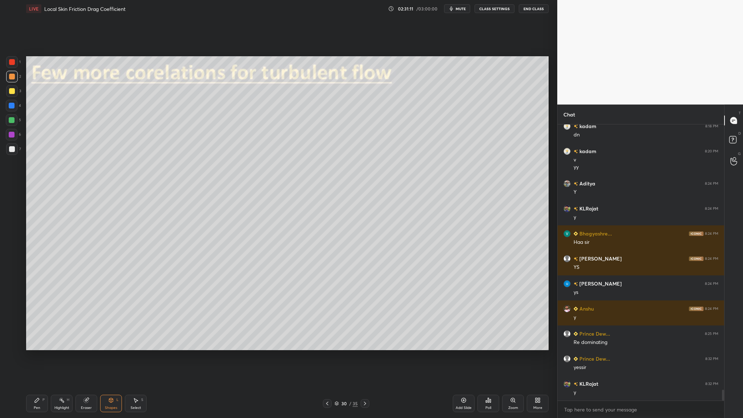
click at [12, 150] on div at bounding box center [12, 149] width 6 height 6
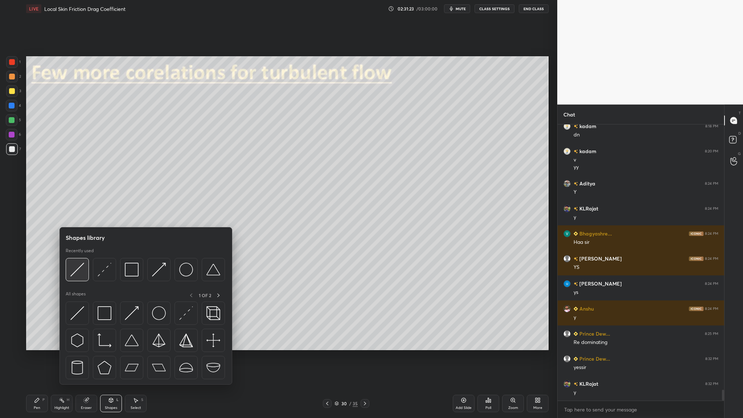
click at [77, 256] on div at bounding box center [77, 269] width 23 height 23
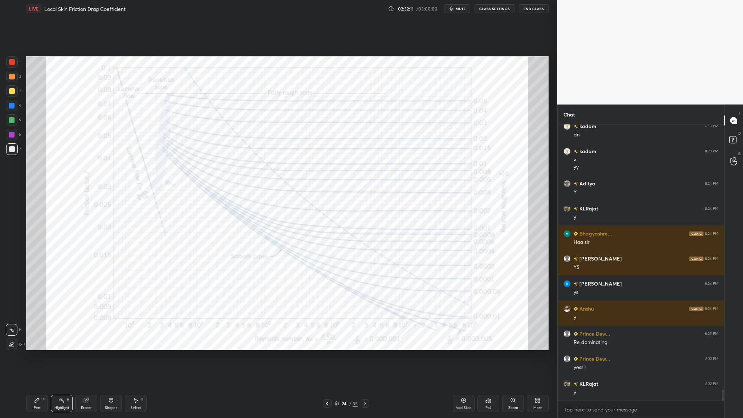
drag, startPoint x: 9, startPoint y: 60, endPoint x: 18, endPoint y: 67, distance: 10.8
click at [13, 64] on div at bounding box center [12, 62] width 6 height 6
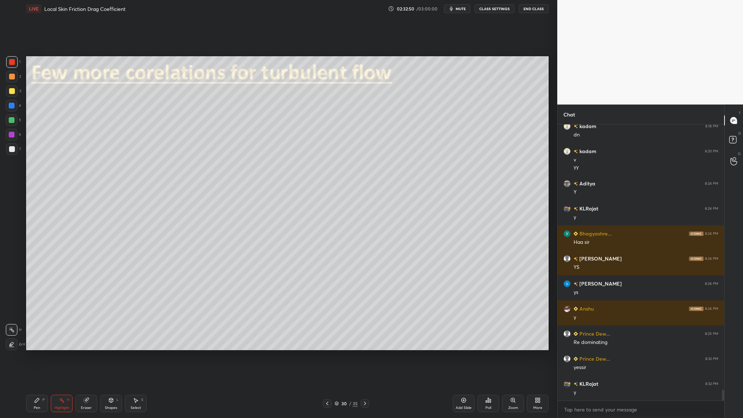
drag, startPoint x: 337, startPoint y: 403, endPoint x: 338, endPoint y: 350, distance: 53.3
click at [337, 256] on icon at bounding box center [336, 403] width 4 height 4
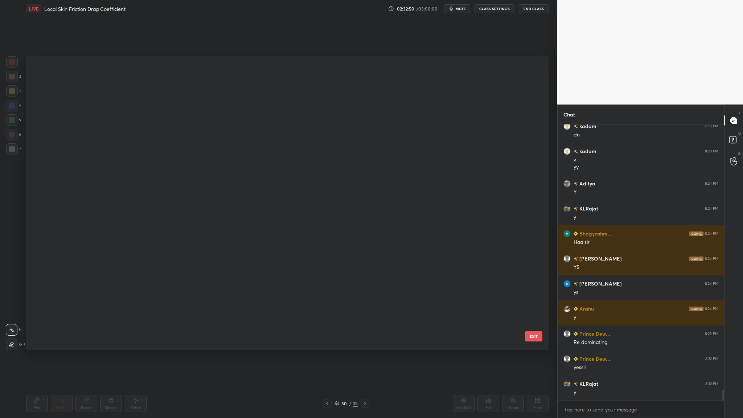
scroll to position [292, 519]
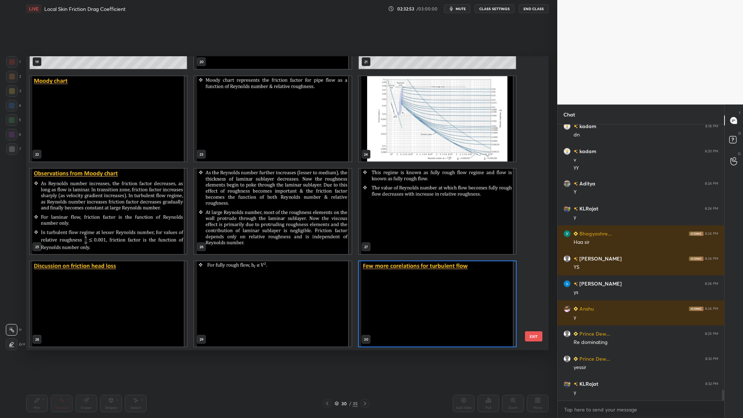
click at [410, 138] on img "grid" at bounding box center [437, 118] width 157 height 85
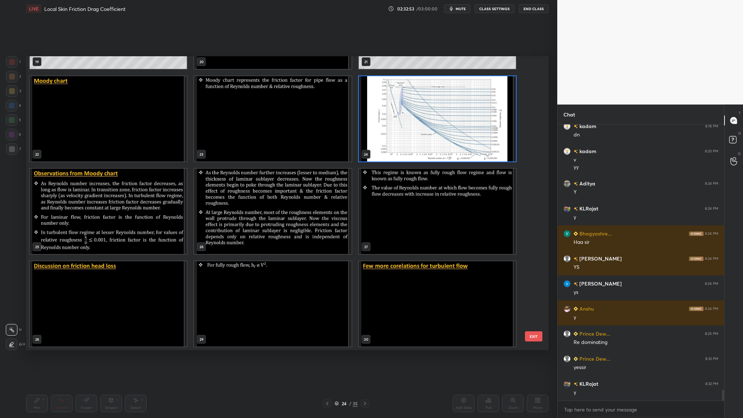
click at [410, 138] on img "grid" at bounding box center [437, 118] width 157 height 85
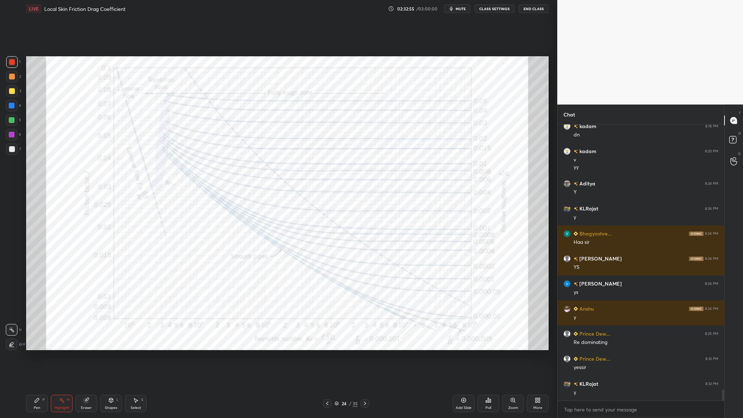
scroll to position [6818, 0]
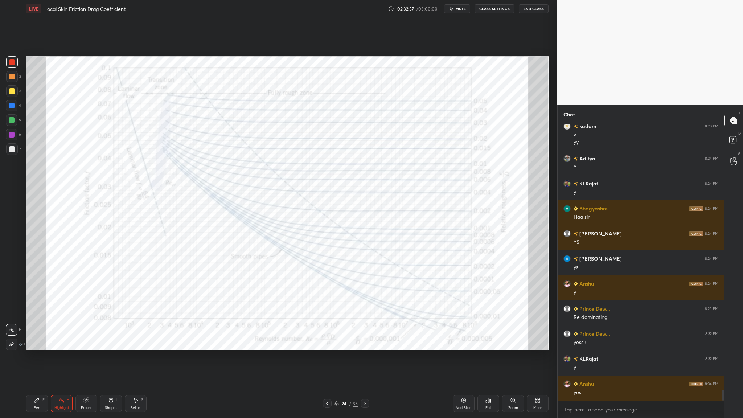
drag, startPoint x: 338, startPoint y: 403, endPoint x: 336, endPoint y: 384, distance: 19.0
click at [338, 256] on icon at bounding box center [336, 403] width 4 height 4
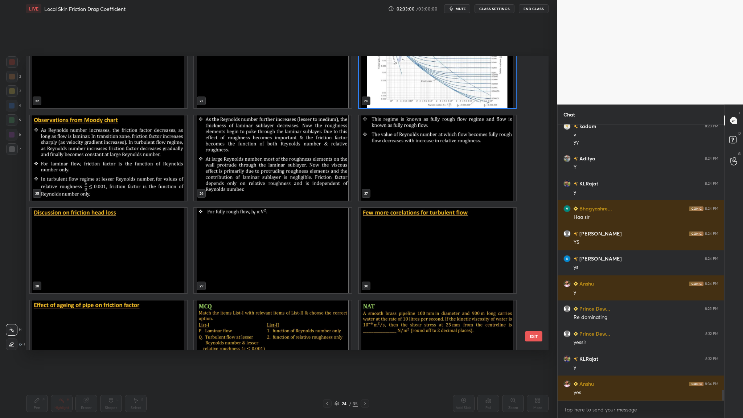
scroll to position [685, 0]
click at [439, 256] on img "grid" at bounding box center [437, 250] width 157 height 85
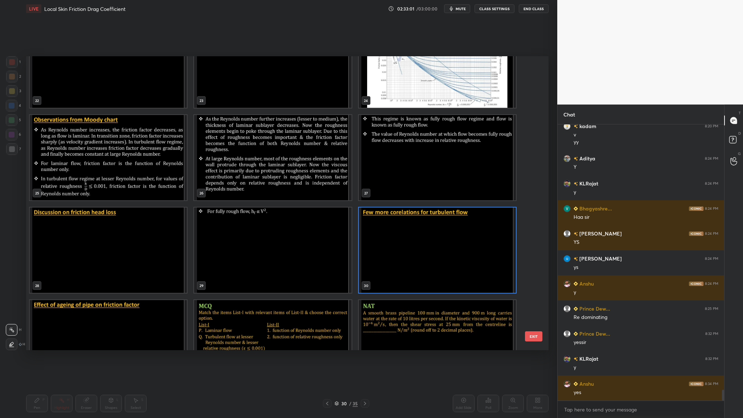
click at [439, 256] on img "grid" at bounding box center [437, 250] width 157 height 85
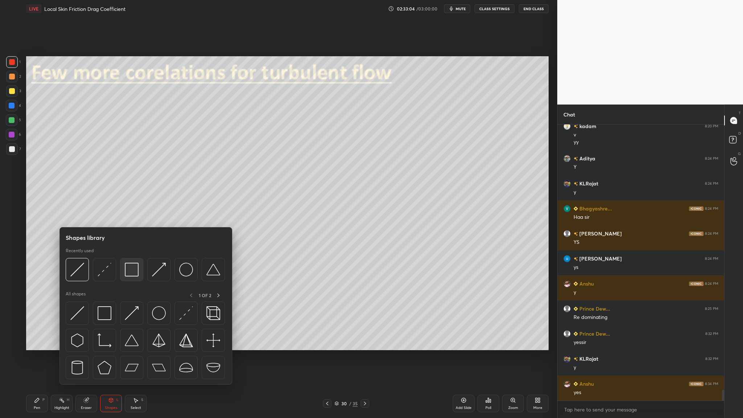
click at [130, 256] on div at bounding box center [131, 269] width 23 height 23
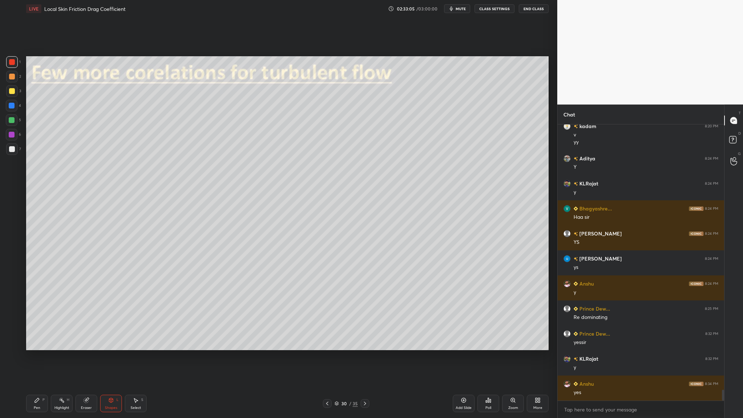
drag, startPoint x: 11, startPoint y: 121, endPoint x: 24, endPoint y: 120, distance: 13.1
click at [13, 121] on div at bounding box center [12, 120] width 6 height 6
drag, startPoint x: 13, startPoint y: 122, endPoint x: 20, endPoint y: 122, distance: 6.9
click at [13, 122] on div at bounding box center [12, 120] width 6 height 6
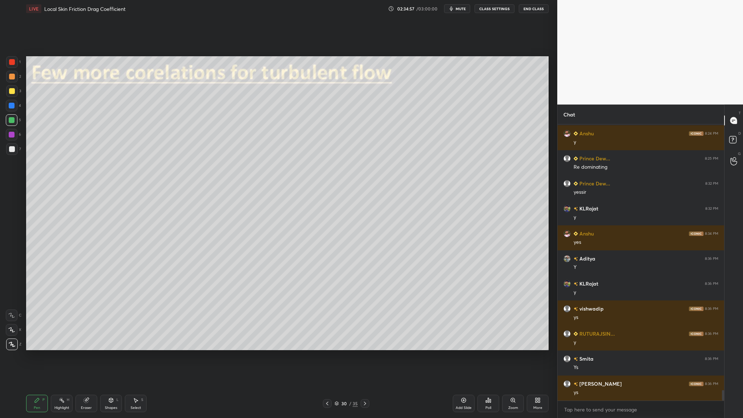
scroll to position [6993, 0]
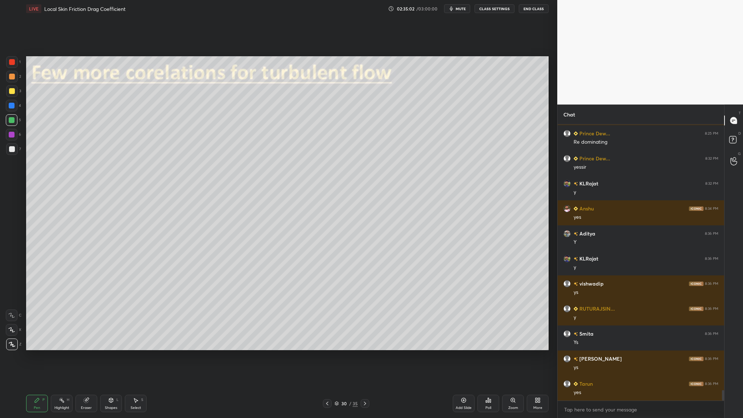
drag, startPoint x: 338, startPoint y: 402, endPoint x: 319, endPoint y: 362, distance: 44.3
click at [338, 256] on icon at bounding box center [336, 403] width 4 height 4
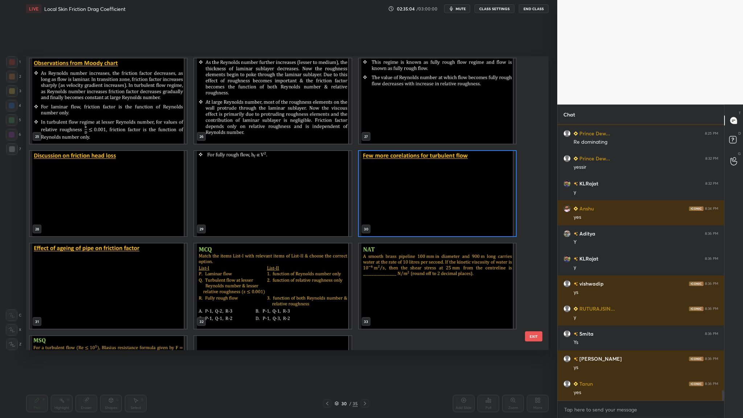
scroll to position [756, 0]
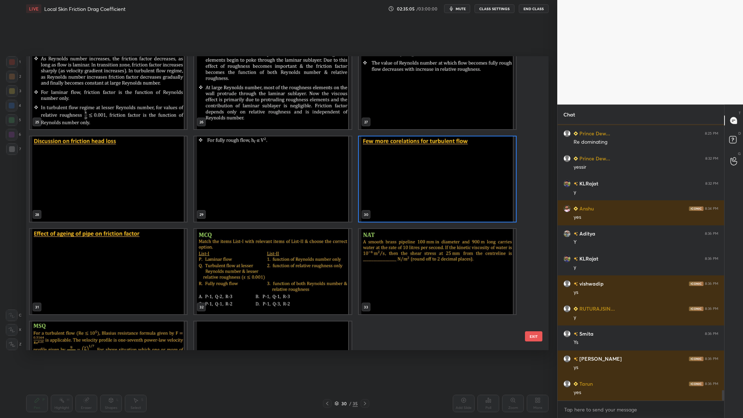
click at [73, 256] on img "grid" at bounding box center [108, 271] width 157 height 85
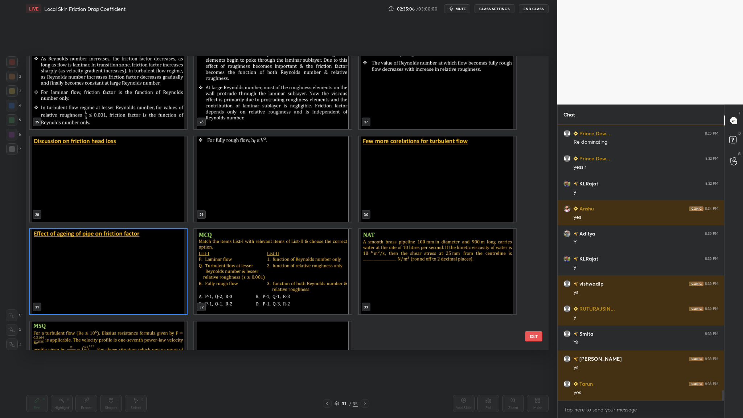
click at [73, 256] on img "grid" at bounding box center [108, 271] width 157 height 85
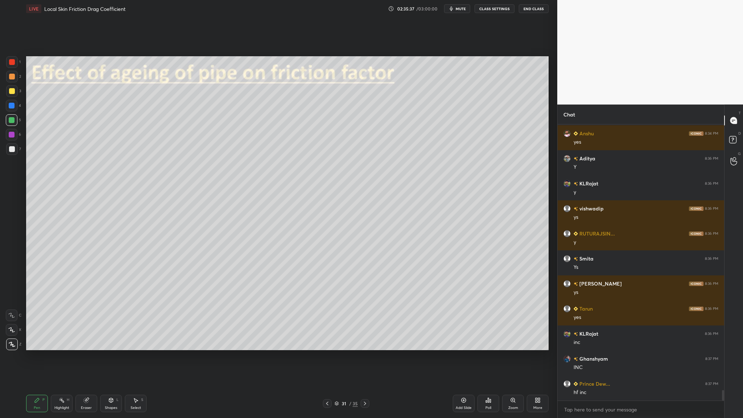
scroll to position [7093, 0]
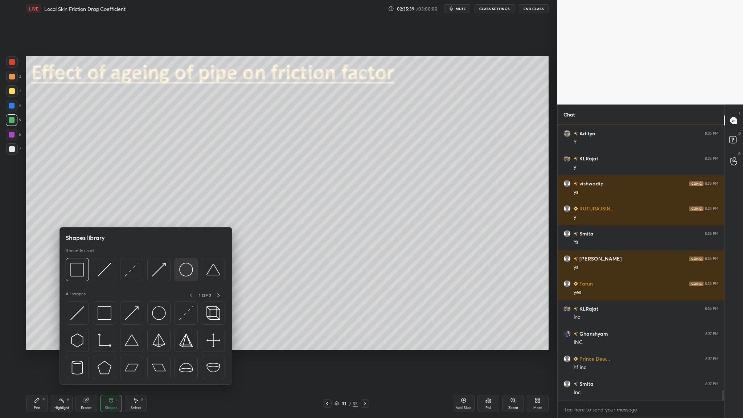
click at [185, 256] on div at bounding box center [185, 269] width 23 height 23
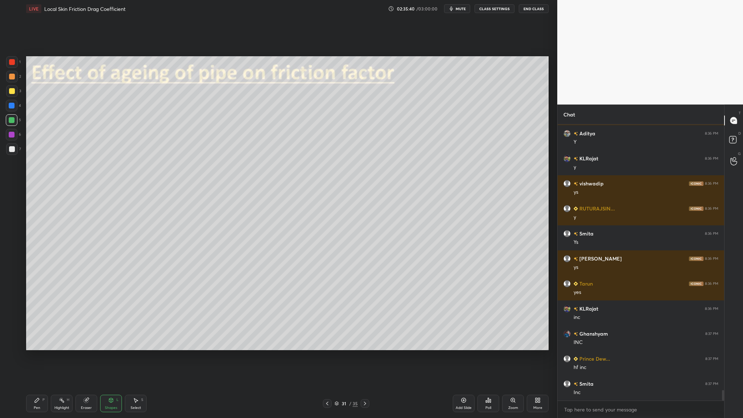
click at [12, 74] on div at bounding box center [12, 77] width 6 height 6
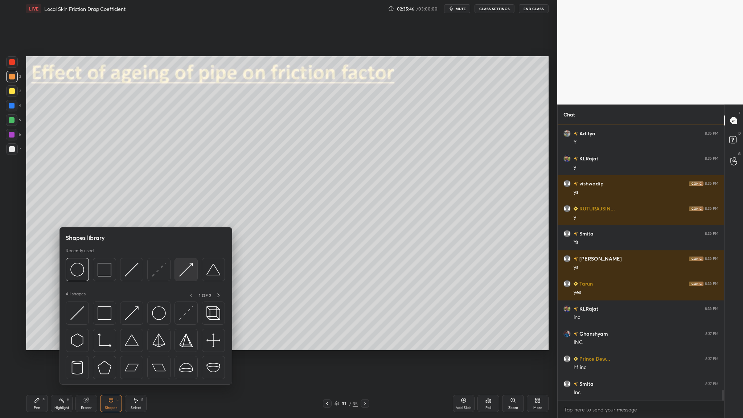
click at [184, 256] on div at bounding box center [185, 269] width 23 height 23
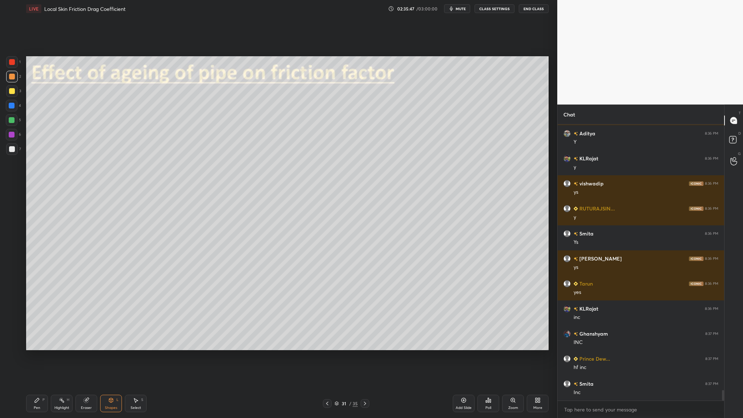
drag, startPoint x: 11, startPoint y: 121, endPoint x: 19, endPoint y: 123, distance: 8.2
click at [11, 122] on div at bounding box center [12, 120] width 6 height 6
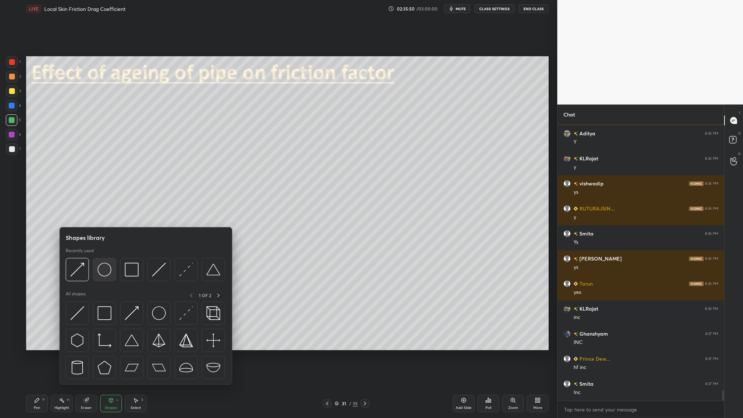
click at [110, 256] on div at bounding box center [104, 269] width 23 height 23
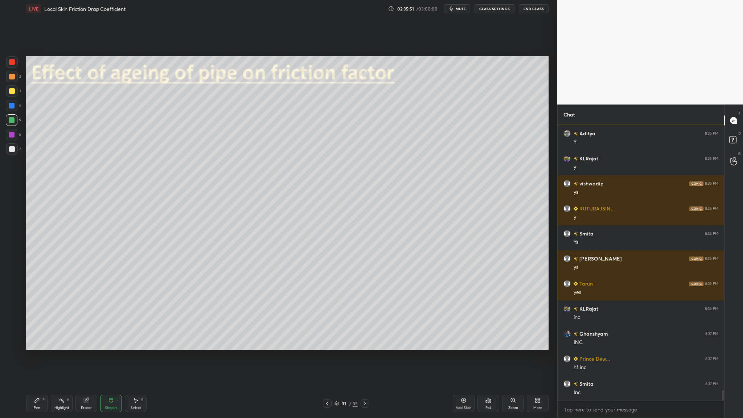
click at [17, 78] on div at bounding box center [12, 77] width 12 height 12
click at [15, 137] on div at bounding box center [12, 135] width 12 height 12
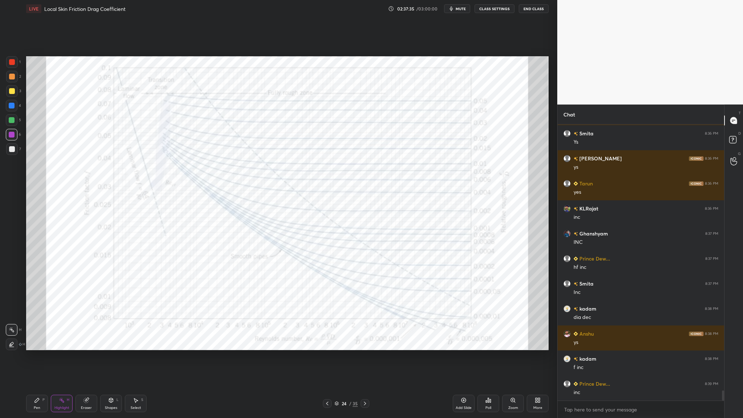
scroll to position [7218, 0]
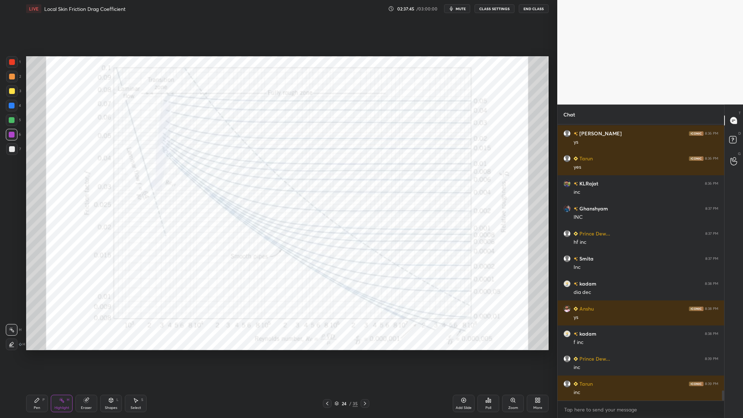
drag, startPoint x: 8, startPoint y: 64, endPoint x: 11, endPoint y: 72, distance: 8.5
click at [8, 64] on div at bounding box center [12, 62] width 12 height 12
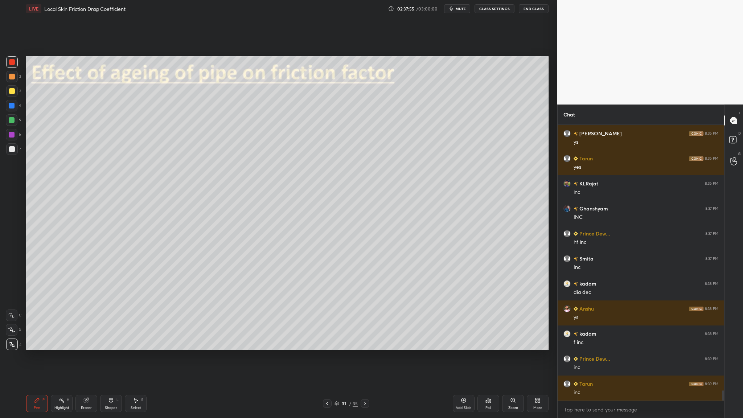
click at [11, 80] on div at bounding box center [12, 77] width 12 height 12
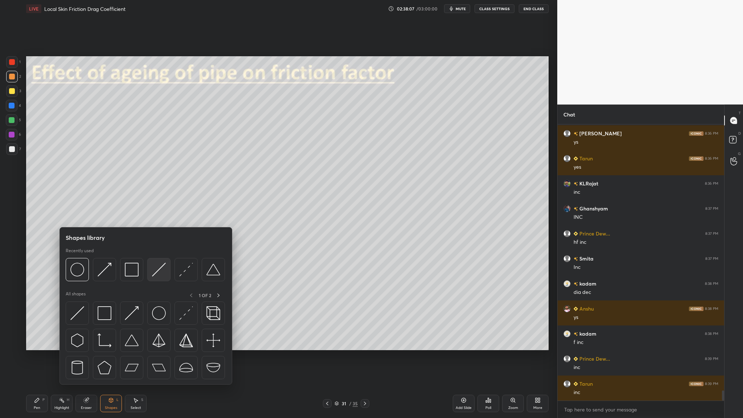
click at [151, 256] on div at bounding box center [158, 269] width 23 height 23
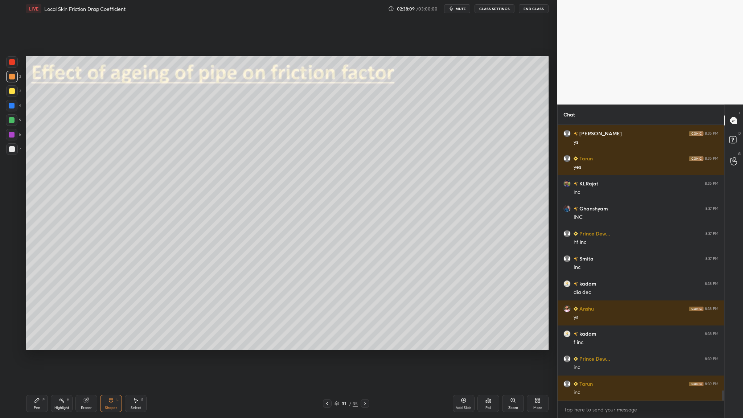
click at [13, 152] on div at bounding box center [12, 149] width 6 height 6
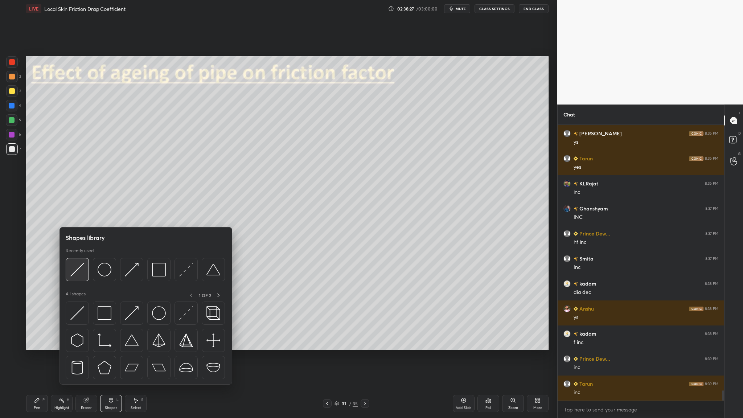
click at [74, 256] on img at bounding box center [77, 270] width 14 height 14
click at [82, 256] on div at bounding box center [145, 271] width 159 height 27
click at [78, 256] on div at bounding box center [77, 269] width 23 height 23
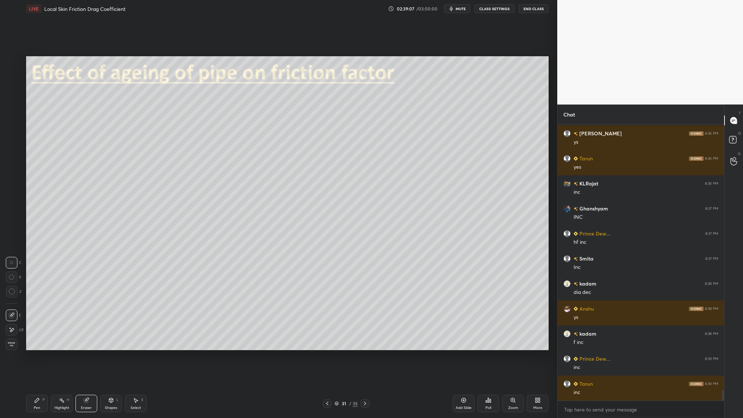
click at [337, 256] on icon at bounding box center [336, 403] width 4 height 4
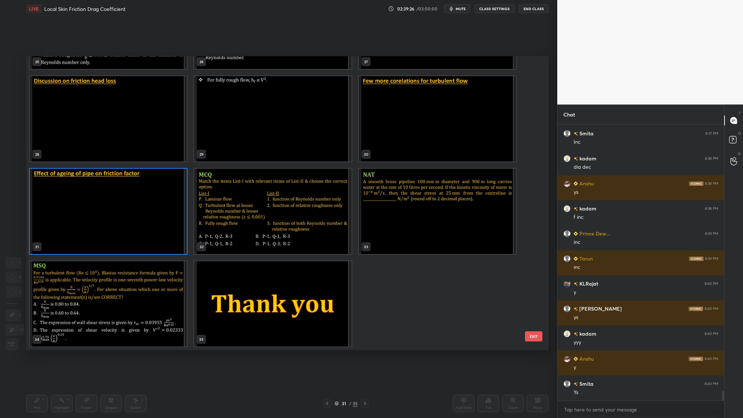
scroll to position [7369, 0]
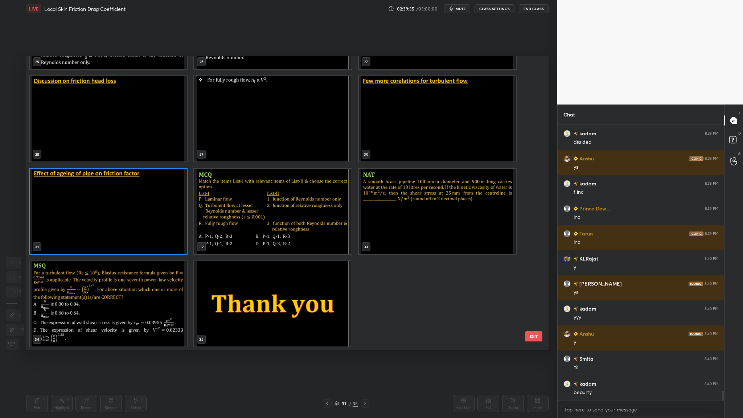
click at [418, 242] on img "grid" at bounding box center [437, 211] width 157 height 85
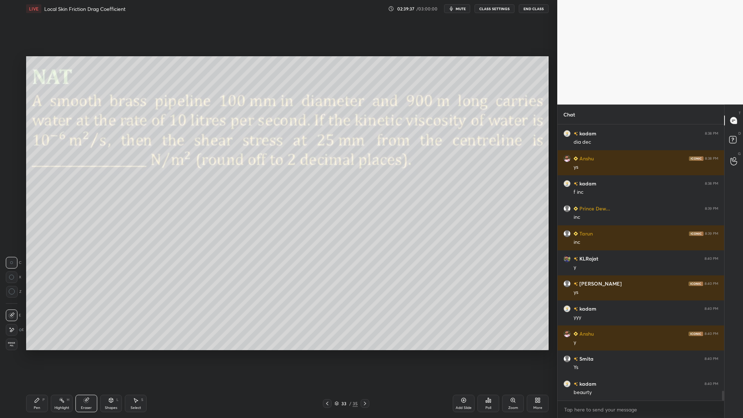
scroll to position [7394, 0]
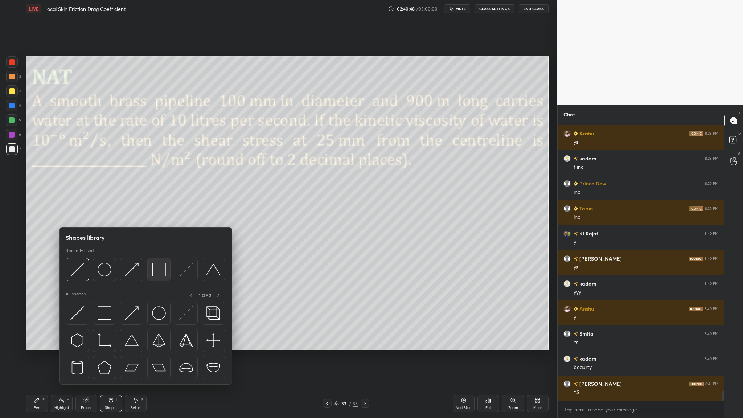
click at [160, 256] on div at bounding box center [158, 269] width 23 height 23
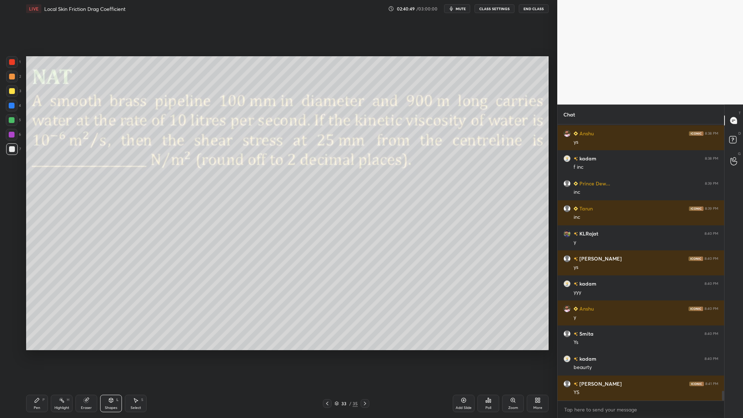
click at [11, 62] on div at bounding box center [12, 62] width 6 height 6
click at [13, 93] on div at bounding box center [12, 91] width 6 height 6
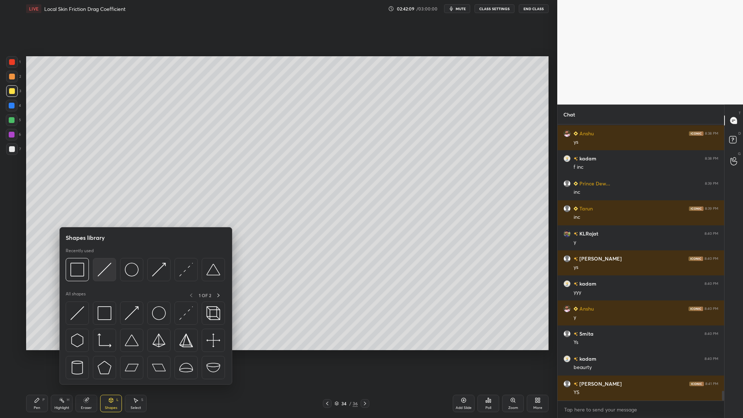
click at [104, 256] on div at bounding box center [104, 269] width 23 height 23
click at [157, 256] on div at bounding box center [158, 269] width 23 height 23
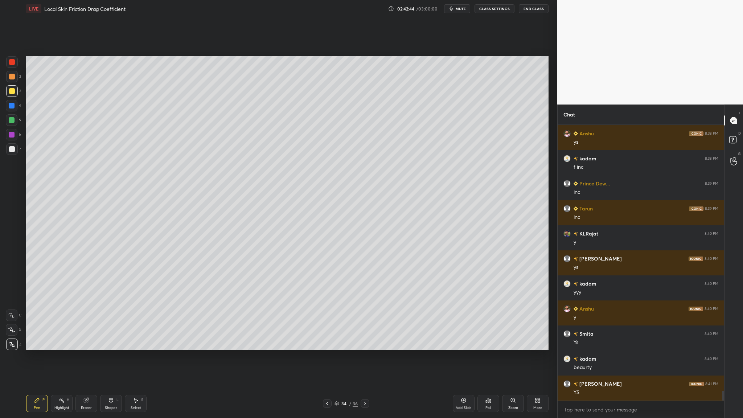
drag, startPoint x: 12, startPoint y: 120, endPoint x: 19, endPoint y: 121, distance: 6.3
click at [12, 120] on div at bounding box center [12, 120] width 6 height 6
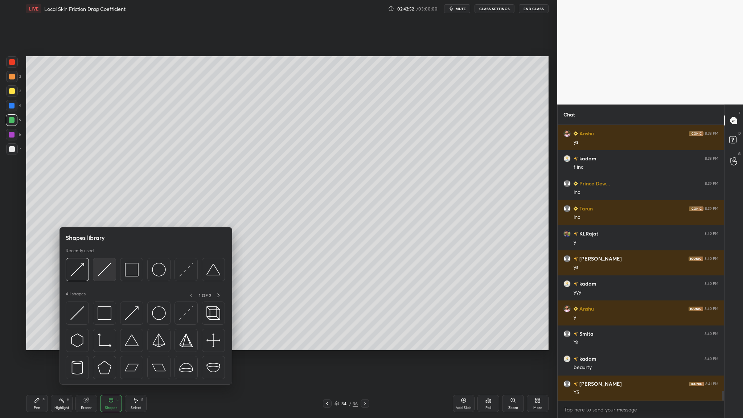
click at [110, 256] on div at bounding box center [104, 269] width 23 height 23
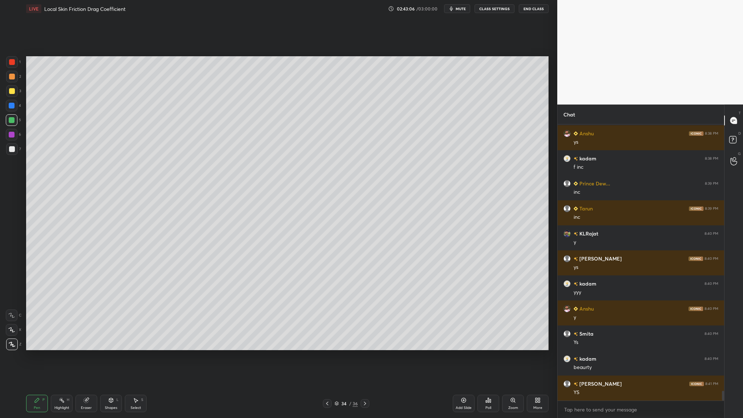
drag, startPoint x: 11, startPoint y: 148, endPoint x: 22, endPoint y: 167, distance: 22.0
click at [10, 148] on div at bounding box center [12, 149] width 6 height 6
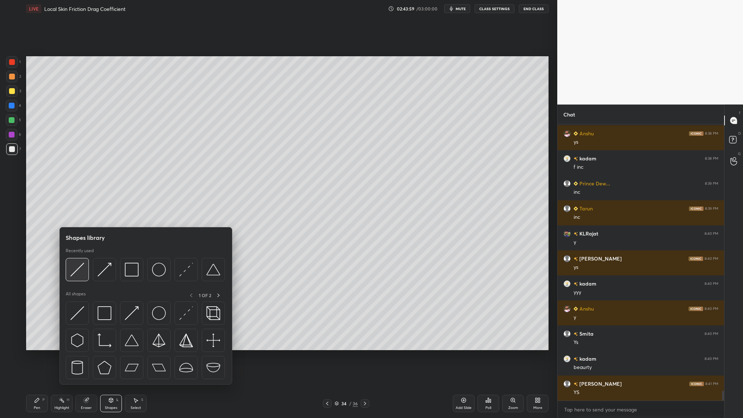
click at [81, 256] on div at bounding box center [77, 269] width 23 height 23
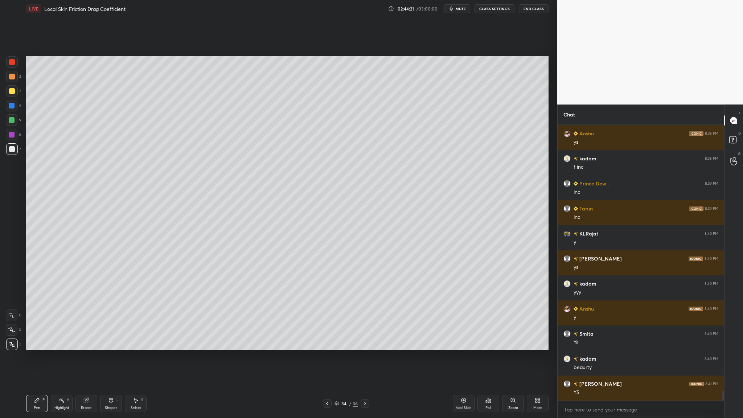
scroll to position [7419, 0]
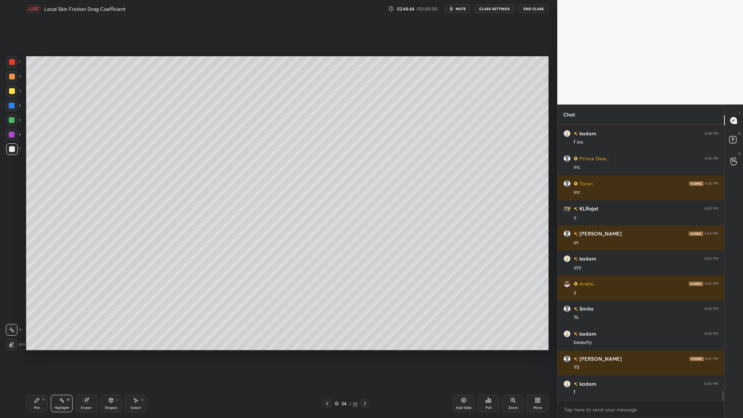
drag, startPoint x: 13, startPoint y: 89, endPoint x: 18, endPoint y: 92, distance: 5.0
click at [15, 89] on div at bounding box center [12, 91] width 12 height 12
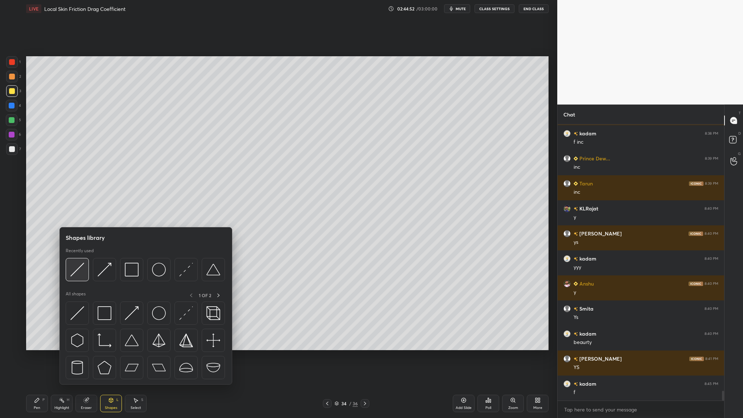
click at [81, 256] on img at bounding box center [77, 270] width 14 height 14
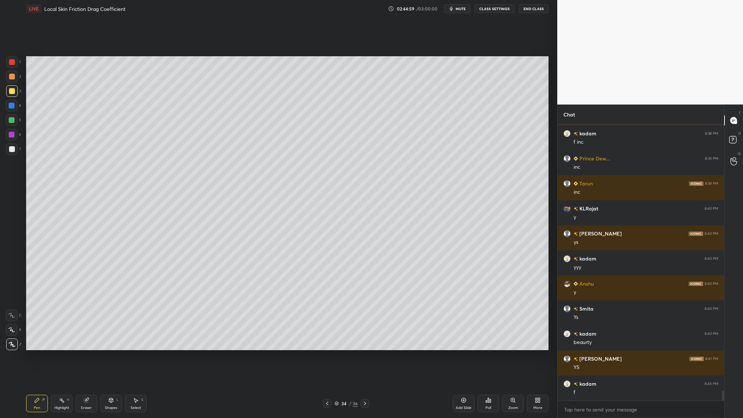
scroll to position [7436, 0]
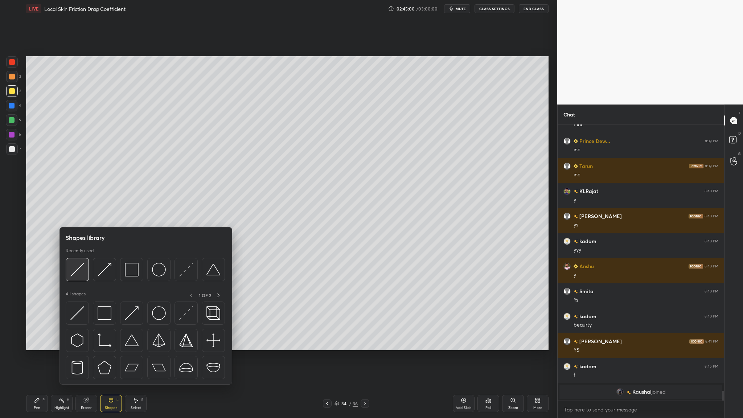
click at [77, 256] on img at bounding box center [77, 270] width 14 height 14
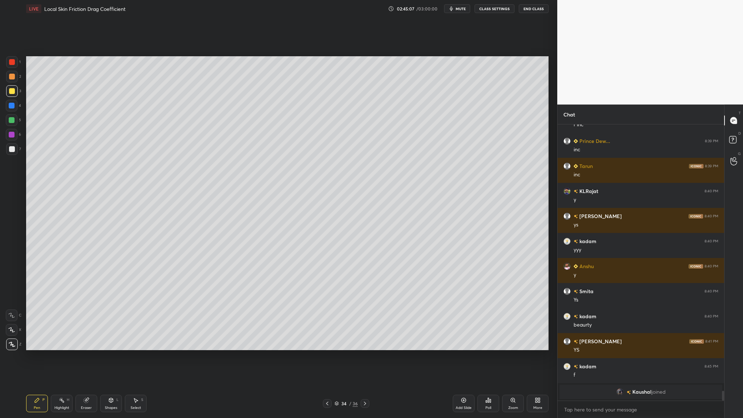
click at [10, 150] on div at bounding box center [12, 149] width 6 height 6
click at [13, 95] on div at bounding box center [12, 91] width 12 height 12
click at [16, 149] on div at bounding box center [12, 149] width 12 height 12
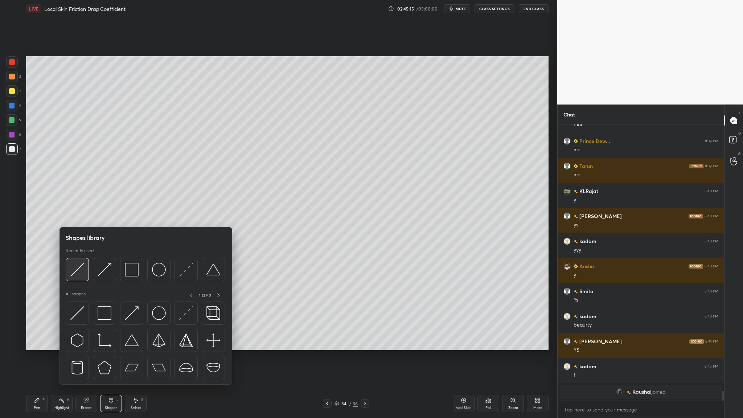
click at [74, 256] on div at bounding box center [77, 269] width 23 height 23
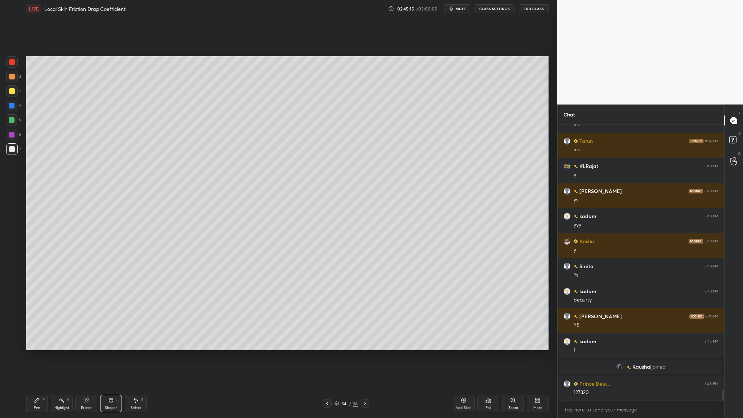
scroll to position [6847, 0]
click at [12, 66] on div at bounding box center [12, 62] width 12 height 12
click at [11, 121] on div at bounding box center [12, 120] width 6 height 6
click at [11, 153] on div at bounding box center [12, 149] width 12 height 12
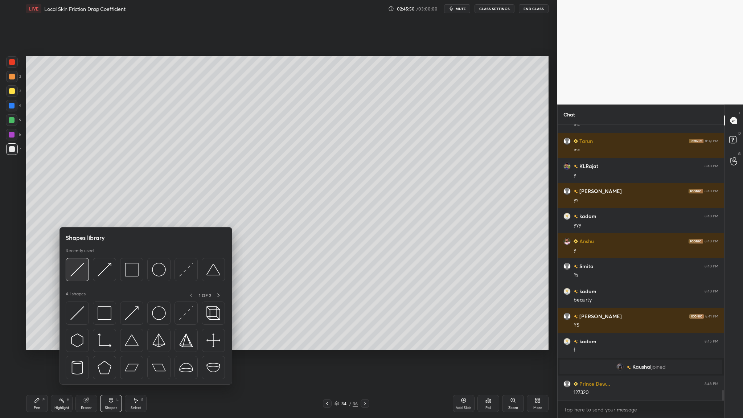
click at [74, 256] on img at bounding box center [77, 270] width 14 height 14
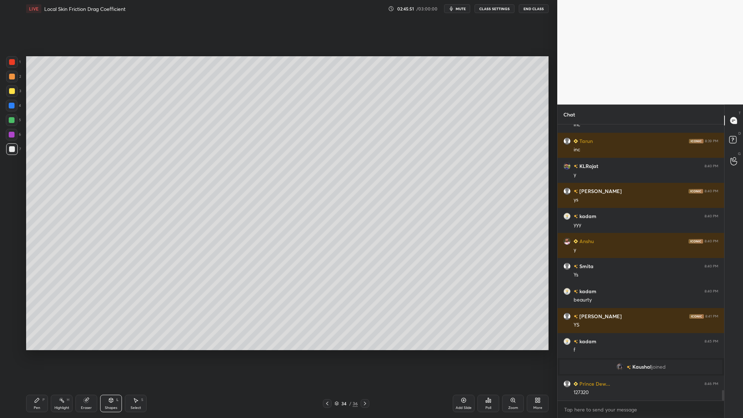
drag, startPoint x: 9, startPoint y: 77, endPoint x: 16, endPoint y: 78, distance: 7.1
click at [9, 77] on div at bounding box center [12, 77] width 6 height 6
drag, startPoint x: 11, startPoint y: 151, endPoint x: 18, endPoint y: 152, distance: 6.7
click at [13, 152] on div at bounding box center [12, 149] width 6 height 6
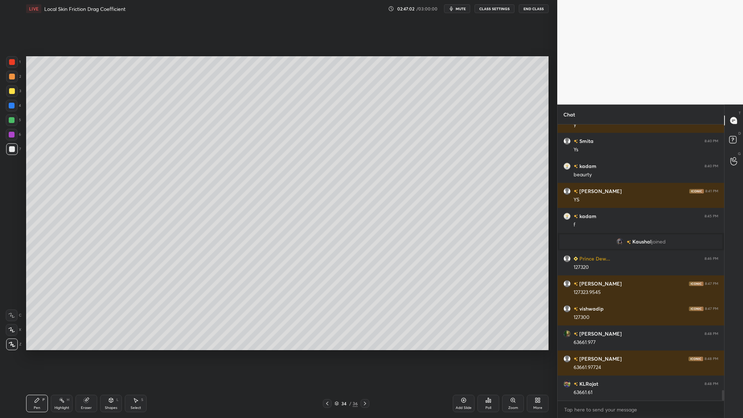
scroll to position [6997, 0]
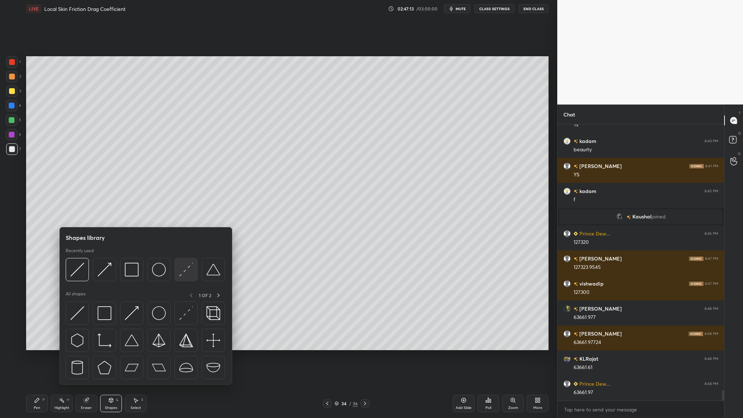
click at [186, 256] on div at bounding box center [185, 269] width 23 height 23
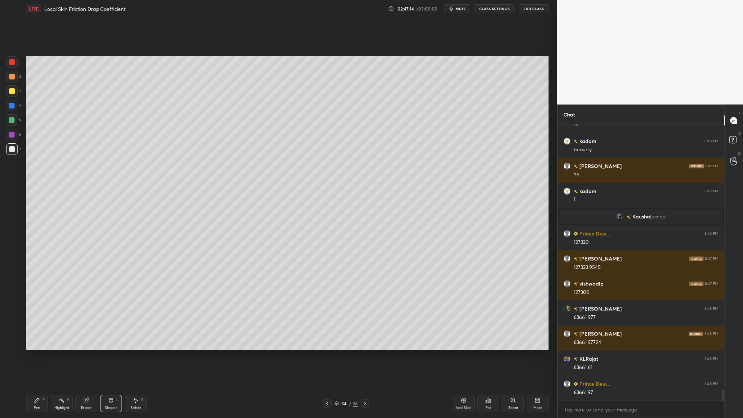
scroll to position [7022, 0]
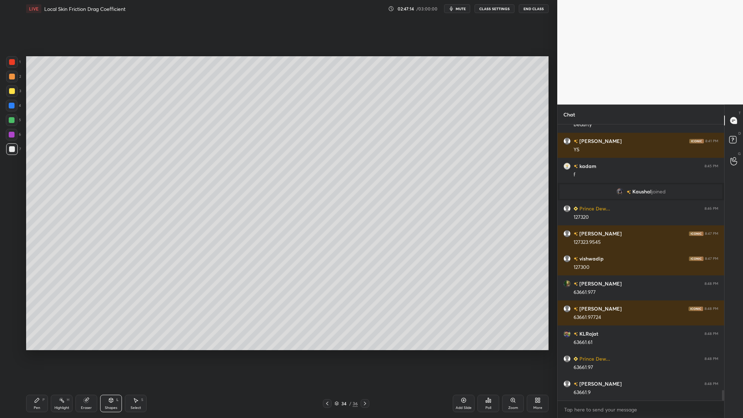
click at [12, 120] on div at bounding box center [12, 120] width 6 height 6
click at [9, 151] on div at bounding box center [12, 149] width 6 height 6
click at [11, 95] on div at bounding box center [12, 91] width 12 height 12
drag, startPoint x: 15, startPoint y: 89, endPoint x: 23, endPoint y: 93, distance: 9.4
click at [17, 92] on div at bounding box center [12, 91] width 12 height 12
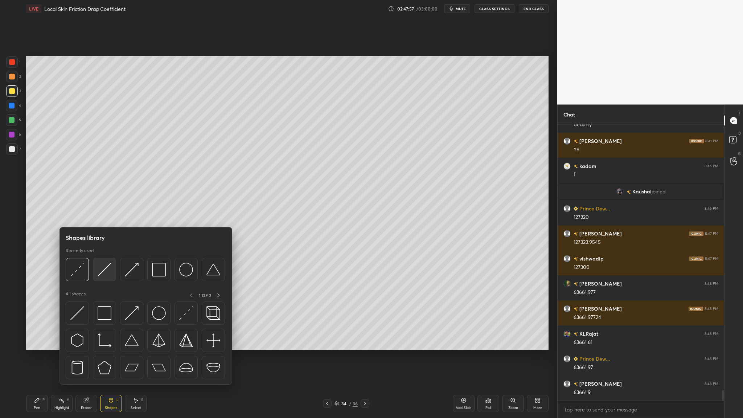
click at [109, 256] on div at bounding box center [104, 269] width 23 height 23
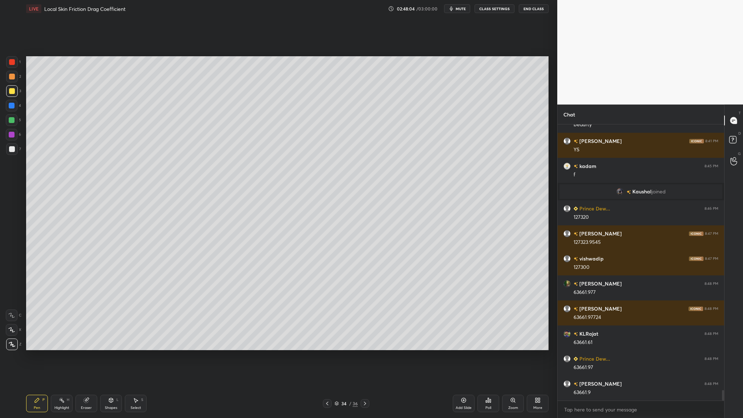
click at [15, 157] on div "7" at bounding box center [13, 150] width 15 height 15
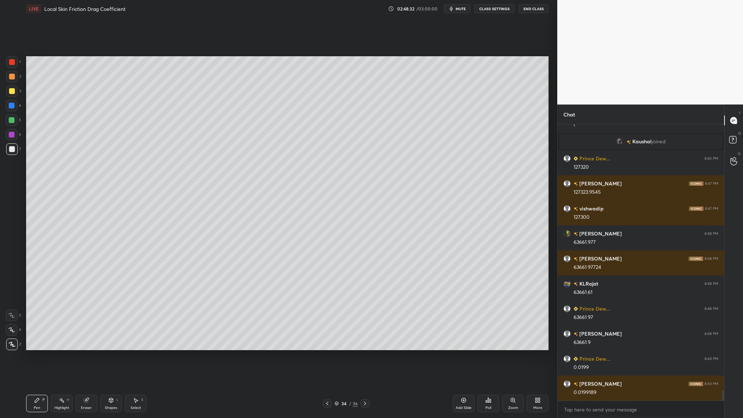
scroll to position [7098, 0]
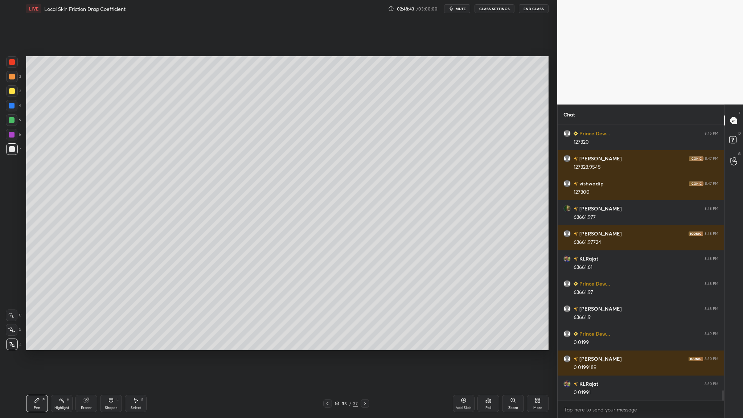
click at [13, 150] on div at bounding box center [12, 149] width 6 height 6
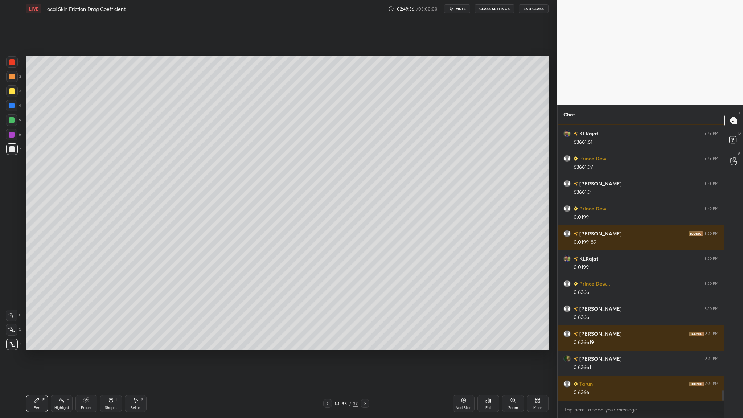
scroll to position [7248, 0]
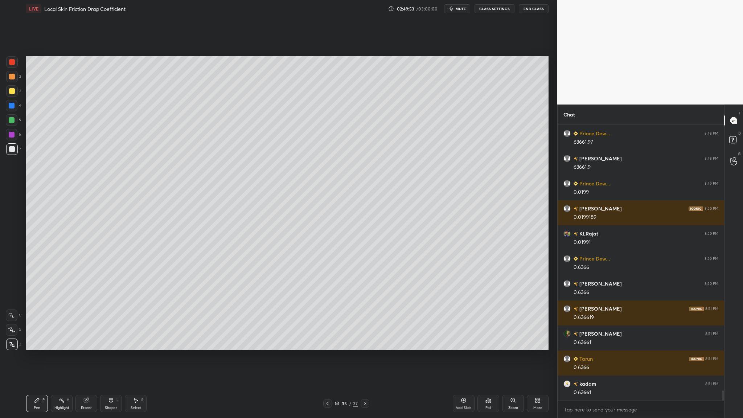
drag, startPoint x: 16, startPoint y: 150, endPoint x: 23, endPoint y: 168, distance: 19.1
click at [17, 151] on div at bounding box center [12, 149] width 12 height 12
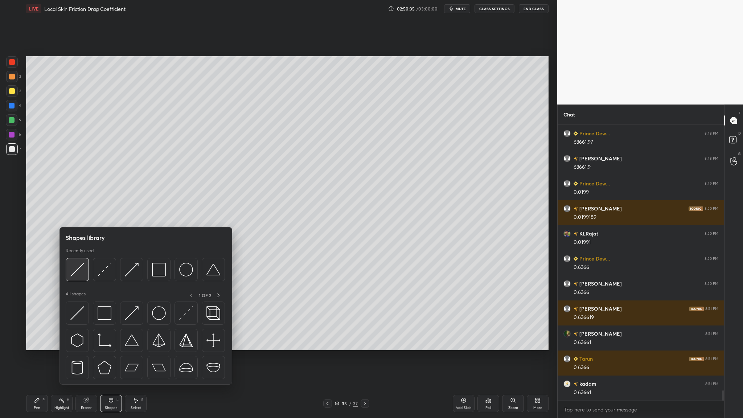
click at [77, 256] on img at bounding box center [77, 270] width 14 height 14
click at [73, 256] on img at bounding box center [77, 270] width 14 height 14
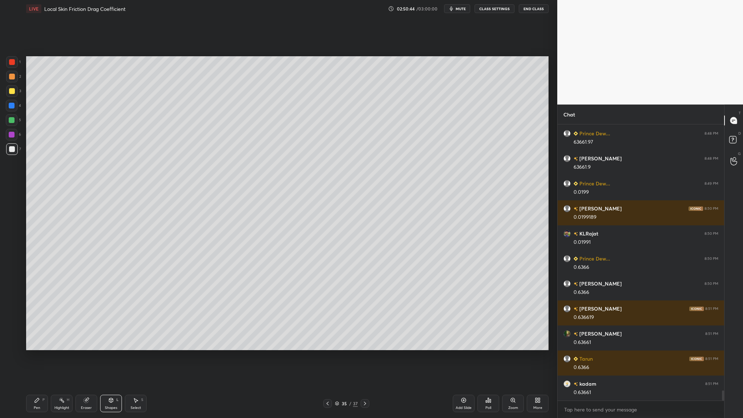
drag, startPoint x: 15, startPoint y: 65, endPoint x: 19, endPoint y: 82, distance: 18.0
click at [15, 65] on div at bounding box center [12, 62] width 12 height 12
click at [18, 155] on div "7" at bounding box center [13, 150] width 15 height 15
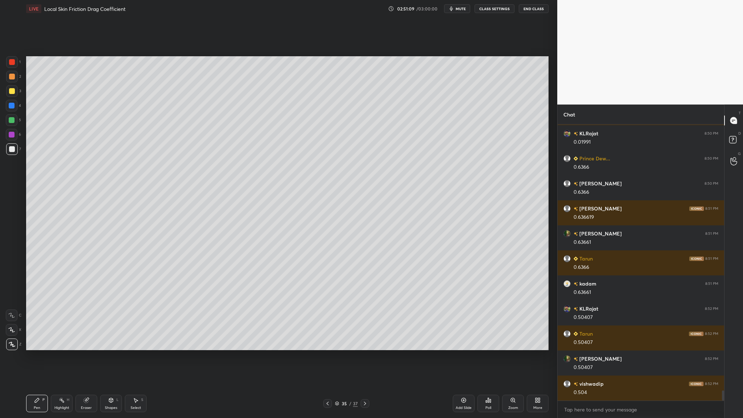
scroll to position [7373, 0]
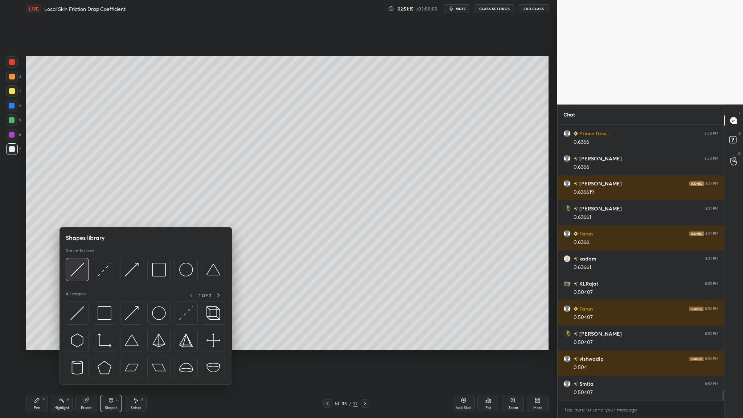
click at [75, 256] on img at bounding box center [77, 270] width 14 height 14
click at [162, 256] on div at bounding box center [158, 269] width 23 height 23
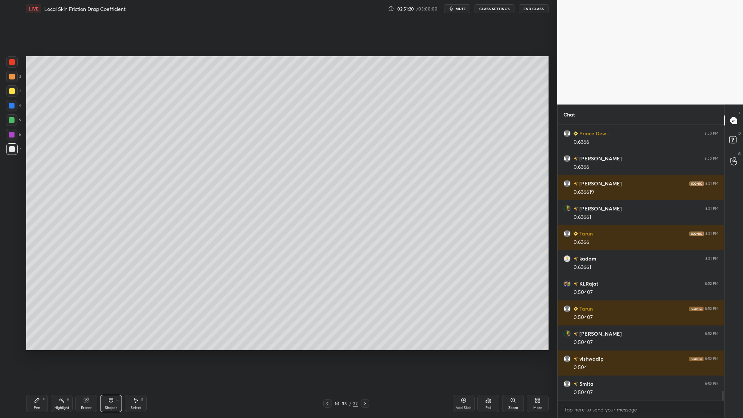
drag, startPoint x: 15, startPoint y: 120, endPoint x: 17, endPoint y: 126, distance: 5.3
click at [16, 123] on div at bounding box center [12, 120] width 12 height 12
drag, startPoint x: 11, startPoint y: 119, endPoint x: 15, endPoint y: 125, distance: 6.8
click at [11, 122] on div at bounding box center [12, 120] width 6 height 6
click at [13, 65] on div at bounding box center [12, 62] width 12 height 12
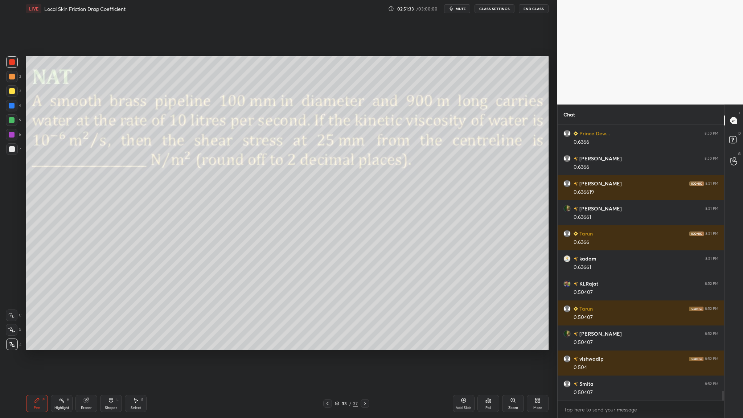
click at [15, 122] on div at bounding box center [12, 120] width 12 height 12
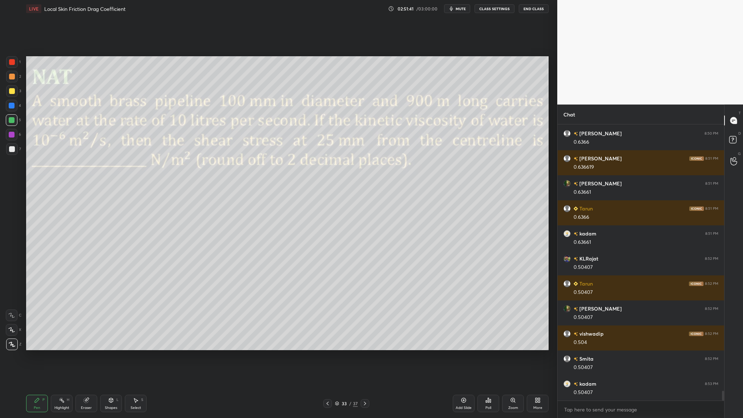
click at [340, 256] on div "33 / 37" at bounding box center [346, 403] width 23 height 7
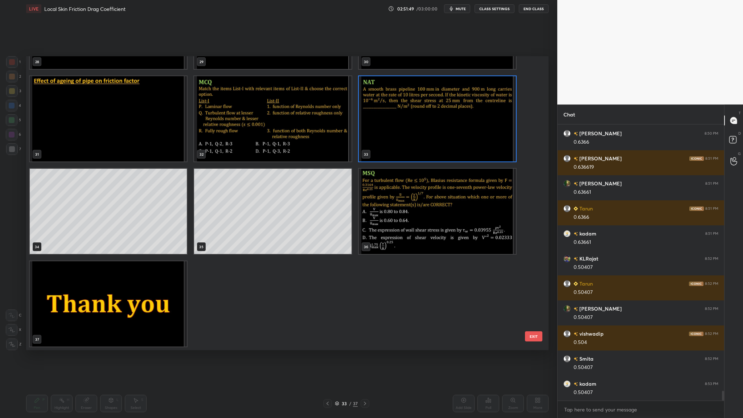
scroll to position [7423, 0]
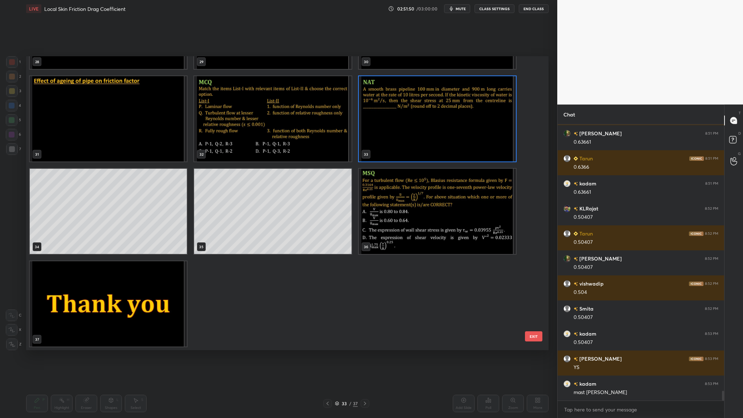
click at [166, 256] on img "grid" at bounding box center [108, 303] width 157 height 85
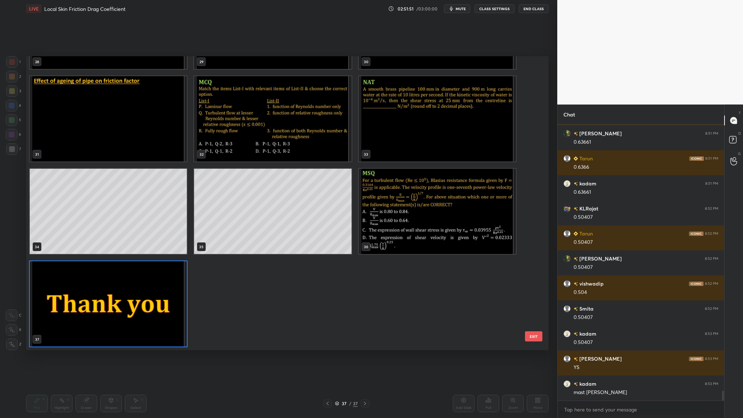
click at [166, 256] on img "grid" at bounding box center [108, 303] width 157 height 85
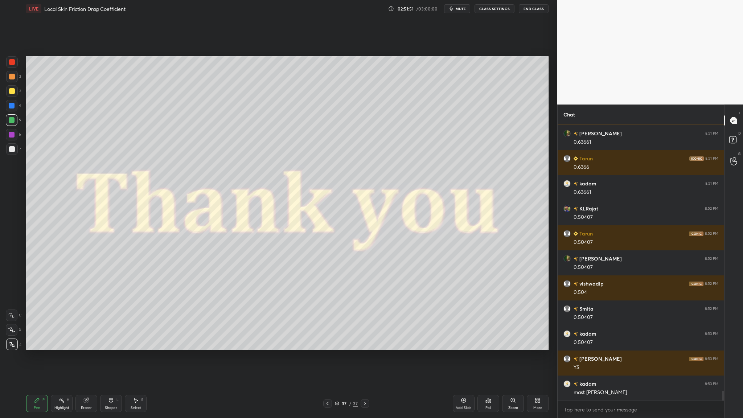
scroll to position [7473, 0]
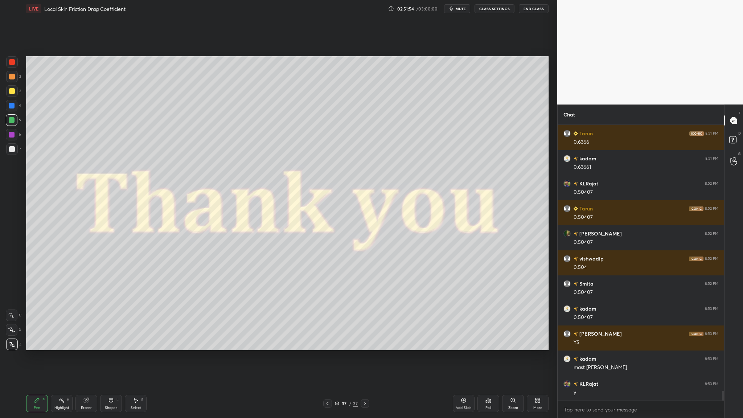
click at [337, 256] on icon at bounding box center [337, 403] width 4 height 4
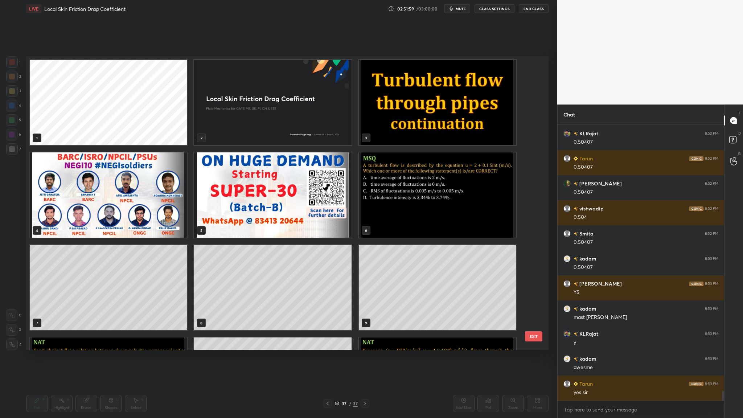
scroll to position [7548, 0]
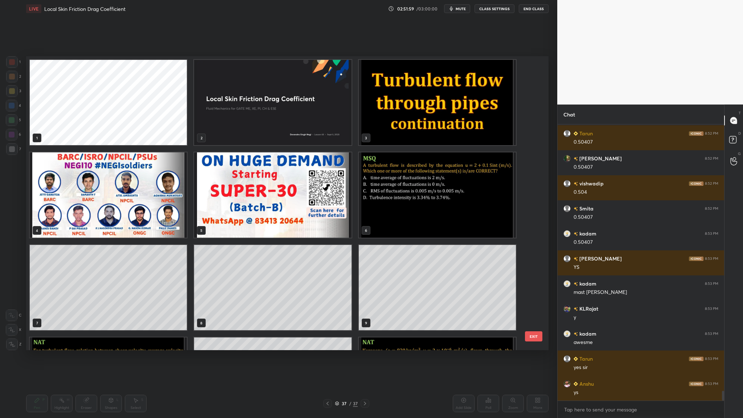
click at [433, 133] on img "grid" at bounding box center [437, 102] width 157 height 85
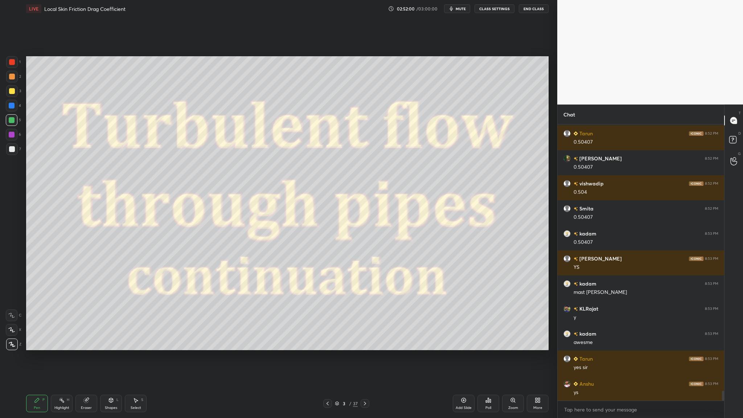
scroll to position [7573, 0]
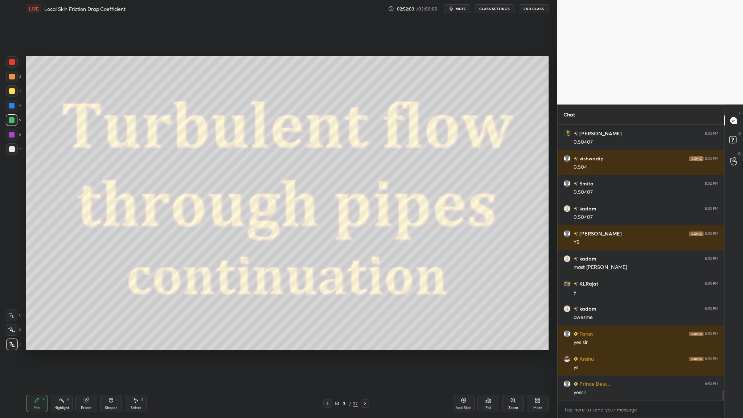
drag, startPoint x: 337, startPoint y: 404, endPoint x: 328, endPoint y: 353, distance: 52.1
click at [337, 256] on icon at bounding box center [337, 403] width 4 height 4
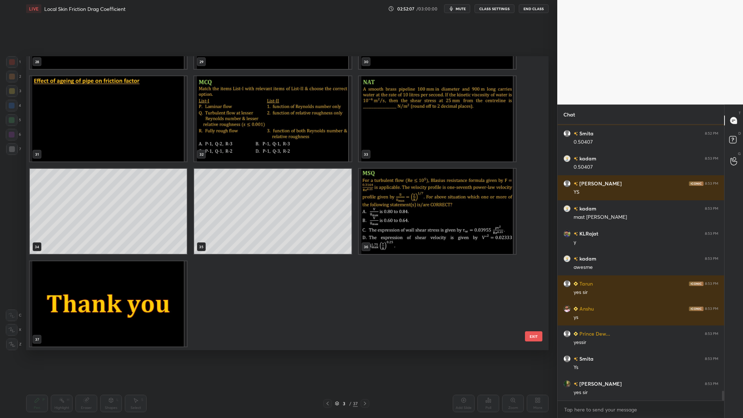
scroll to position [7648, 0]
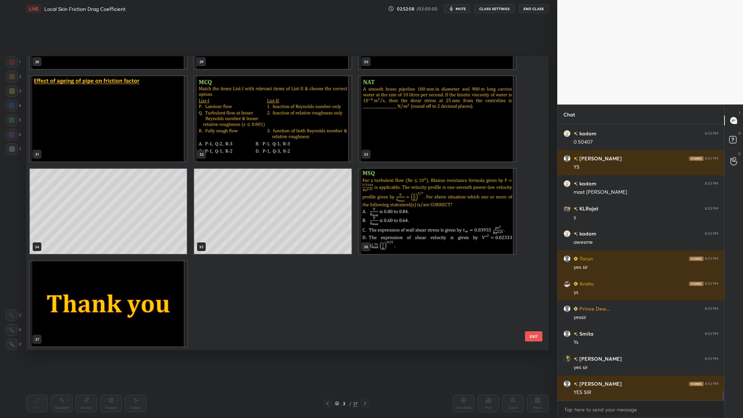
click at [153, 256] on img "grid" at bounding box center [108, 303] width 157 height 85
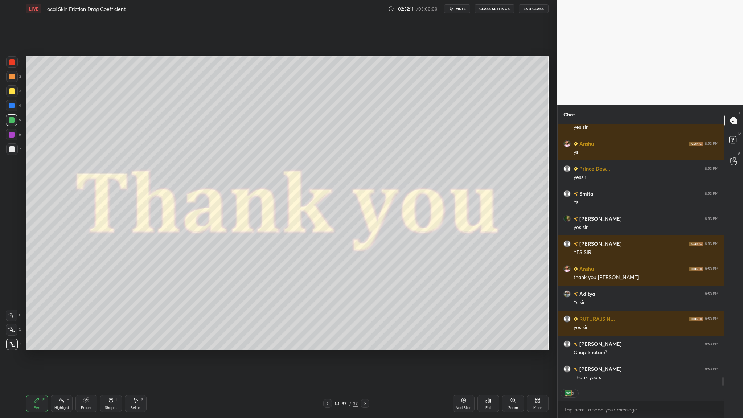
scroll to position [7813, 0]
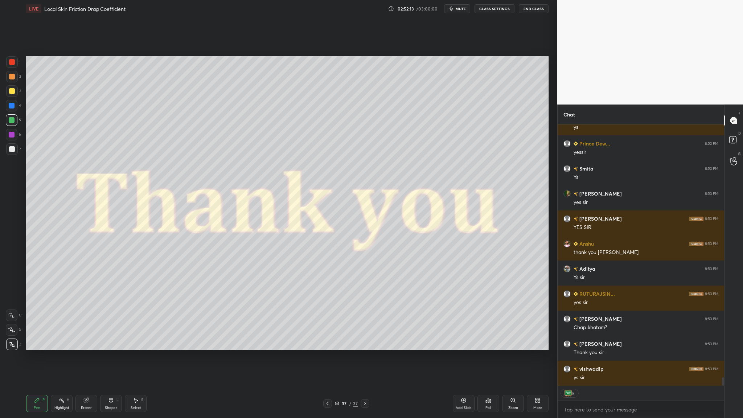
drag, startPoint x: 538, startPoint y: 7, endPoint x: 538, endPoint y: 370, distance: 362.4
click at [538, 7] on button "End Class" at bounding box center [534, 8] width 30 height 9
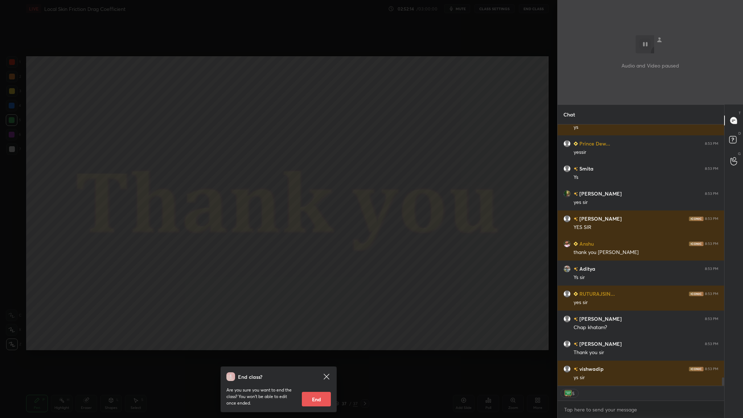
scroll to position [7838, 0]
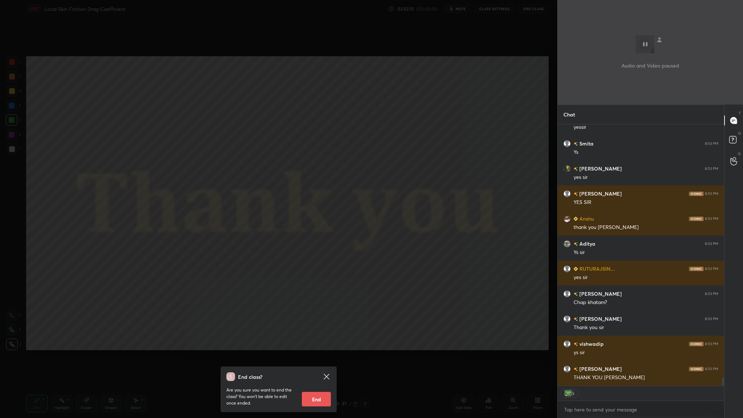
click at [318, 256] on button "End" at bounding box center [316, 399] width 29 height 15
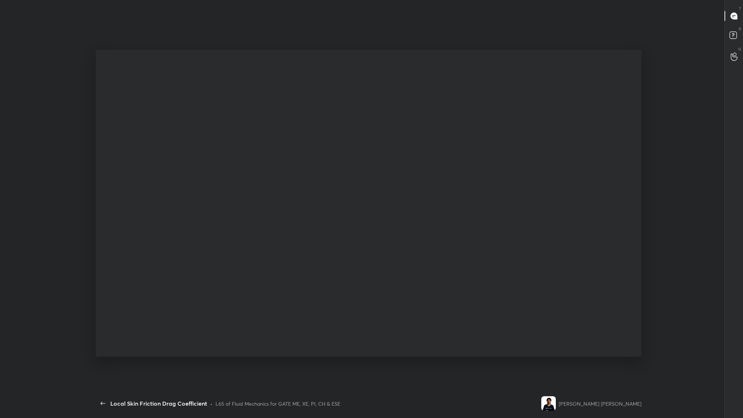
scroll to position [3, 0]
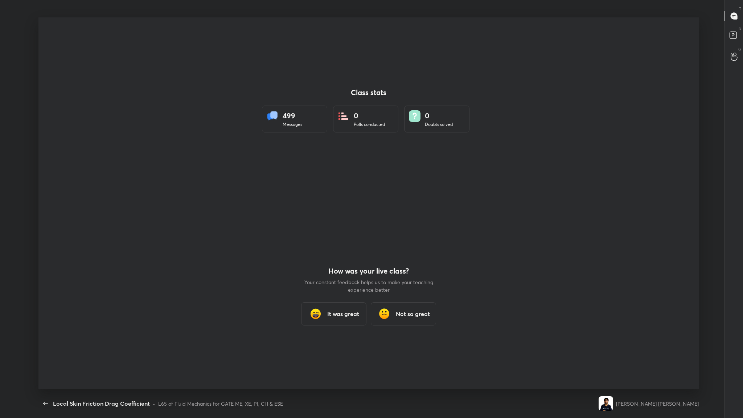
click at [336, 256] on h3 "It was great" at bounding box center [343, 313] width 32 height 9
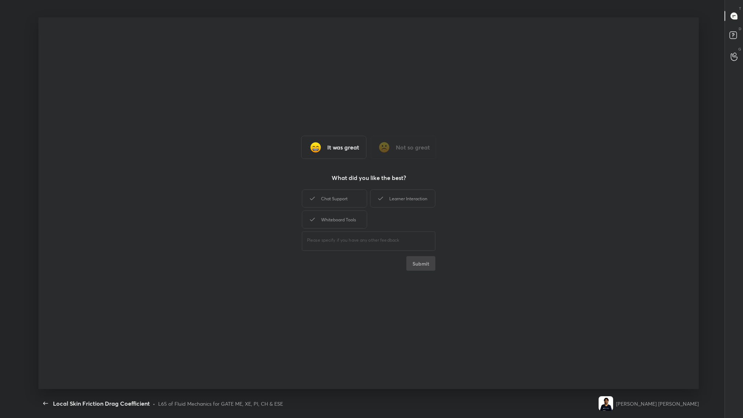
drag, startPoint x: 389, startPoint y: 201, endPoint x: 393, endPoint y: 221, distance: 20.1
click at [389, 201] on div "Learner Interaction" at bounding box center [402, 198] width 65 height 18
click at [415, 256] on button "Submit" at bounding box center [420, 263] width 29 height 15
